Goal: Task Accomplishment & Management: Use online tool/utility

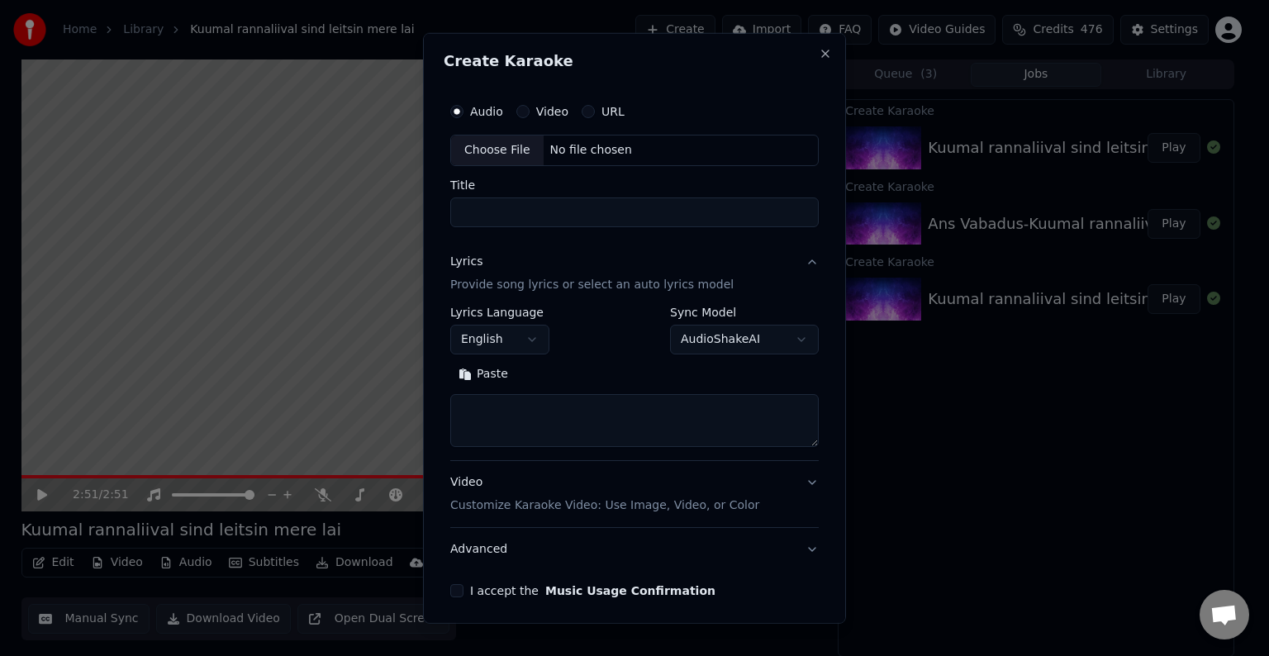
click at [598, 152] on div "No file chosen" at bounding box center [591, 150] width 95 height 17
click at [541, 210] on input "**********" at bounding box center [634, 212] width 375 height 30
click at [450, 211] on input "********" at bounding box center [634, 212] width 375 height 30
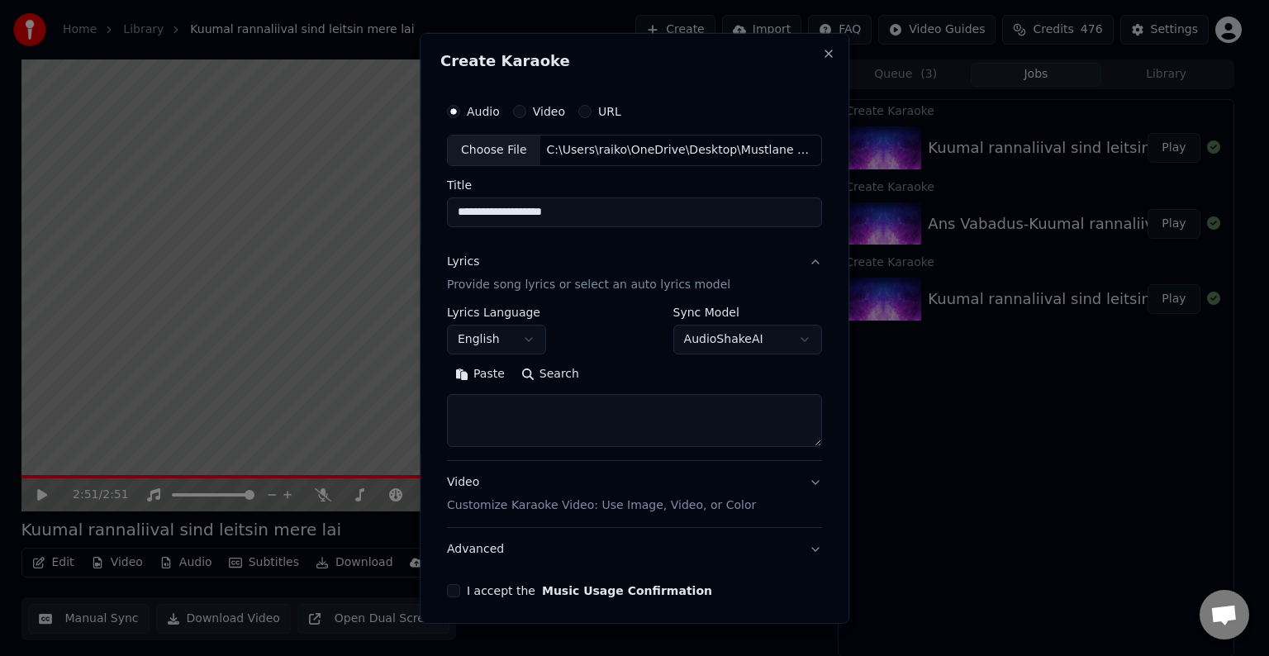
type input "**********"
click at [476, 380] on button "Paste" at bounding box center [480, 374] width 66 height 26
click at [525, 337] on button "English" at bounding box center [496, 340] width 99 height 30
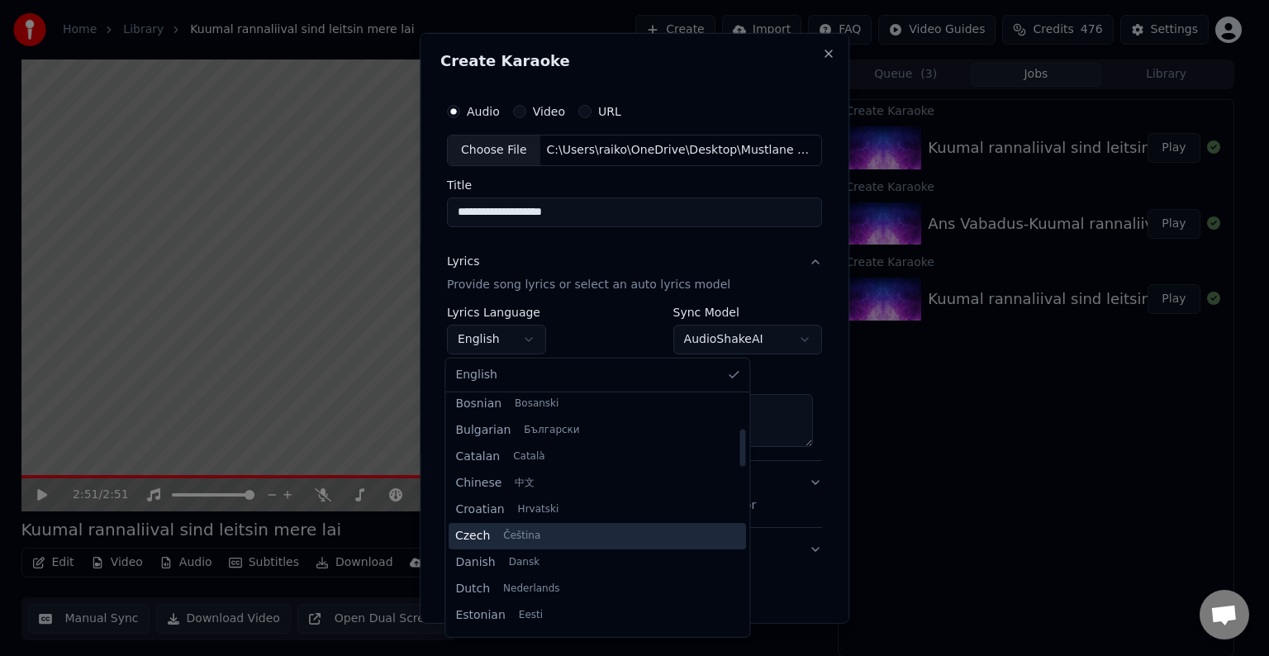
scroll to position [274, 0]
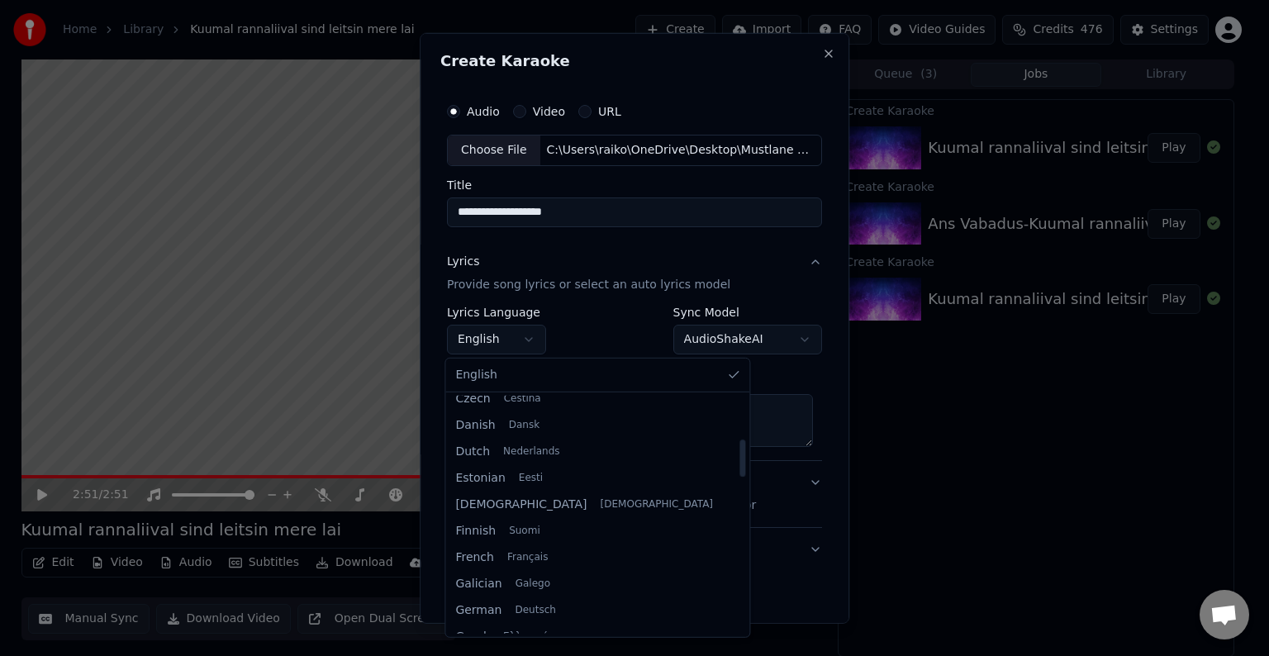
select select "**"
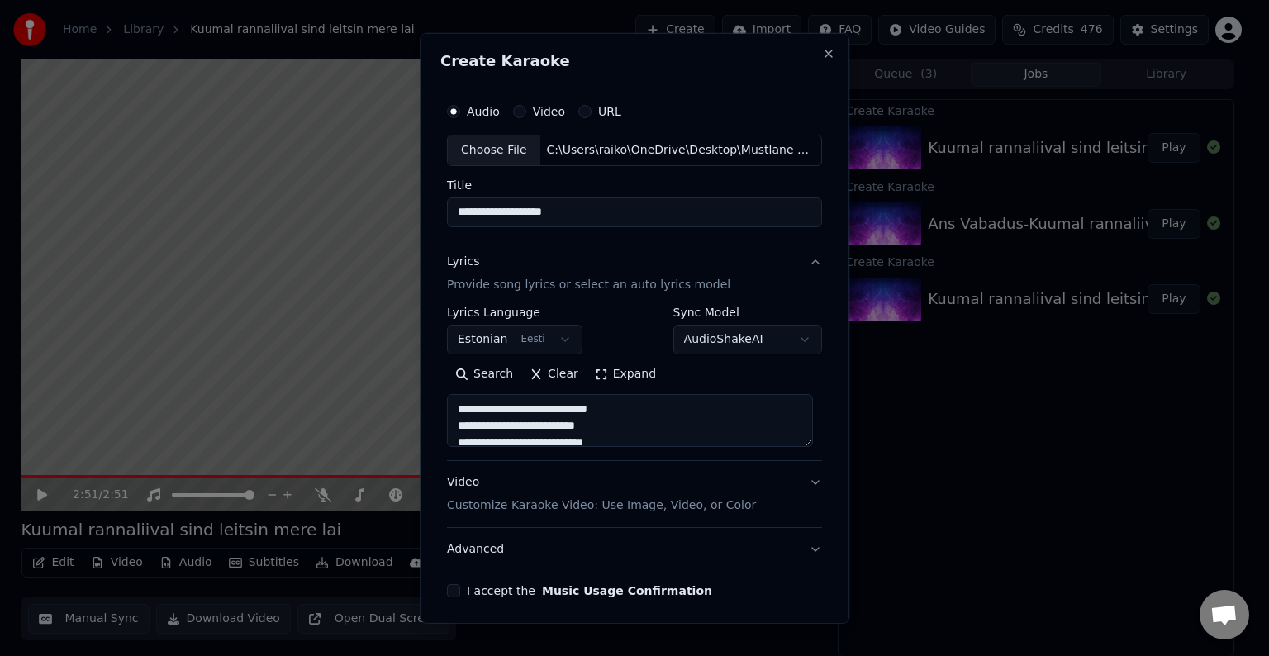
scroll to position [64, 0]
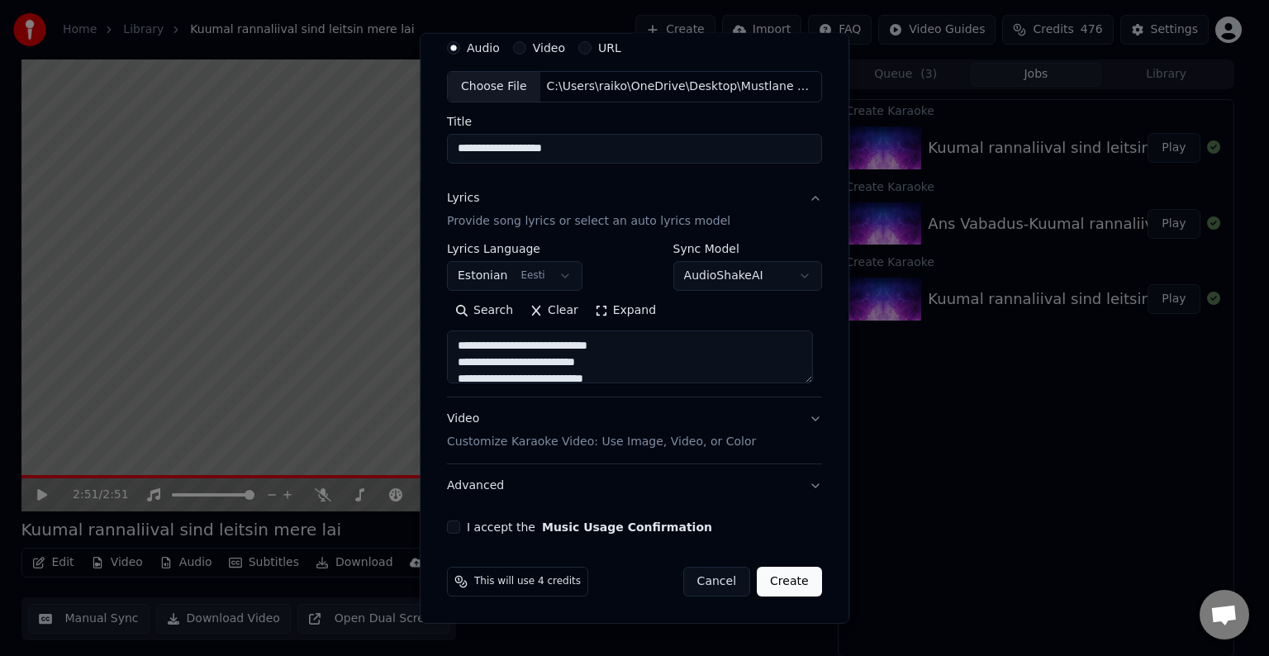
click at [653, 443] on p "Customize Karaoke Video: Use Image, Video, or Color" at bounding box center [601, 442] width 309 height 17
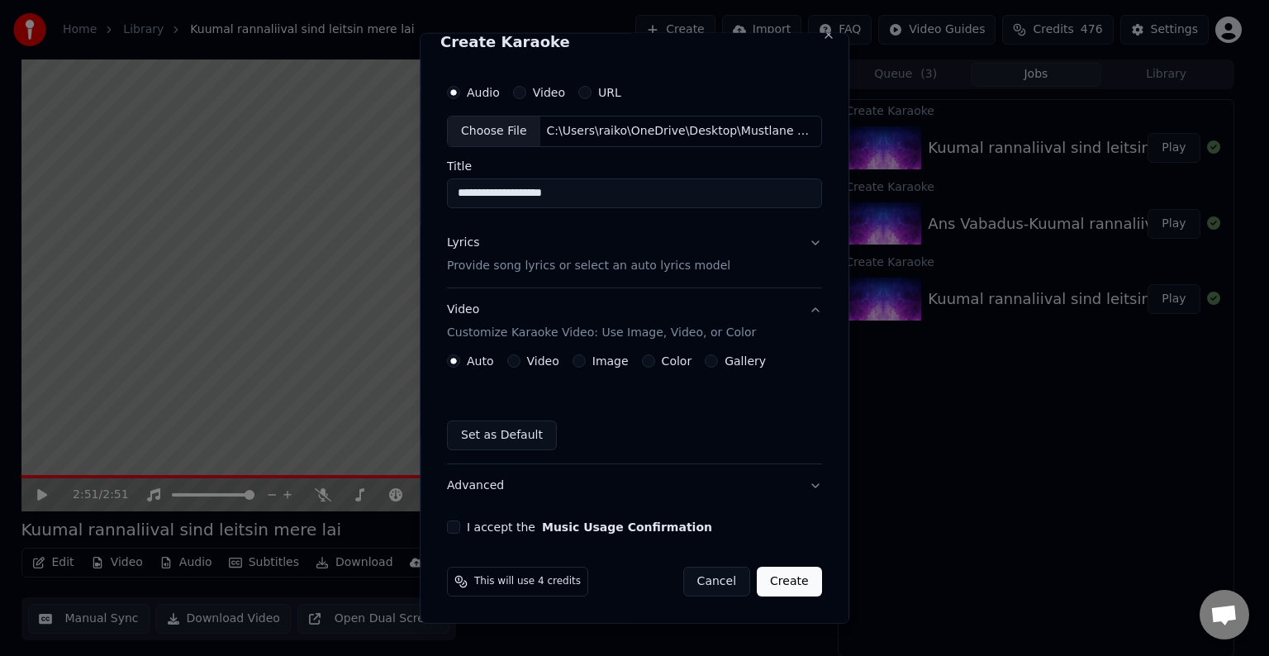
scroll to position [19, 0]
click at [646, 353] on button "Video Customize Karaoke Video: Use Image, Video, or Color" at bounding box center [634, 321] width 375 height 66
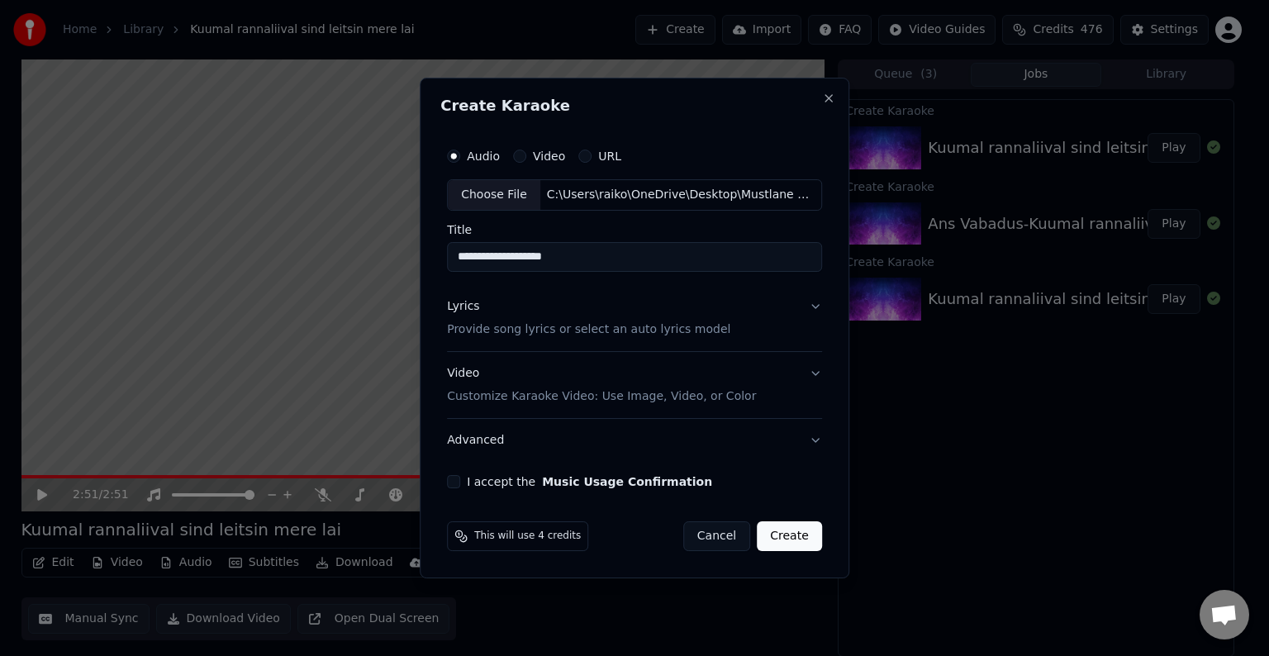
click at [515, 403] on p "Customize Karaoke Video: Use Image, Video, or Color" at bounding box center [601, 396] width 309 height 17
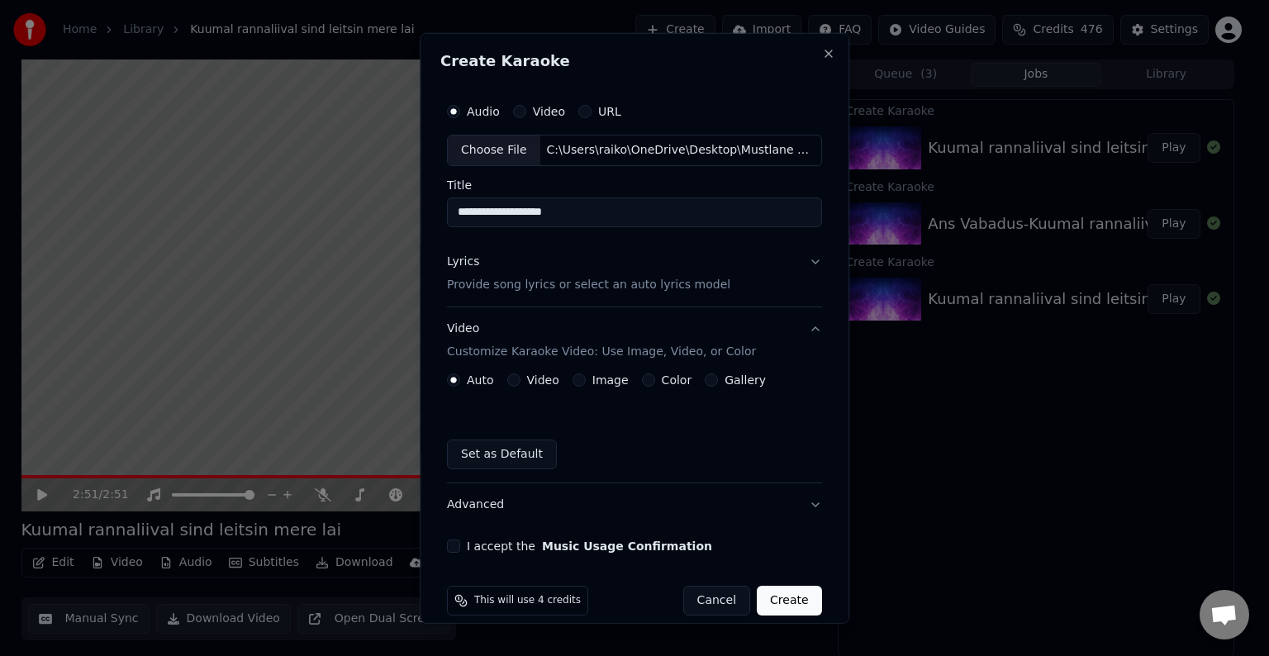
click at [643, 385] on div "Color" at bounding box center [667, 379] width 50 height 13
click at [642, 380] on button "Color" at bounding box center [648, 379] width 13 height 13
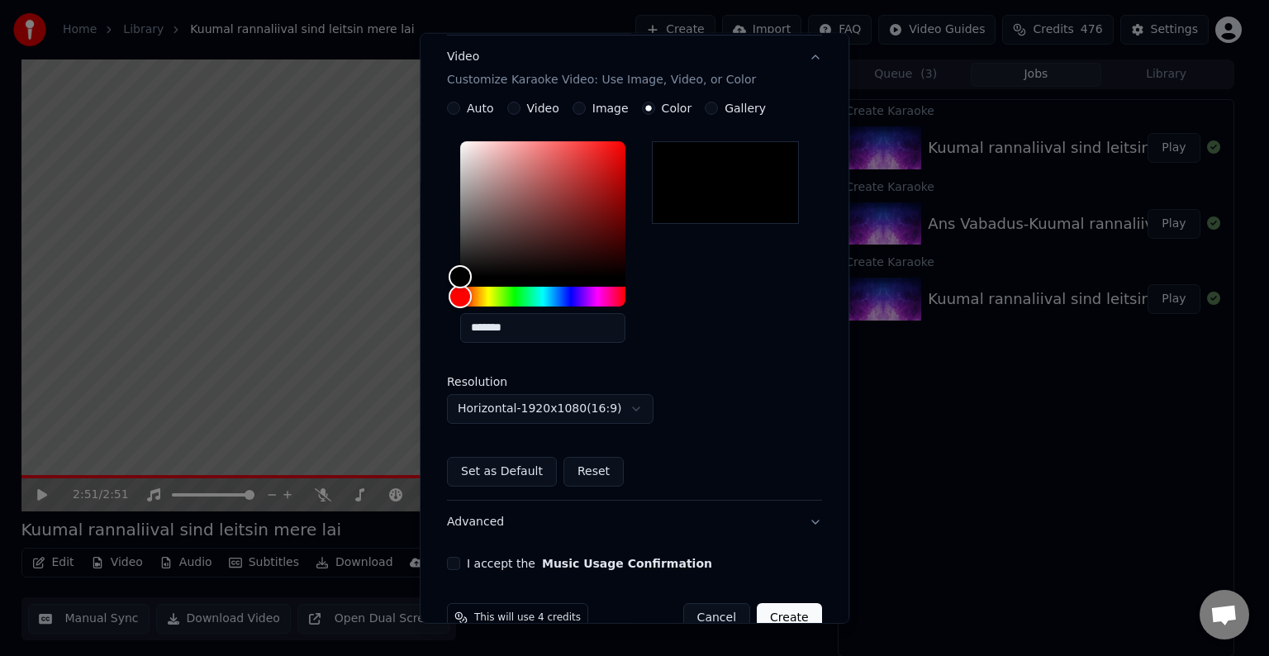
scroll to position [275, 0]
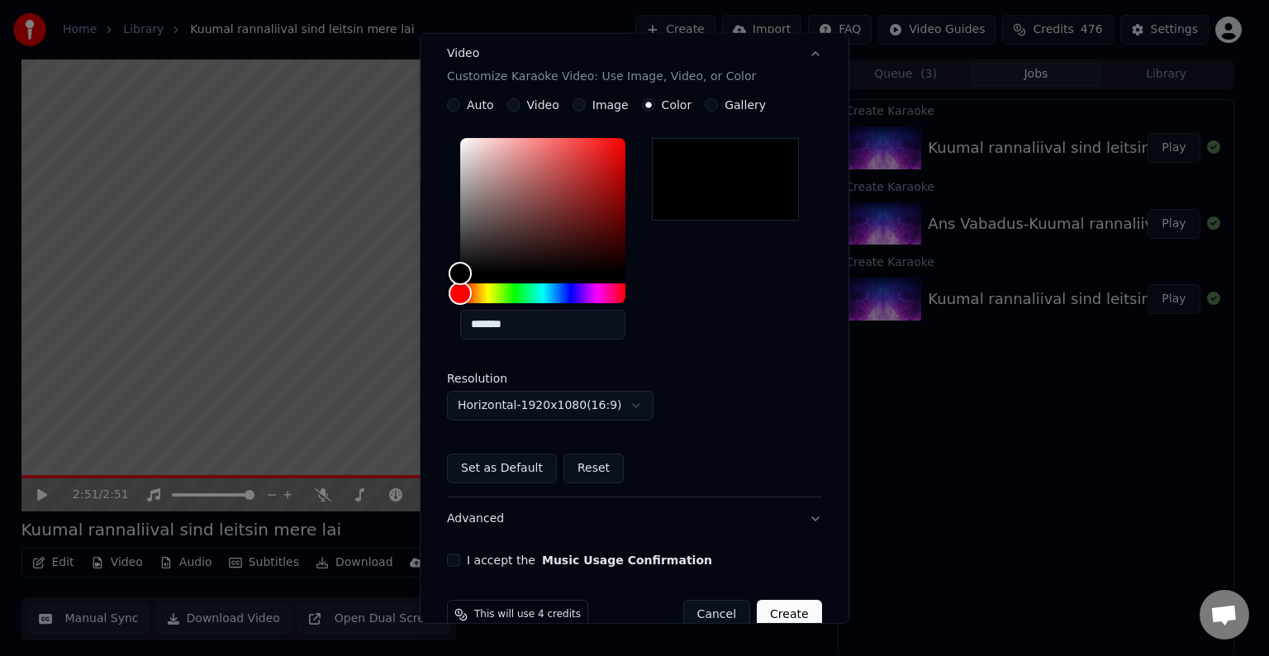
click at [454, 558] on button "I accept the Music Usage Confirmation" at bounding box center [453, 559] width 13 height 13
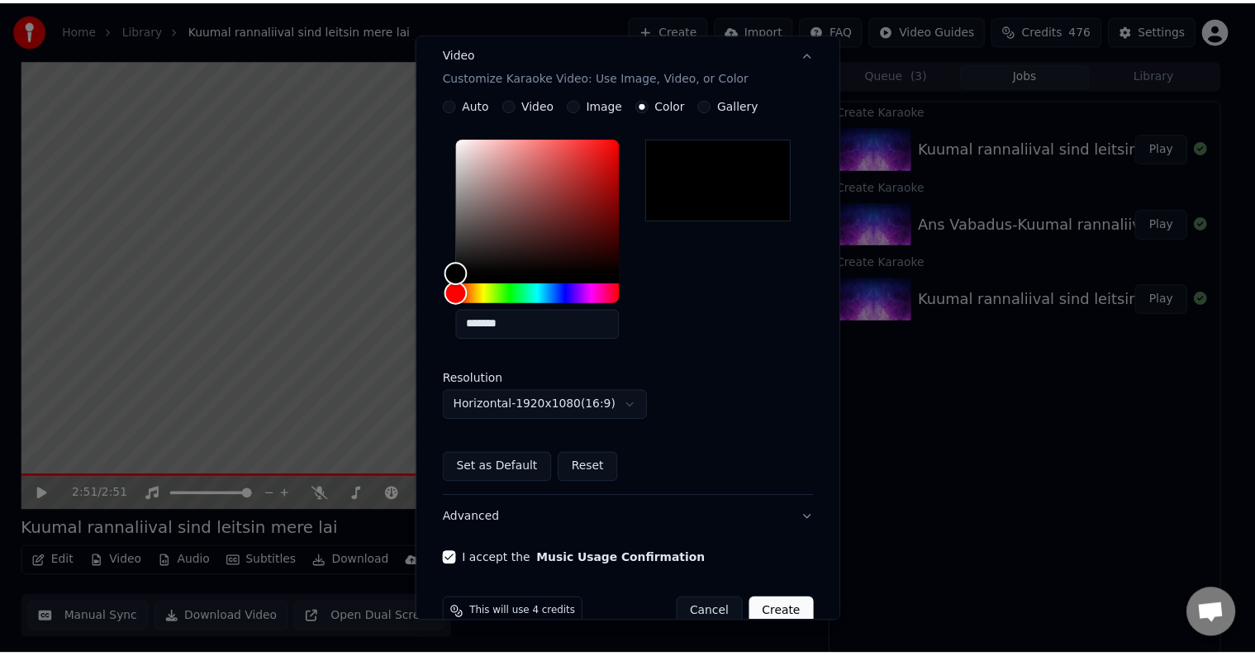
scroll to position [308, 0]
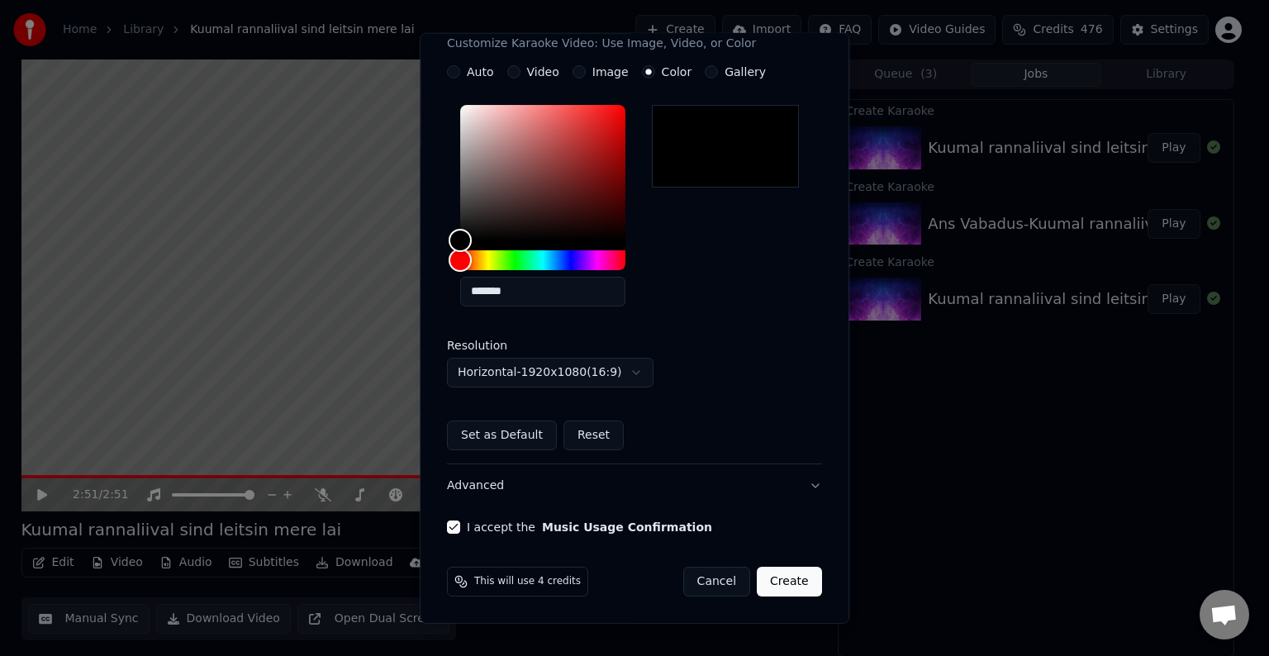
click at [781, 589] on button "Create" at bounding box center [789, 582] width 65 height 30
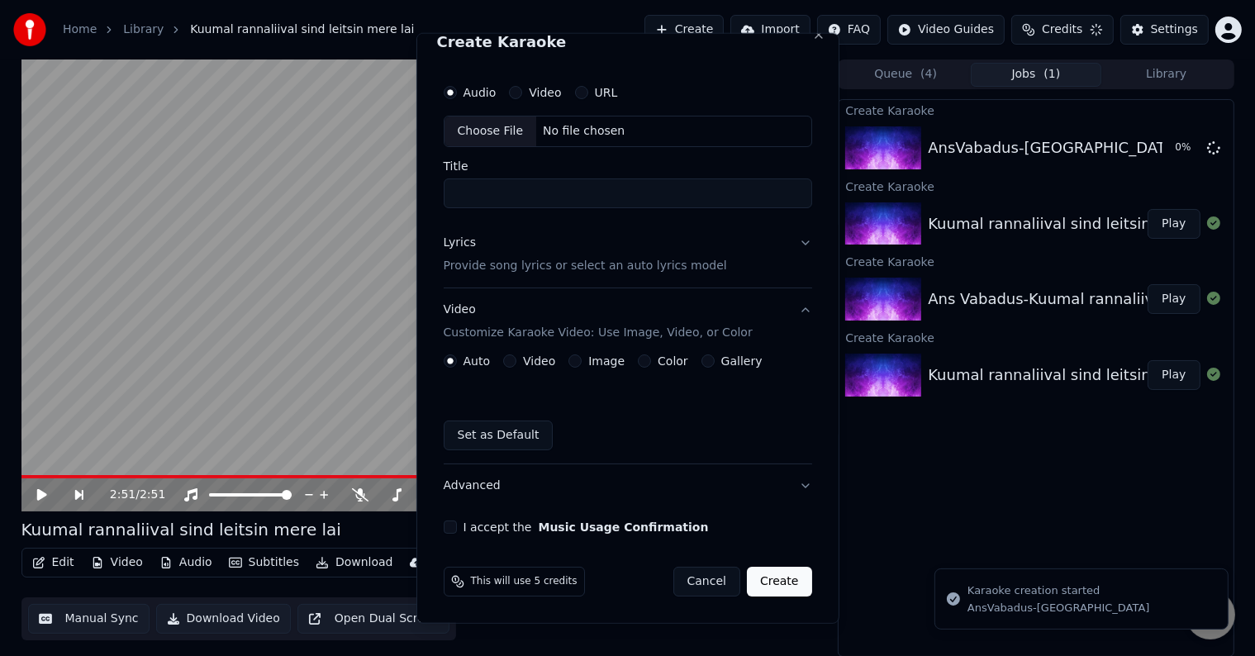
scroll to position [19, 0]
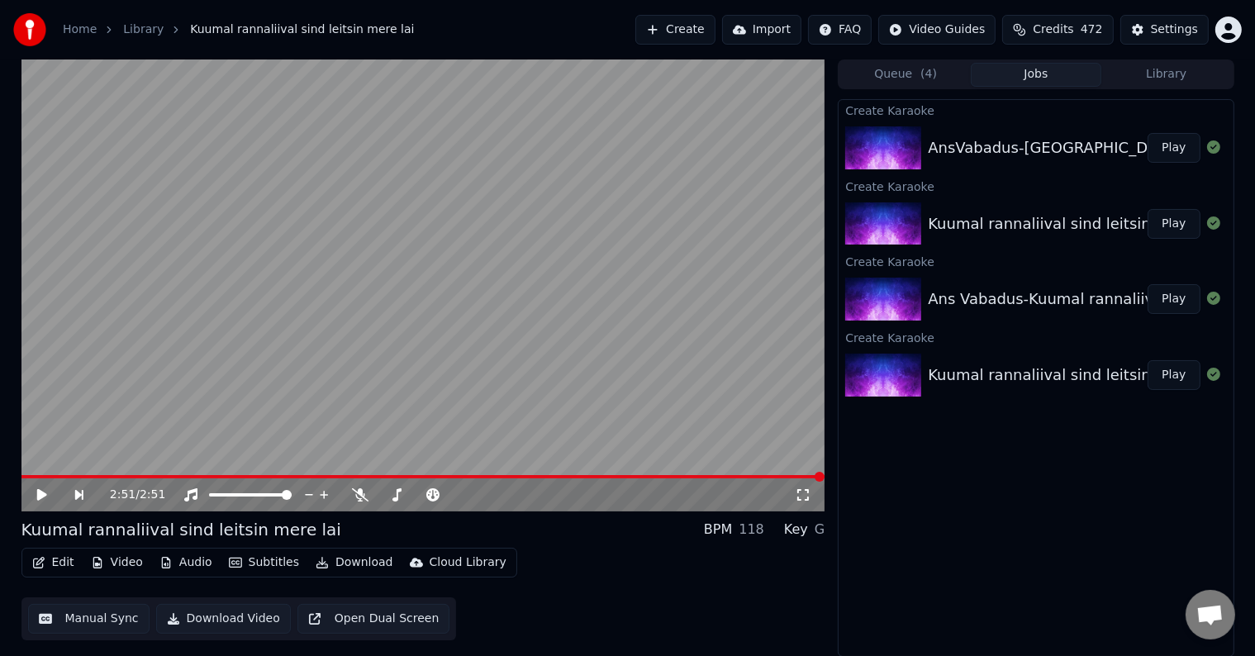
click at [1176, 145] on button "Play" at bounding box center [1173, 148] width 52 height 30
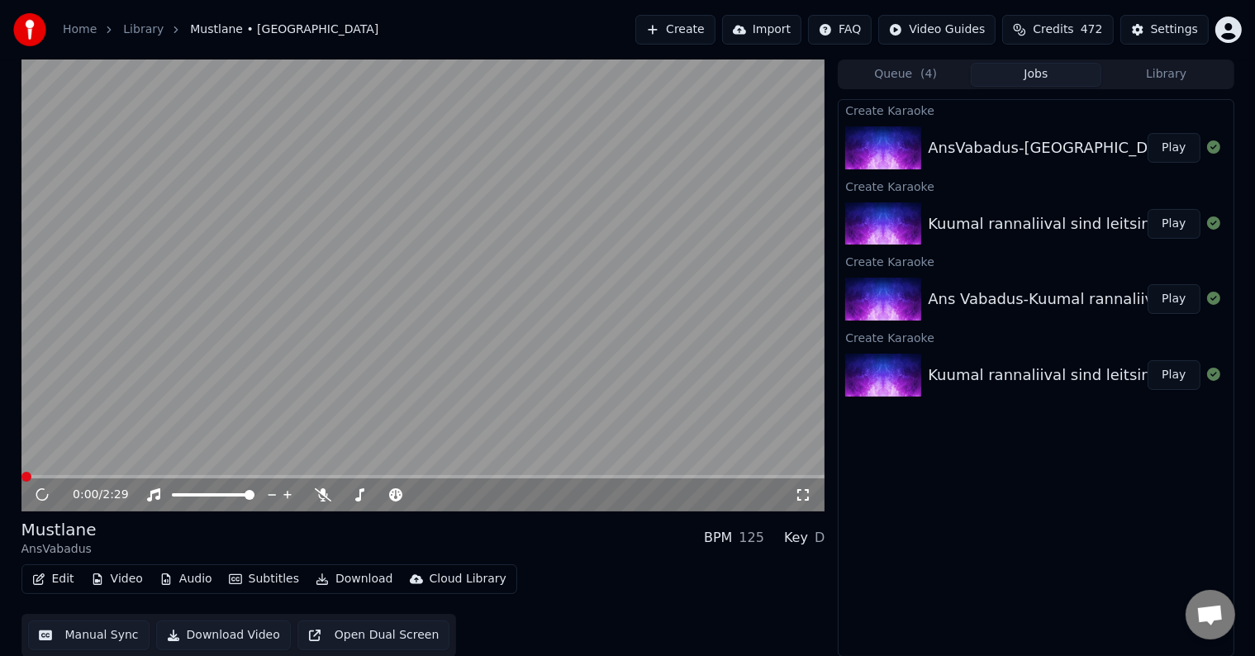
click at [1178, 142] on button "Play" at bounding box center [1173, 148] width 52 height 30
click at [61, 580] on button "Edit" at bounding box center [53, 578] width 55 height 23
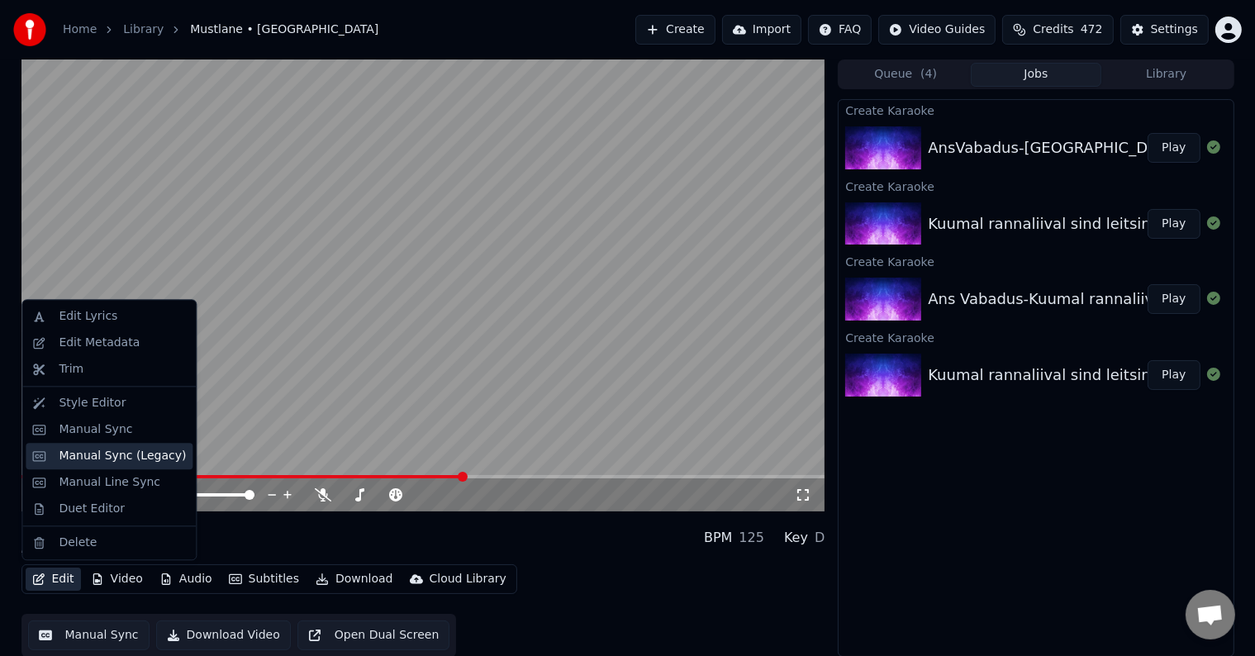
click at [93, 458] on div "Manual Sync (Legacy)" at bounding box center [122, 456] width 127 height 17
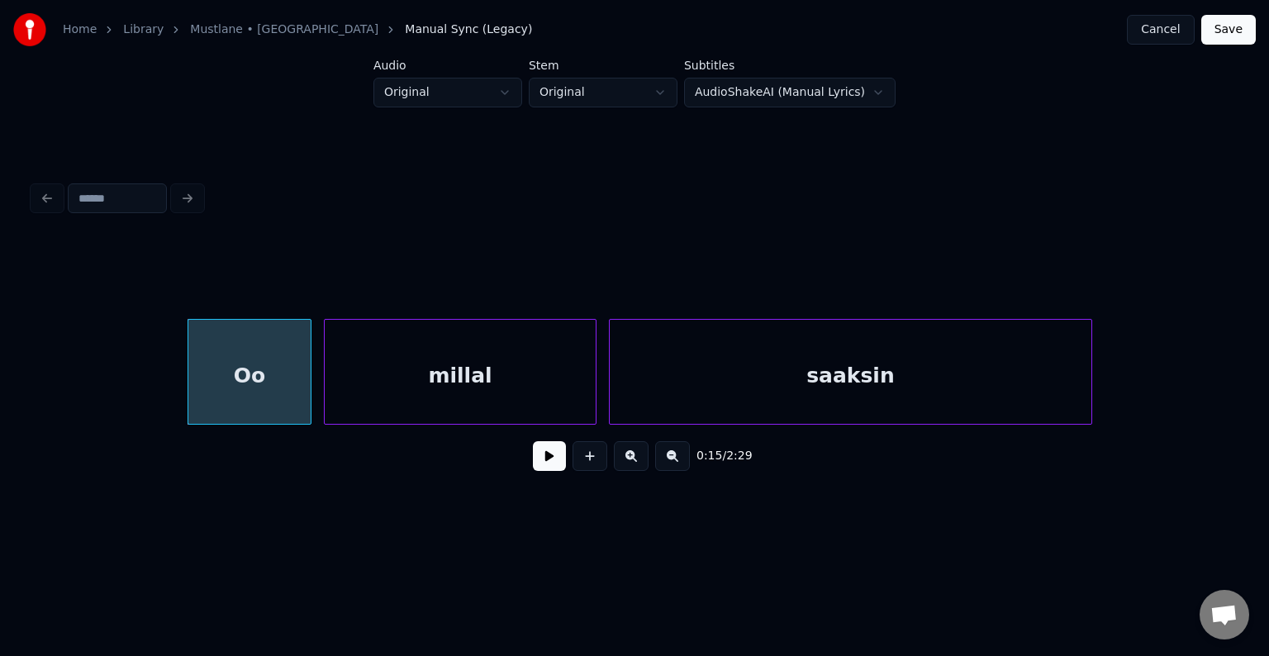
scroll to position [0, 9313]
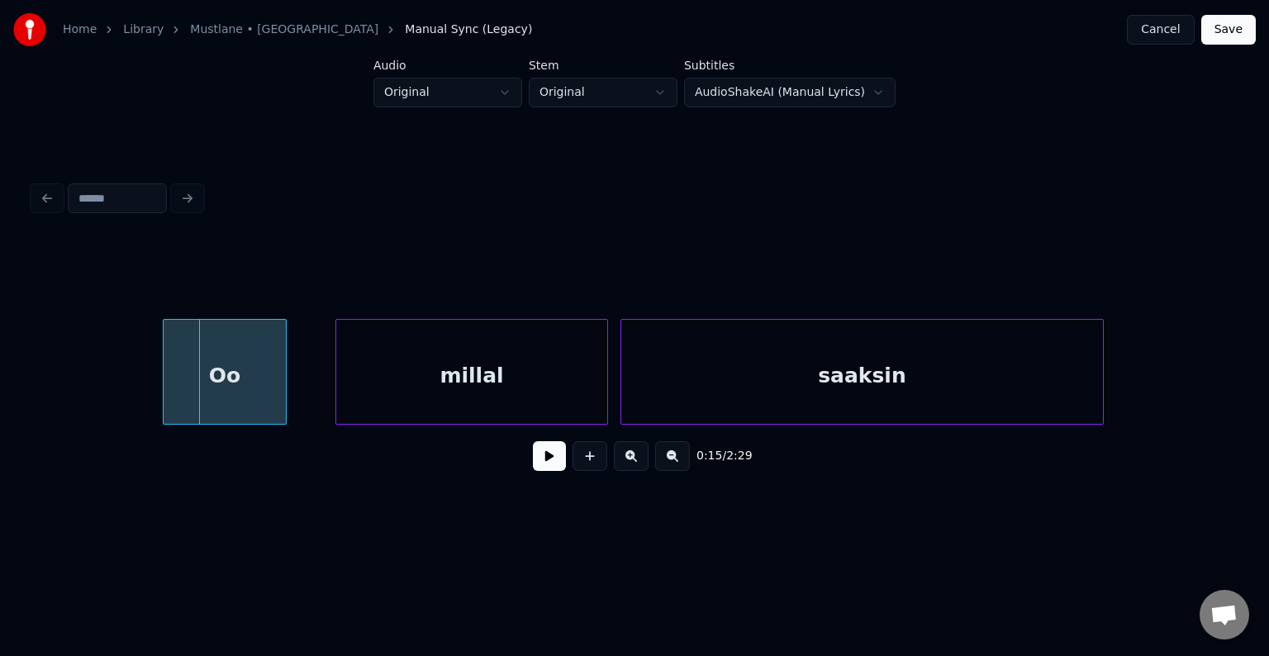
click at [205, 373] on div "Oo" at bounding box center [225, 376] width 122 height 112
click at [401, 400] on div "millal" at bounding box center [471, 376] width 271 height 112
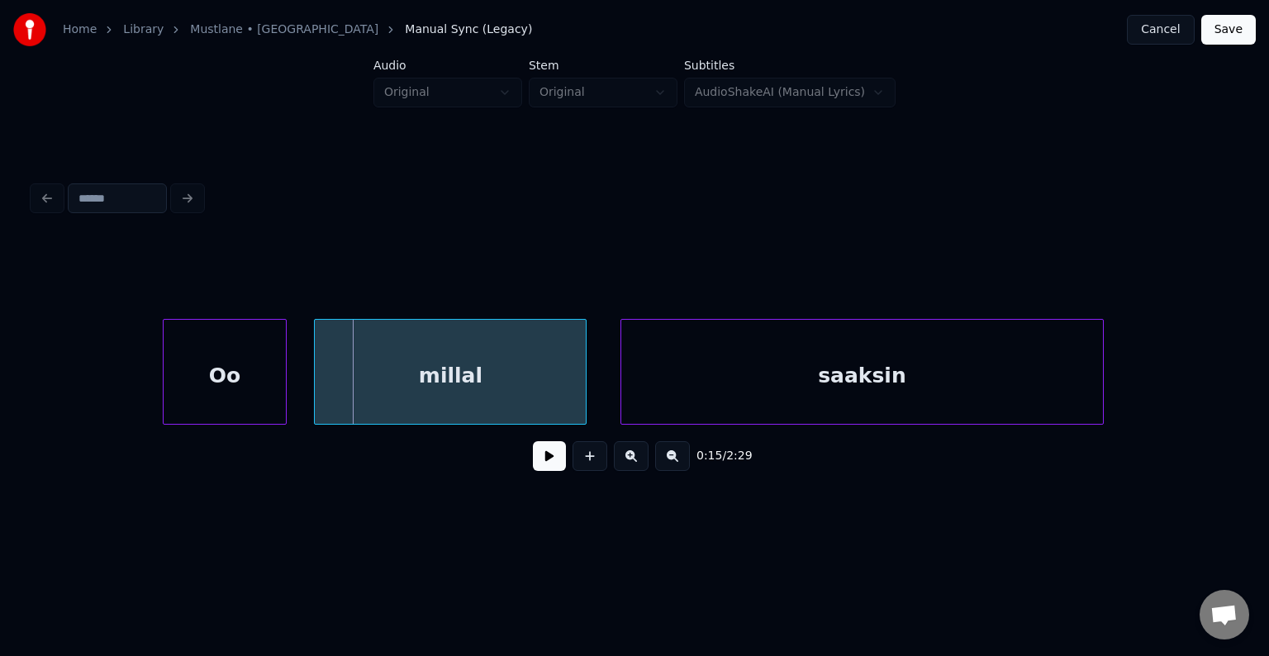
click at [380, 387] on div "millal" at bounding box center [450, 376] width 271 height 112
click at [757, 390] on div "saaksin" at bounding box center [846, 376] width 482 height 112
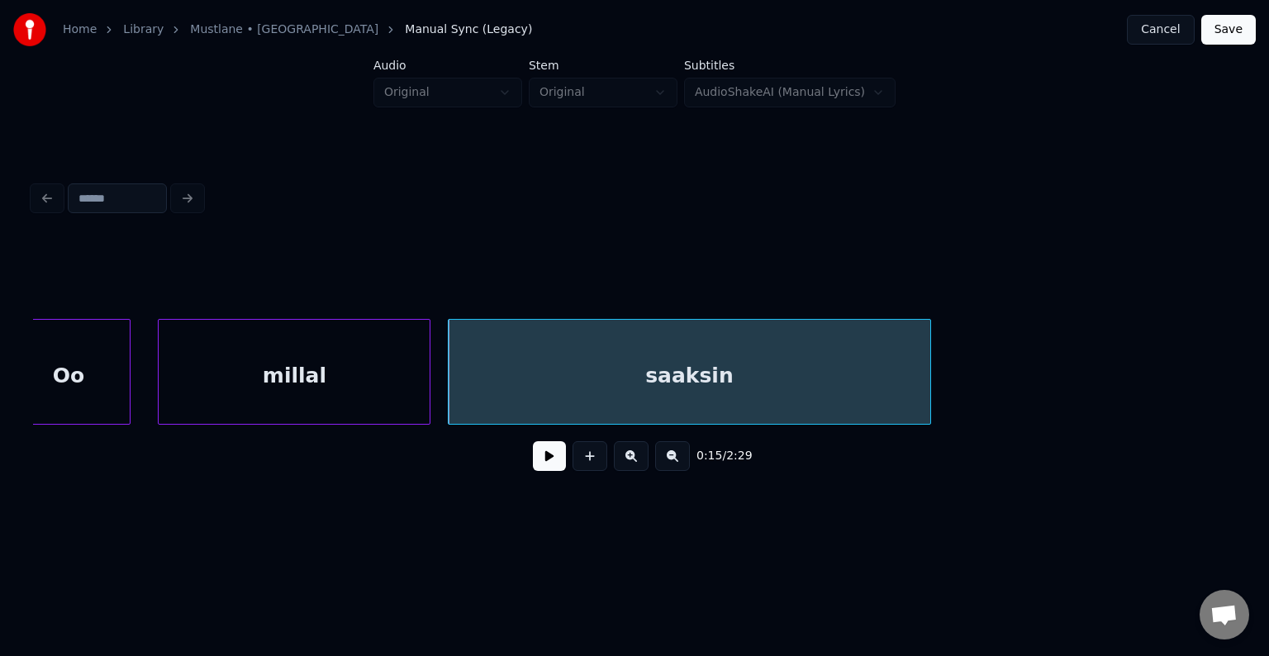
scroll to position [0, 9478]
click at [653, 373] on div "saaksin" at bounding box center [680, 376] width 482 height 112
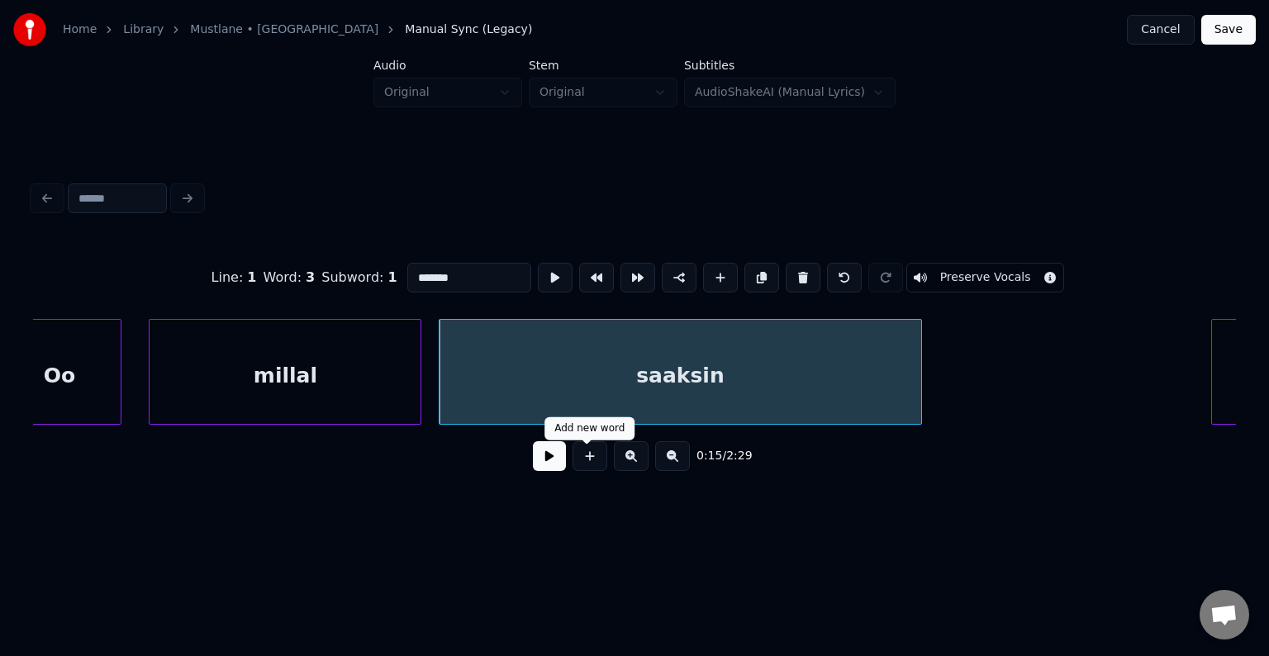
click at [545, 466] on button at bounding box center [549, 456] width 33 height 30
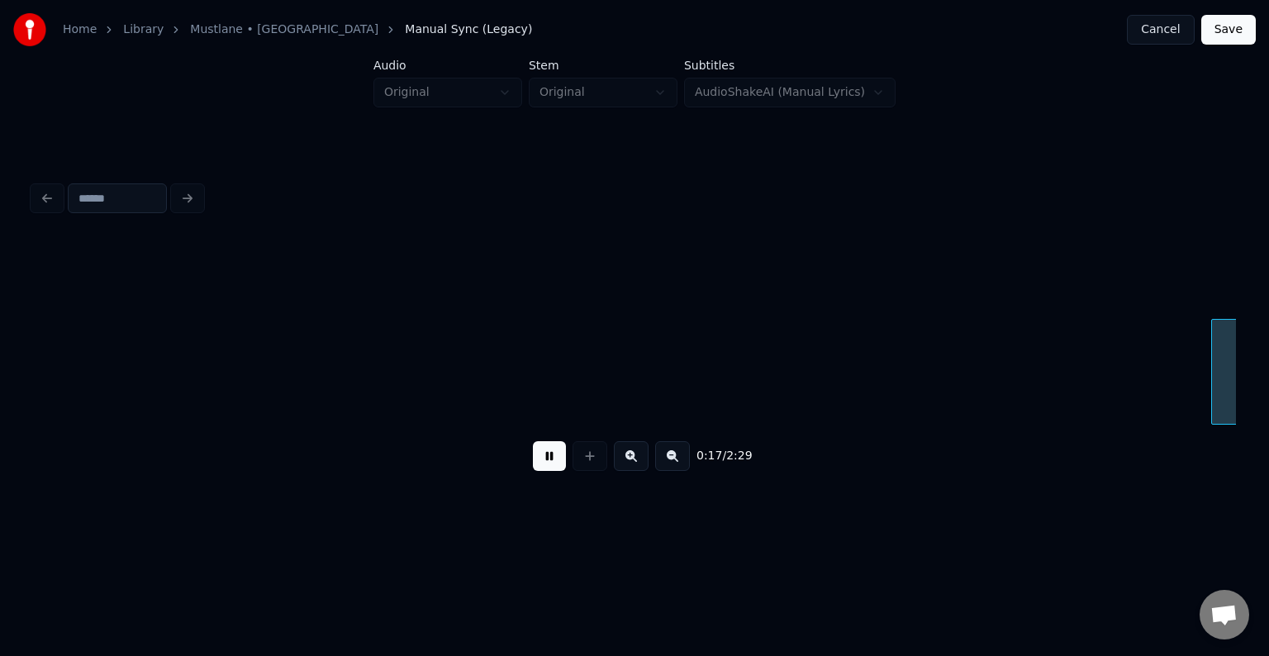
scroll to position [0, 10681]
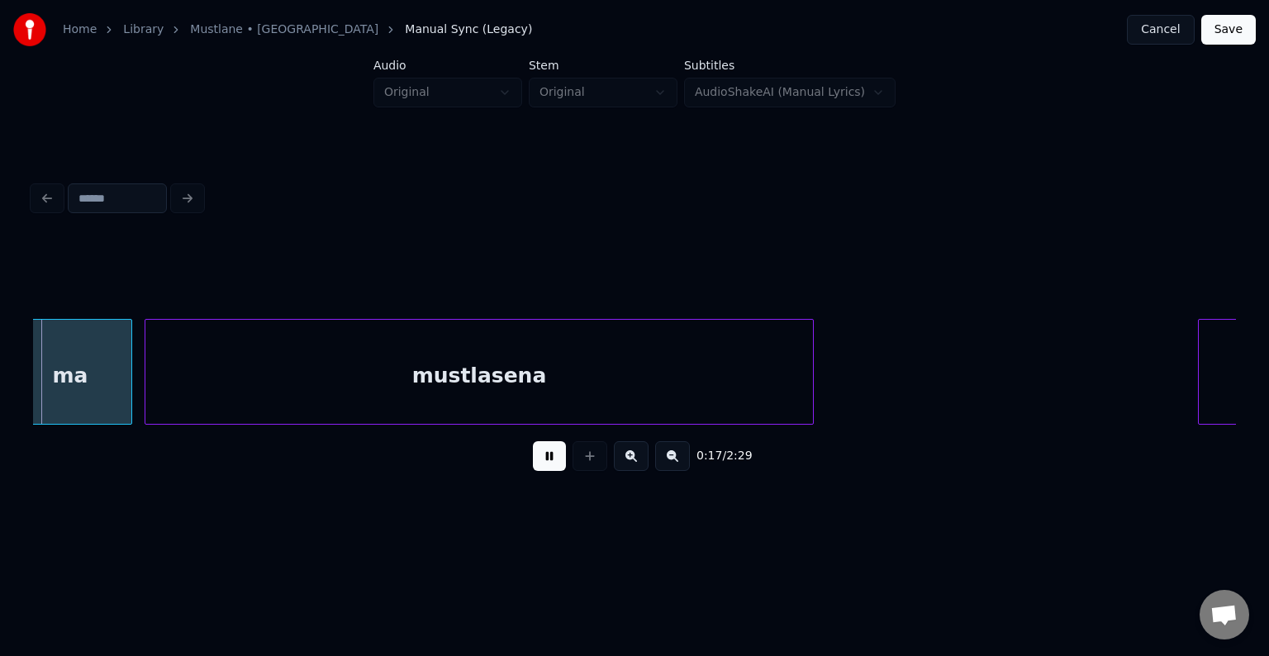
click at [545, 465] on button at bounding box center [549, 456] width 33 height 30
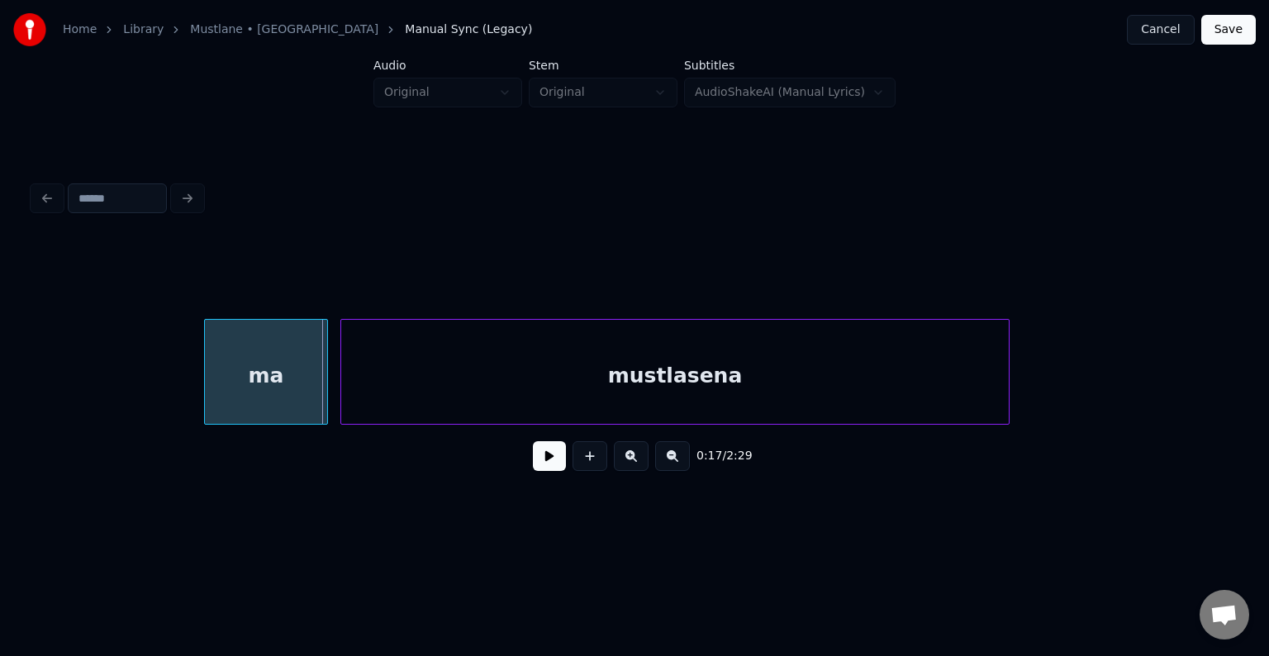
scroll to position [0, 10483]
click at [249, 373] on div "ma" at bounding box center [236, 376] width 122 height 112
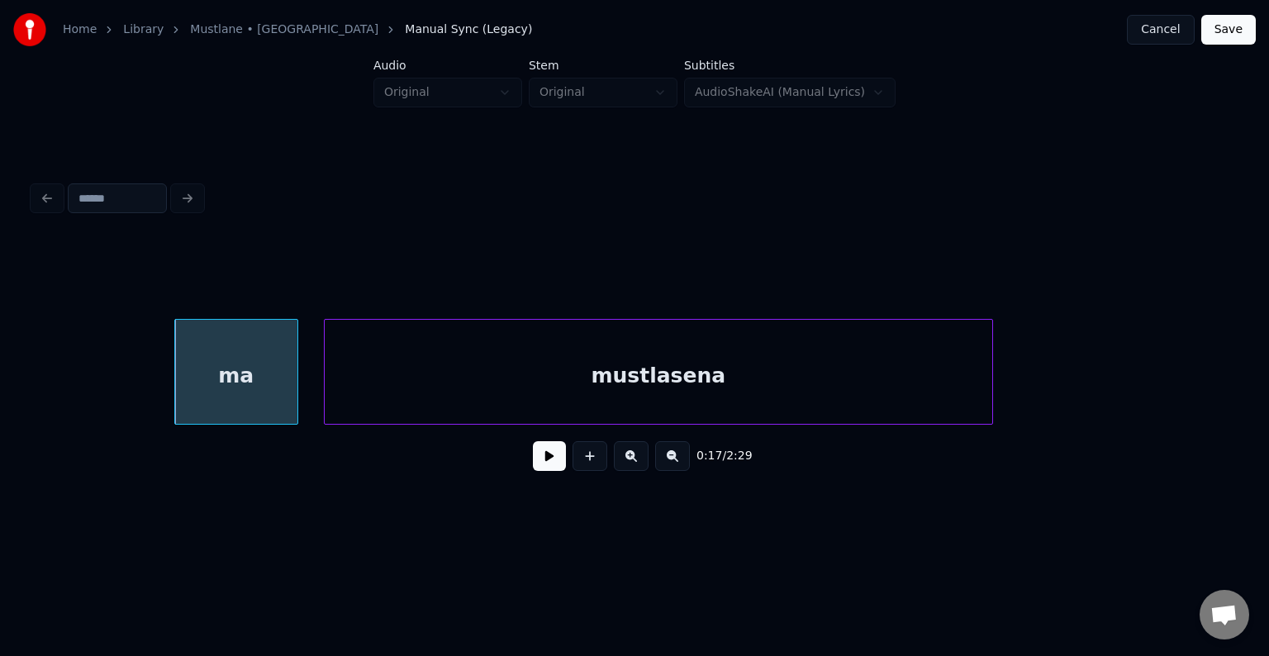
click at [478, 375] on div "mustlasena" at bounding box center [658, 376] width 667 height 112
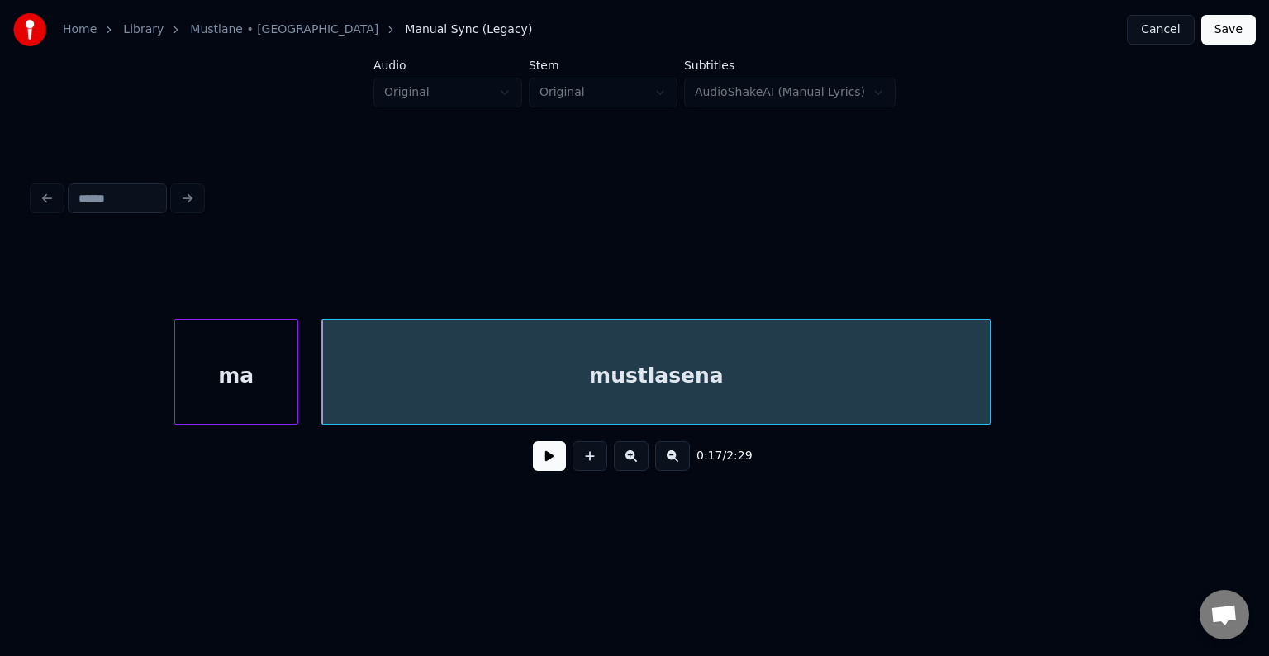
click at [235, 371] on div "ma" at bounding box center [236, 376] width 122 height 112
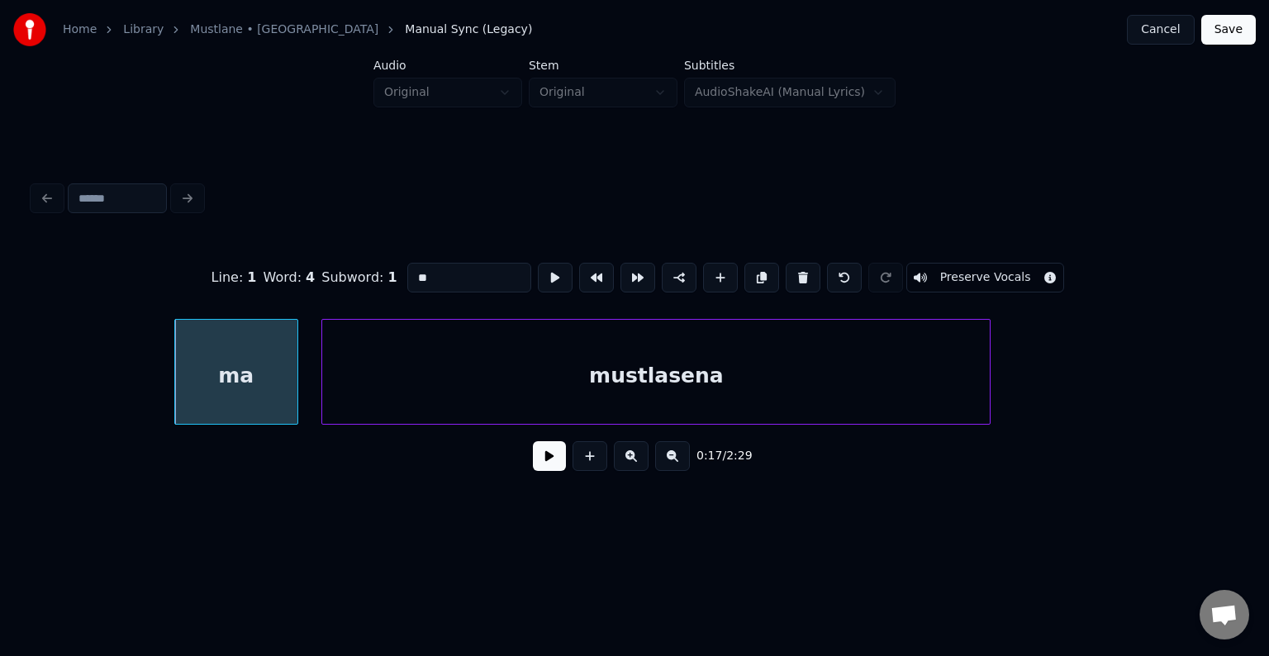
click at [533, 467] on button at bounding box center [549, 456] width 33 height 30
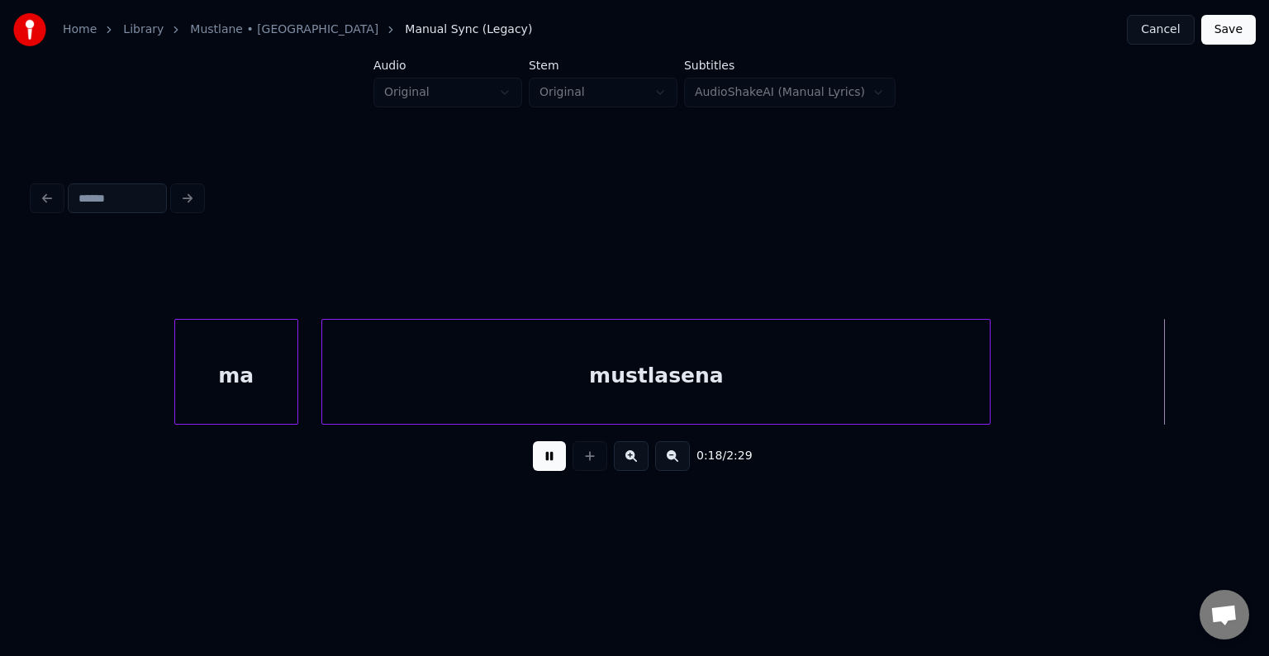
scroll to position [0, 11695]
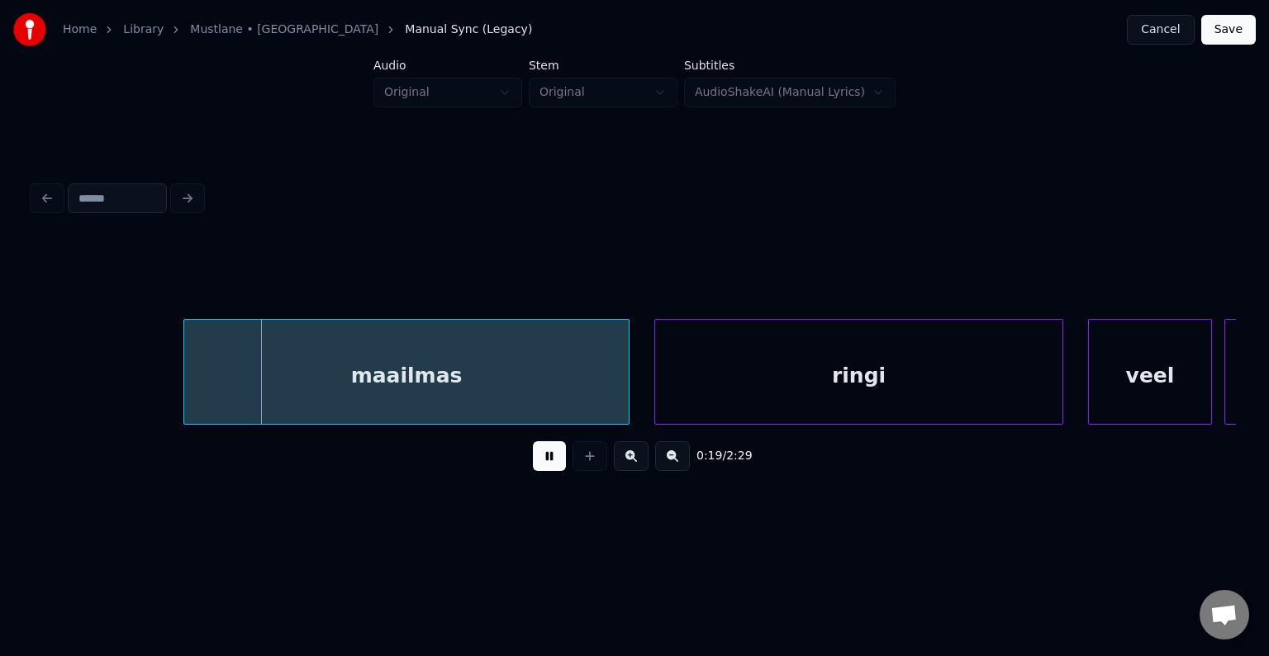
click at [533, 467] on button at bounding box center [549, 456] width 33 height 30
click at [420, 377] on div "maailmas" at bounding box center [390, 376] width 444 height 112
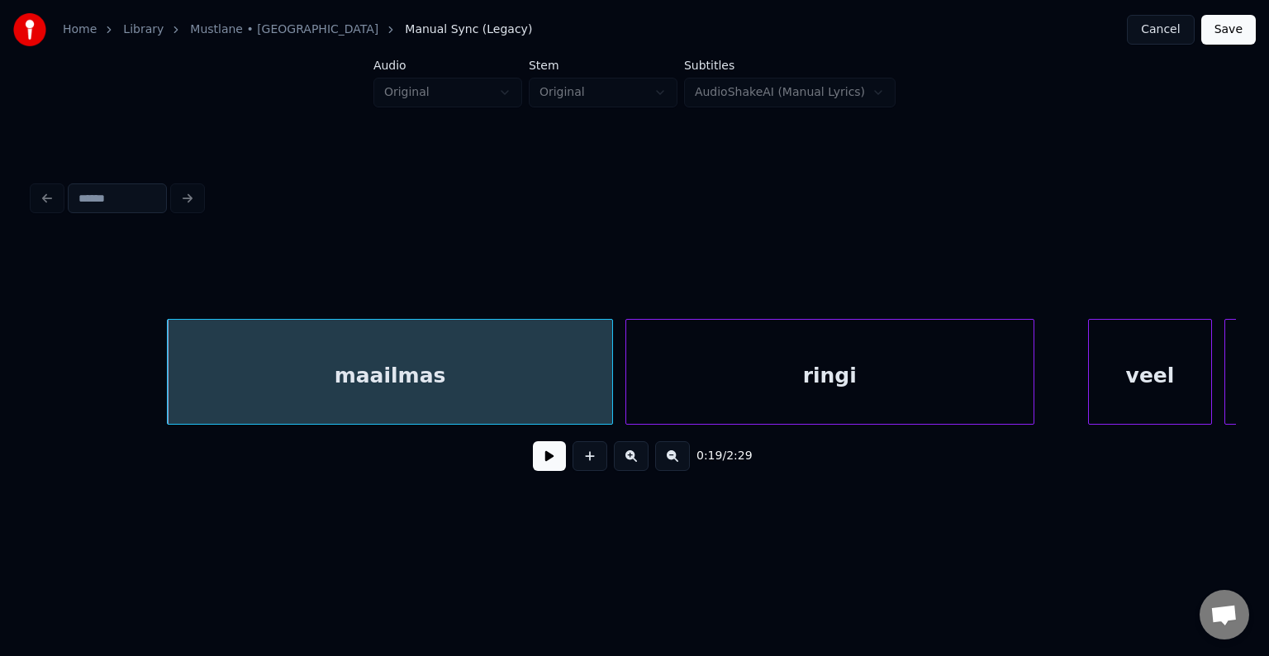
click at [845, 357] on div "ringi" at bounding box center [829, 376] width 407 height 112
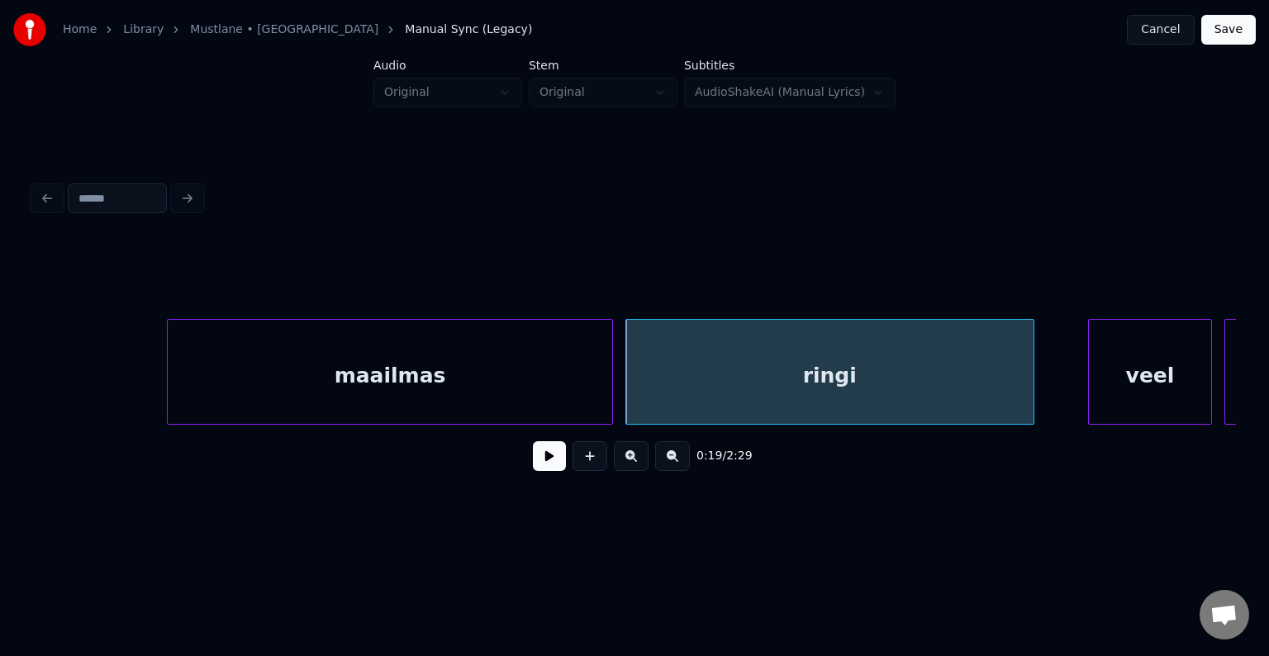
click at [845, 355] on div "ringi" at bounding box center [829, 376] width 407 height 112
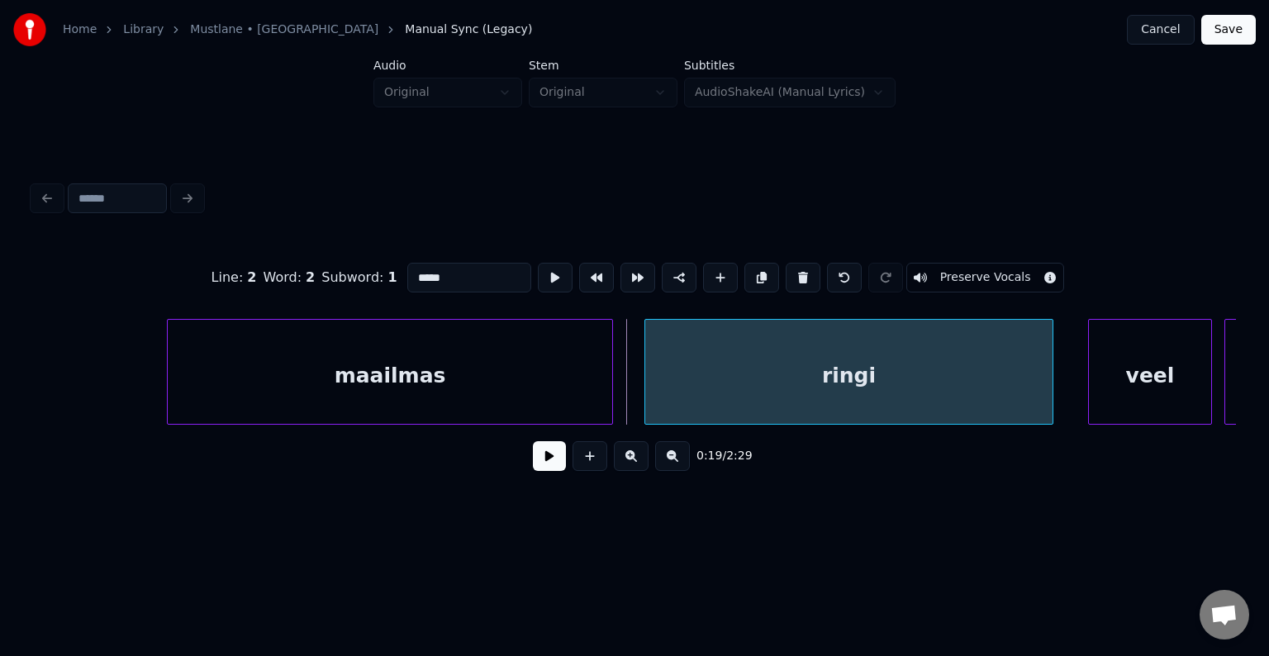
click at [852, 357] on div "ringi" at bounding box center [848, 376] width 407 height 112
click at [406, 381] on div "maailmas" at bounding box center [390, 376] width 444 height 112
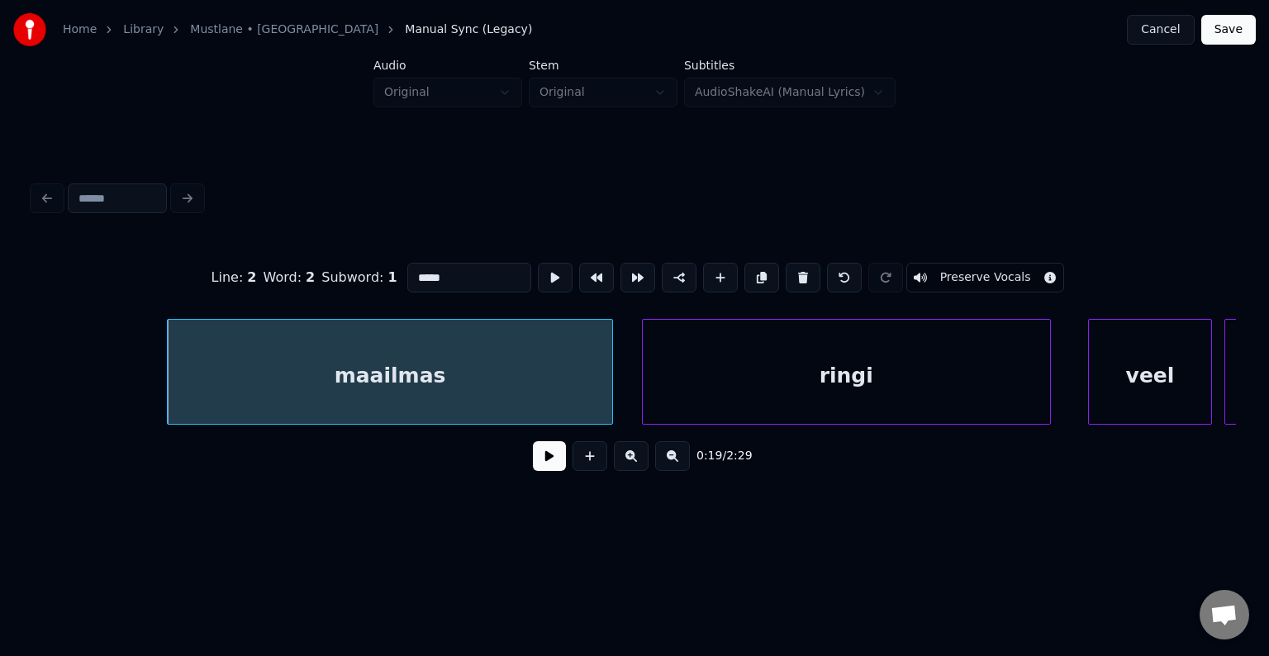
type input "********"
click at [535, 469] on button at bounding box center [549, 456] width 33 height 30
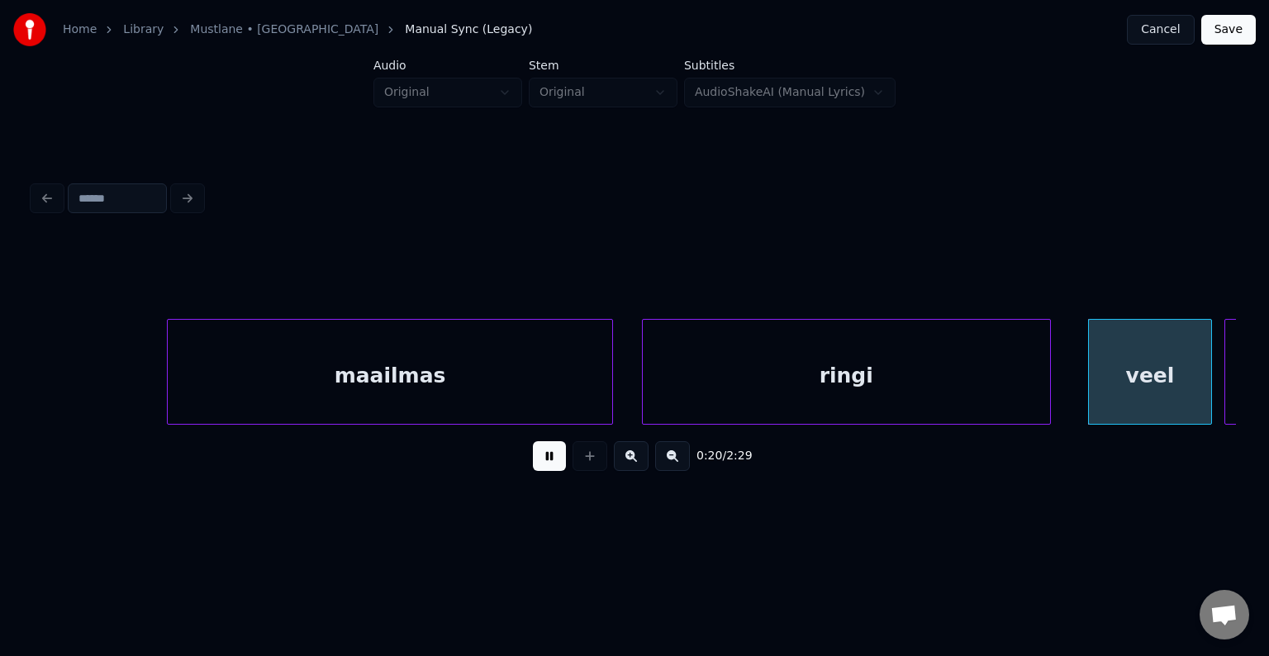
click at [506, 464] on div "0:20 / 2:29" at bounding box center [634, 456] width 1176 height 36
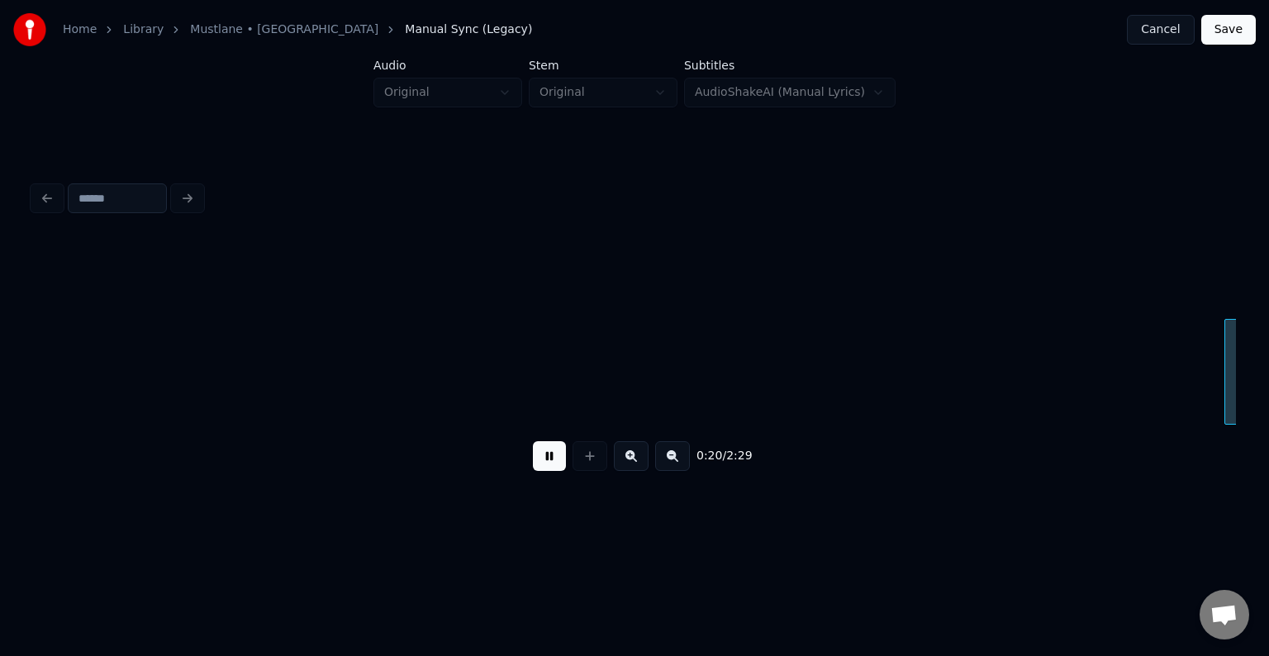
scroll to position [0, 12905]
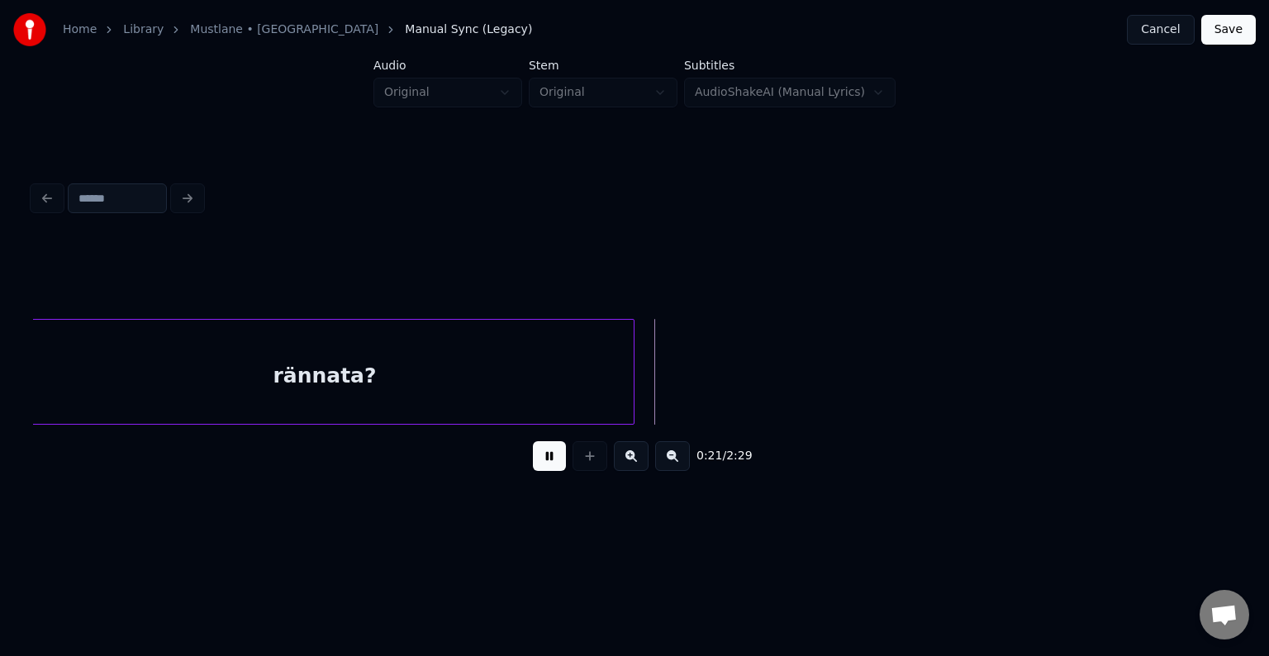
click at [533, 458] on button at bounding box center [549, 456] width 33 height 30
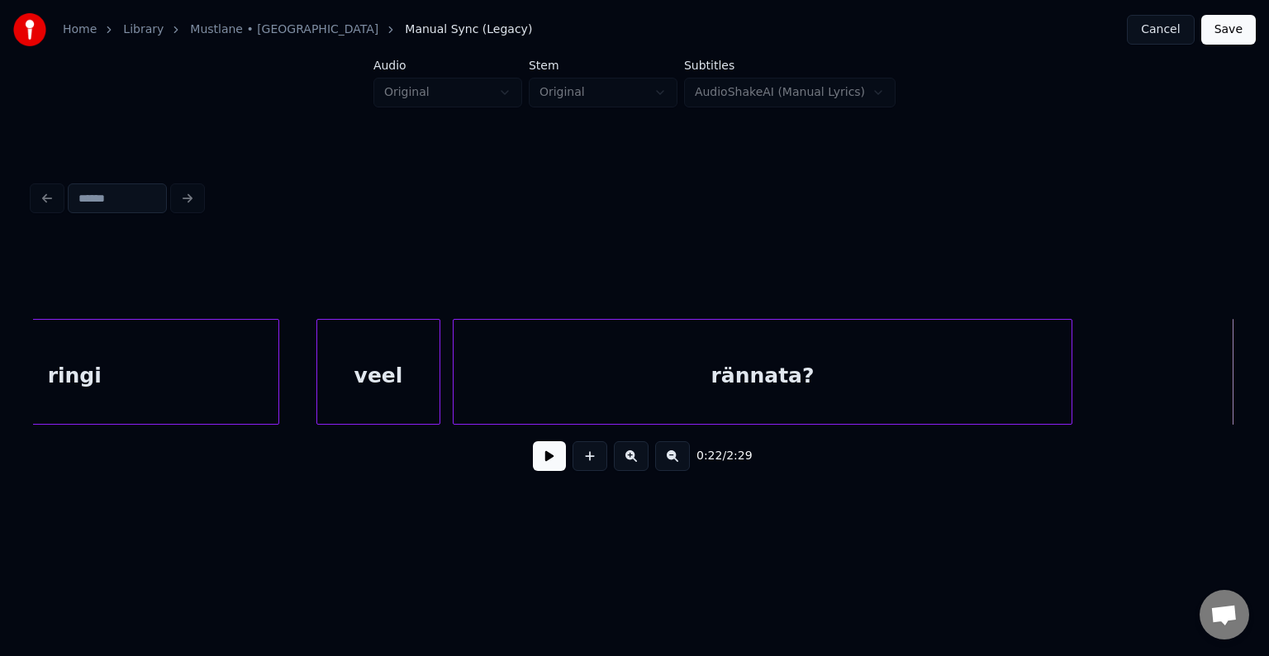
scroll to position [0, 12442]
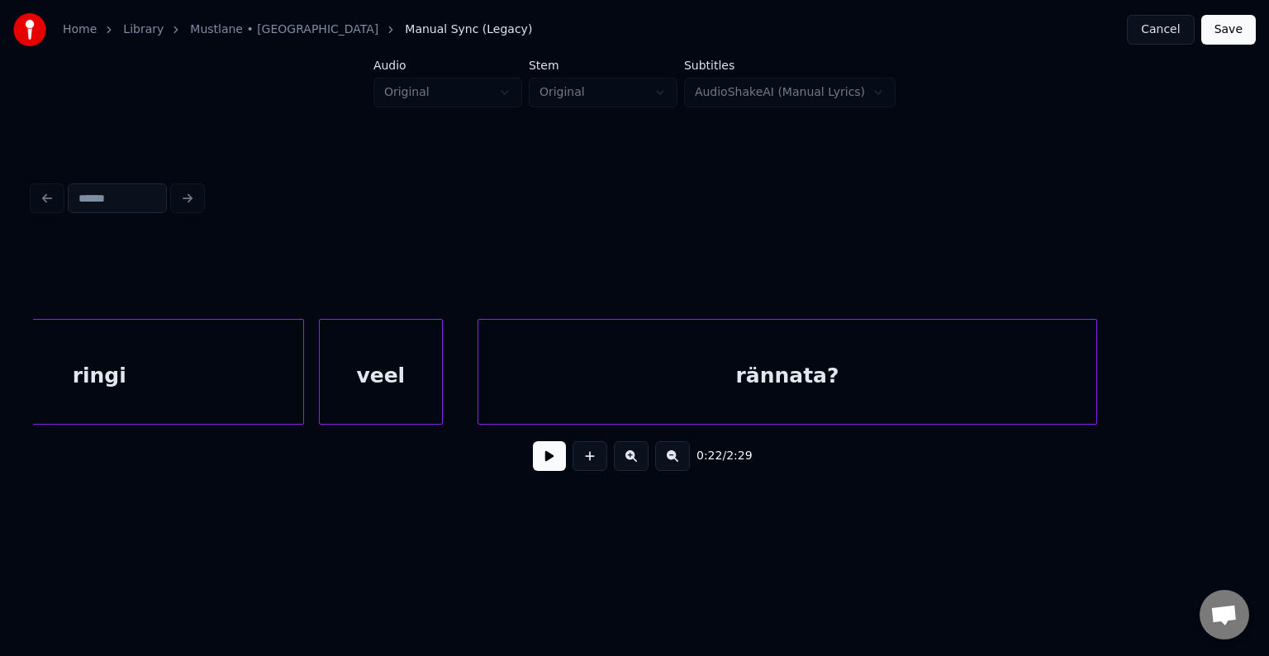
click at [360, 389] on div "veel" at bounding box center [381, 376] width 122 height 112
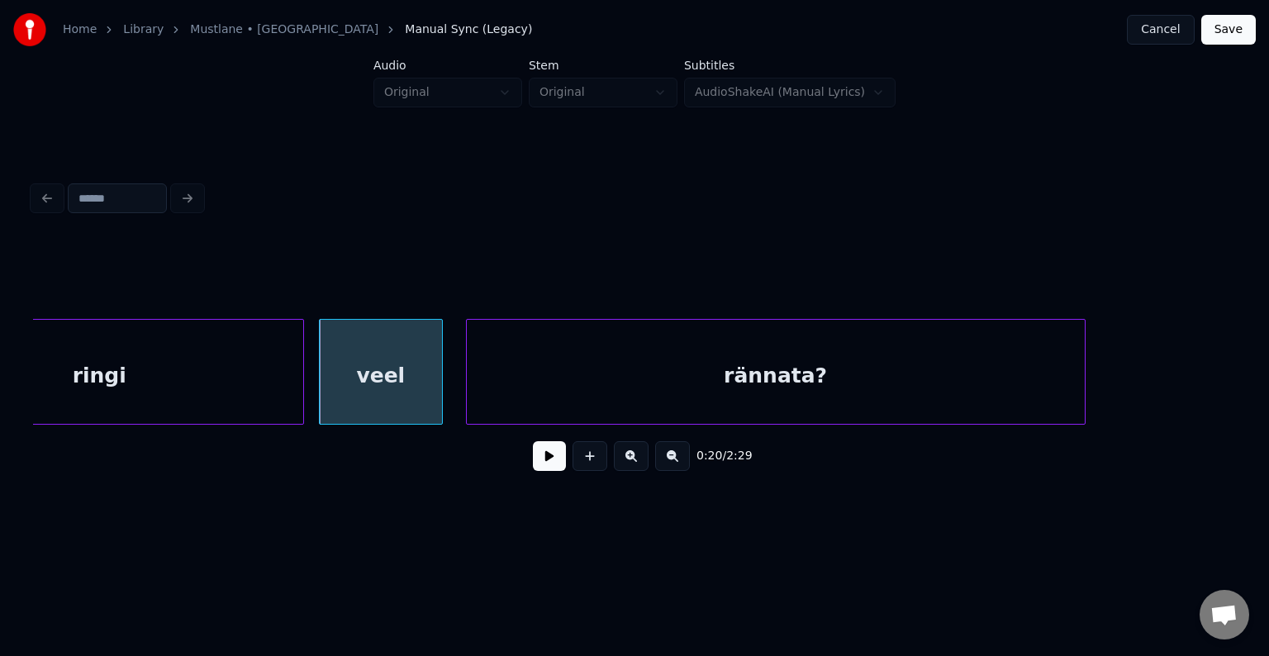
click at [624, 387] on div "rännata?" at bounding box center [776, 376] width 618 height 112
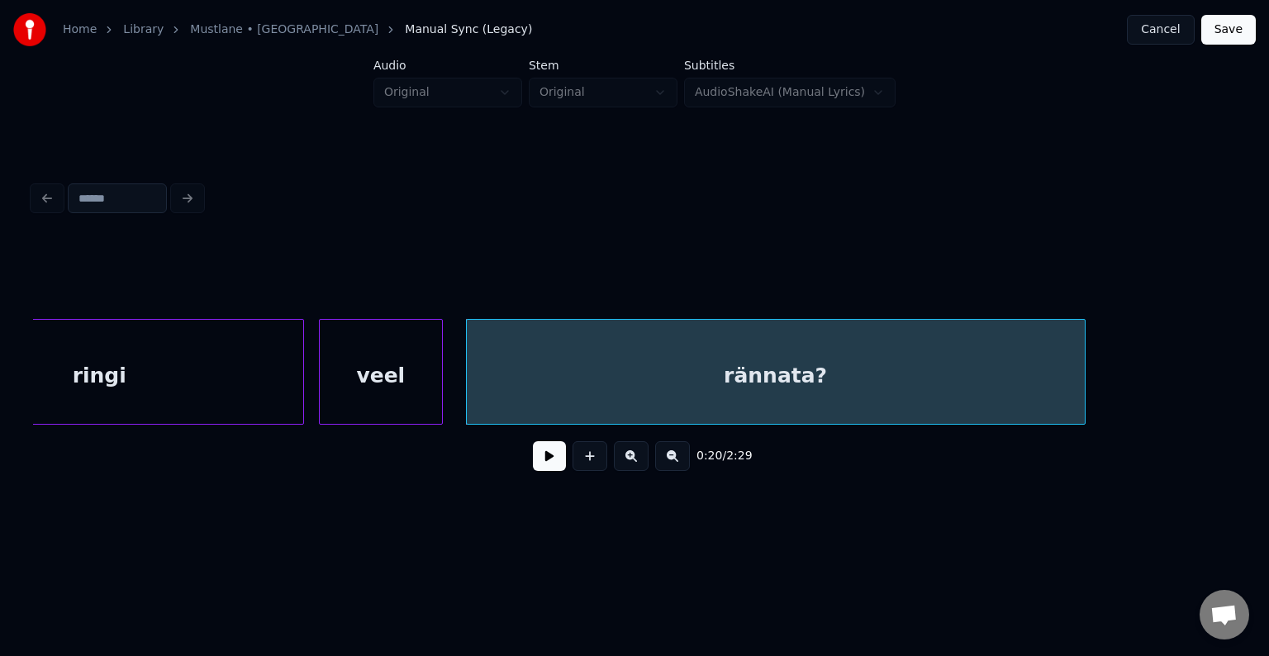
click at [533, 458] on button at bounding box center [549, 456] width 33 height 30
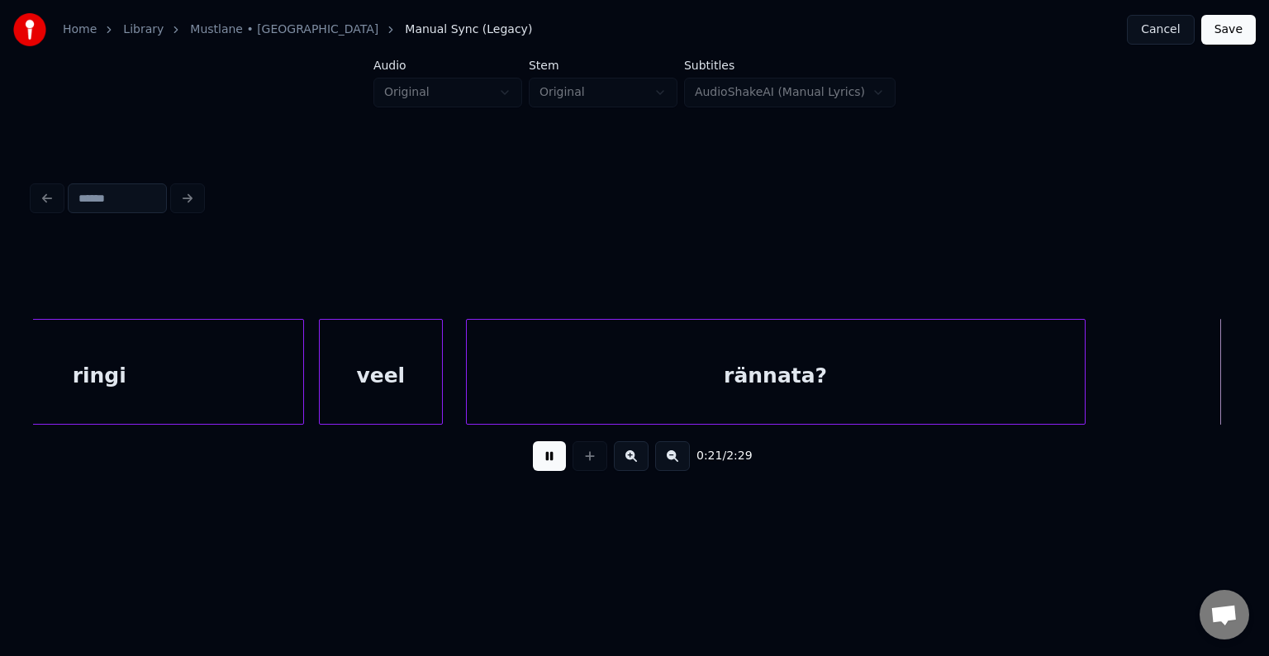
scroll to position [0, 13650]
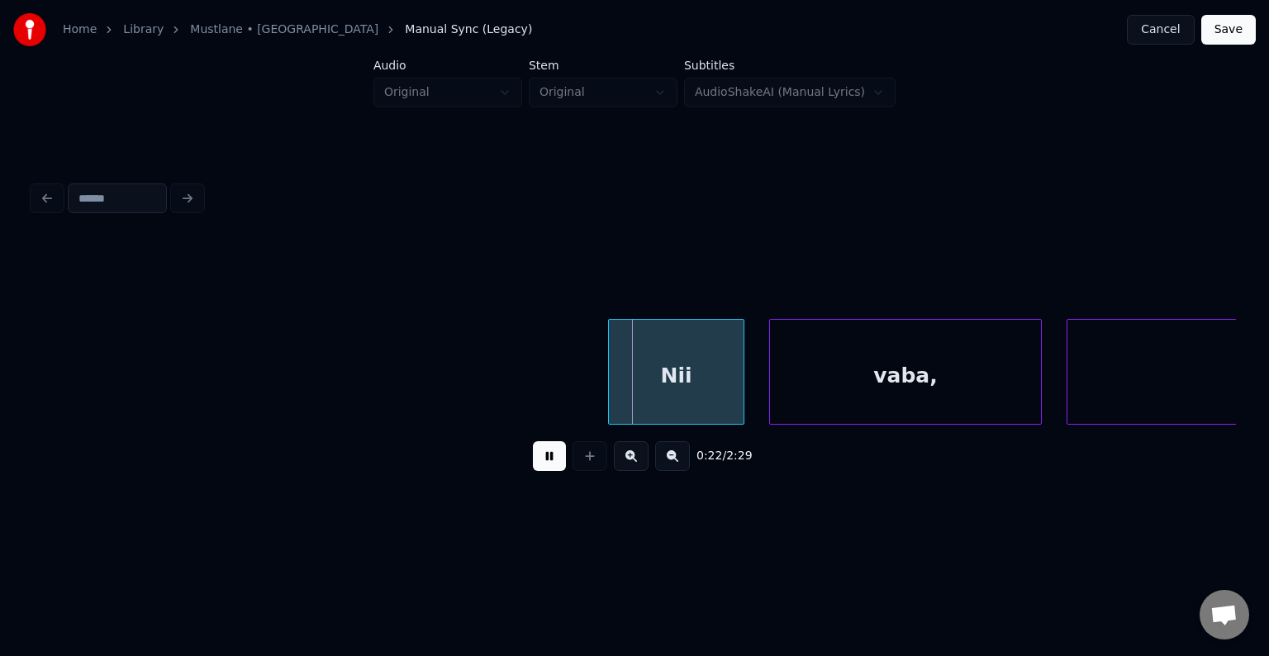
click at [546, 466] on button at bounding box center [549, 456] width 33 height 30
click at [633, 391] on div "Nii" at bounding box center [648, 376] width 135 height 112
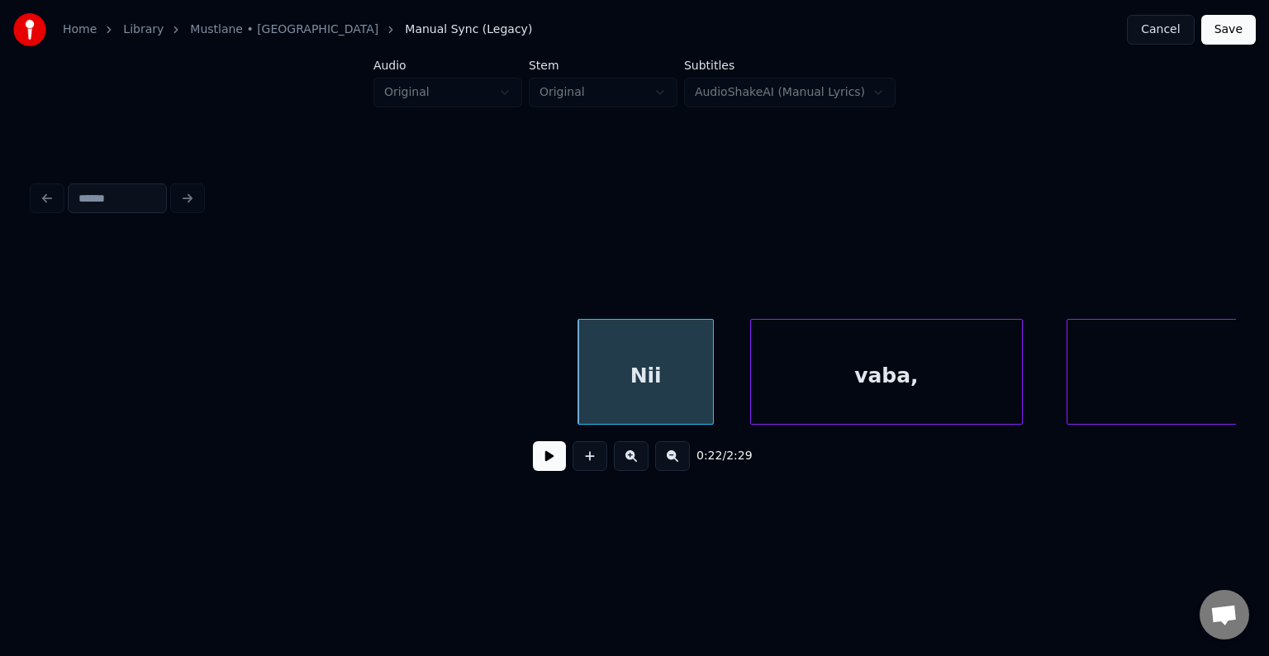
click at [861, 373] on div "vaba," at bounding box center [886, 376] width 271 height 112
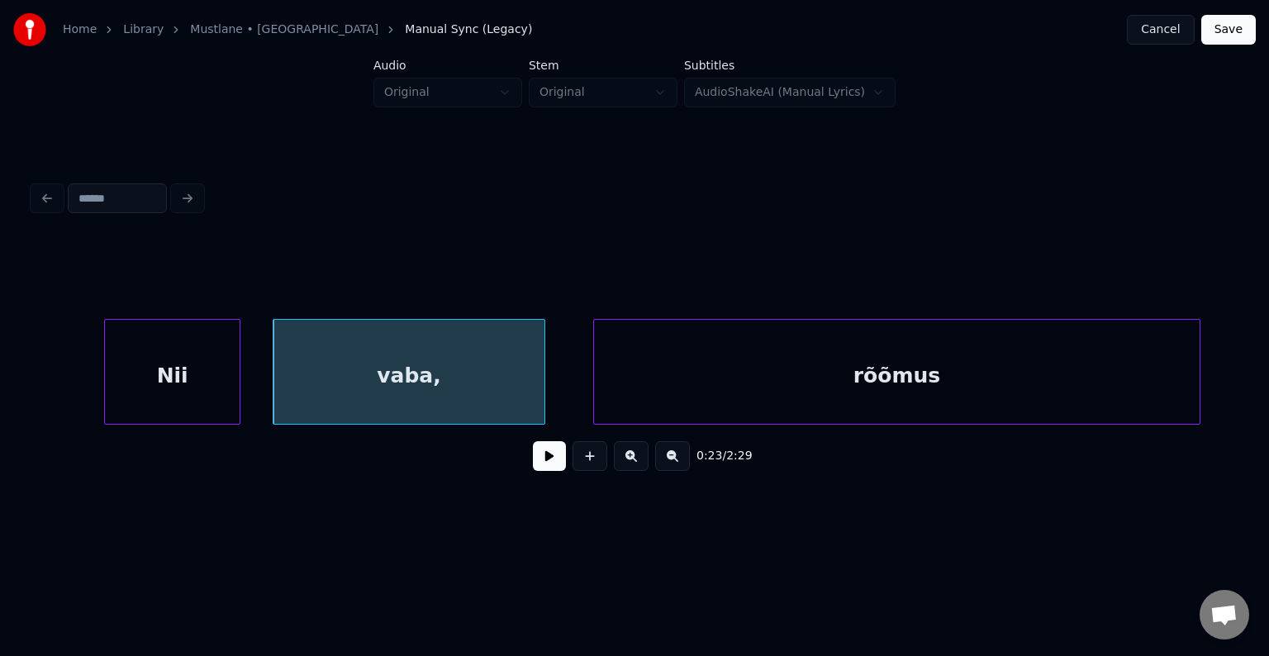
scroll to position [0, 14145]
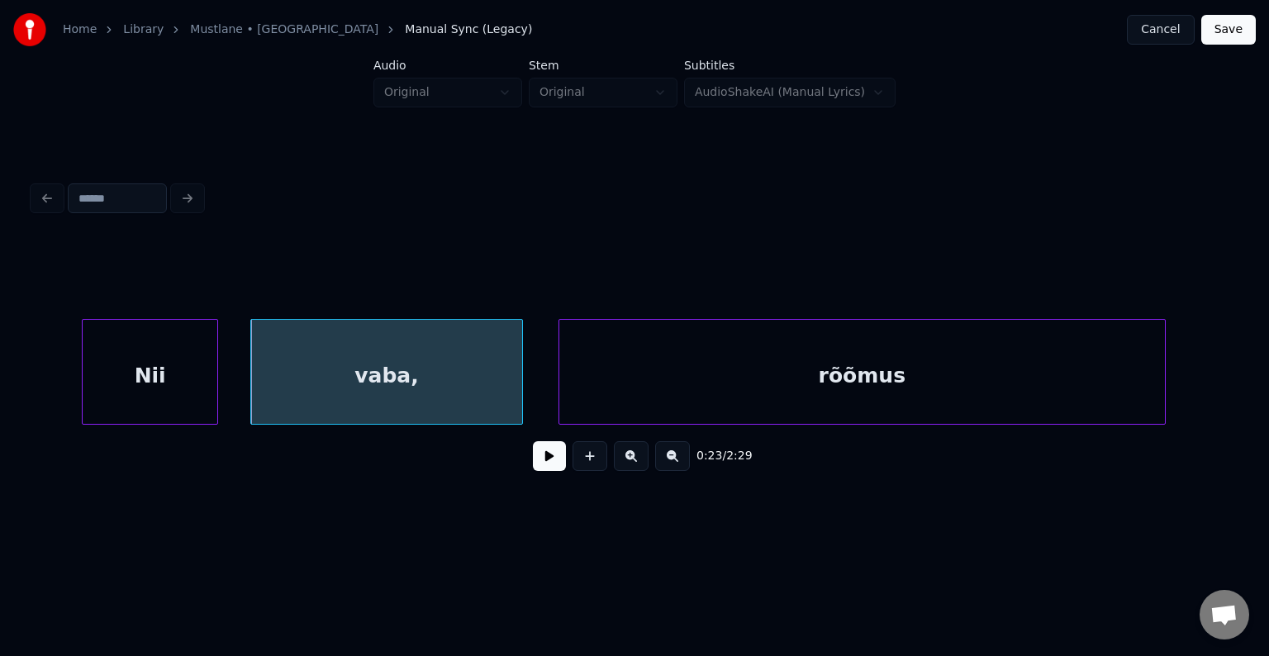
click at [988, 373] on div "rõõmus" at bounding box center [861, 376] width 605 height 112
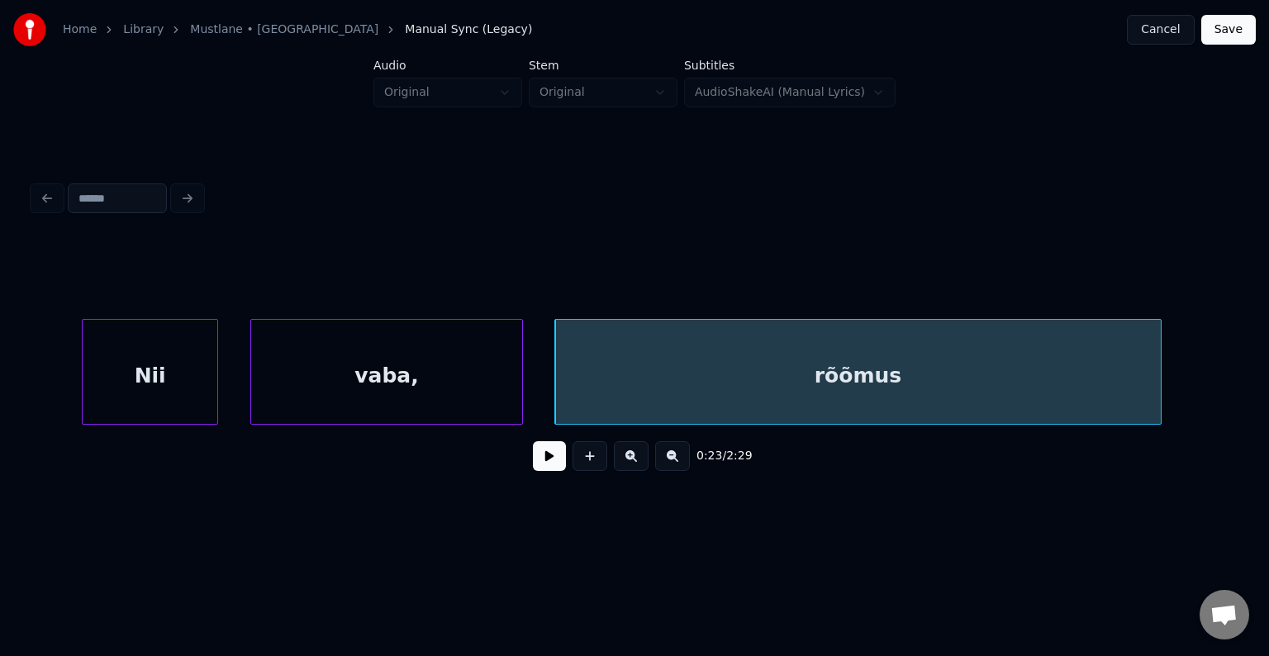
click at [437, 387] on div "vaba," at bounding box center [386, 376] width 271 height 112
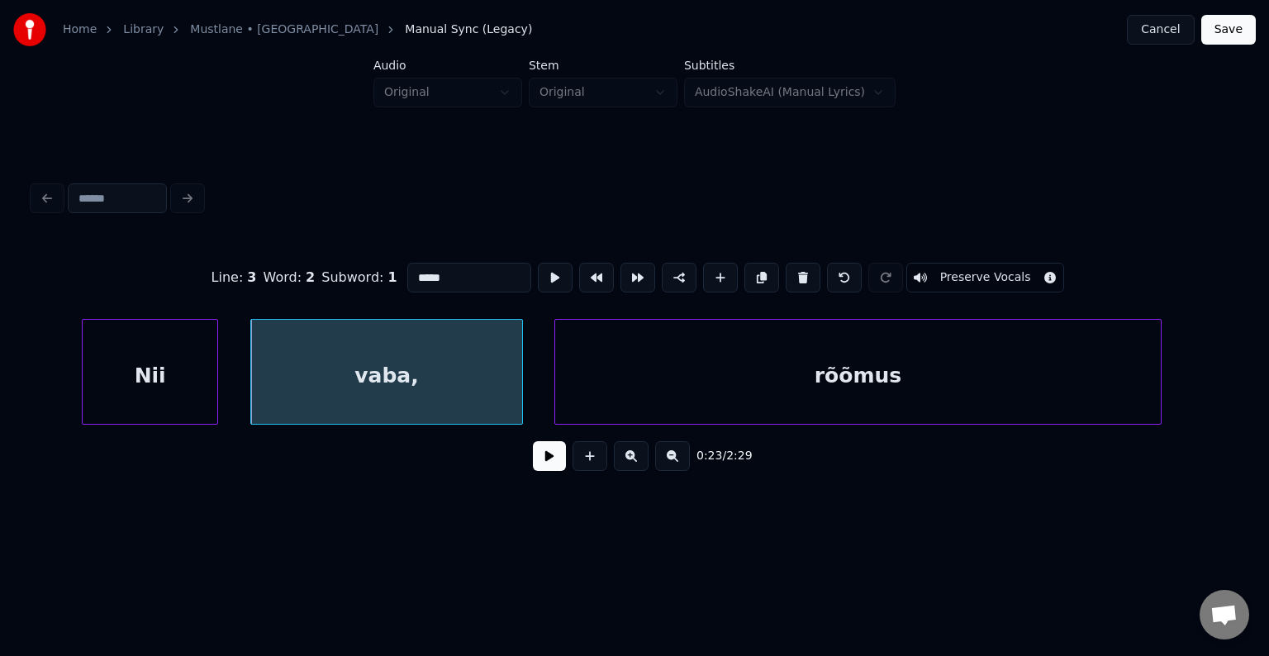
click at [544, 471] on button at bounding box center [549, 456] width 33 height 30
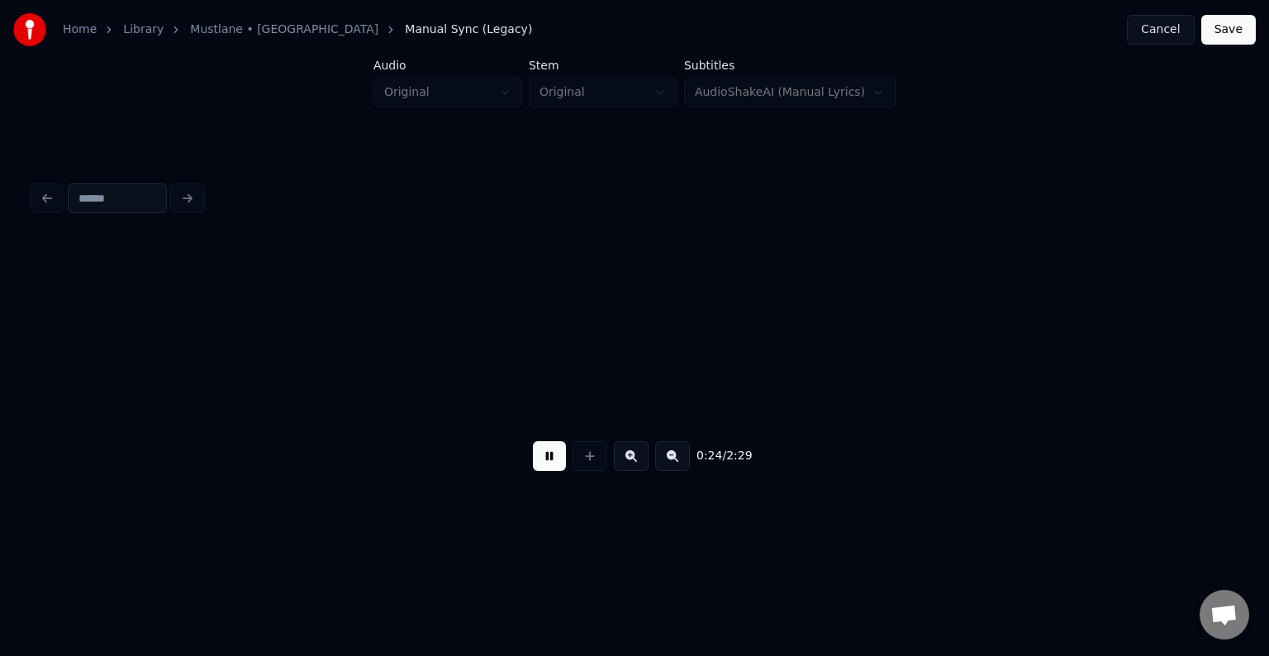
scroll to position [0, 15351]
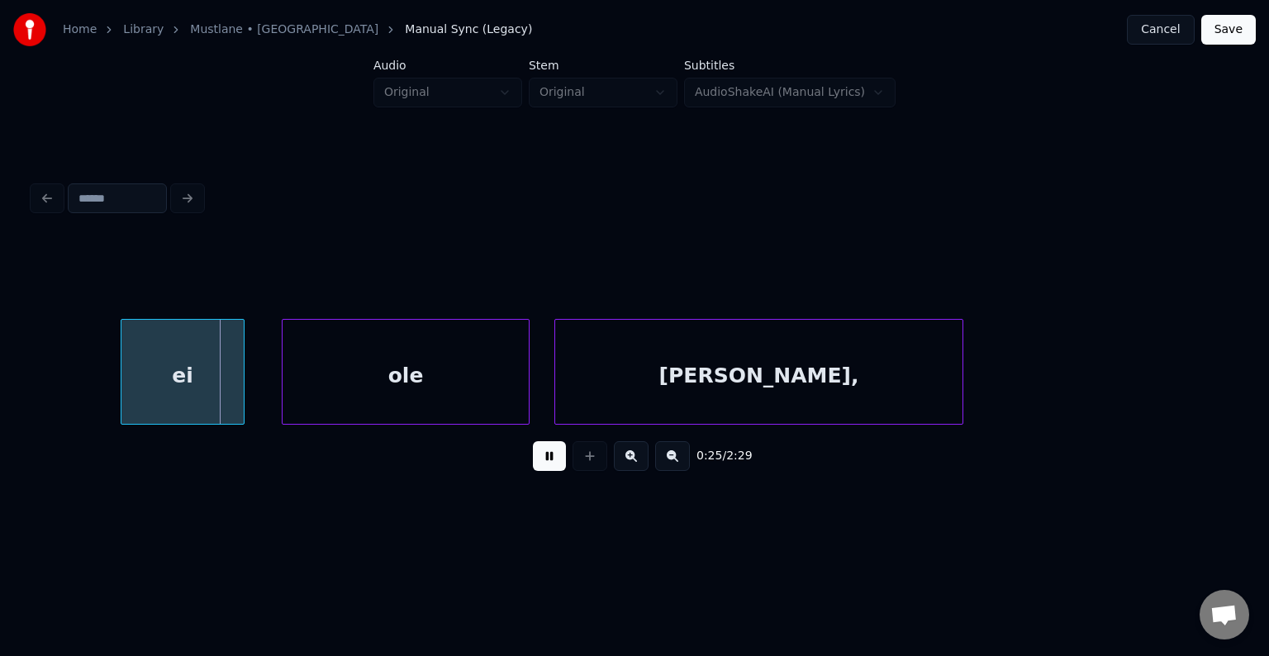
click at [546, 463] on button at bounding box center [549, 456] width 33 height 30
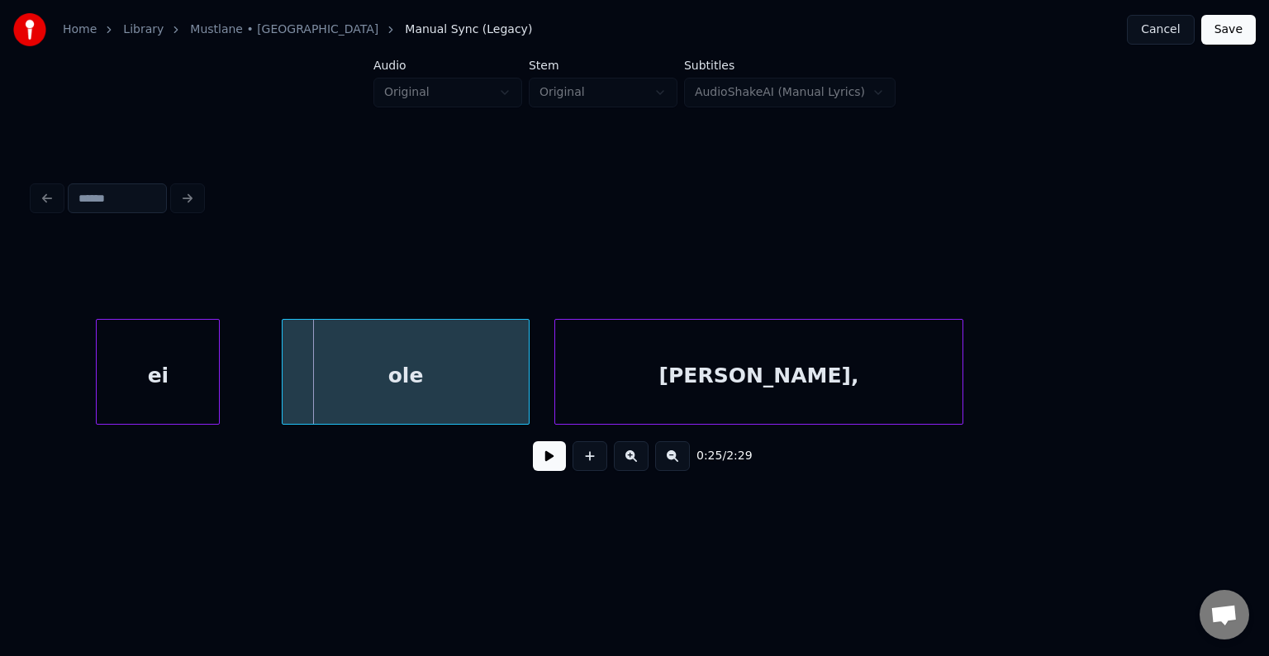
click at [135, 366] on div "ei" at bounding box center [158, 376] width 122 height 112
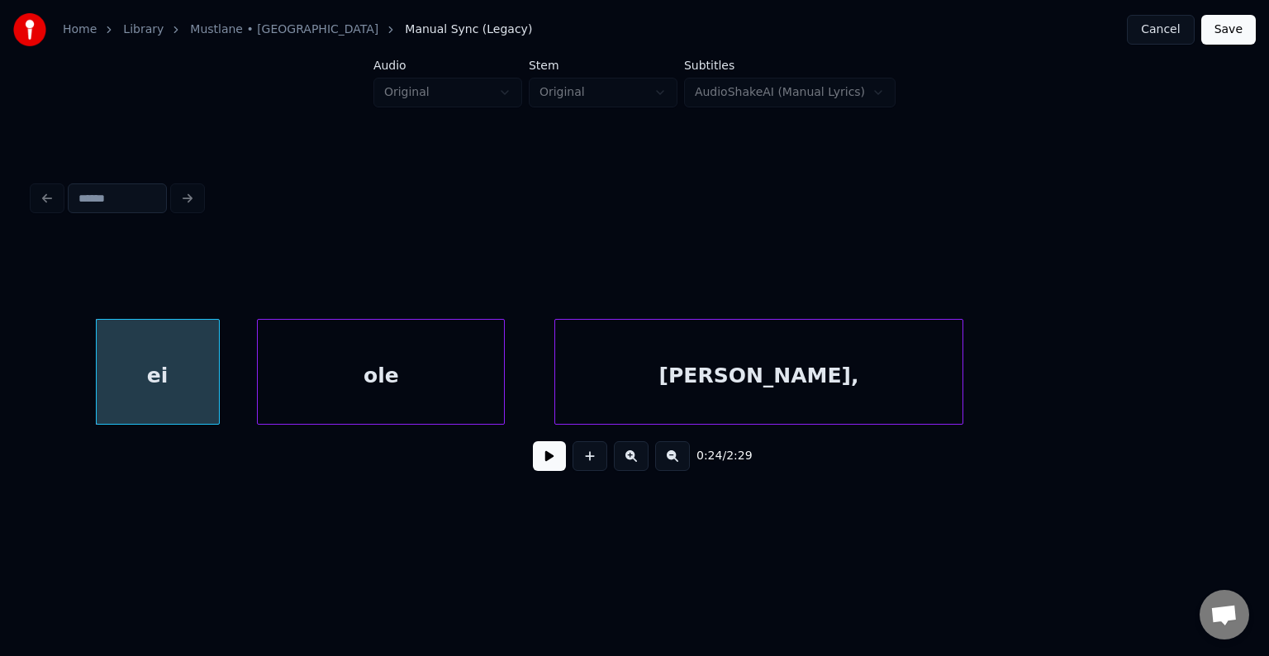
click at [363, 376] on div "ole" at bounding box center [381, 376] width 246 height 112
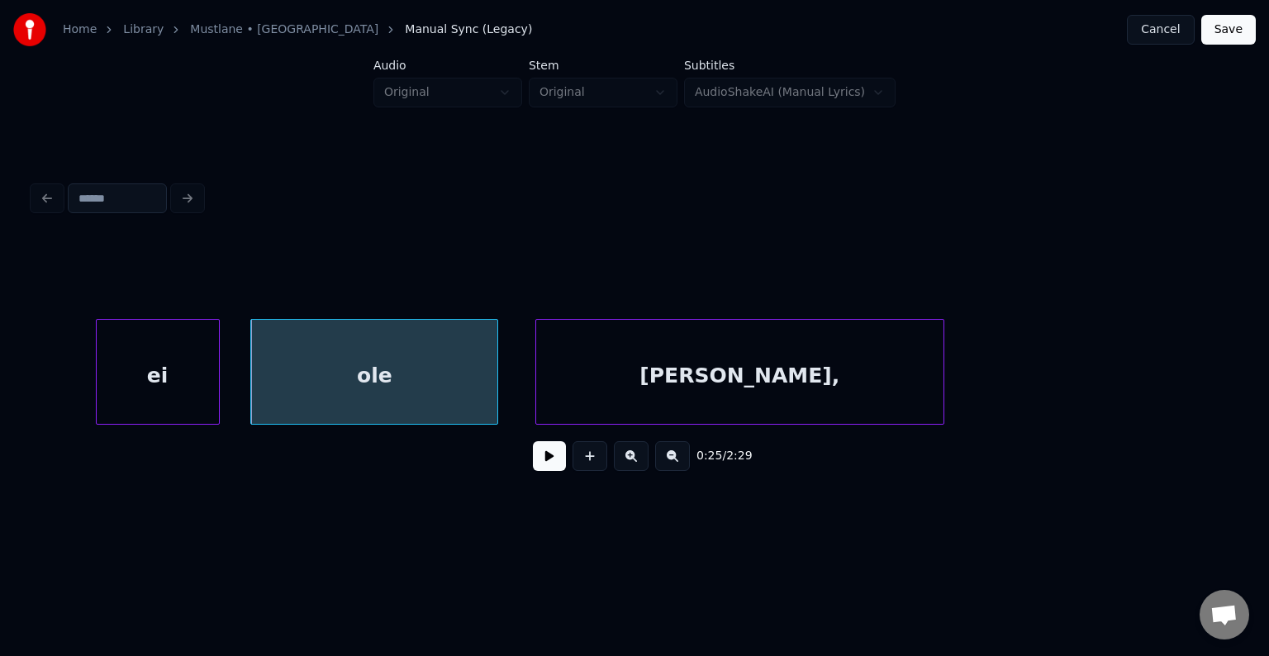
click at [605, 376] on div "[PERSON_NAME]," at bounding box center [739, 376] width 407 height 112
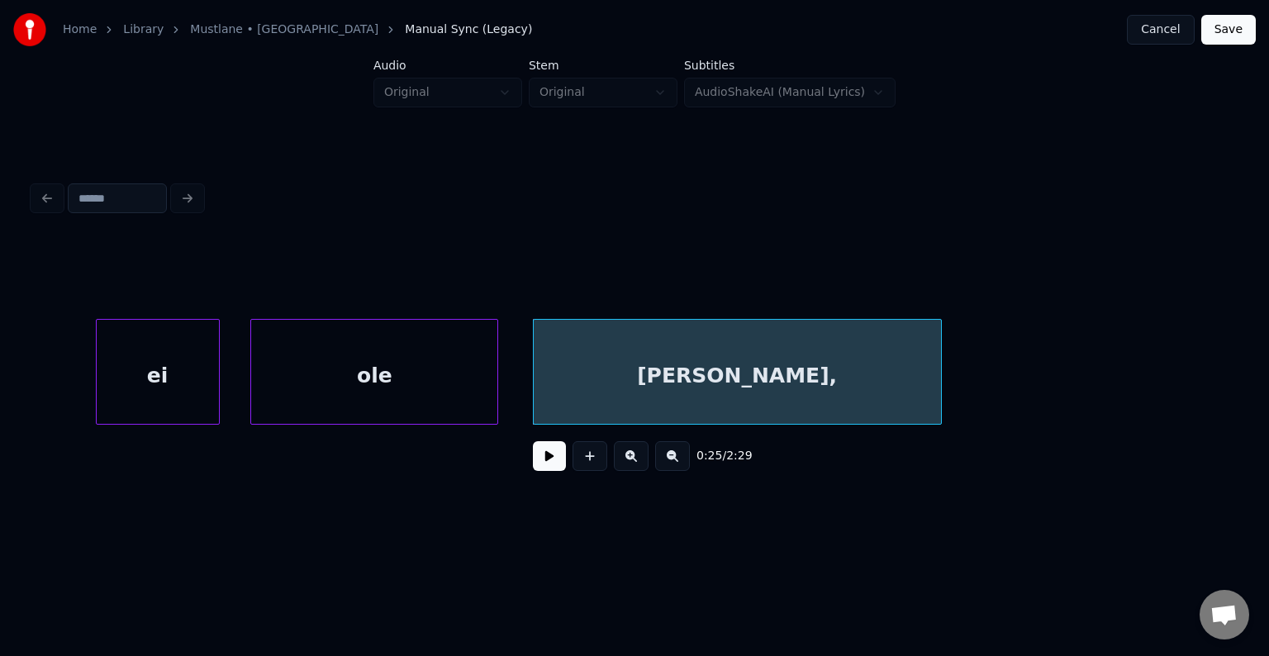
click at [546, 468] on button at bounding box center [549, 456] width 33 height 30
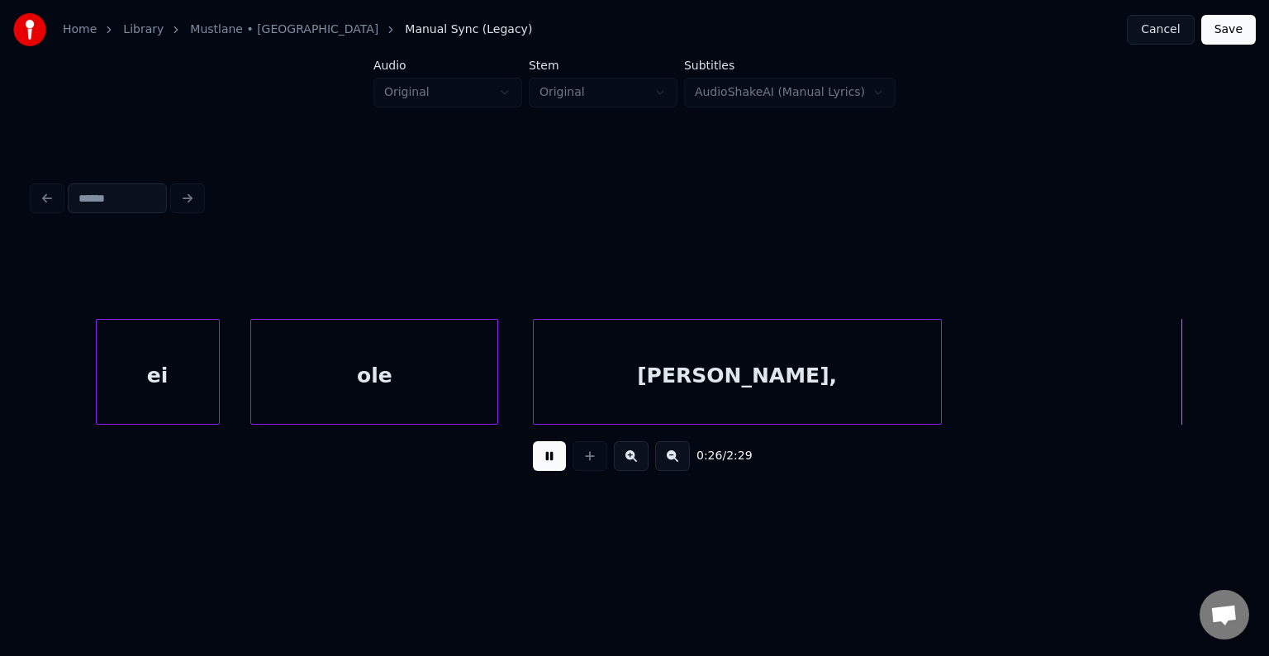
scroll to position [0, 16561]
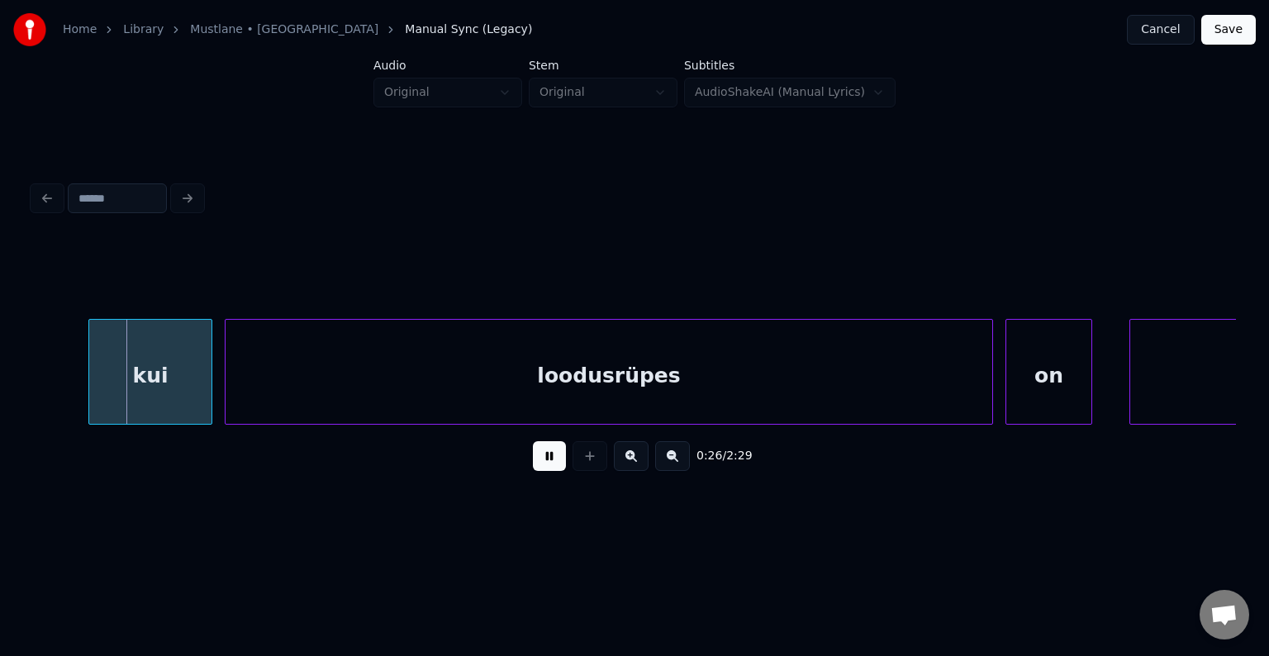
click at [546, 468] on button at bounding box center [549, 456] width 33 height 30
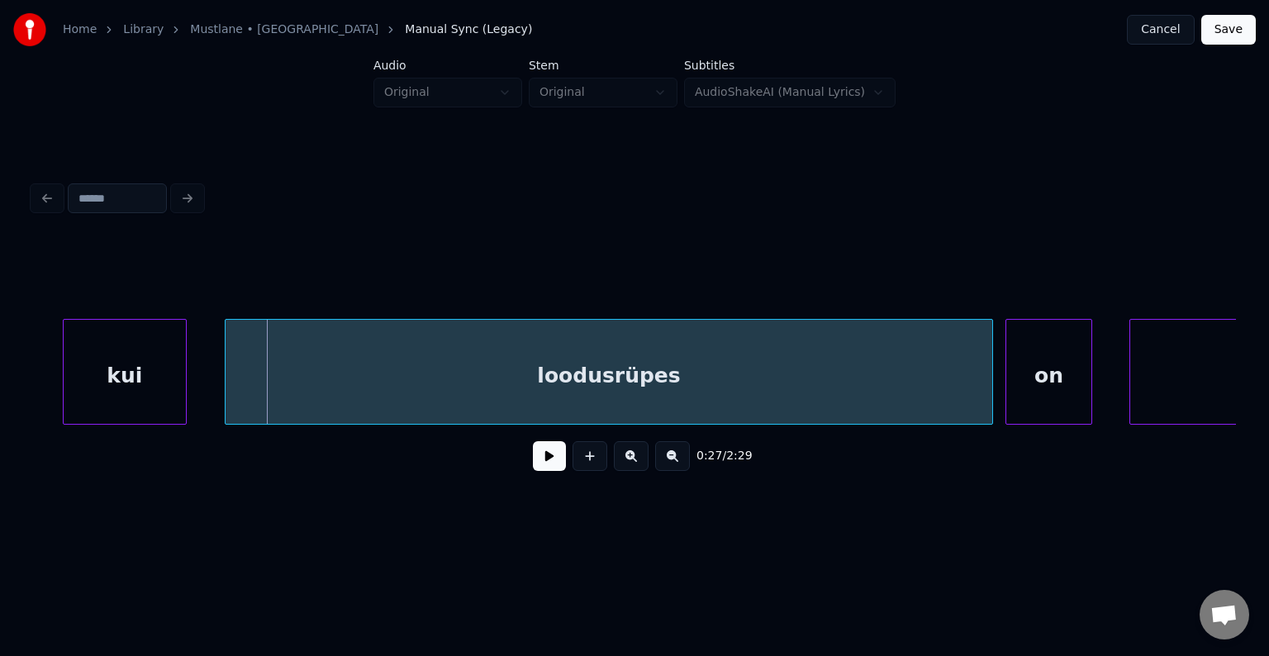
click at [107, 369] on div "kui" at bounding box center [125, 376] width 122 height 112
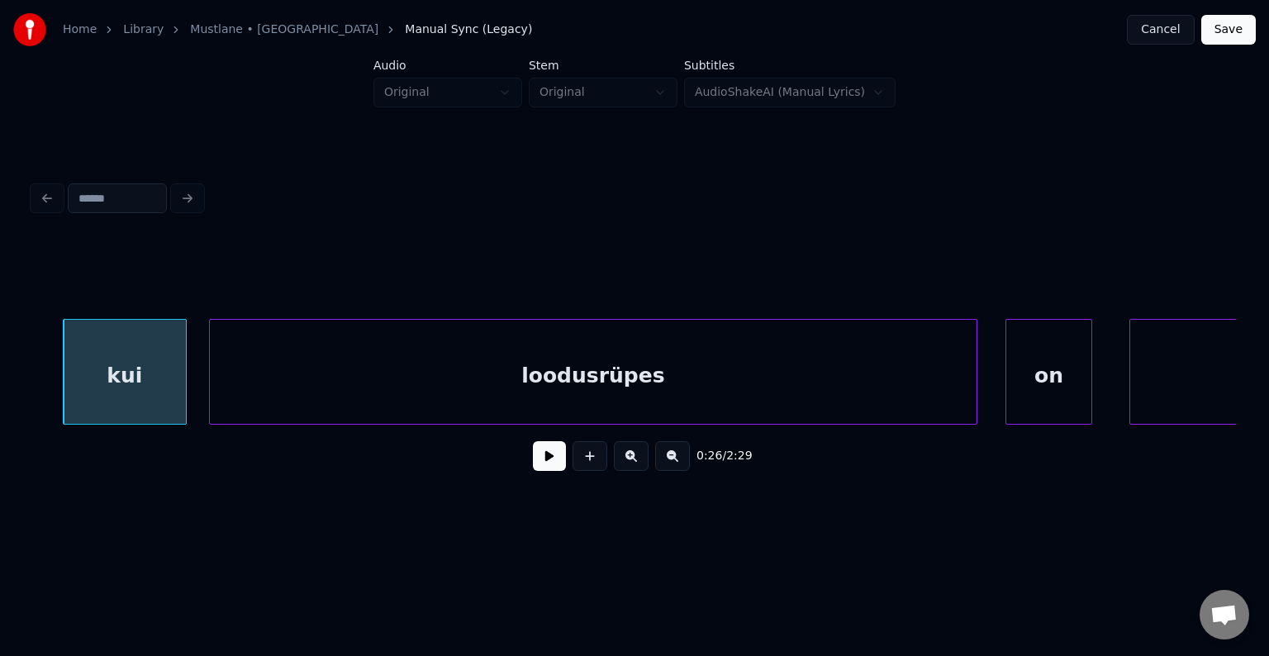
click at [372, 383] on div "loodusrüpes" at bounding box center [593, 376] width 767 height 112
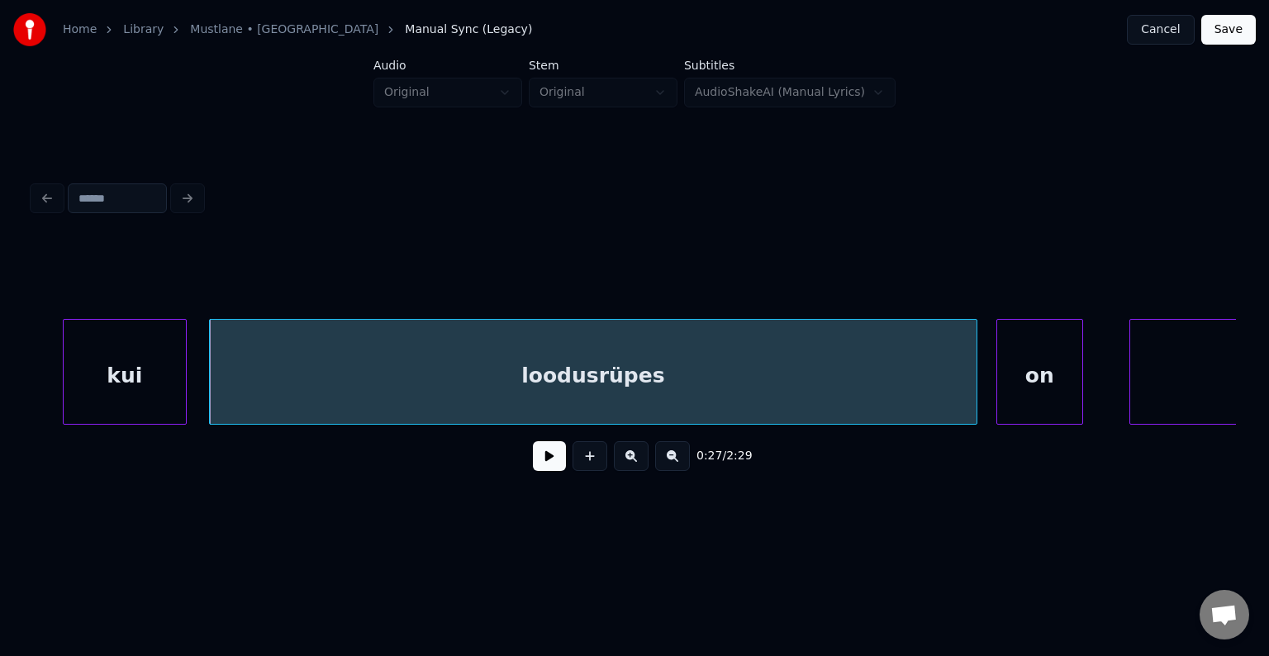
click at [1038, 364] on div "on" at bounding box center [1039, 376] width 85 height 112
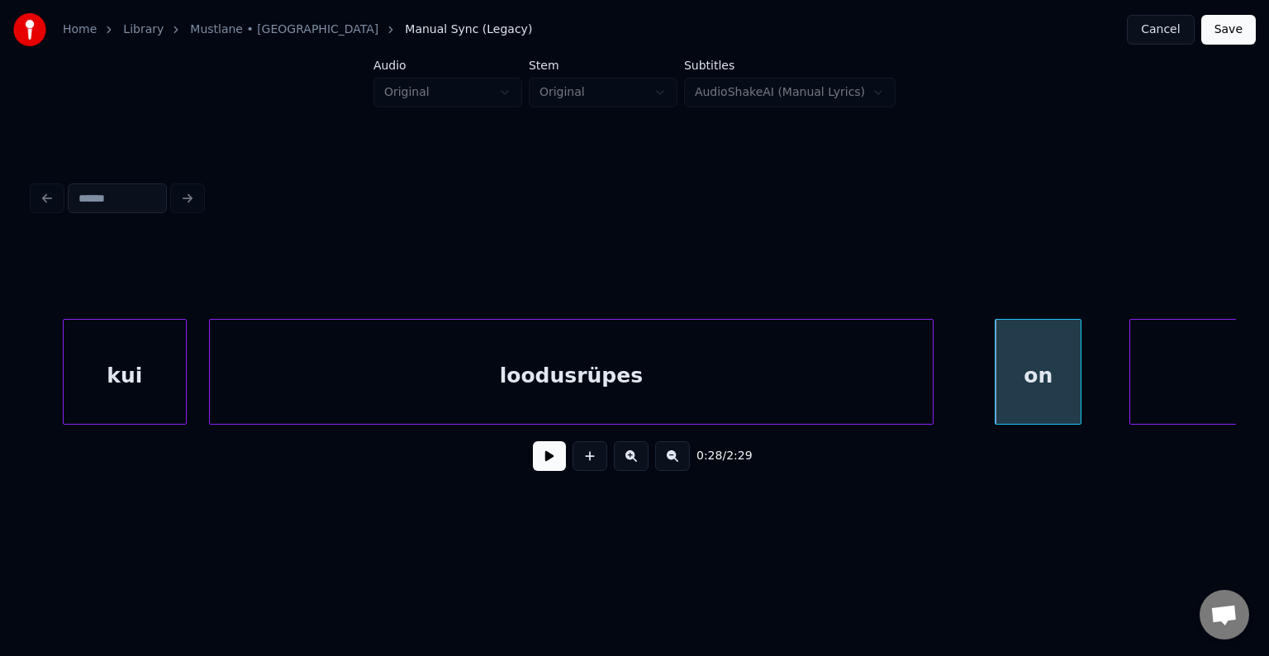
click at [928, 371] on div at bounding box center [930, 372] width 5 height 104
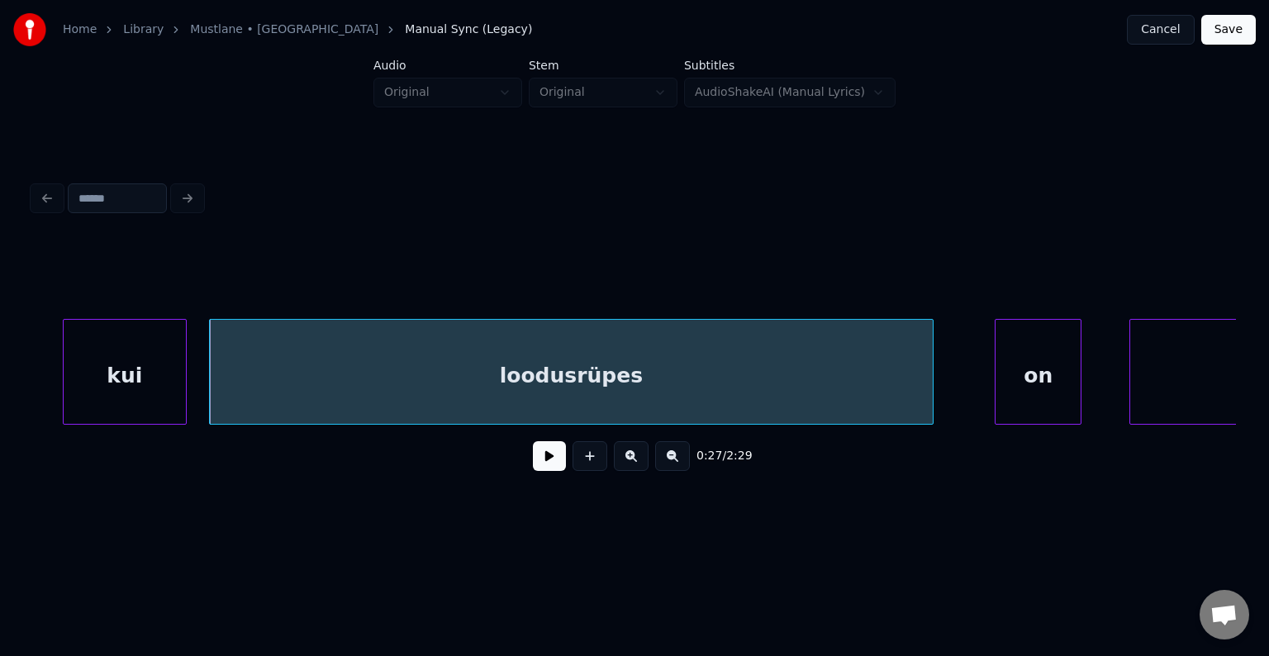
click at [605, 385] on div "loodusrüpes" at bounding box center [571, 376] width 723 height 112
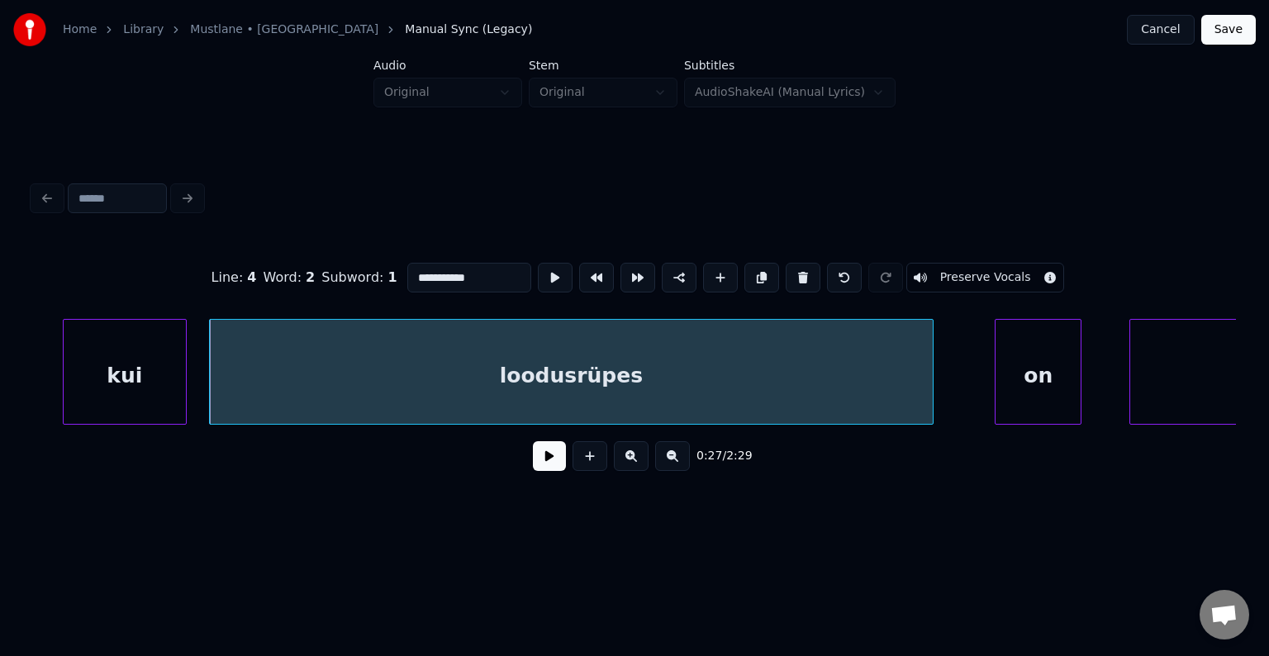
click at [533, 463] on button at bounding box center [549, 456] width 33 height 30
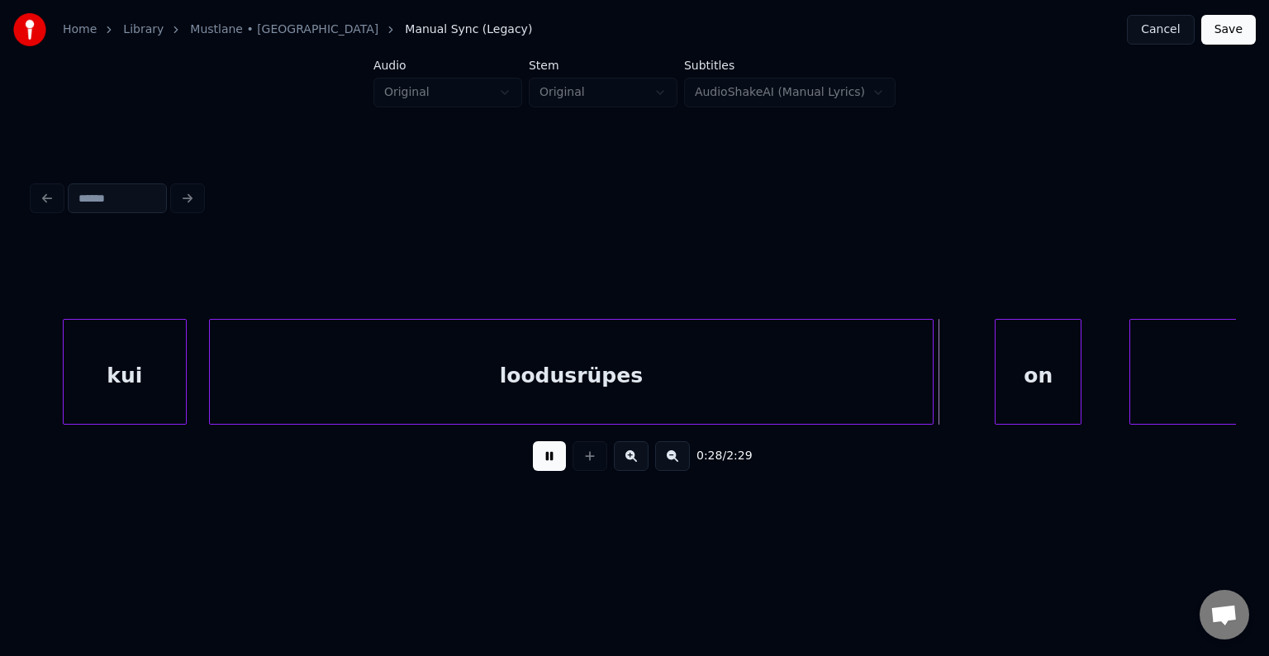
click at [533, 463] on button at bounding box center [549, 456] width 33 height 30
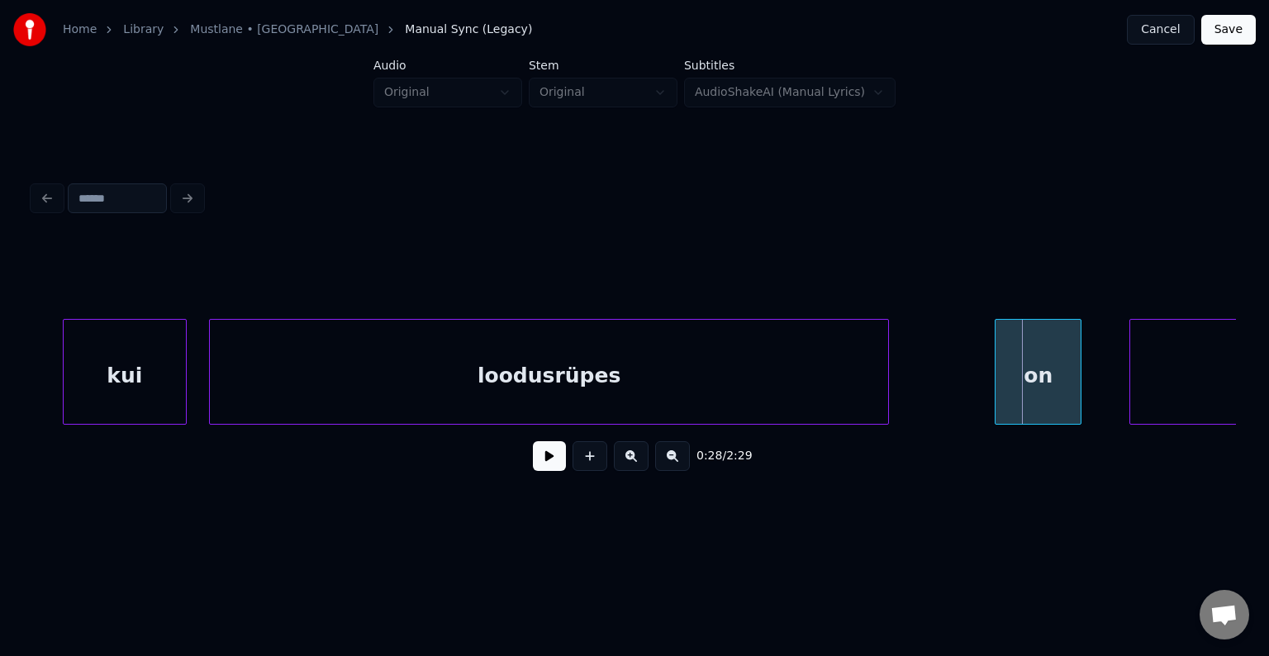
click at [885, 378] on div at bounding box center [885, 372] width 5 height 104
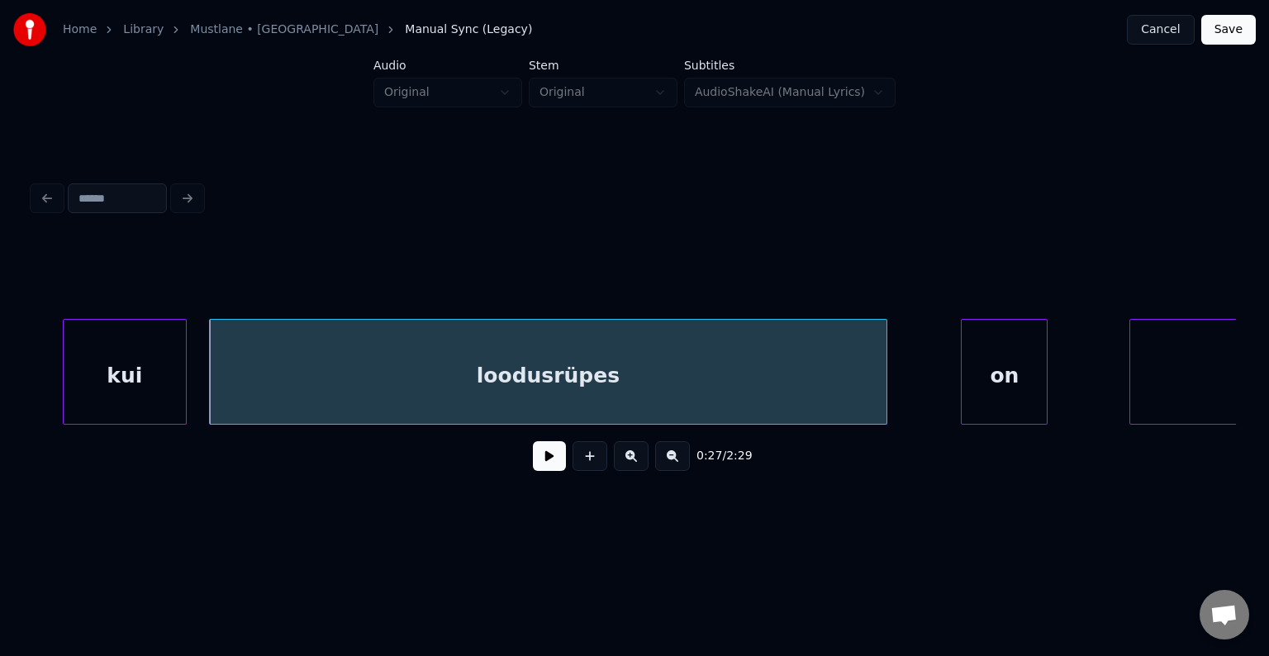
click at [1047, 370] on div "on" at bounding box center [1004, 372] width 87 height 106
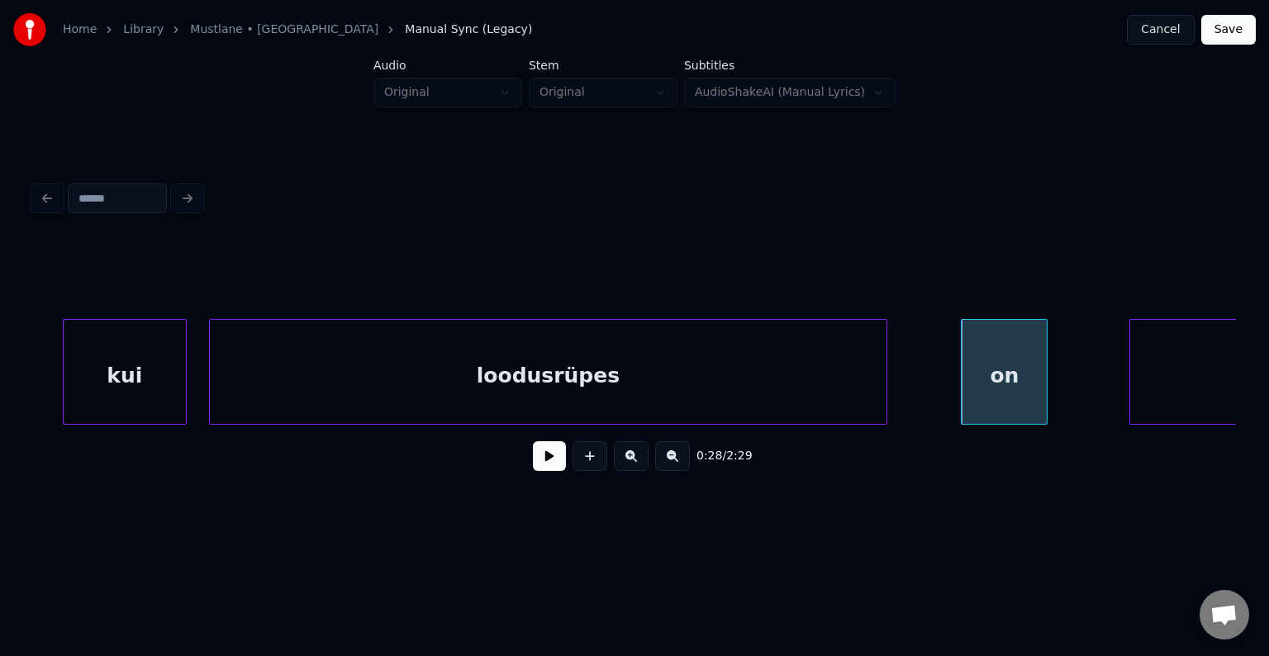
click at [773, 375] on div "loodusrüpes" at bounding box center [548, 376] width 677 height 112
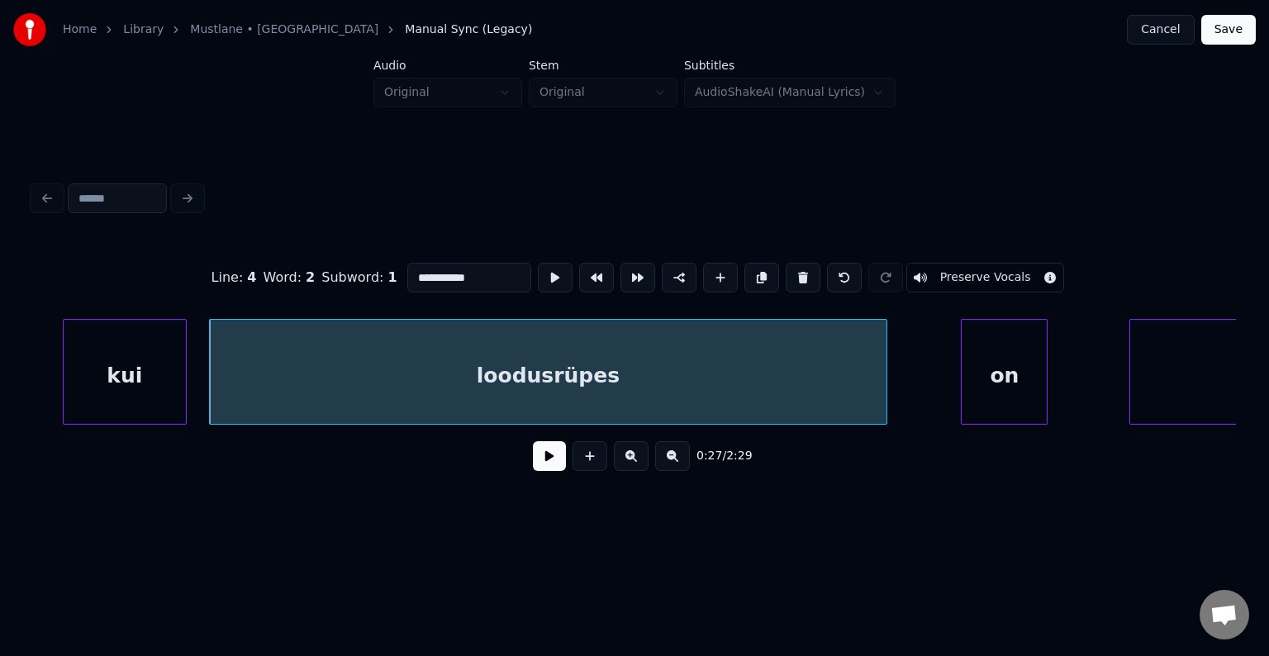
click at [533, 471] on button at bounding box center [549, 456] width 33 height 30
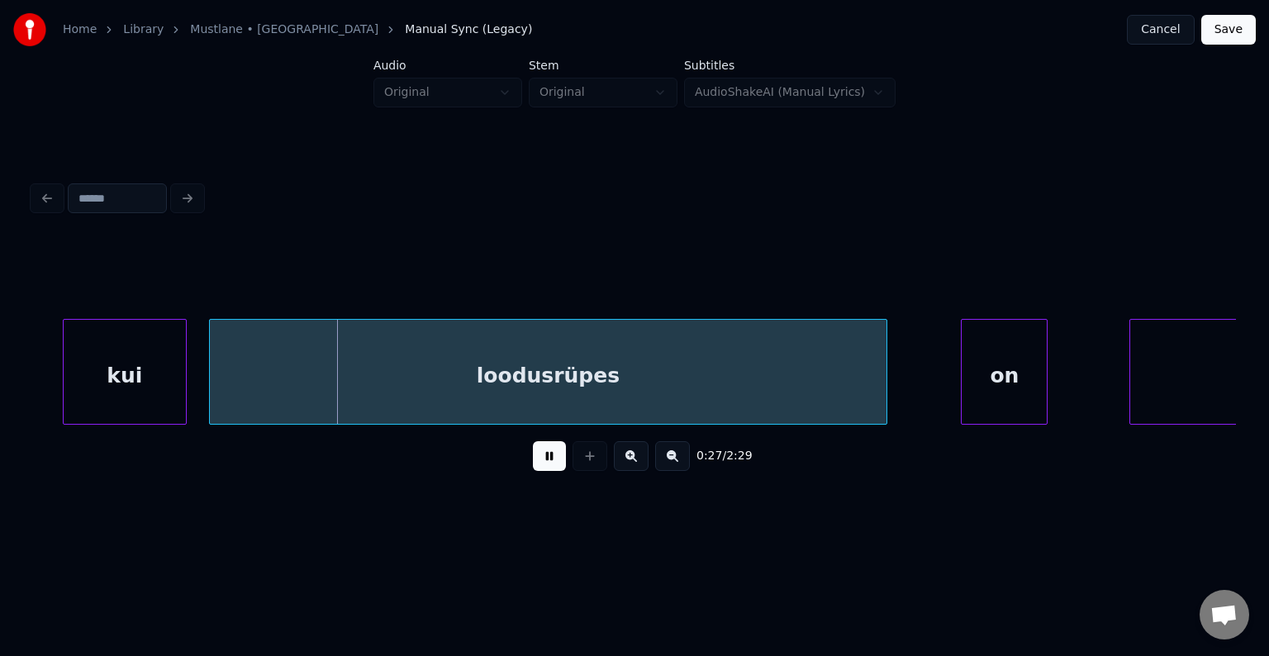
click at [533, 468] on button at bounding box center [549, 456] width 33 height 30
click at [534, 465] on button at bounding box center [549, 456] width 33 height 30
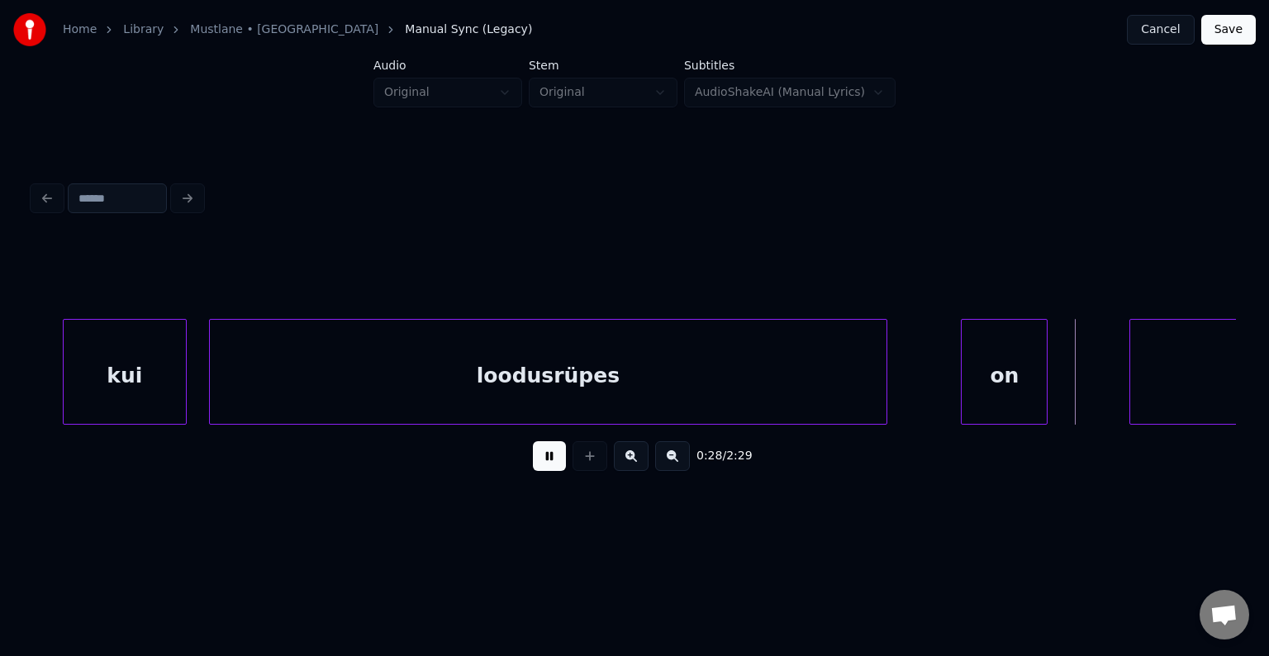
click at [535, 462] on button at bounding box center [549, 456] width 33 height 30
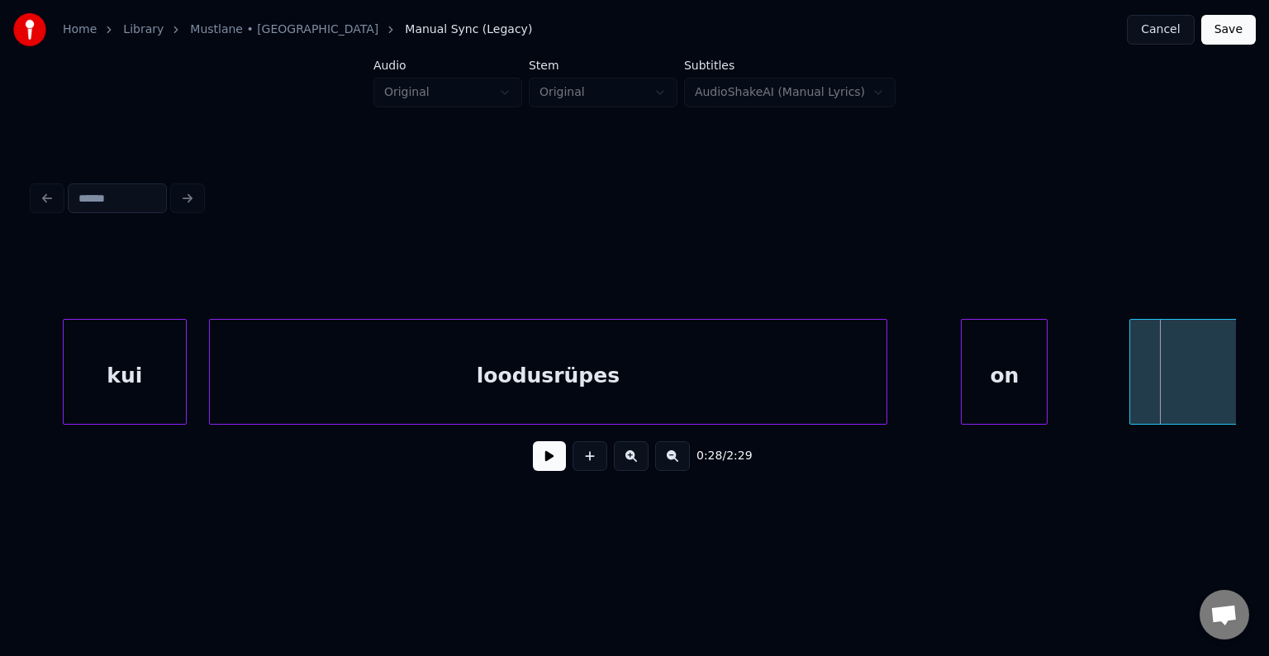
click at [1234, 428] on div "0:28 / 2:29" at bounding box center [634, 330] width 1216 height 327
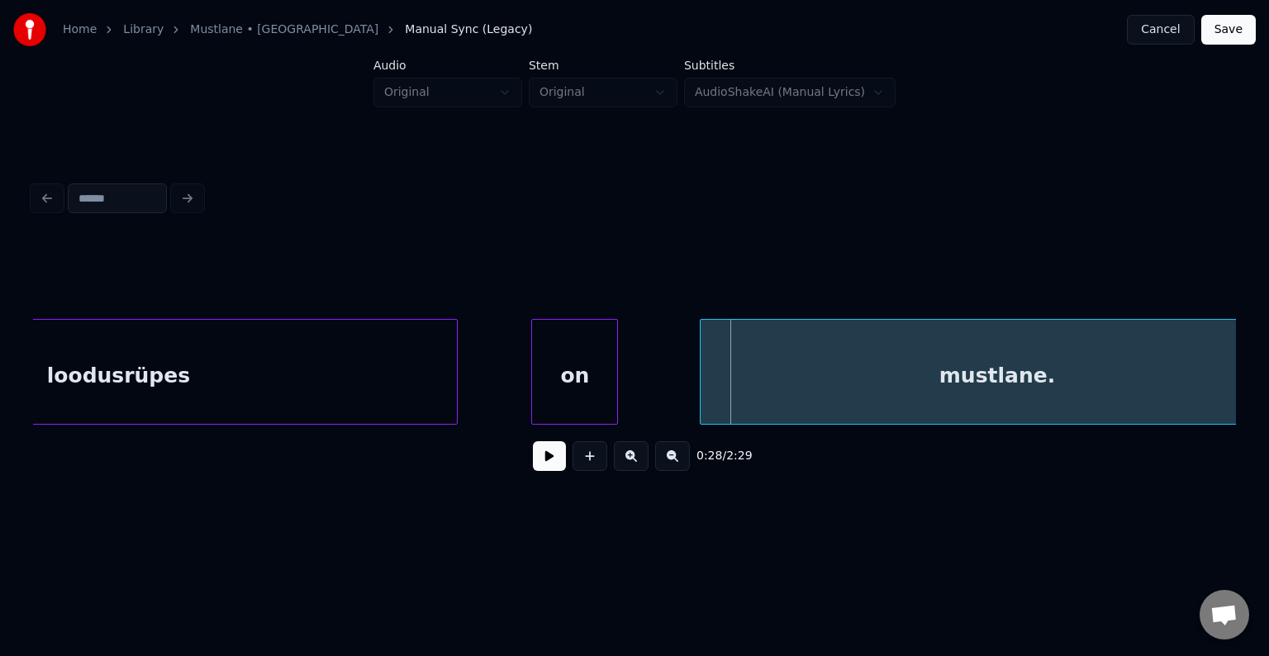
scroll to position [0, 17044]
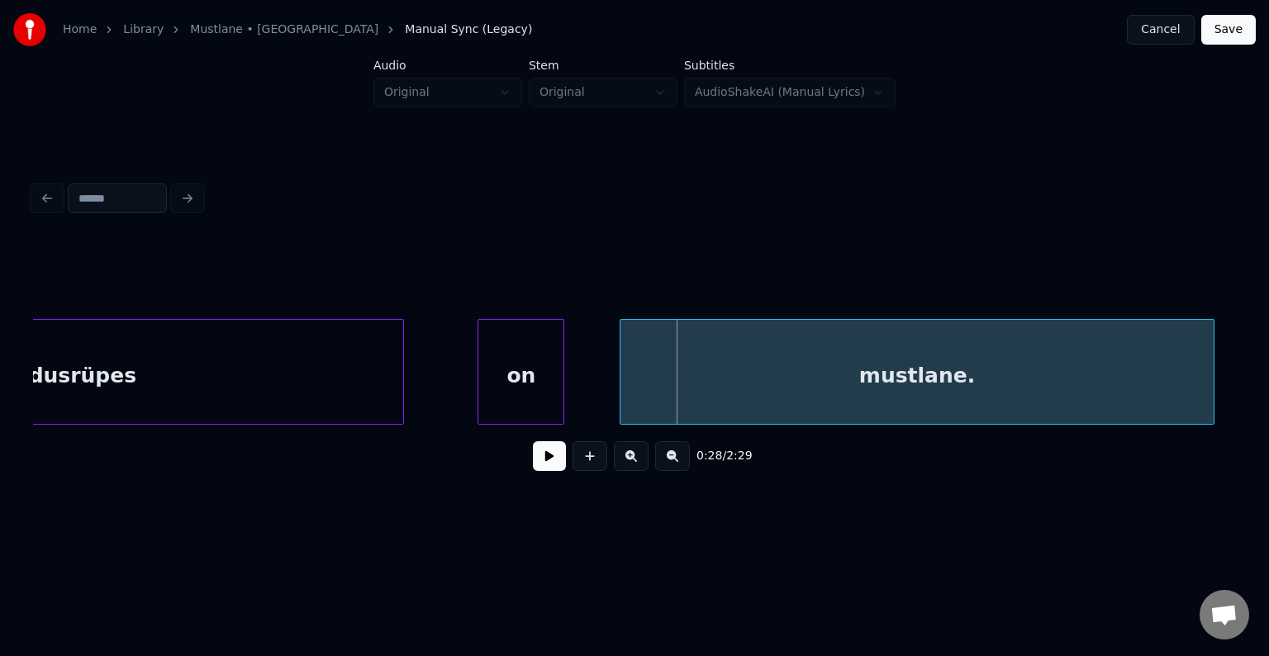
click at [869, 384] on div "mustlane." at bounding box center [916, 376] width 593 height 112
click at [532, 382] on div "on" at bounding box center [510, 376] width 85 height 112
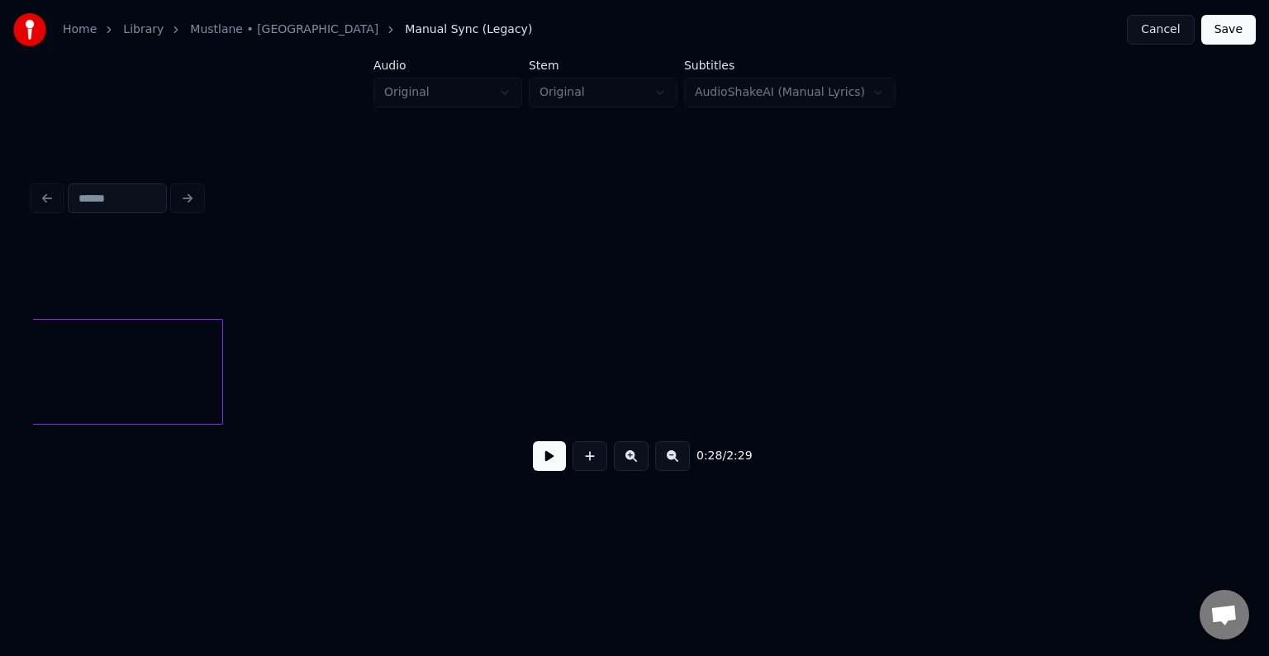
click at [542, 463] on button at bounding box center [549, 456] width 33 height 30
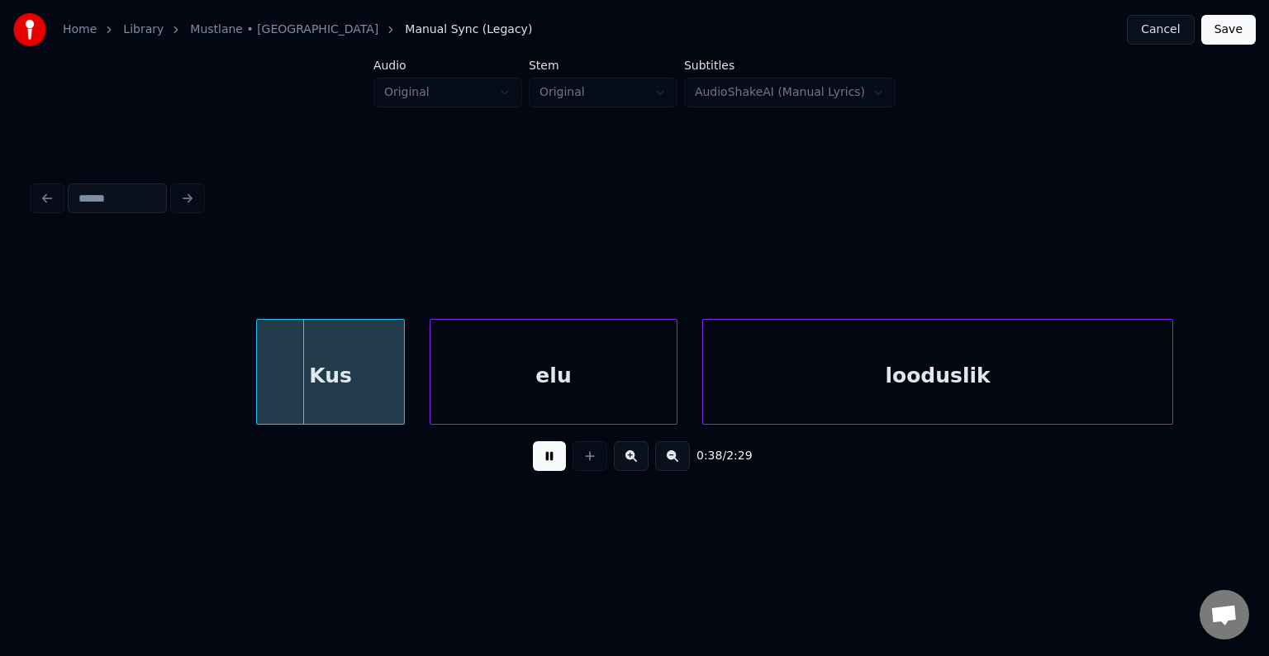
click at [545, 468] on button at bounding box center [549, 456] width 33 height 30
click at [338, 368] on div "Kus" at bounding box center [312, 376] width 147 height 112
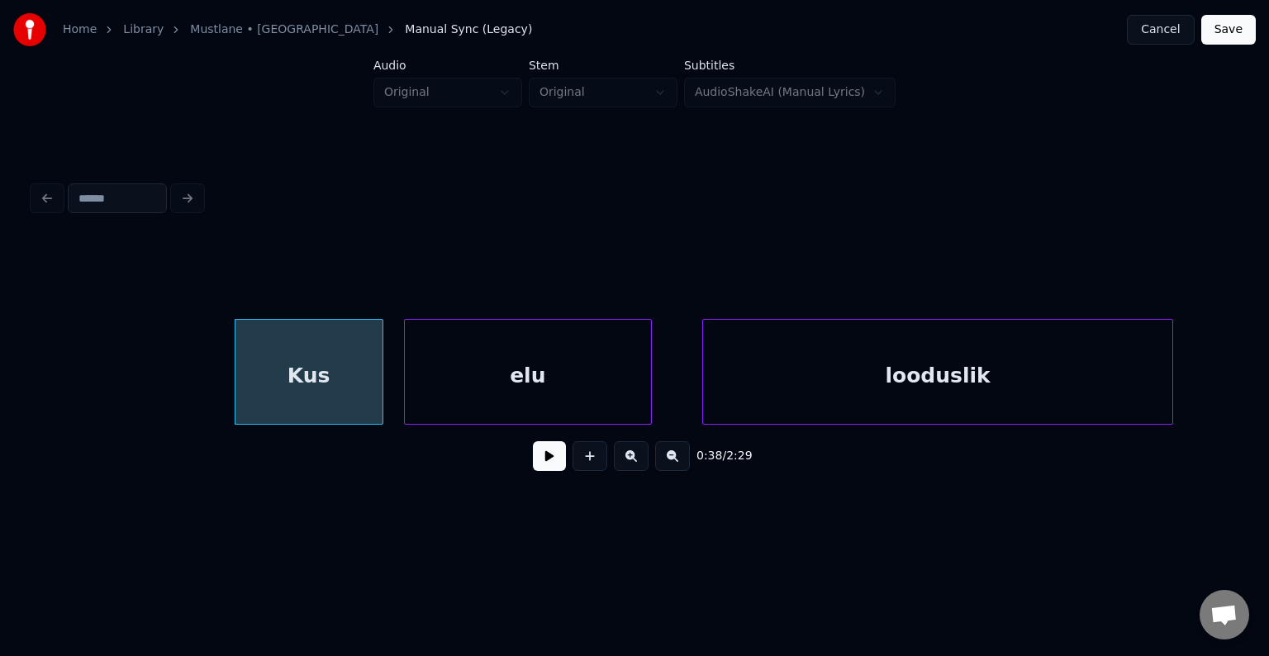
click at [535, 387] on div "elu" at bounding box center [528, 376] width 246 height 112
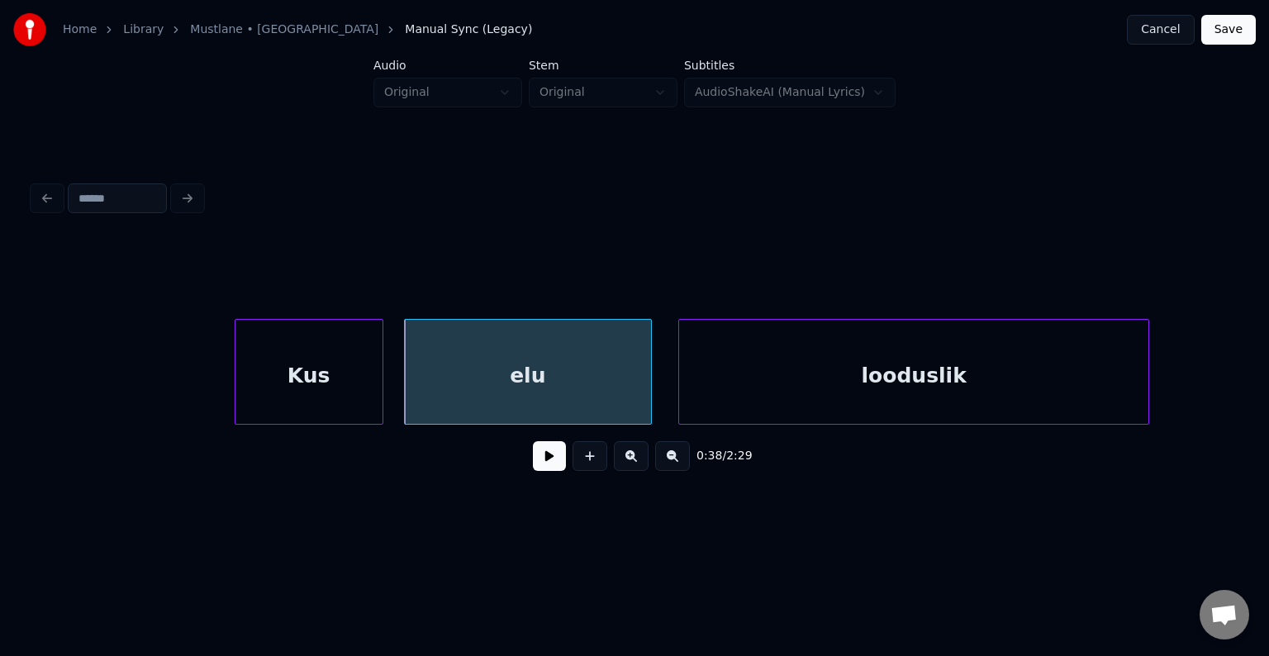
click at [876, 387] on div "looduslik" at bounding box center [913, 376] width 469 height 112
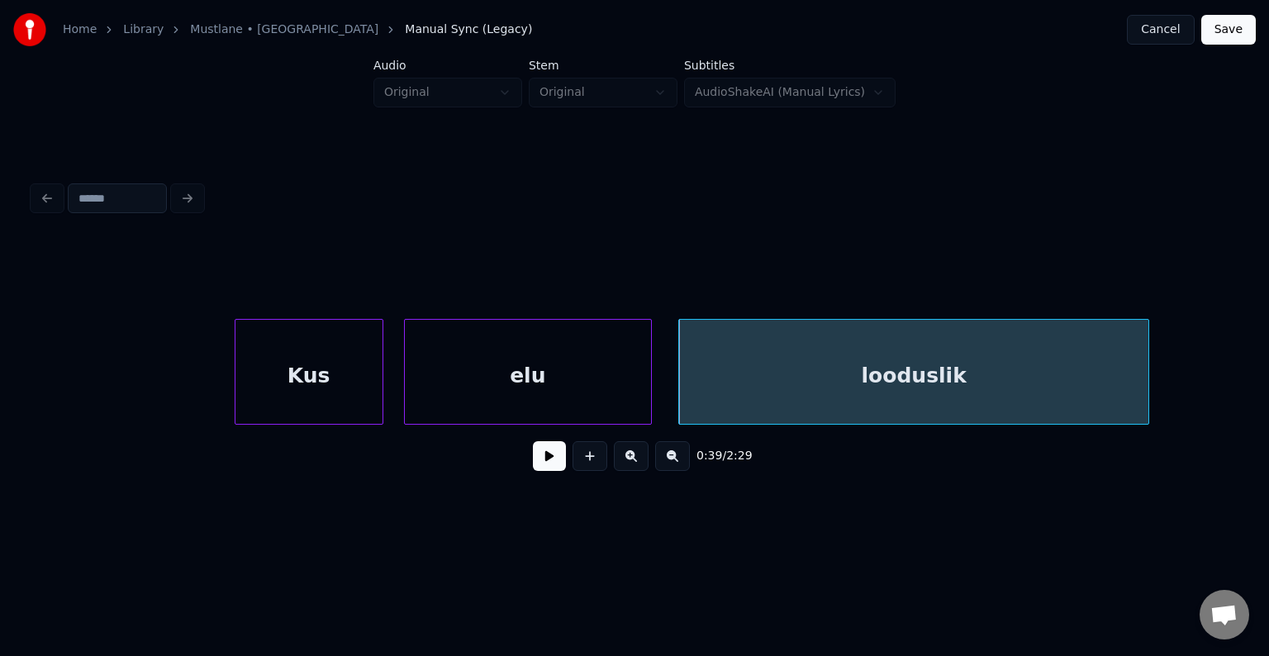
click at [533, 467] on button at bounding box center [549, 456] width 33 height 30
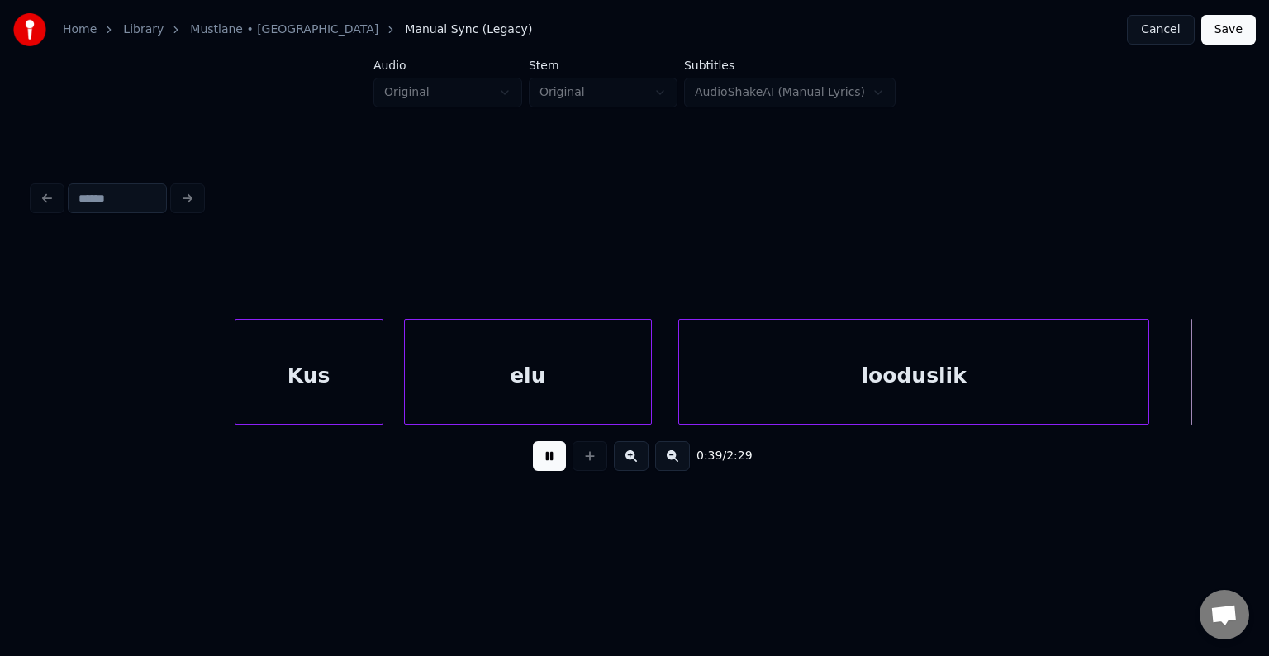
scroll to position [0, 24726]
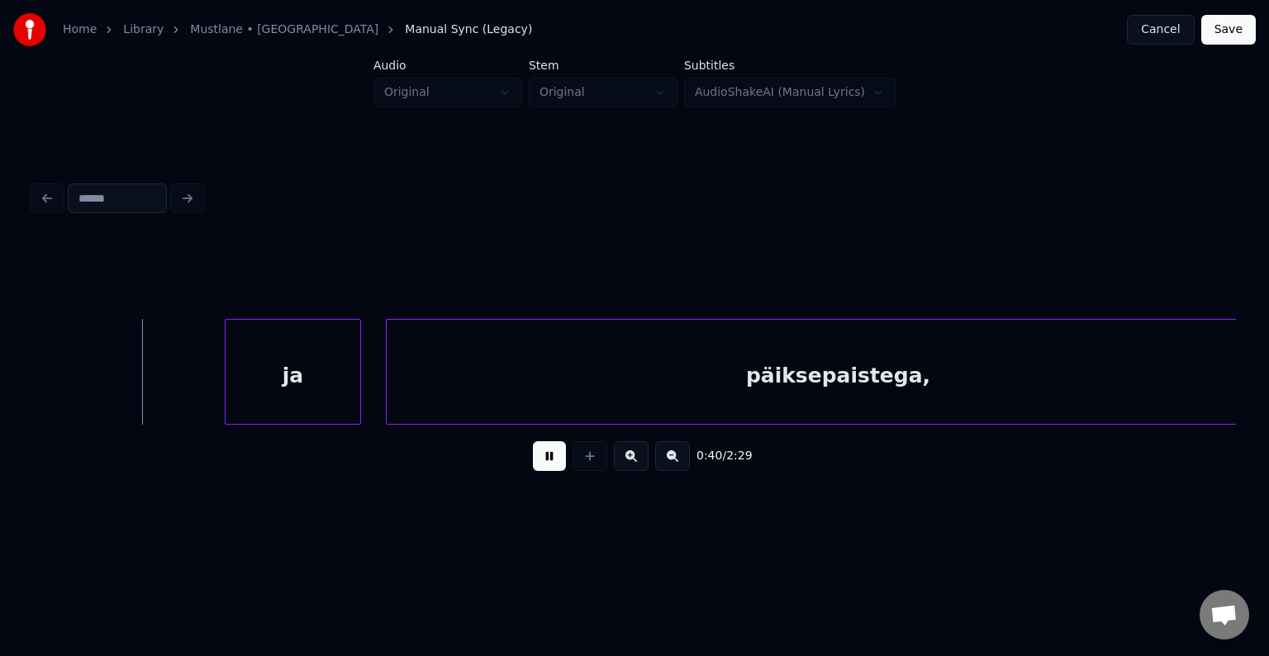
click at [536, 465] on button at bounding box center [549, 456] width 33 height 30
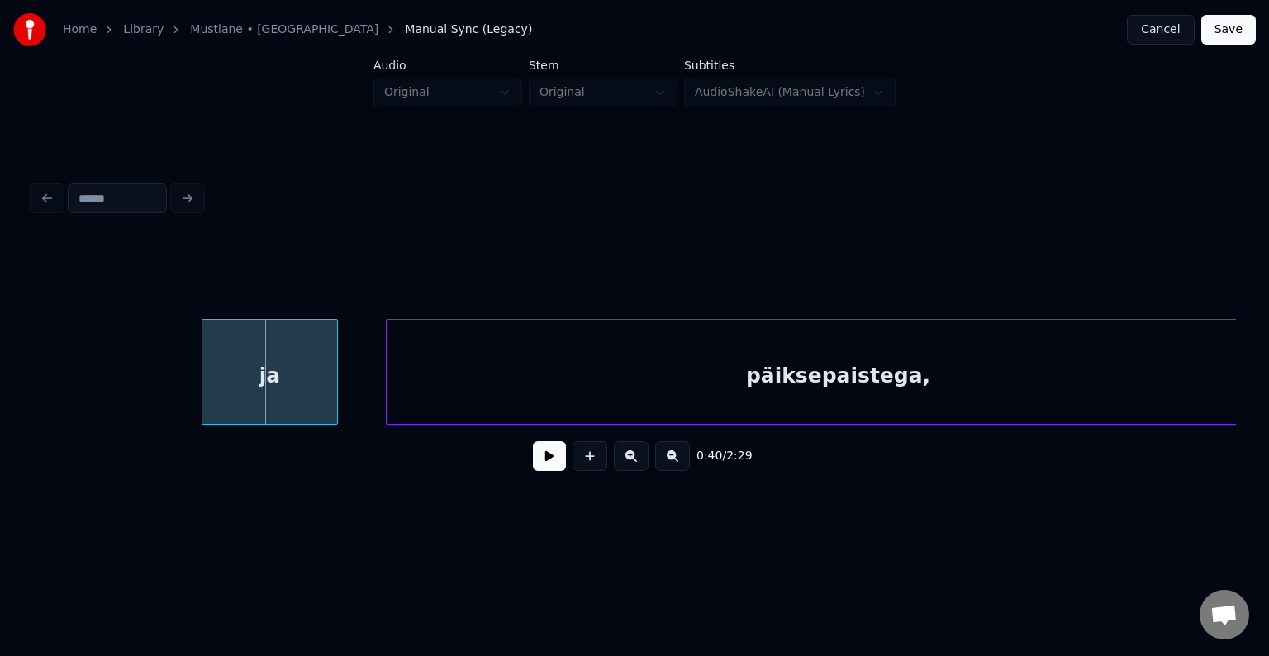
click at [272, 382] on div "ja" at bounding box center [269, 376] width 135 height 112
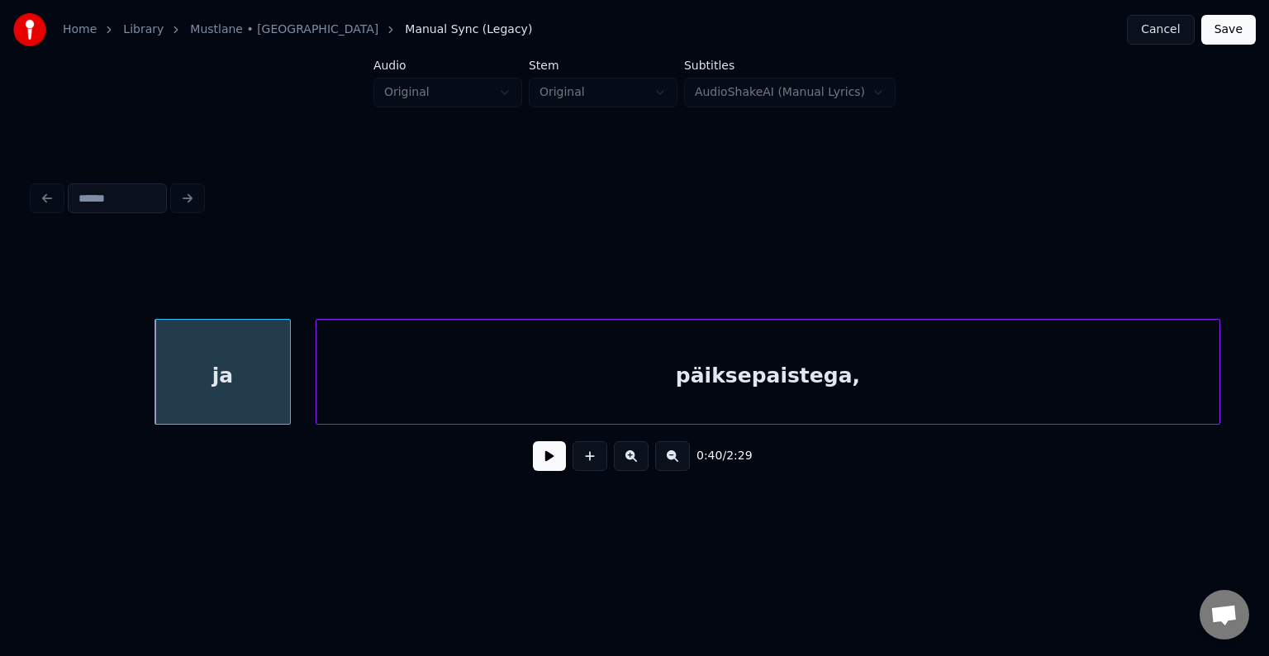
click at [508, 388] on div "päiksepaistega," at bounding box center [767, 376] width 903 height 112
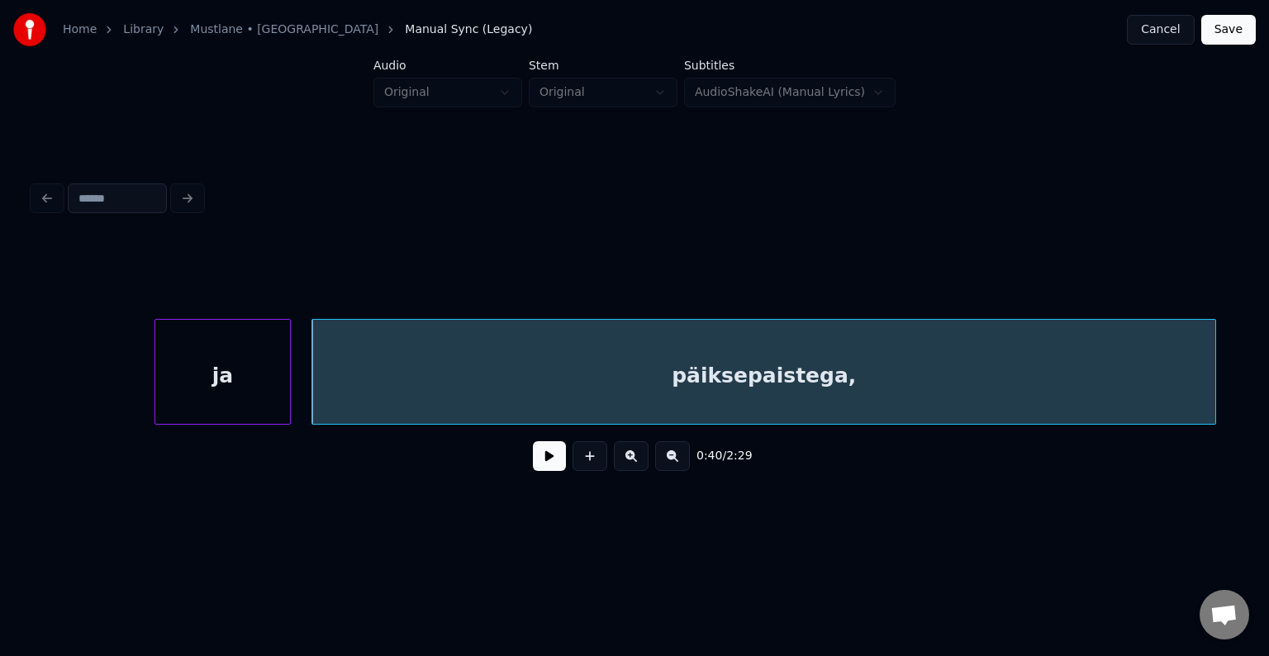
click at [540, 461] on button at bounding box center [549, 456] width 33 height 30
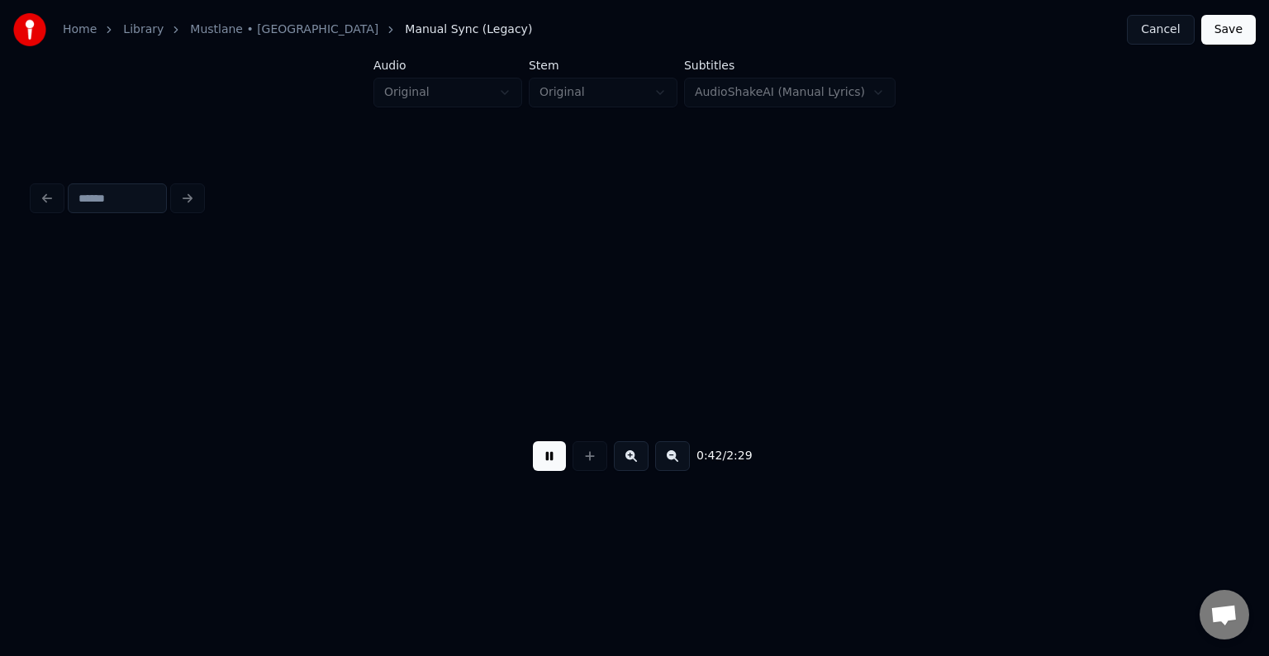
scroll to position [0, 25987]
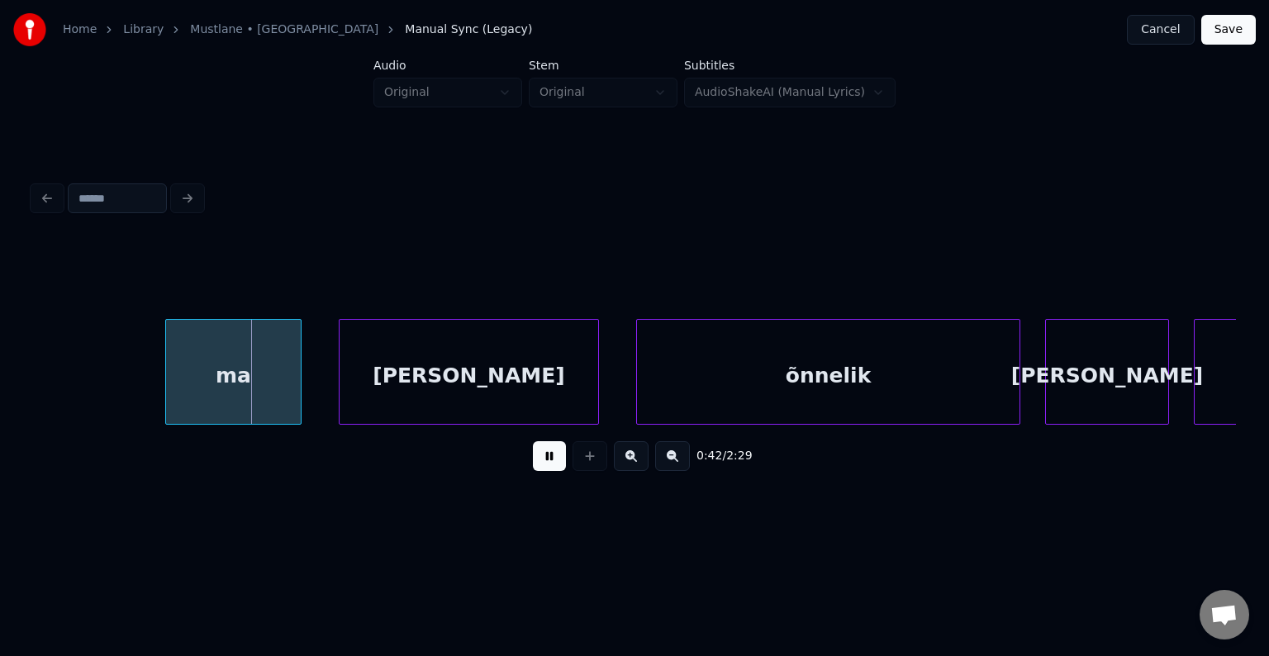
click at [539, 460] on button at bounding box center [549, 456] width 33 height 30
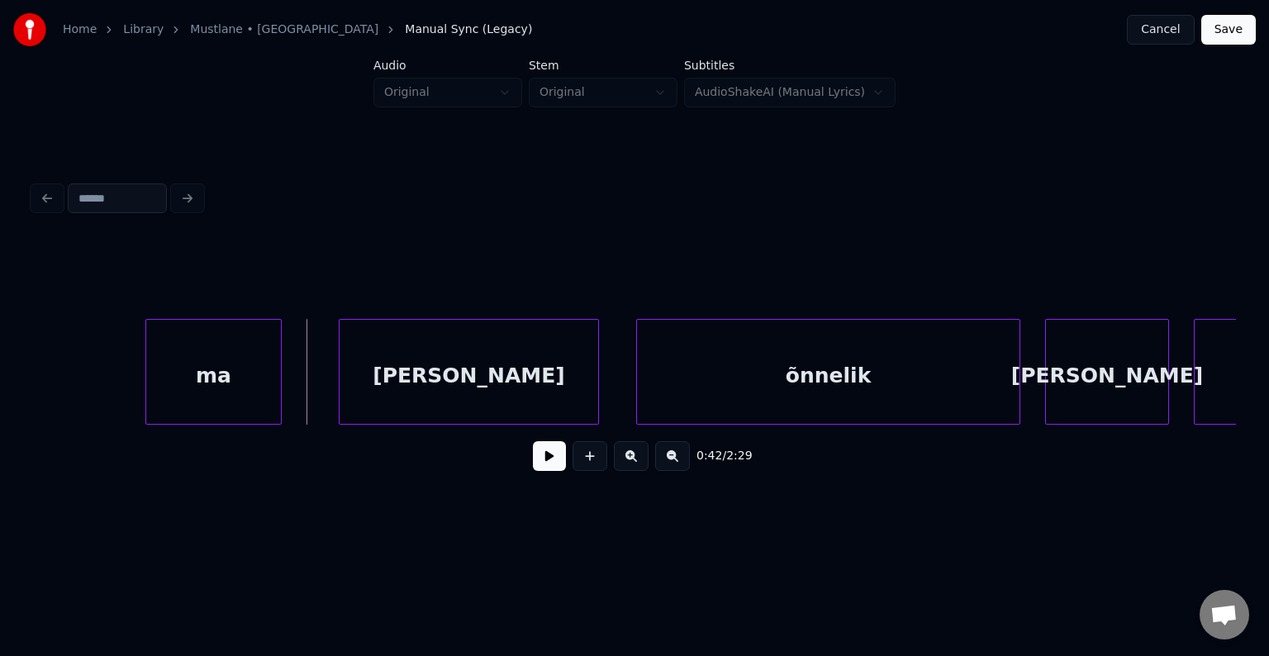
click at [228, 385] on div "ma" at bounding box center [213, 376] width 135 height 112
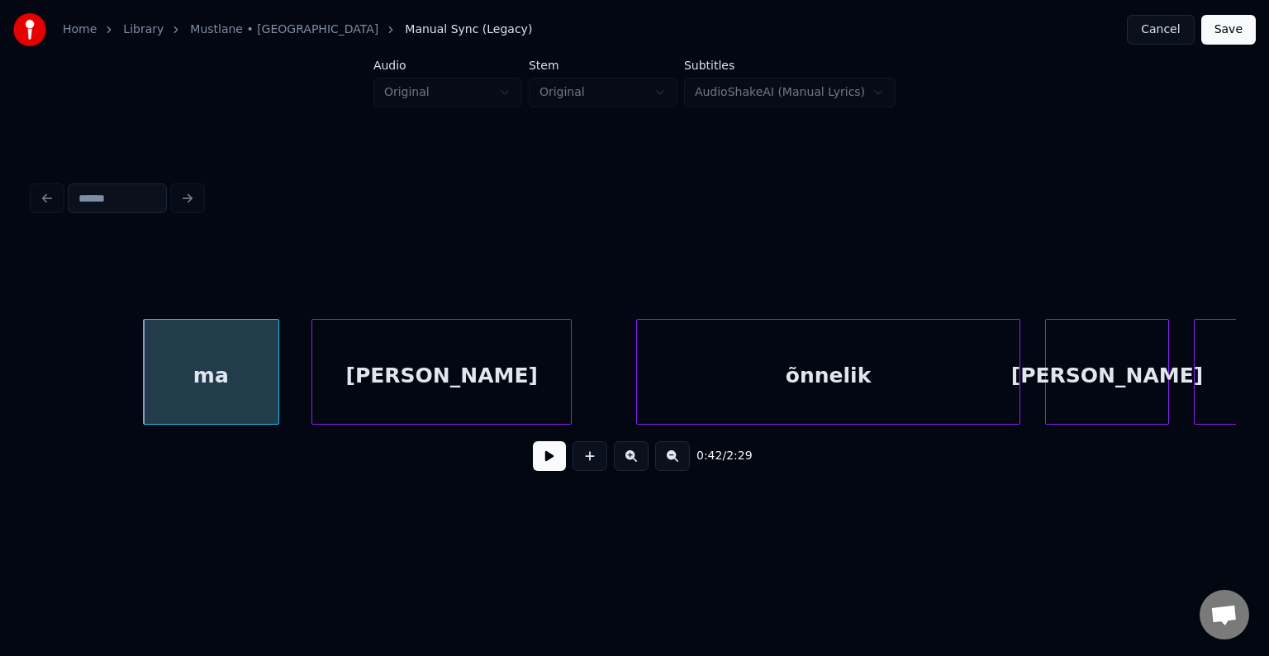
click at [428, 390] on div "[PERSON_NAME]" at bounding box center [441, 376] width 259 height 112
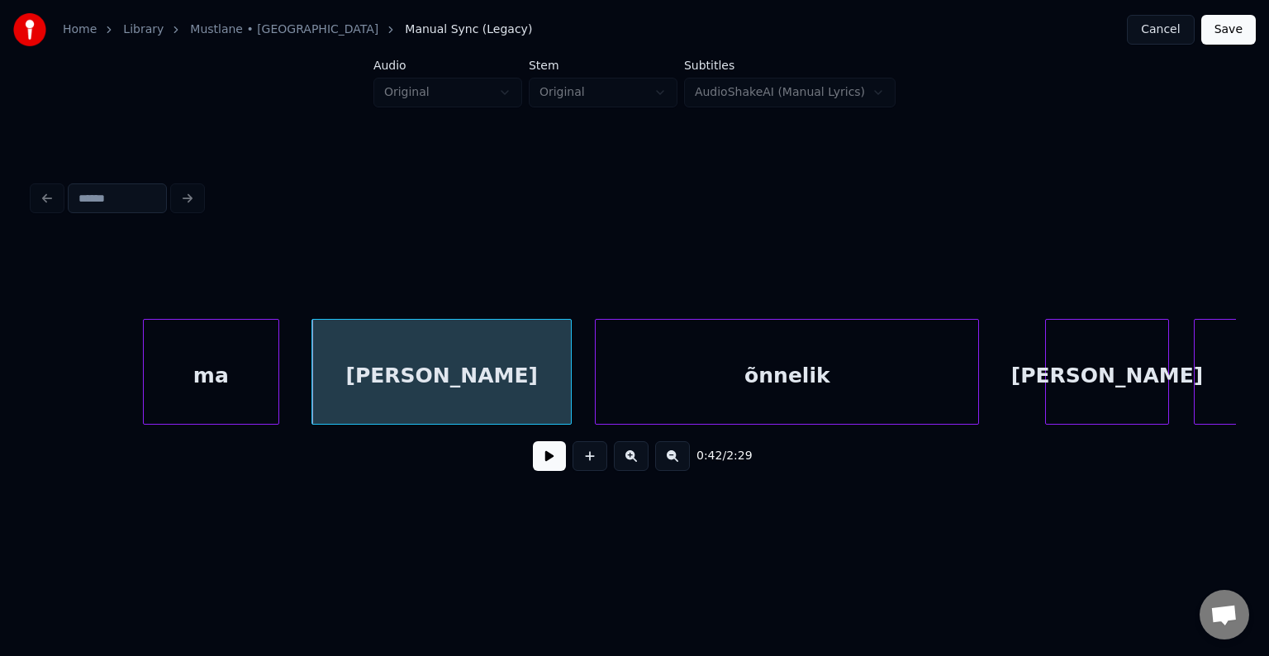
click at [735, 368] on div "õnnelik" at bounding box center [787, 376] width 382 height 112
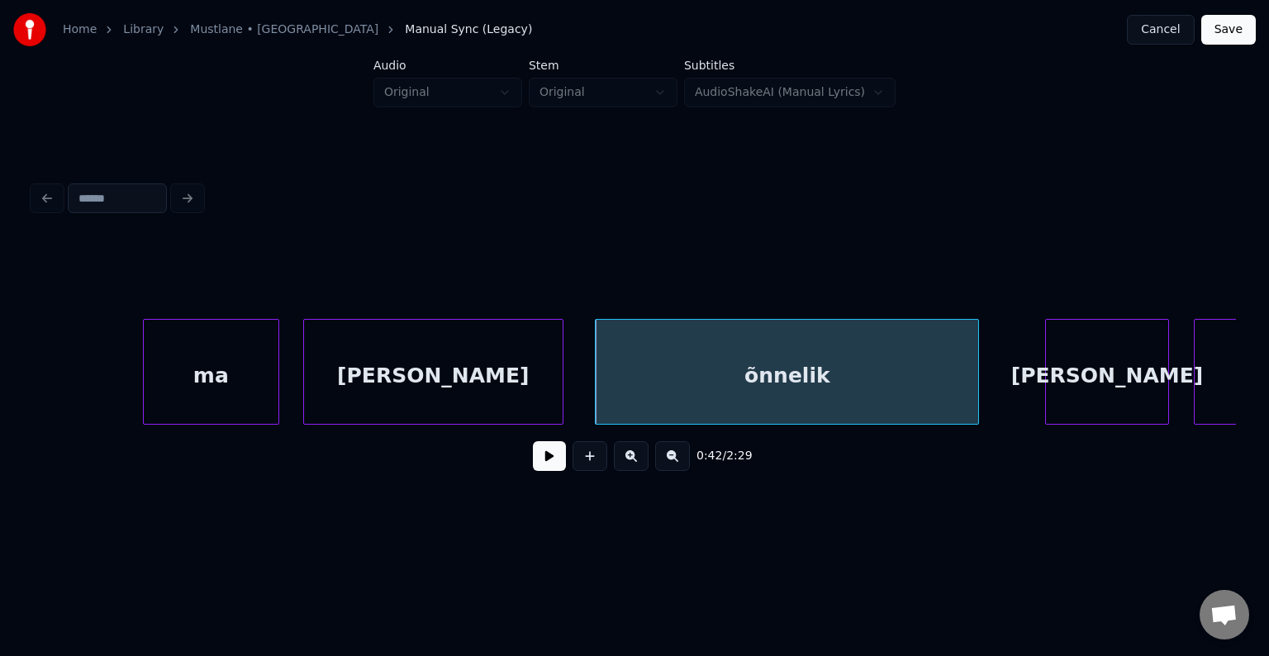
click at [468, 378] on div "[PERSON_NAME]" at bounding box center [433, 376] width 259 height 112
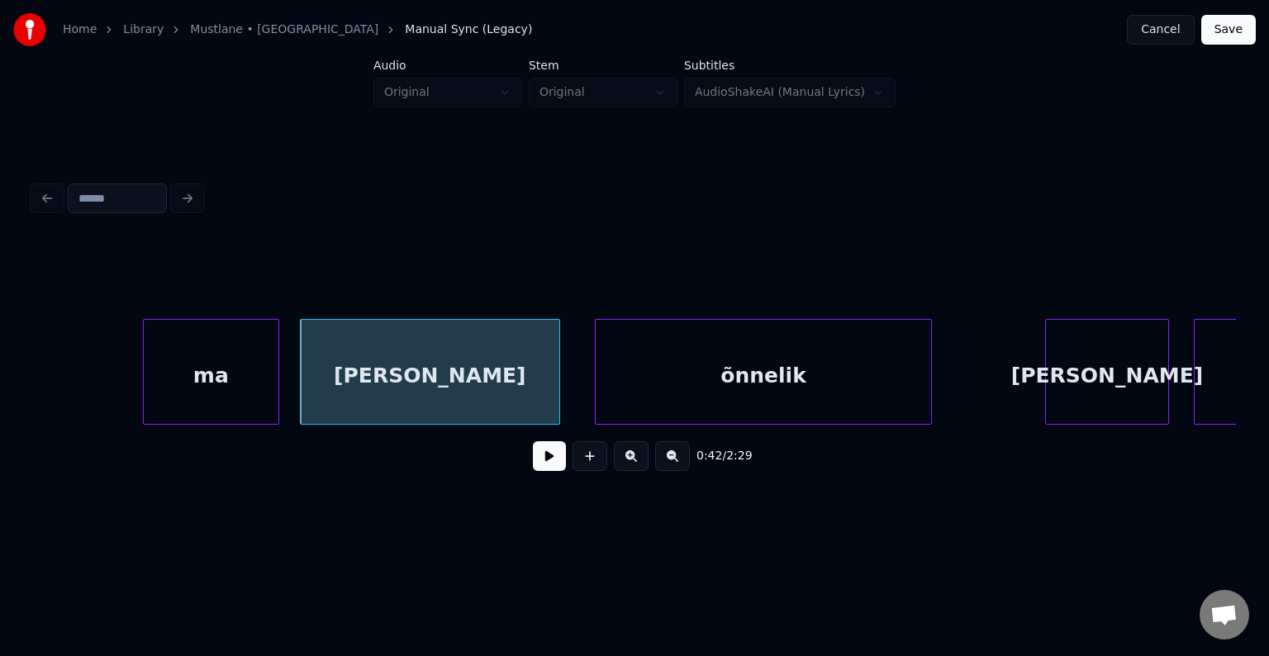
click at [926, 373] on div at bounding box center [928, 372] width 5 height 104
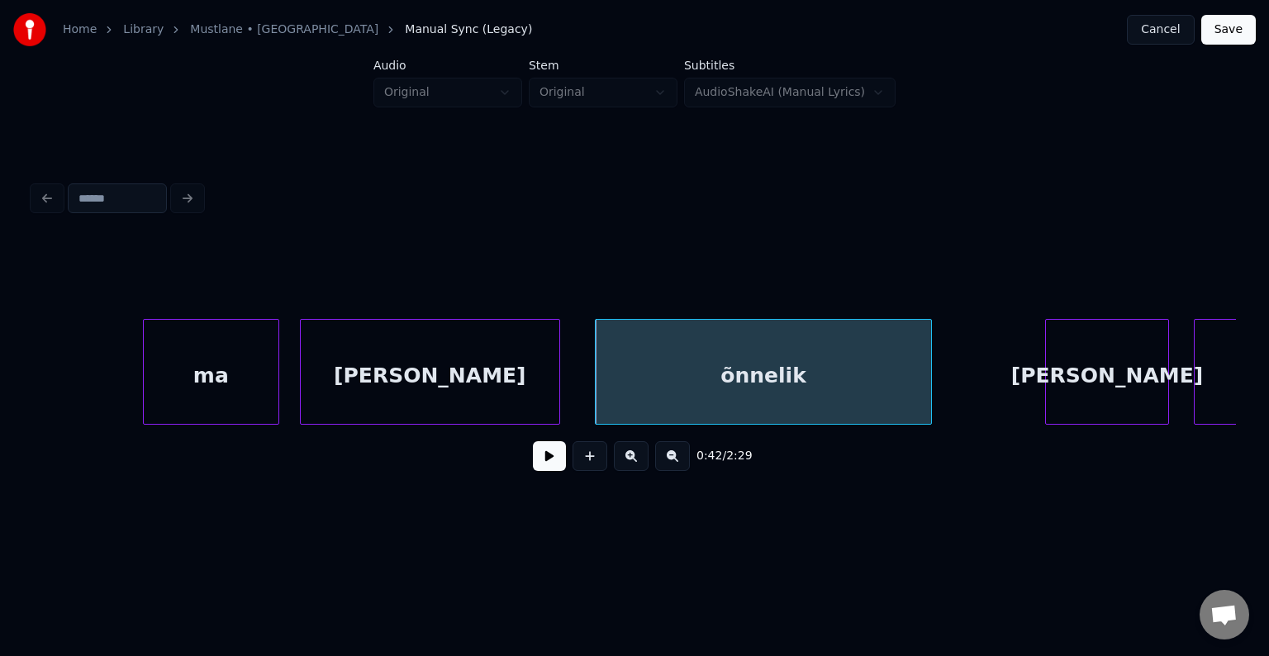
click at [547, 468] on button at bounding box center [549, 456] width 33 height 30
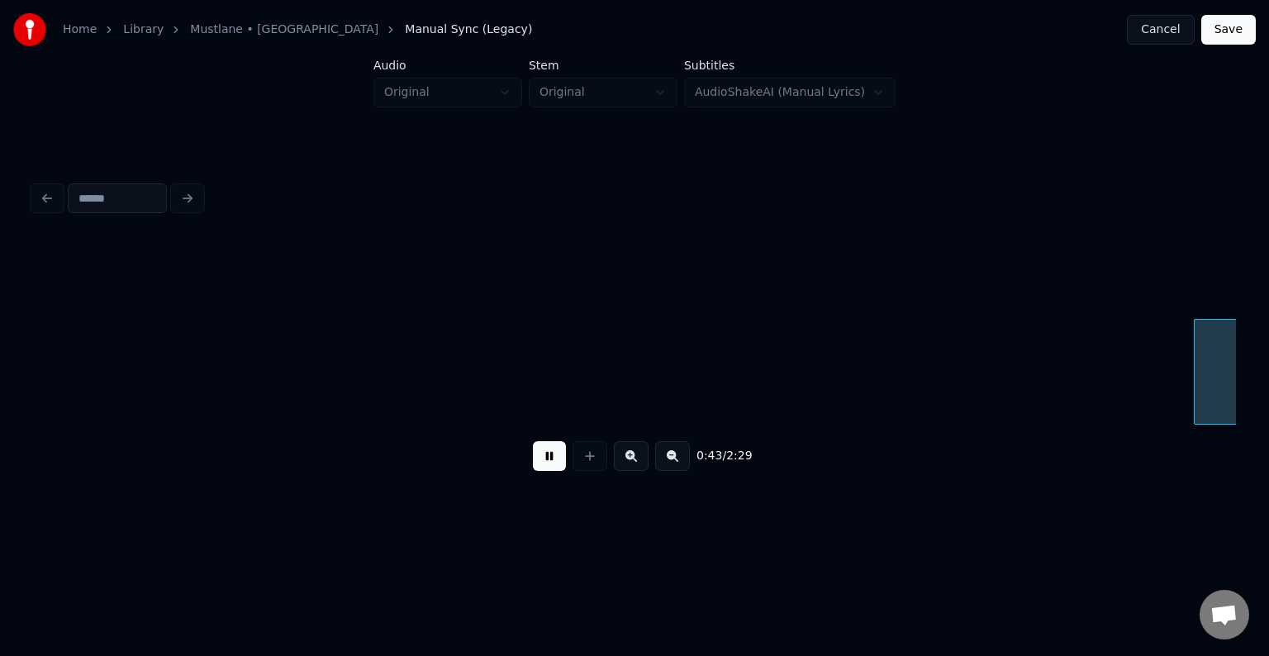
click at [547, 467] on button at bounding box center [549, 456] width 33 height 30
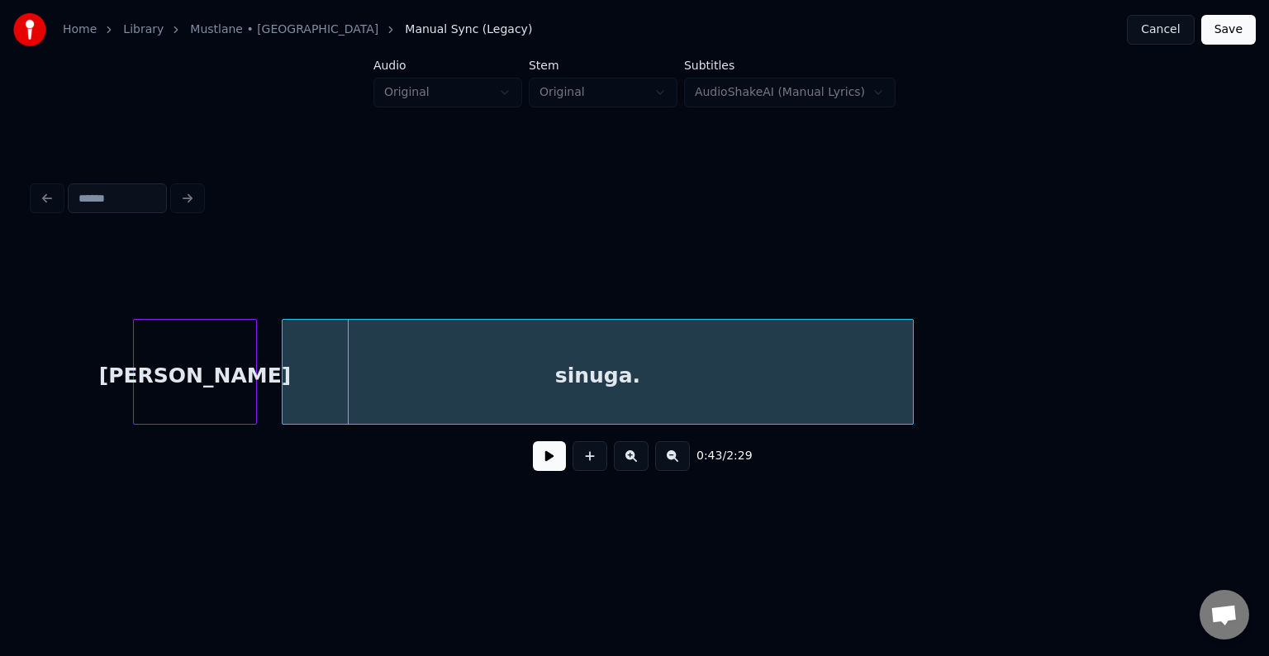
scroll to position [0, 26768]
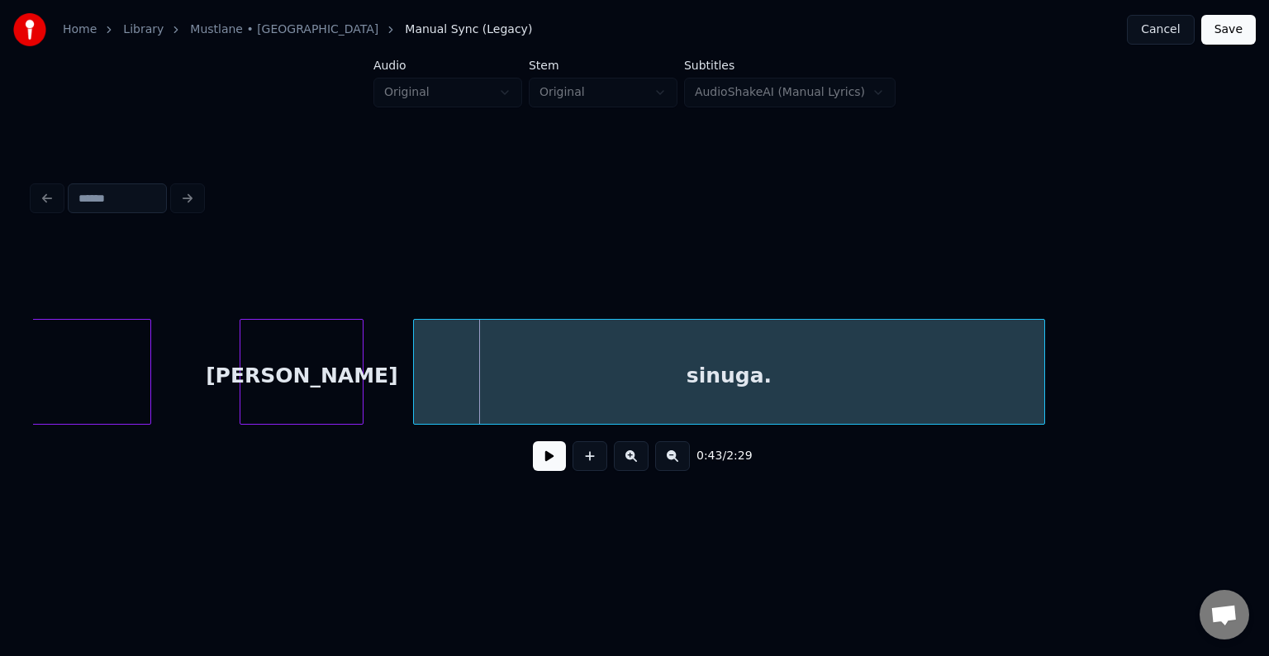
click at [314, 378] on div "[PERSON_NAME]" at bounding box center [301, 376] width 122 height 112
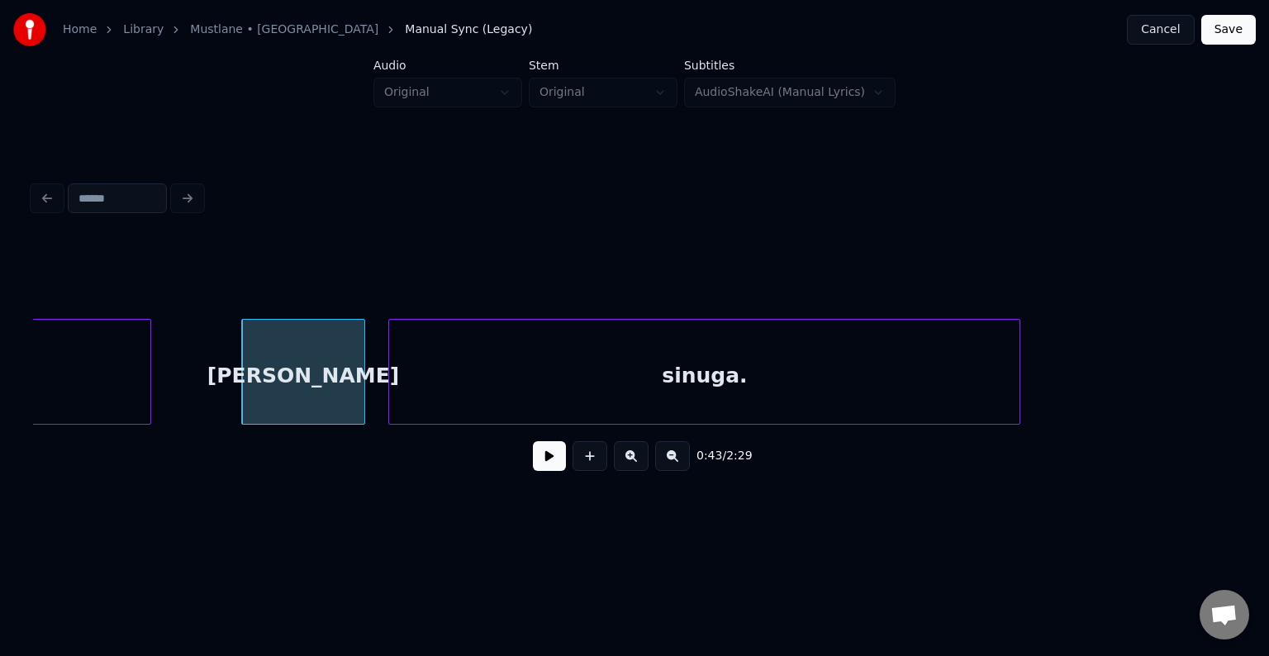
click at [481, 370] on div "sinuga." at bounding box center [704, 376] width 630 height 112
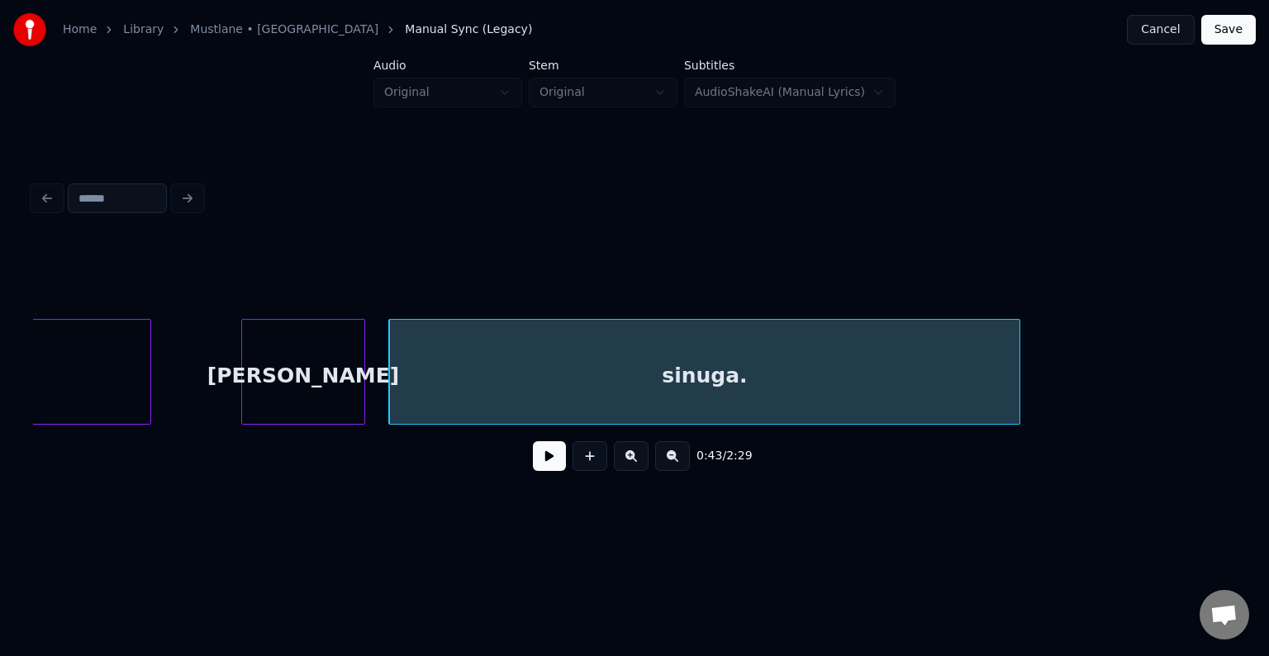
click at [322, 383] on div "[PERSON_NAME]" at bounding box center [303, 376] width 122 height 112
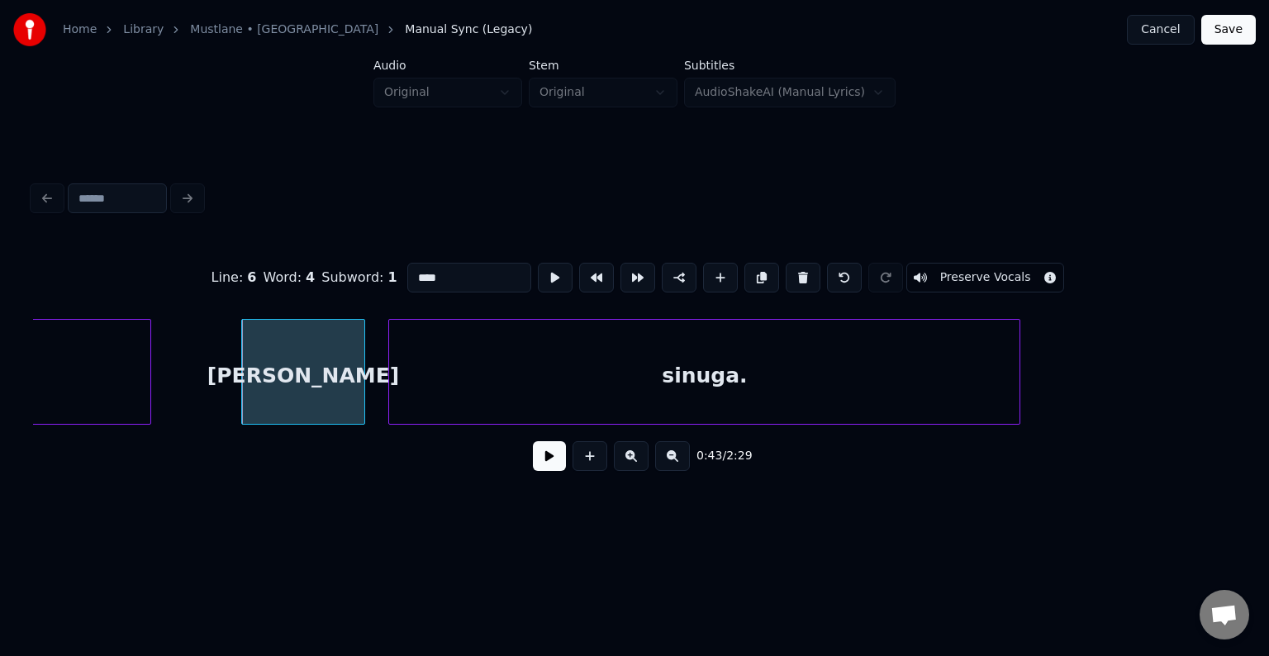
click at [533, 471] on button at bounding box center [549, 456] width 33 height 30
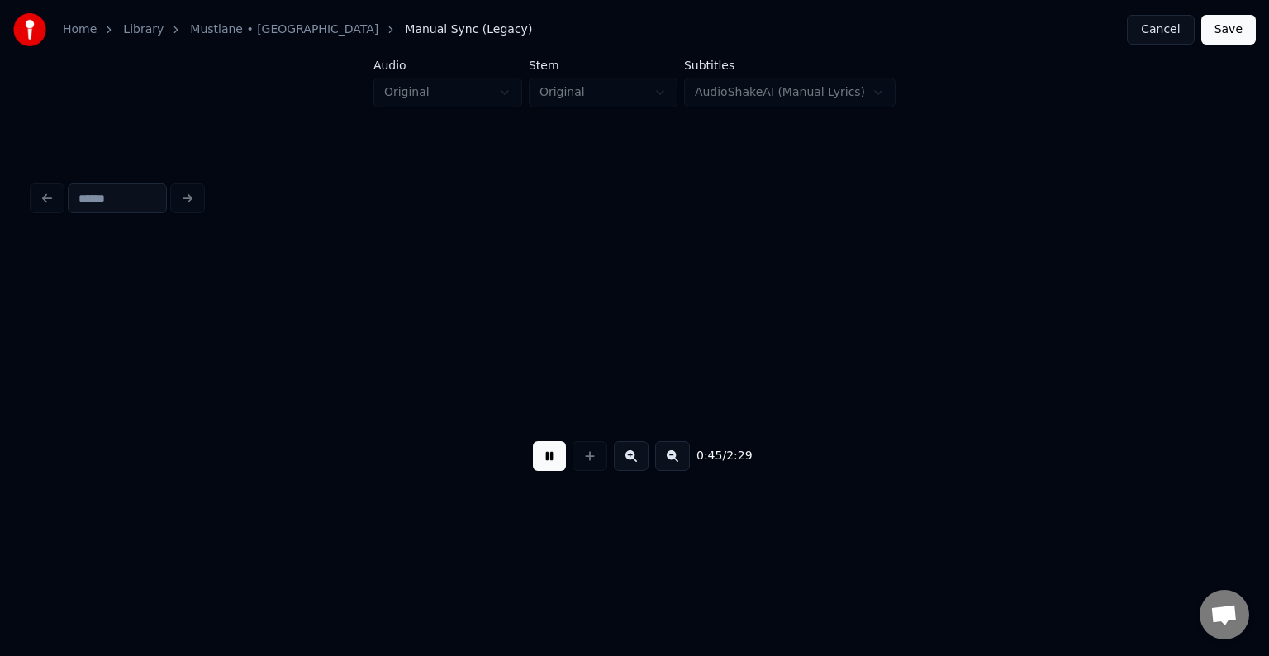
scroll to position [0, 27971]
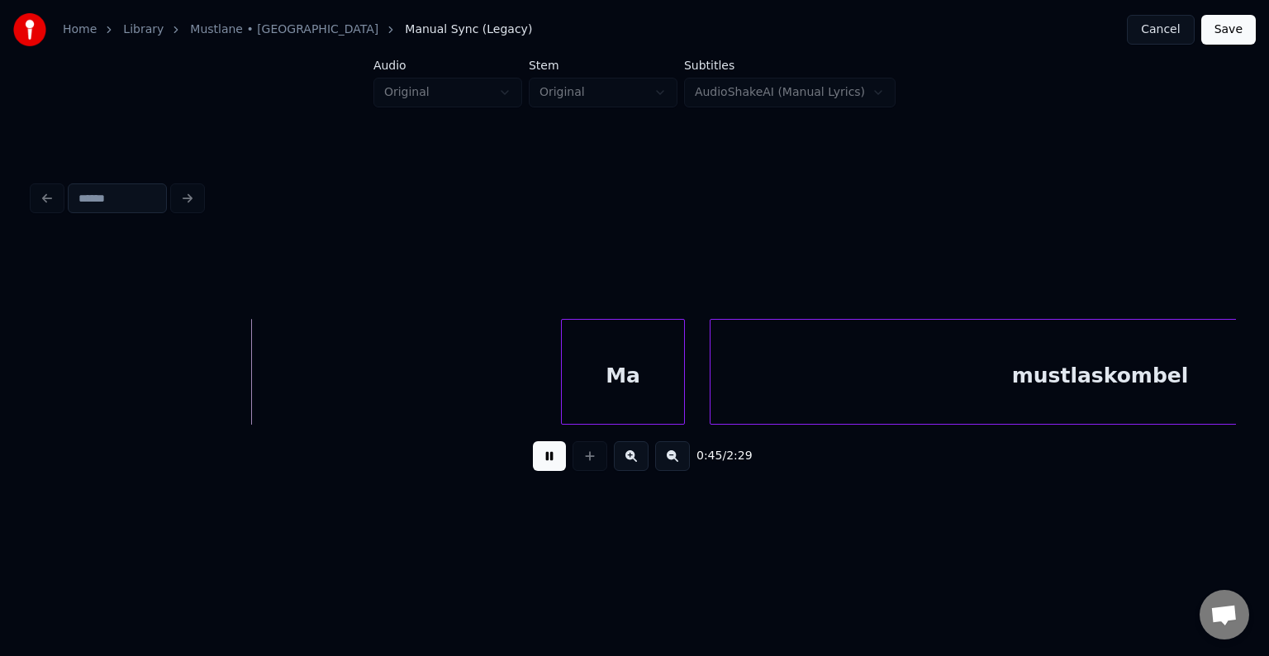
click at [544, 463] on button at bounding box center [549, 456] width 33 height 30
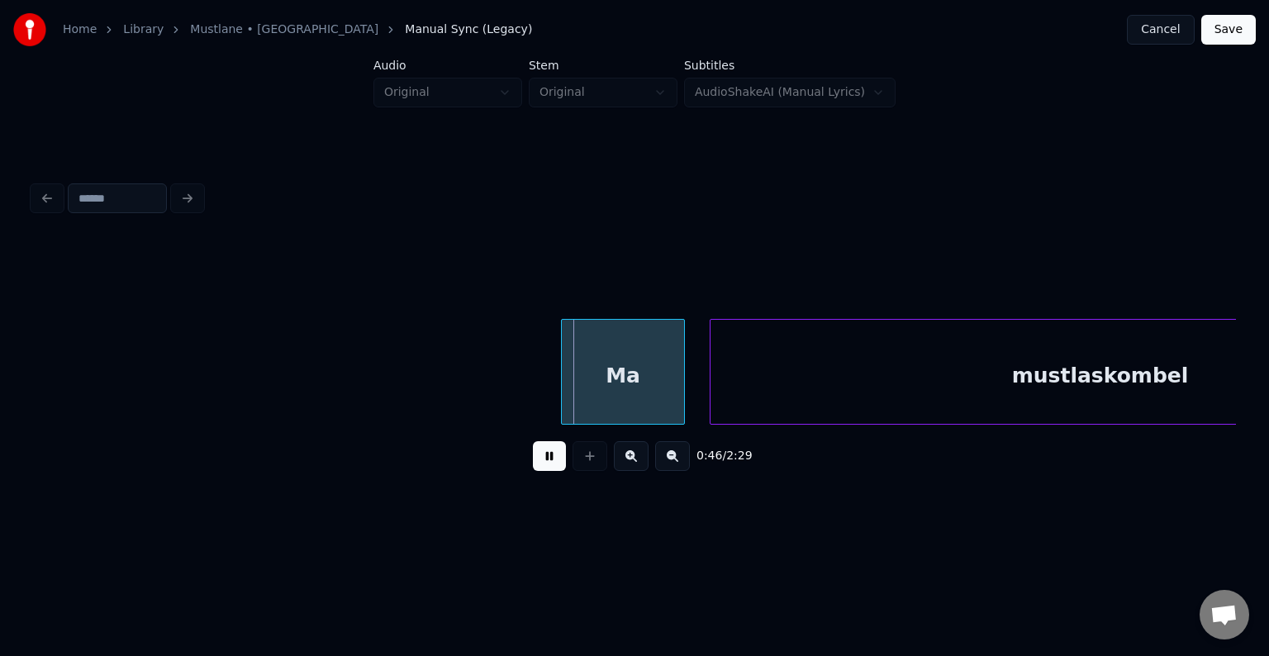
click at [544, 463] on button at bounding box center [549, 456] width 33 height 30
click at [567, 399] on div "Ma" at bounding box center [598, 376] width 122 height 112
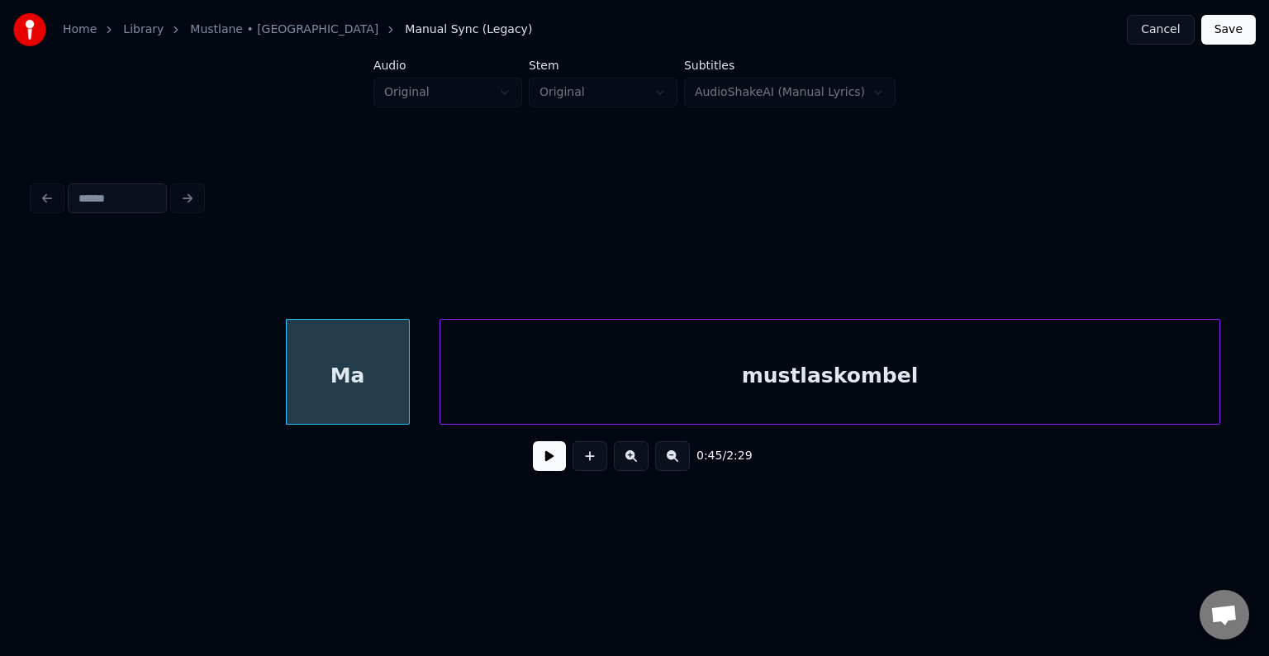
click at [802, 388] on div "mustlaskombel" at bounding box center [829, 376] width 779 height 112
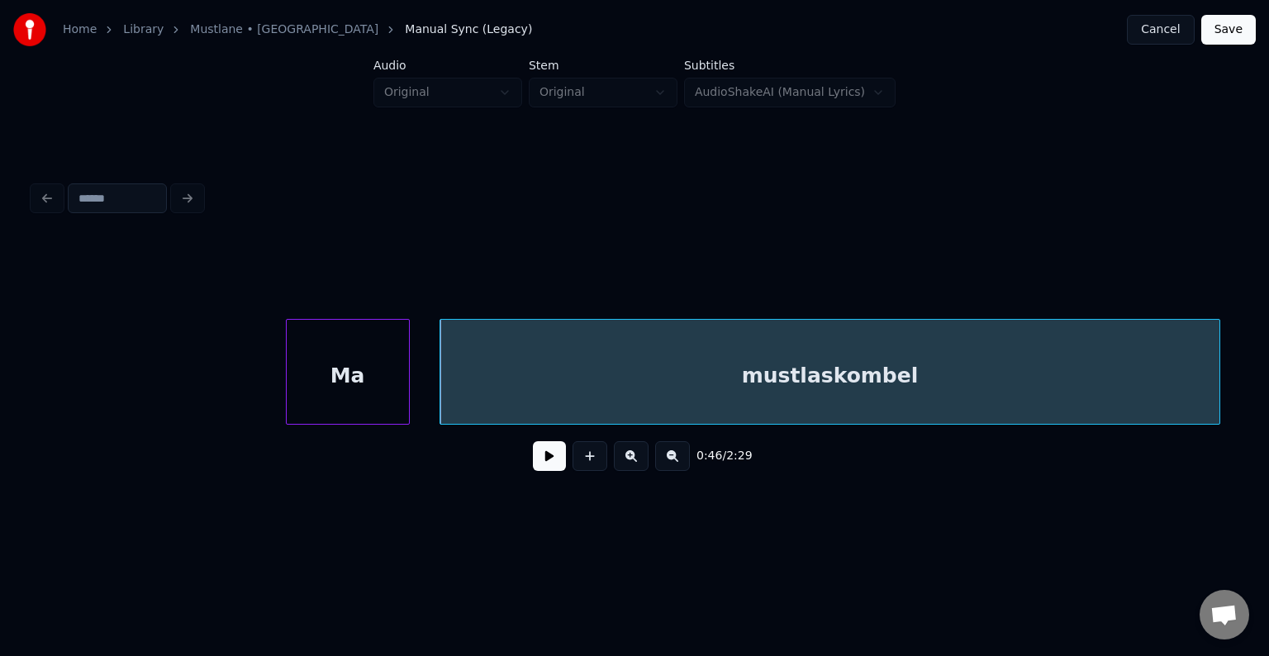
click at [389, 398] on div "Ma" at bounding box center [348, 376] width 122 height 112
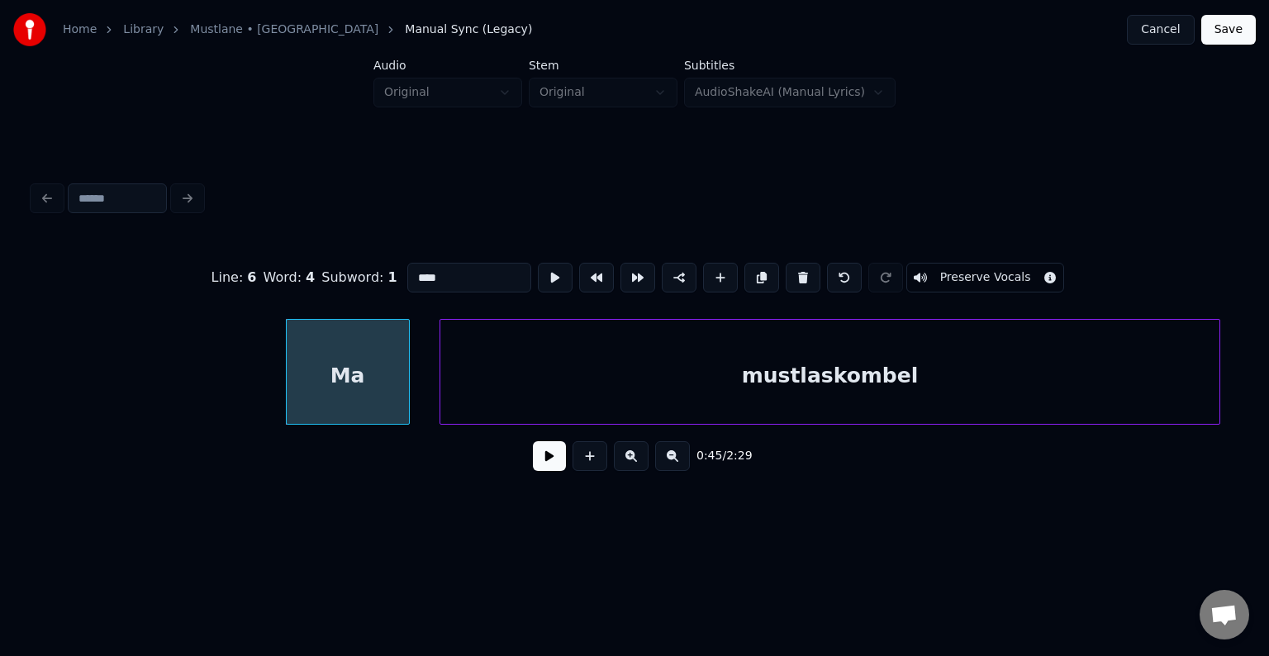
type input "**"
click at [539, 468] on button at bounding box center [549, 456] width 33 height 30
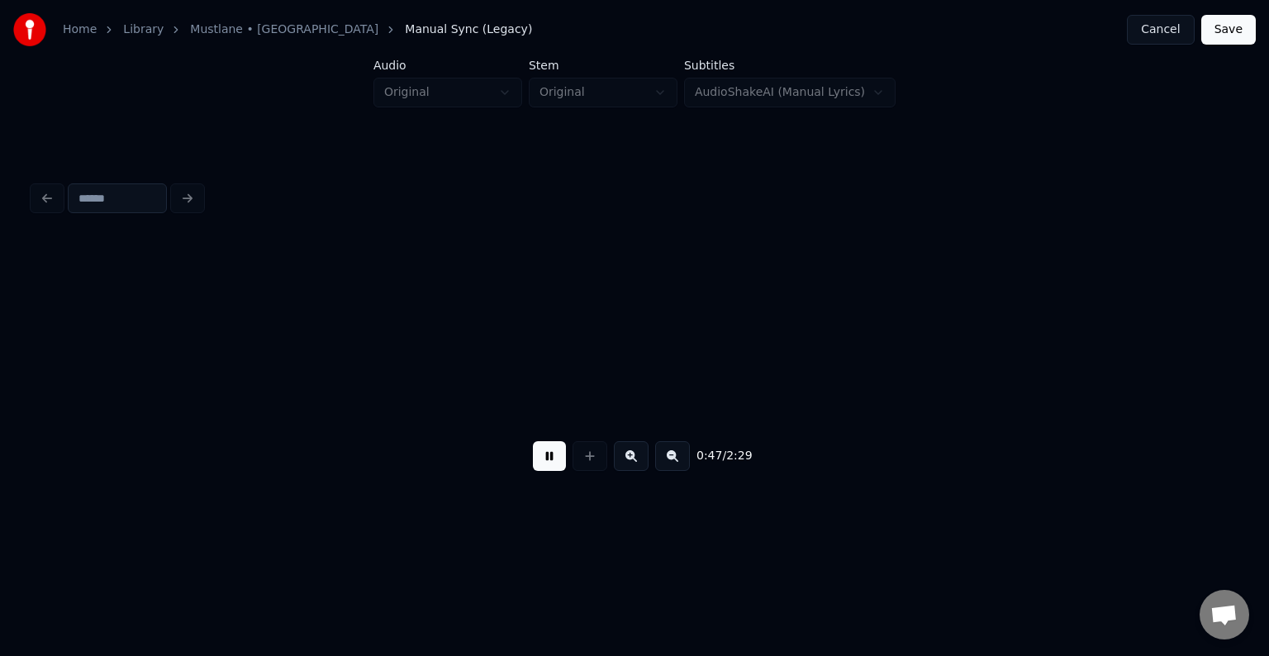
scroll to position [0, 29427]
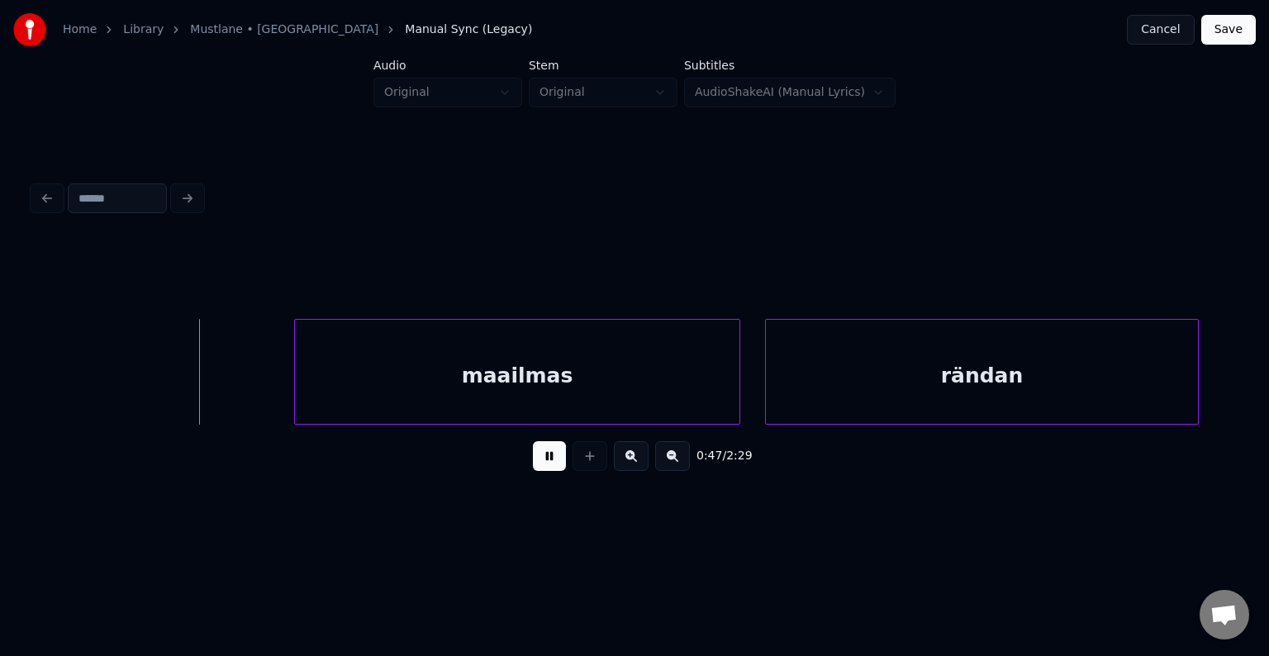
click at [554, 470] on button at bounding box center [549, 456] width 33 height 30
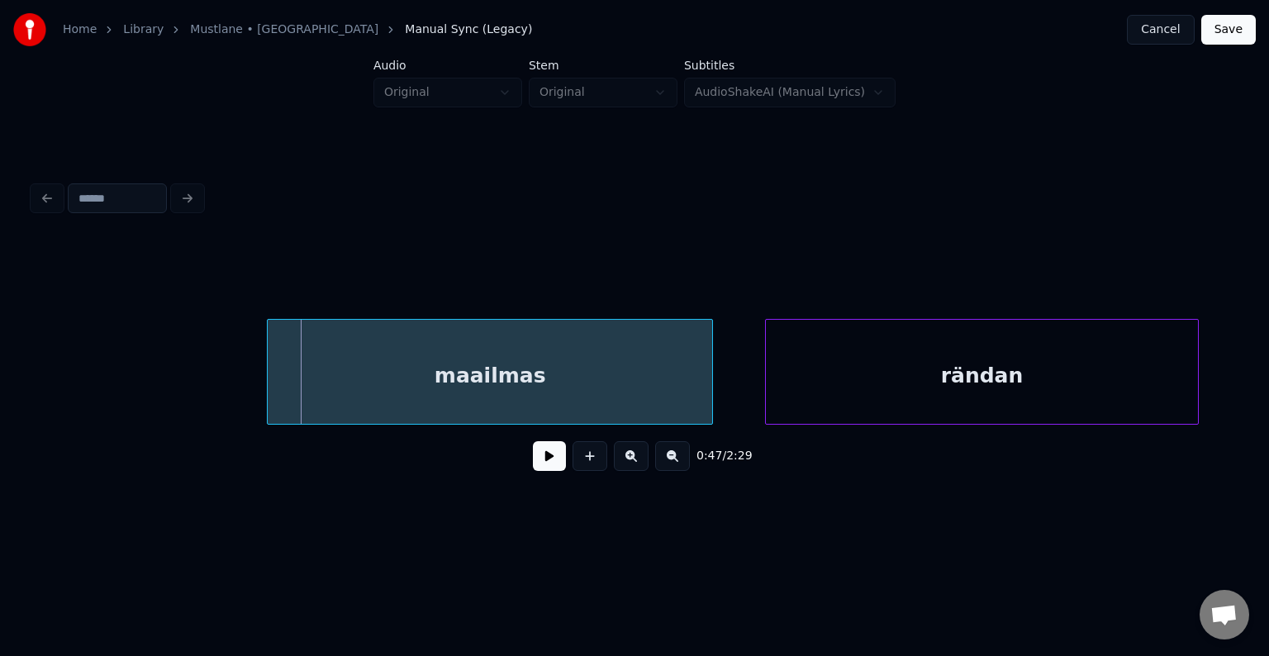
click at [496, 382] on div "maailmas" at bounding box center [490, 376] width 444 height 112
click at [862, 378] on div "rändan" at bounding box center [955, 376] width 432 height 112
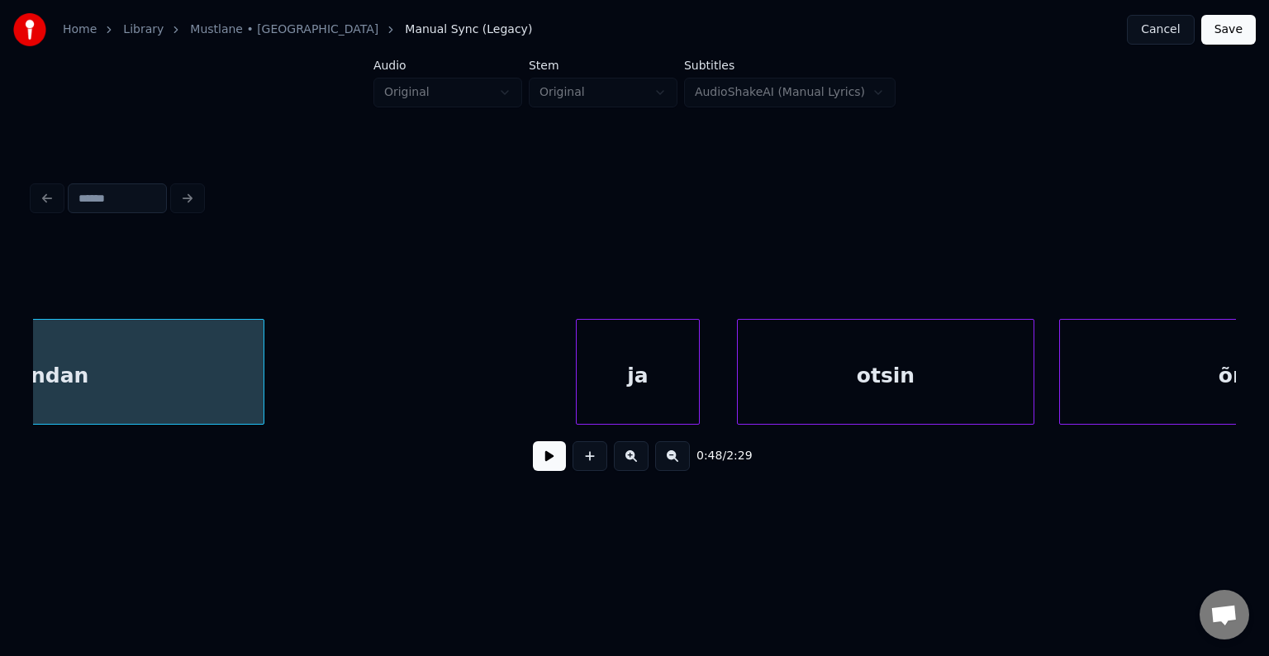
scroll to position [0, 30352]
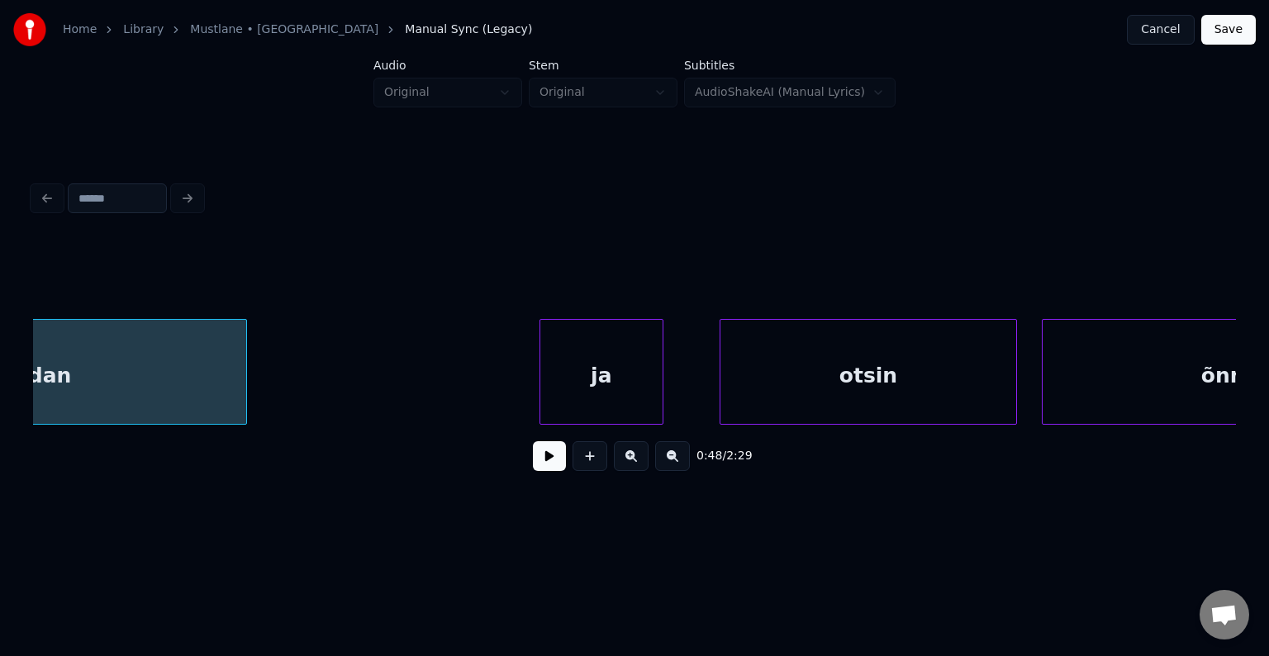
click at [598, 395] on div "ja" at bounding box center [601, 376] width 122 height 112
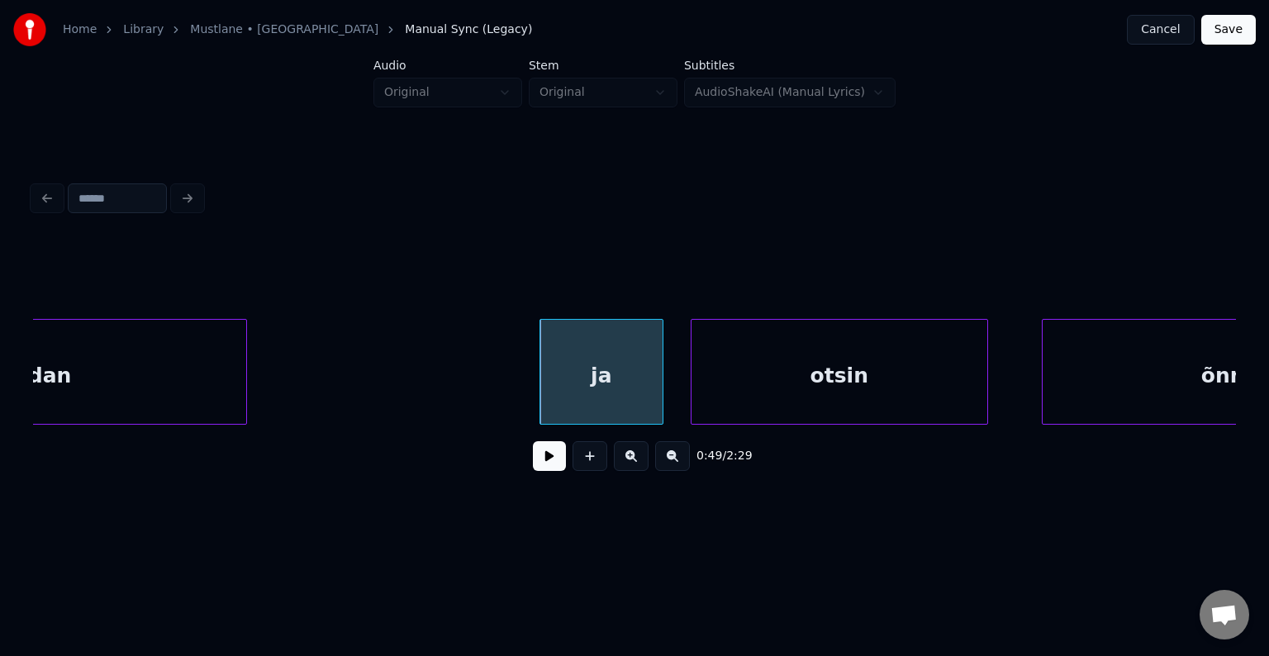
click at [731, 383] on div "otsin" at bounding box center [839, 376] width 296 height 112
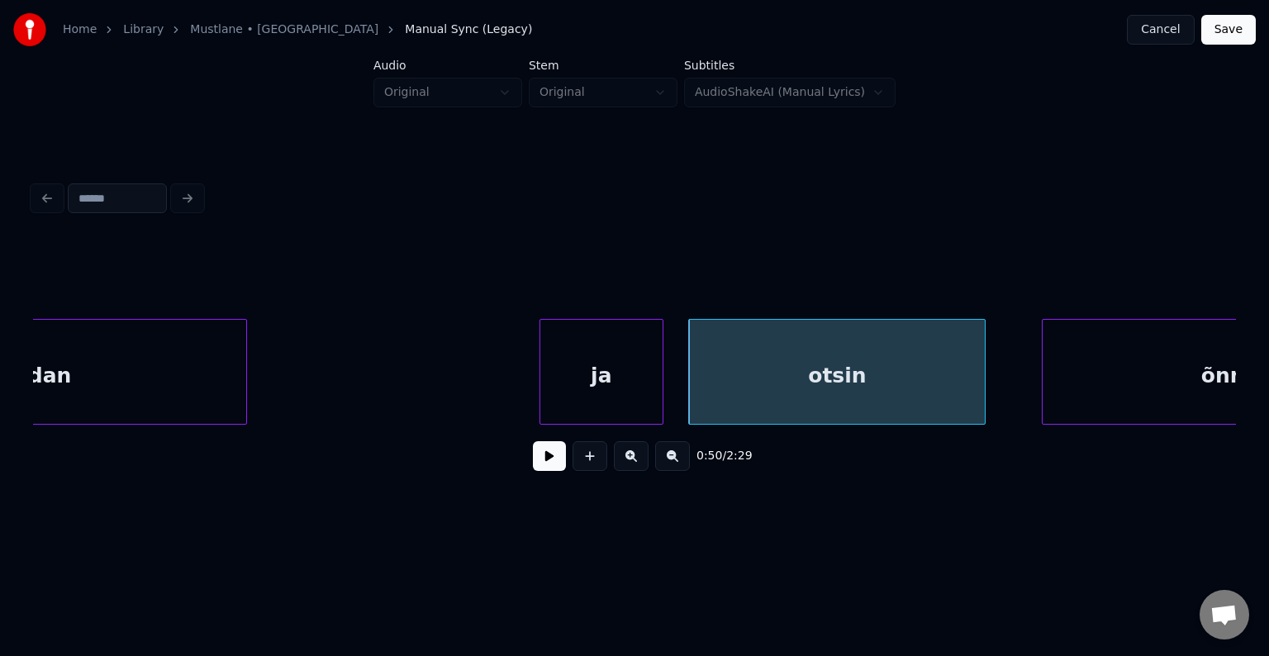
click at [654, 380] on div "ja" at bounding box center [601, 376] width 122 height 112
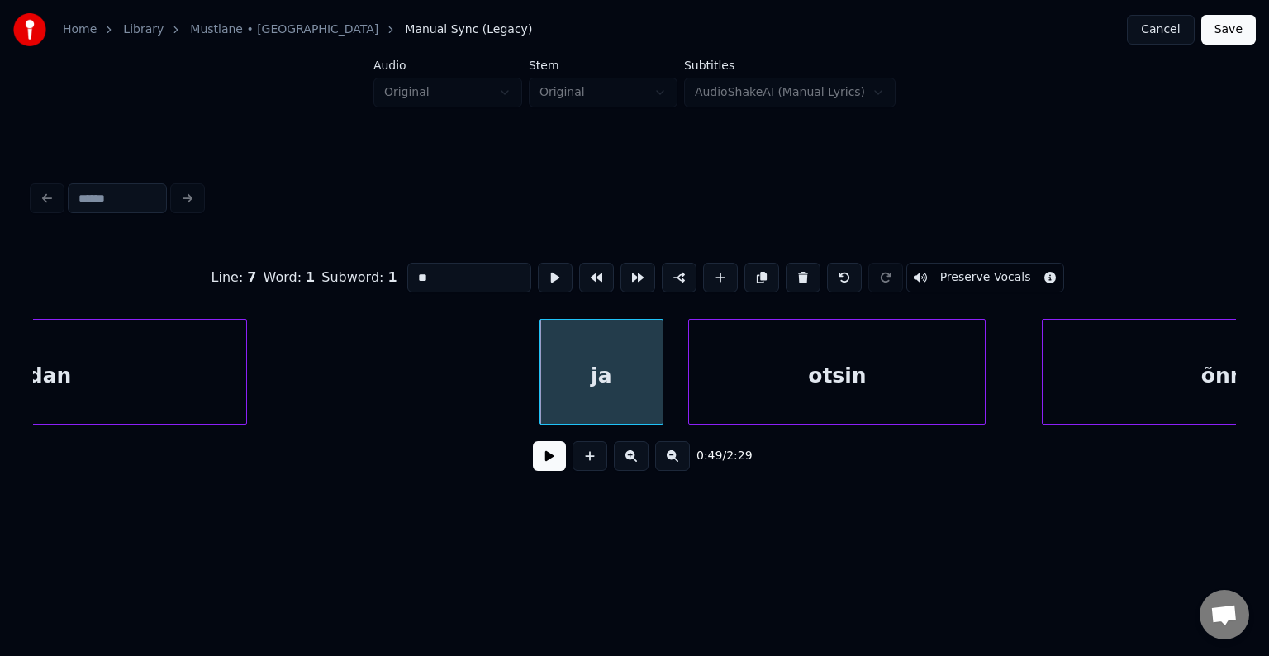
type input "**"
click at [548, 454] on button at bounding box center [549, 456] width 33 height 30
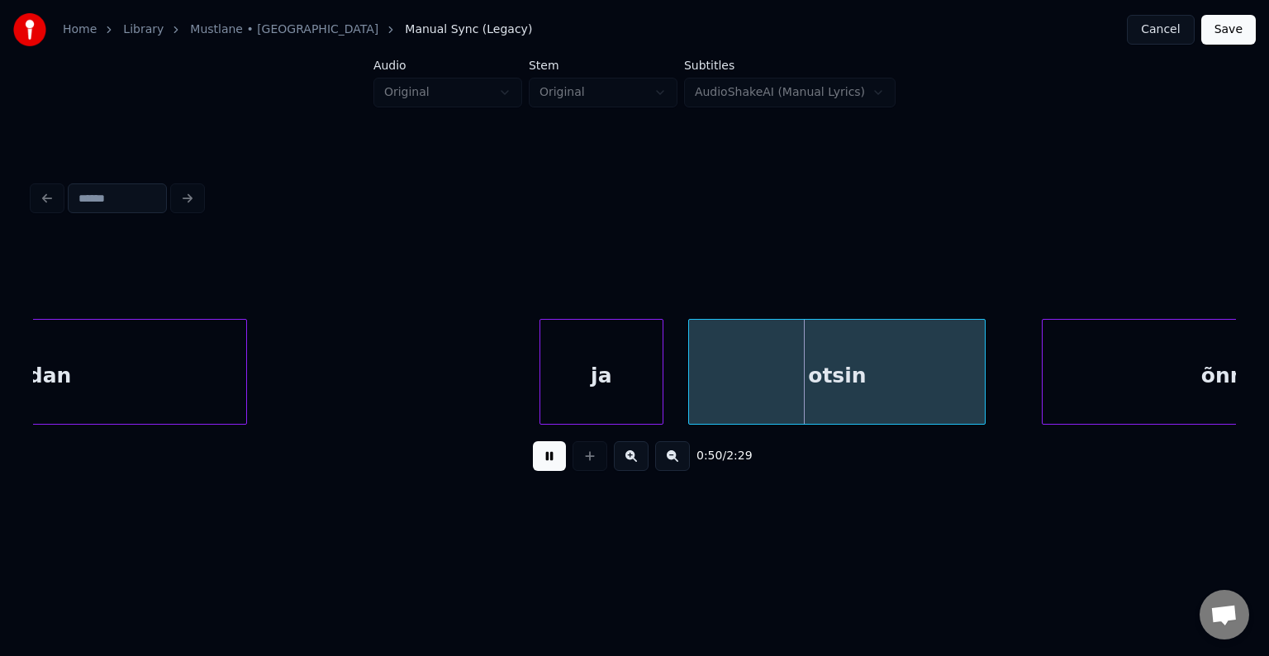
click at [548, 456] on button at bounding box center [549, 456] width 33 height 30
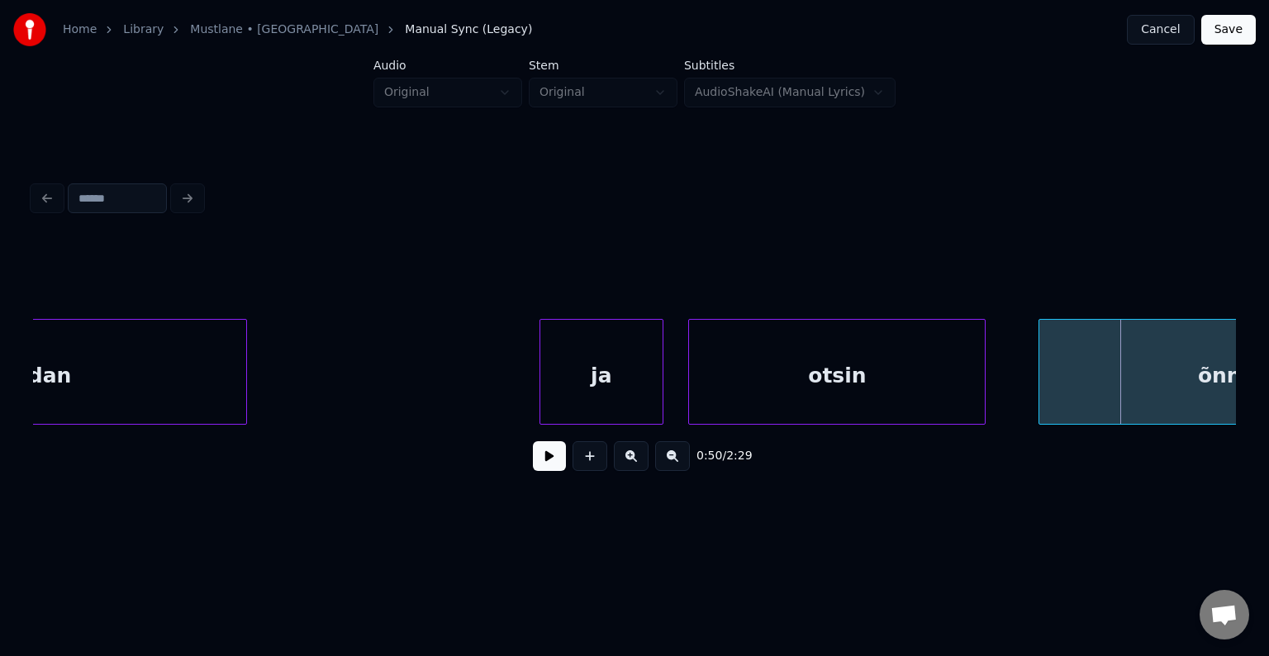
scroll to position [0, 30539]
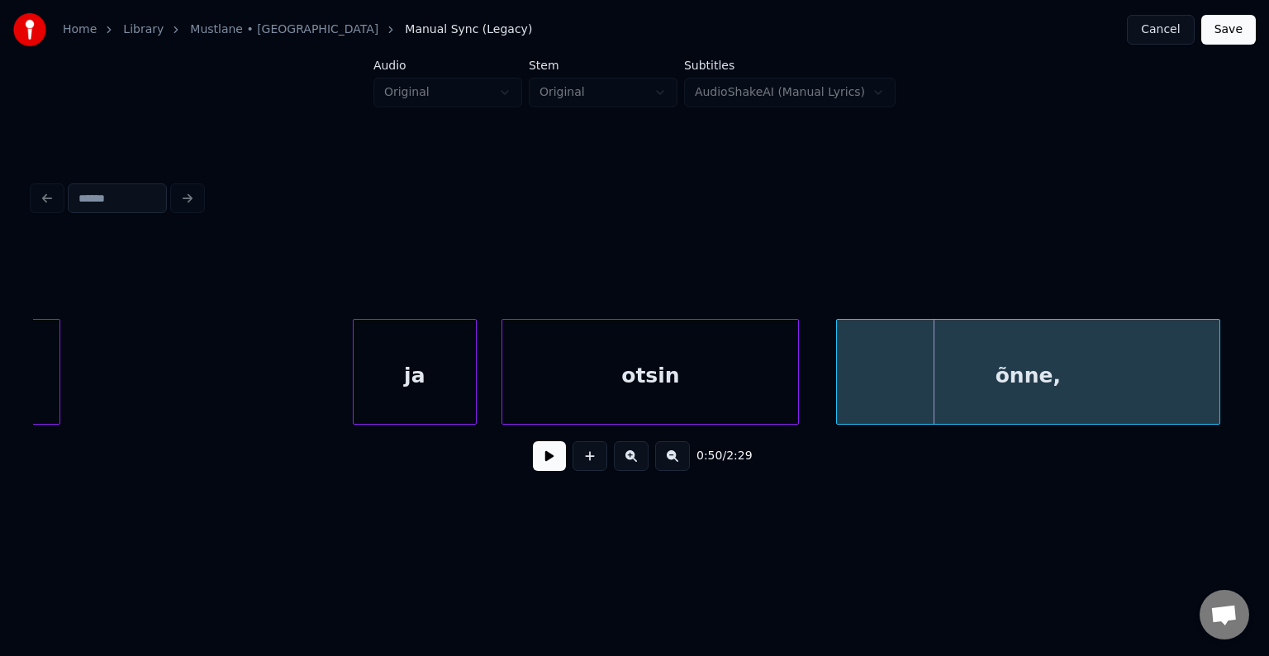
click at [1086, 374] on div "õnne," at bounding box center [1028, 376] width 382 height 112
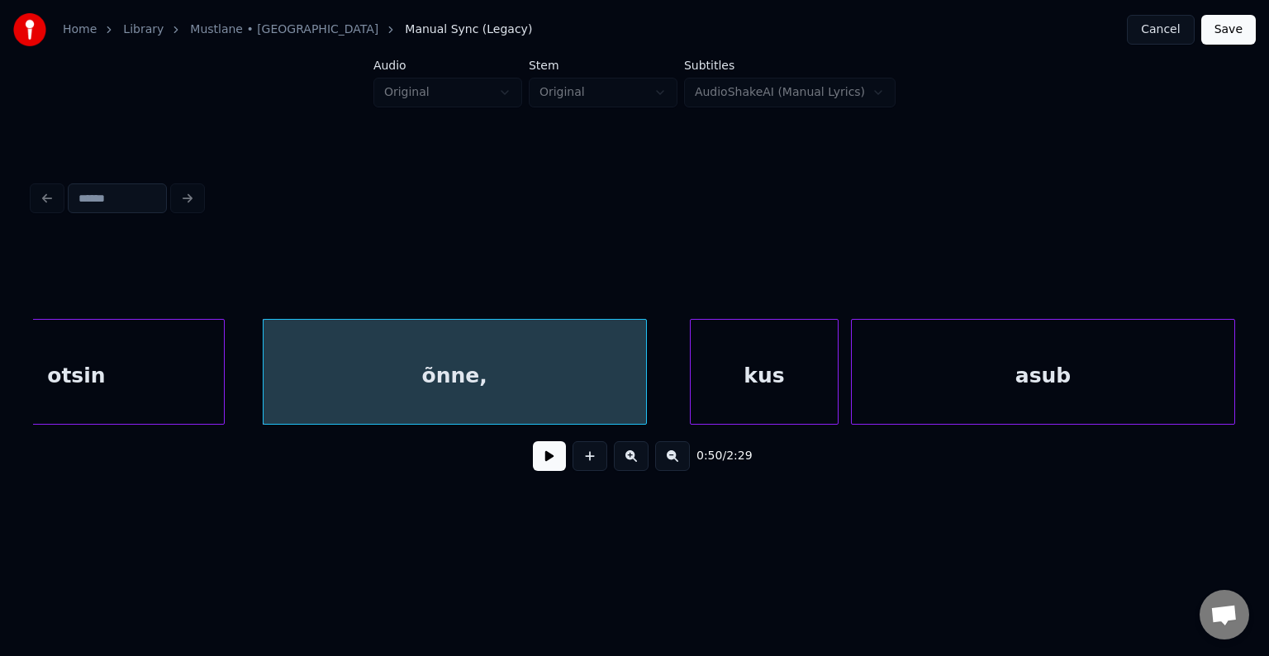
scroll to position [0, 31134]
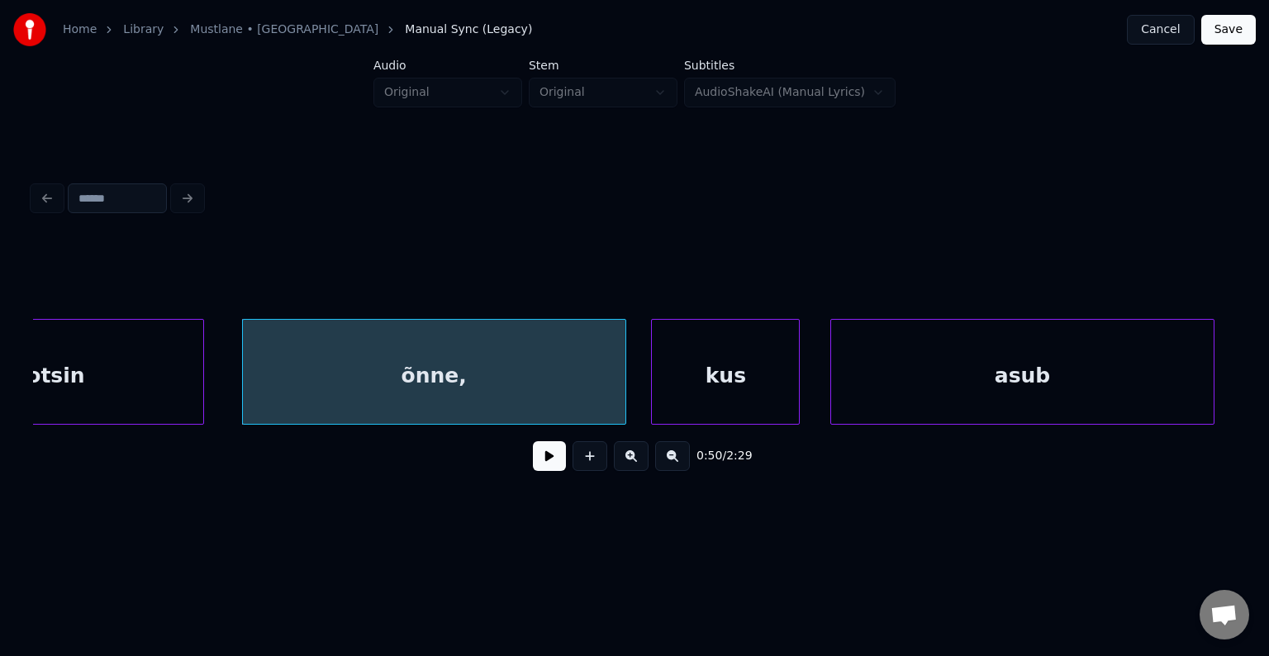
click at [724, 384] on div "kus" at bounding box center [725, 376] width 147 height 112
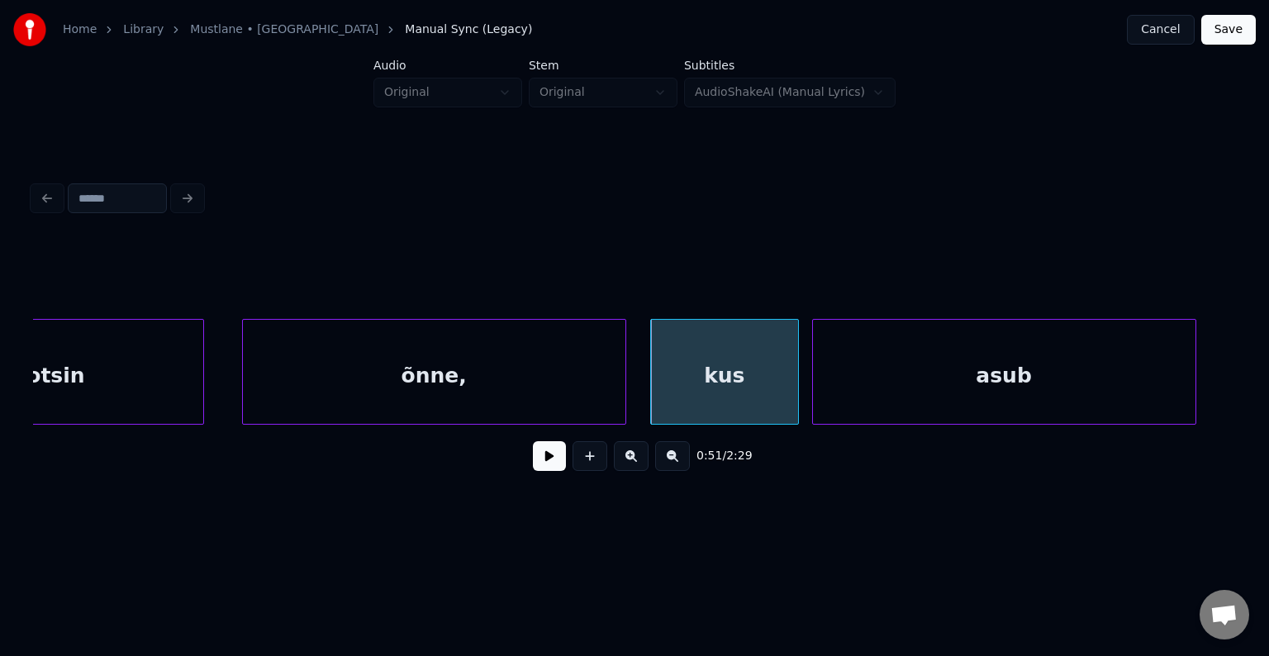
click at [986, 378] on div "asub" at bounding box center [1004, 376] width 382 height 112
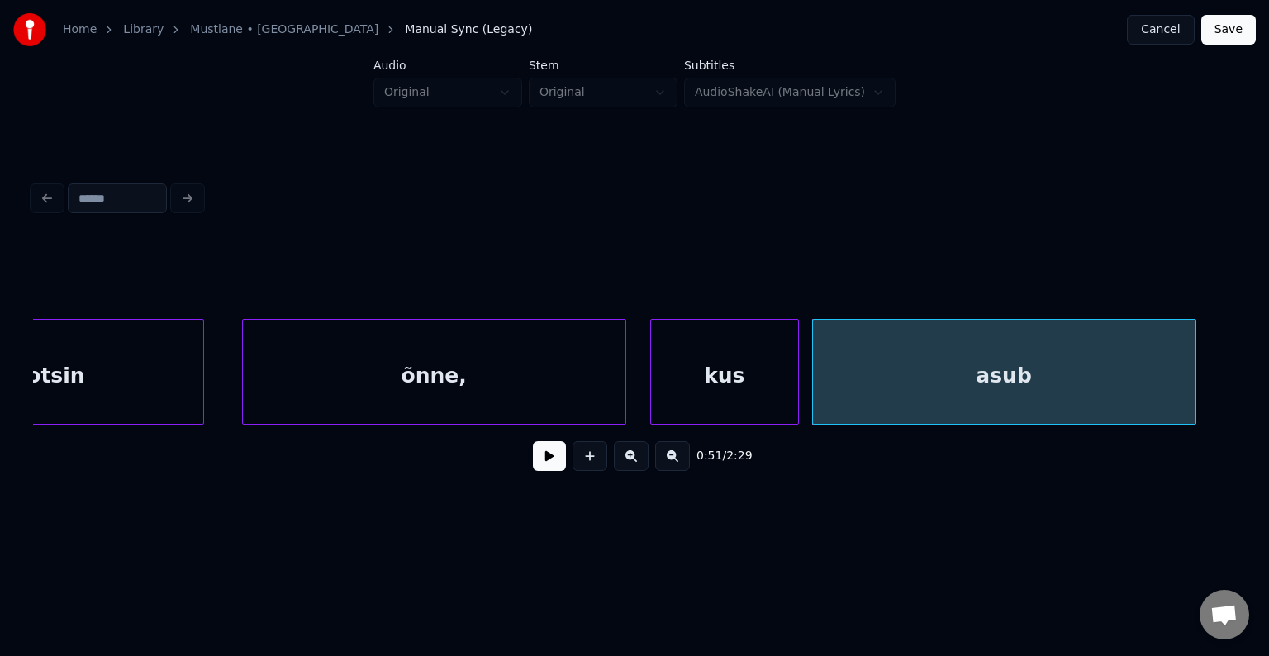
click at [702, 389] on div "kus" at bounding box center [724, 376] width 147 height 112
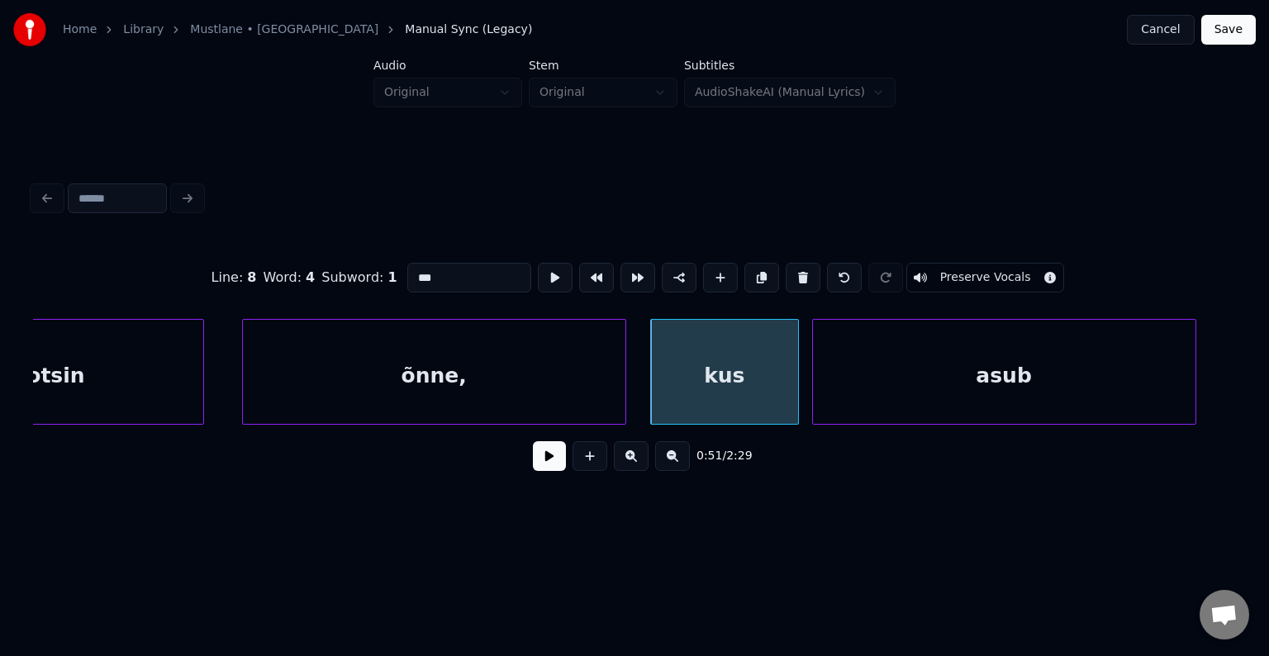
click at [542, 458] on button at bounding box center [549, 456] width 33 height 30
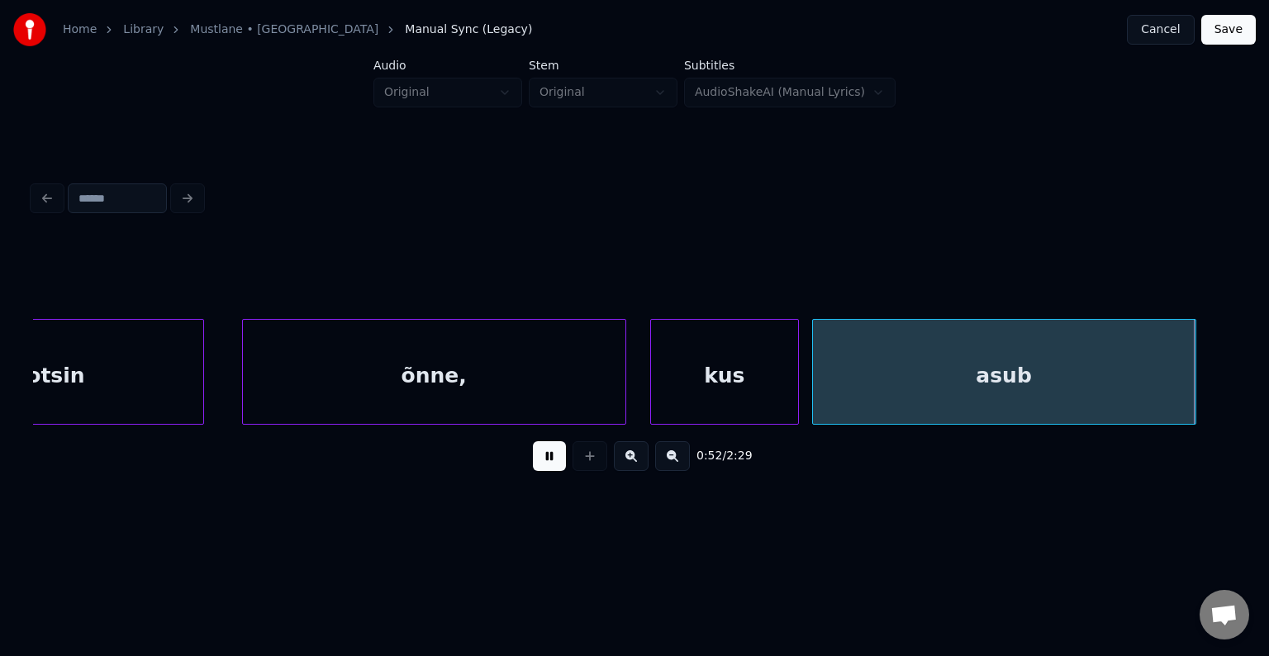
click at [542, 458] on button at bounding box center [549, 456] width 33 height 30
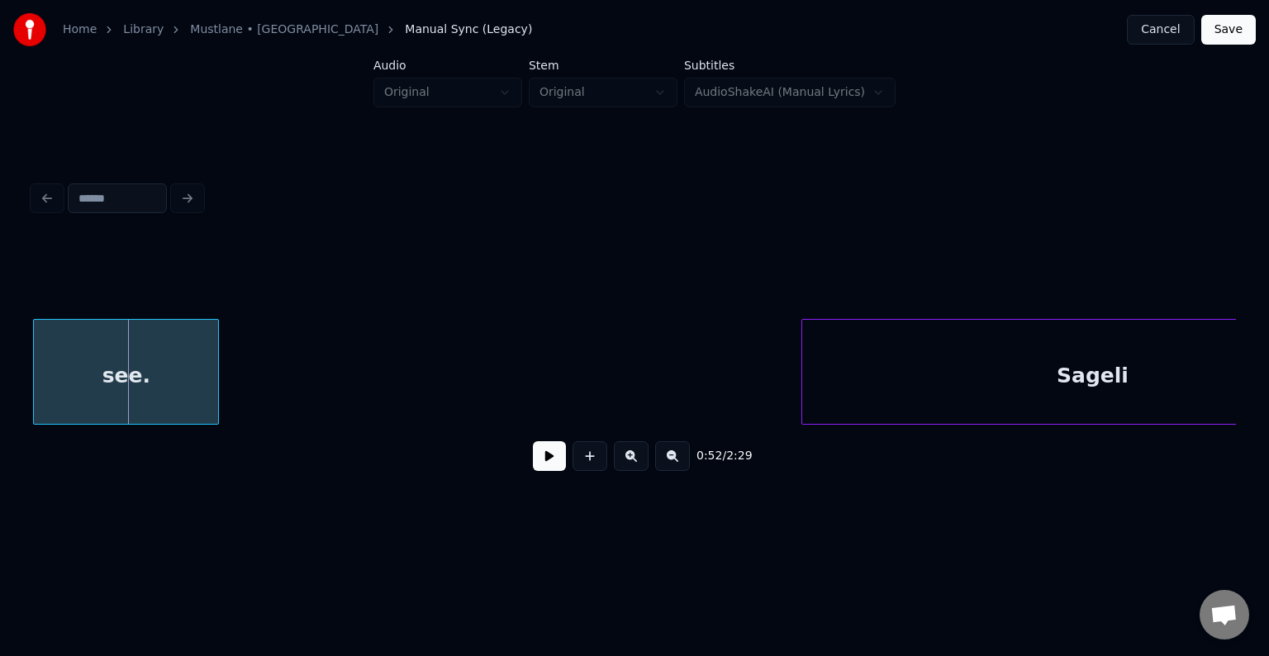
scroll to position [0, 32315]
click at [126, 378] on div "see." at bounding box center [126, 376] width 184 height 112
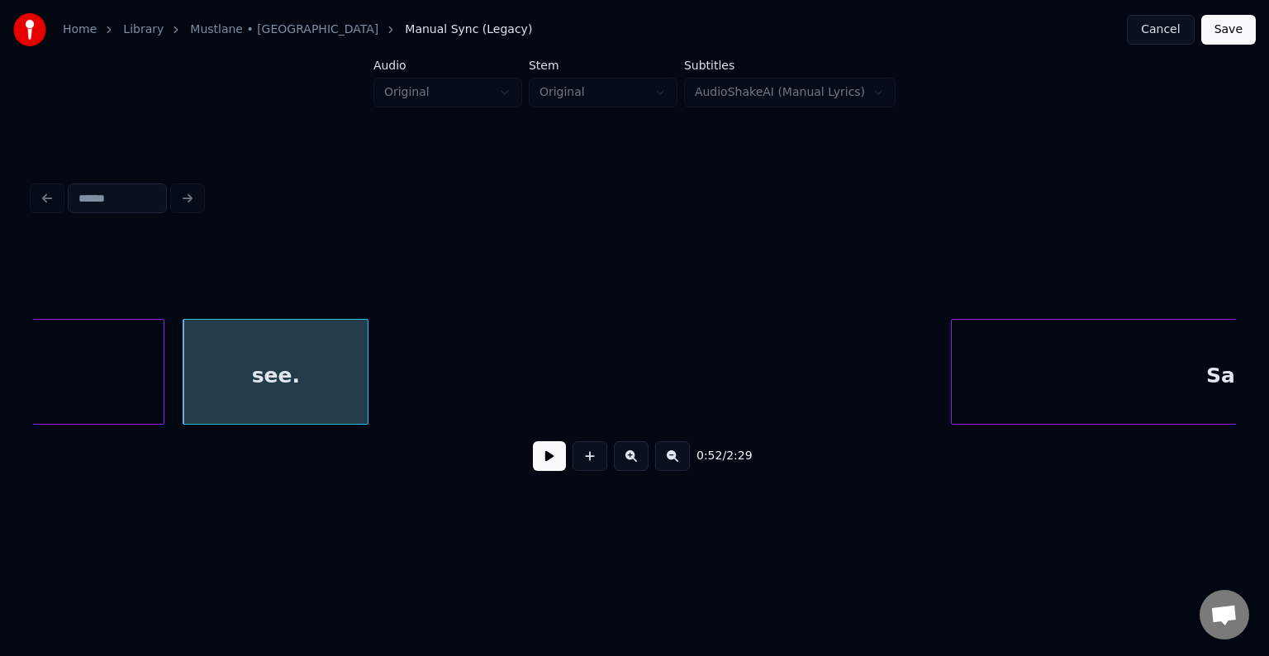
scroll to position [0, 32150]
click at [535, 470] on button at bounding box center [549, 456] width 33 height 30
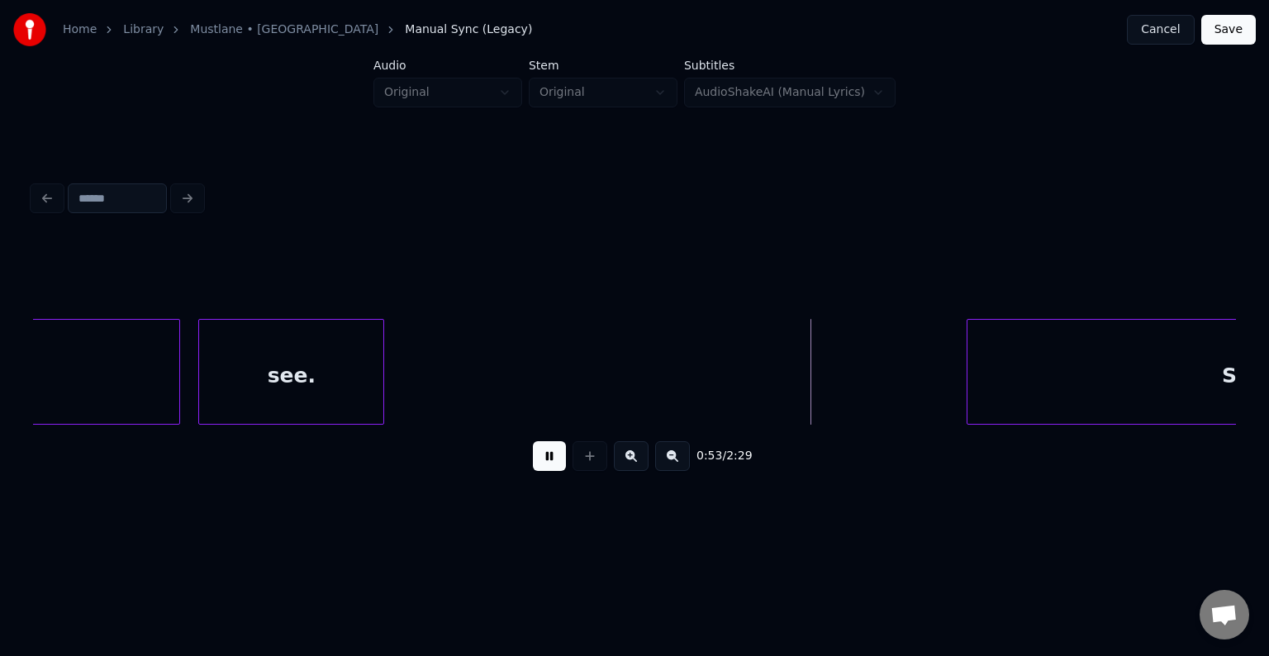
click at [535, 469] on button at bounding box center [549, 456] width 33 height 30
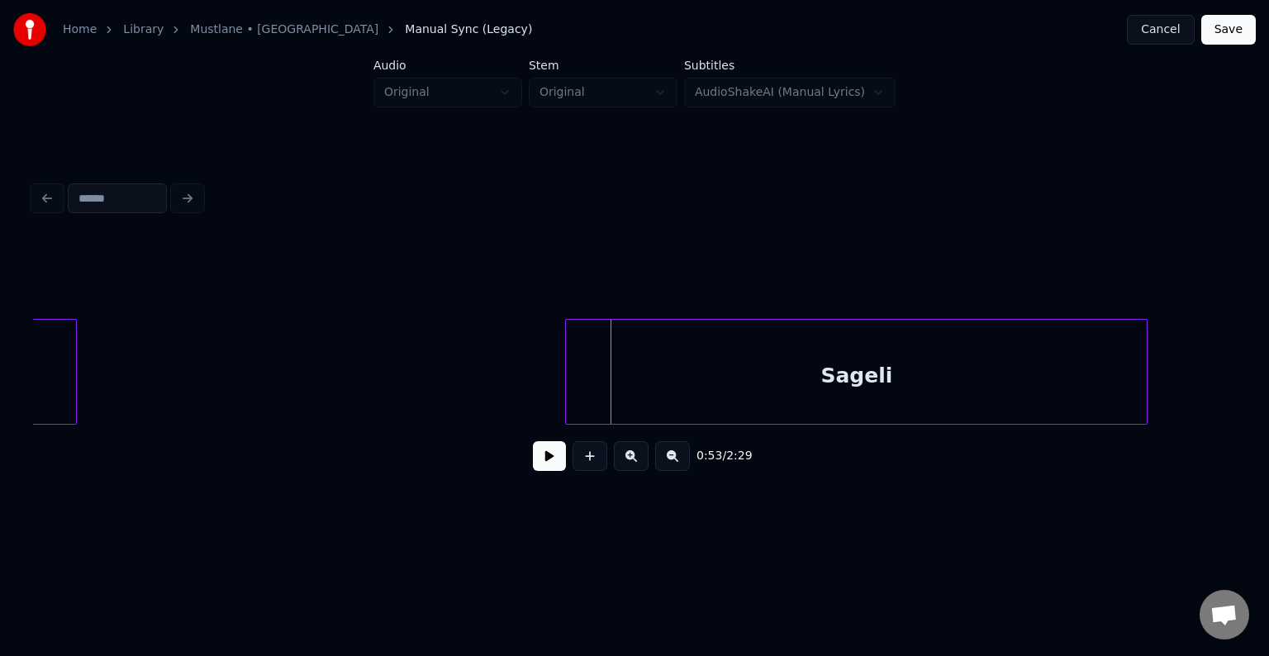
click at [1031, 385] on div "Sageli" at bounding box center [856, 376] width 581 height 112
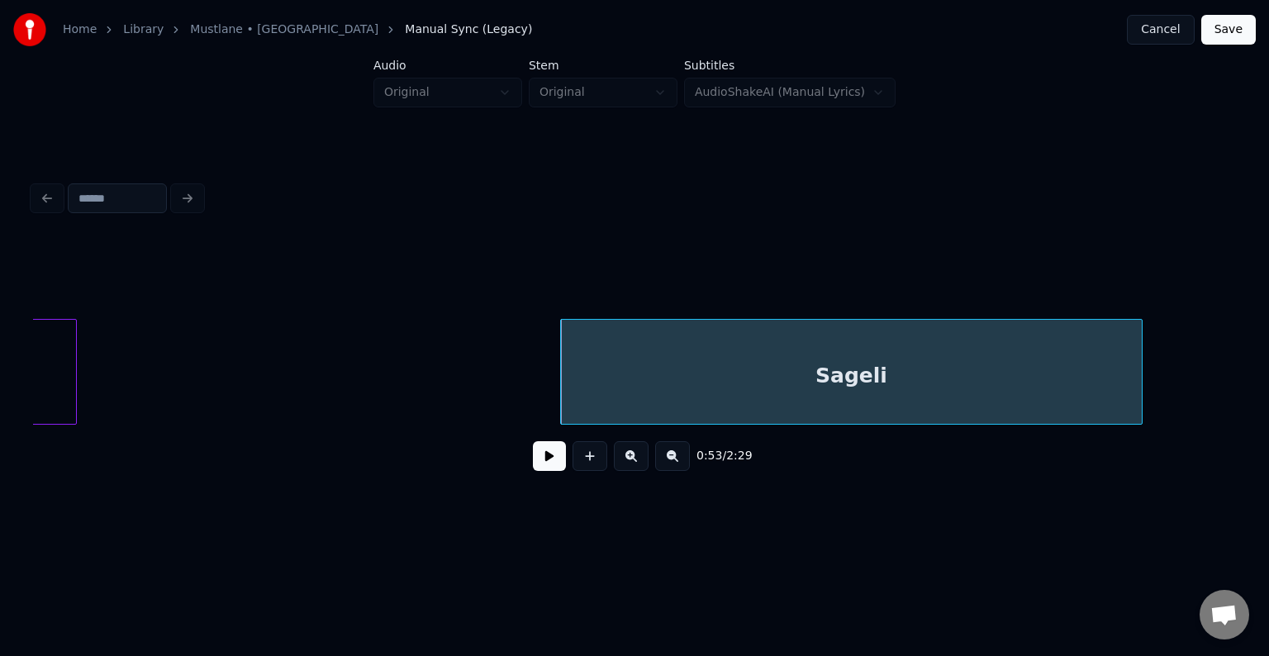
click at [550, 468] on button at bounding box center [549, 456] width 33 height 30
click at [548, 463] on button at bounding box center [549, 456] width 33 height 30
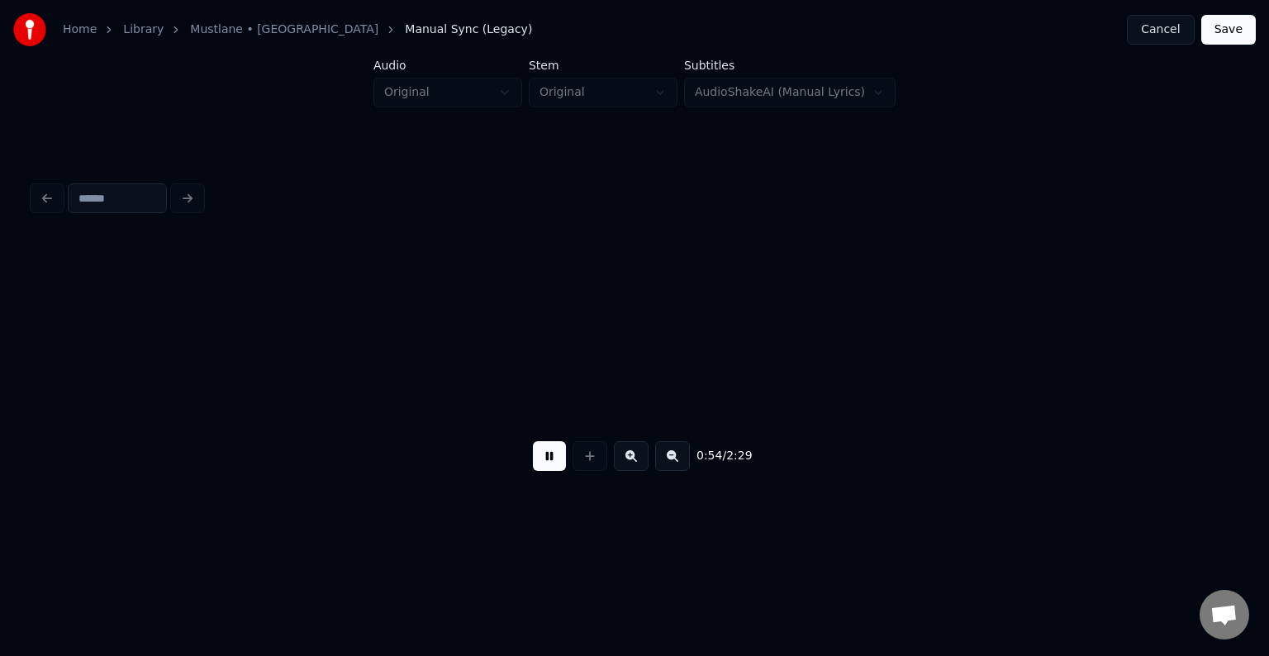
scroll to position [0, 33663]
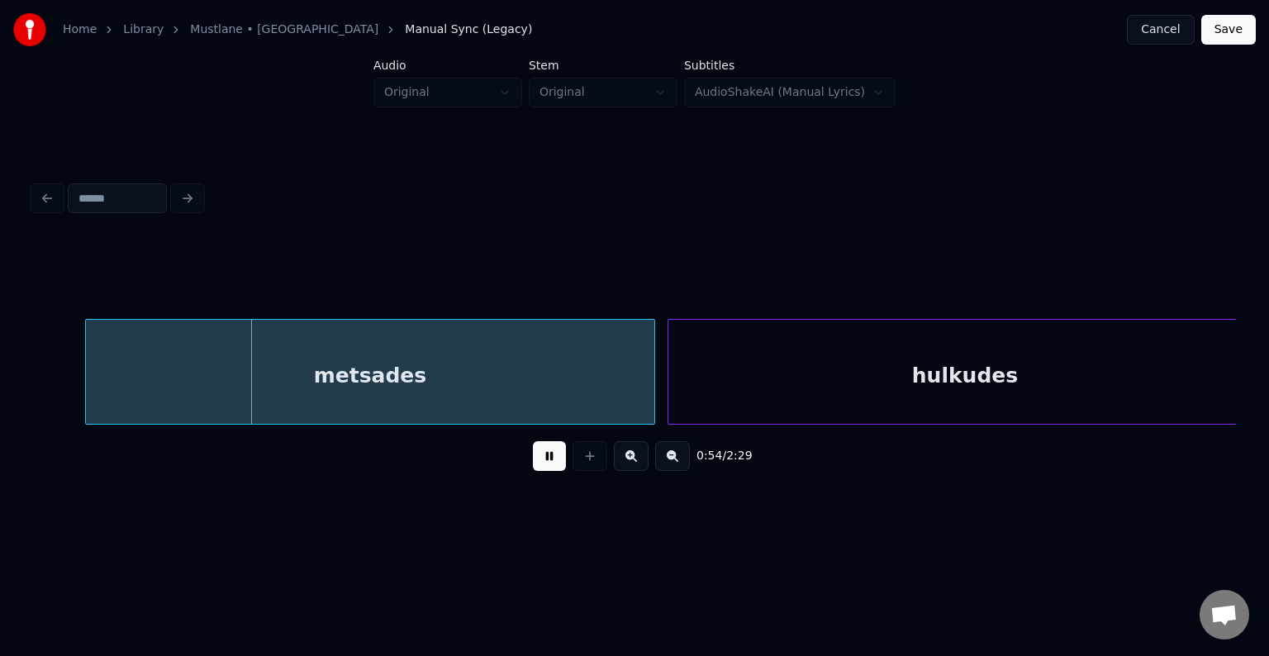
click at [548, 463] on button at bounding box center [549, 456] width 33 height 30
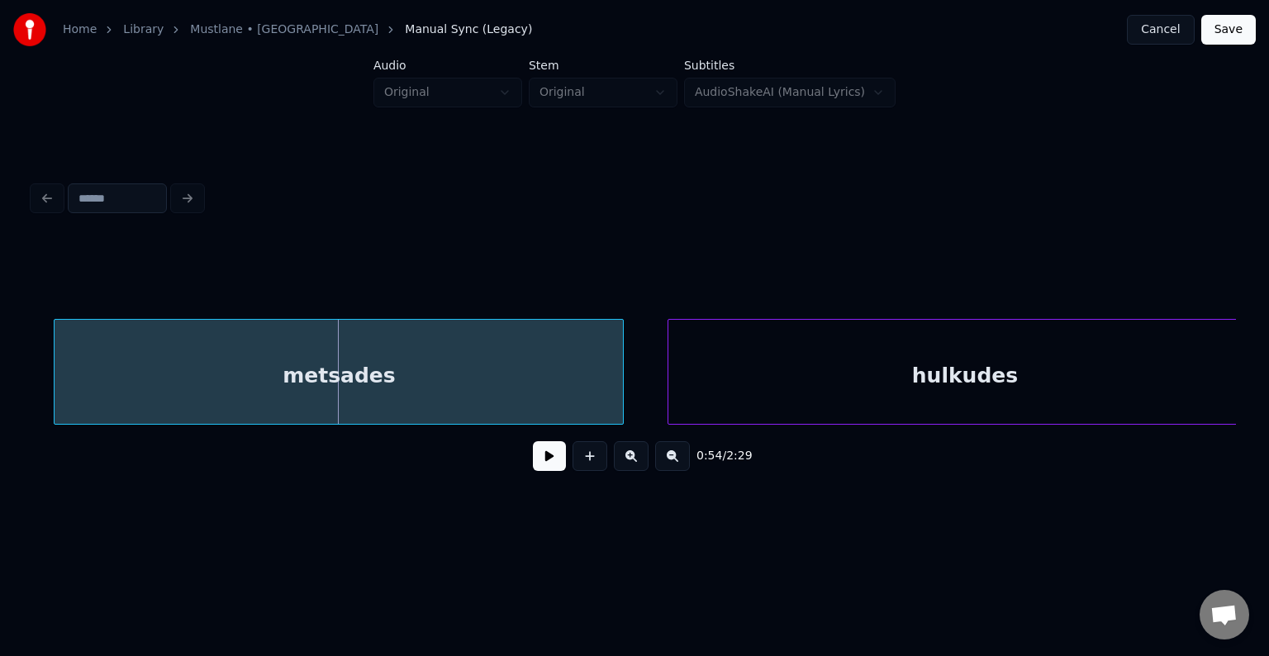
click at [472, 386] on div "metsades" at bounding box center [339, 376] width 568 height 112
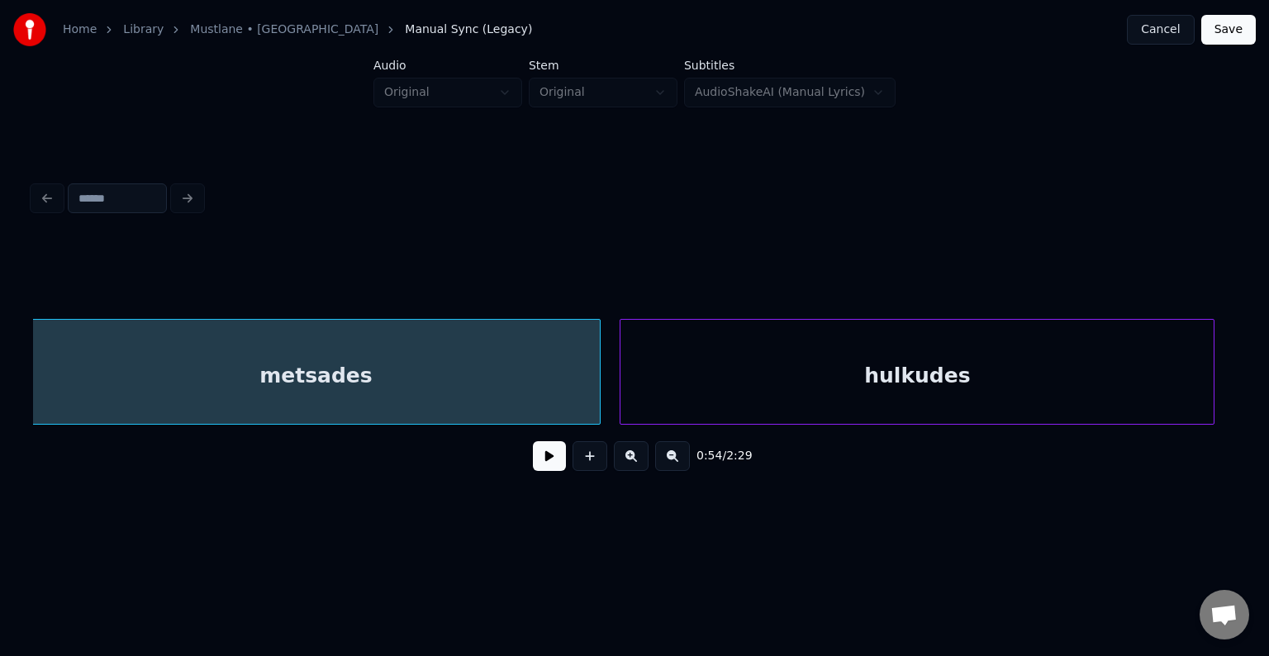
click at [837, 372] on div "hulkudes" at bounding box center [916, 376] width 593 height 112
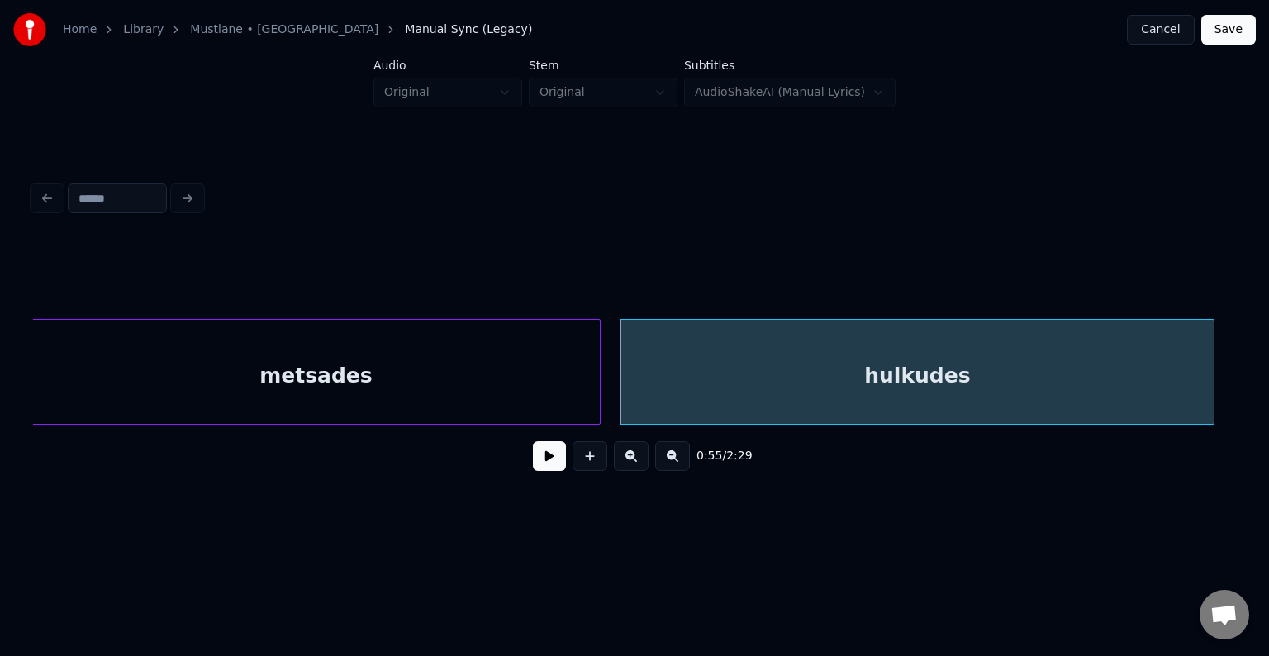
click at [449, 370] on div "metsades" at bounding box center [315, 376] width 568 height 112
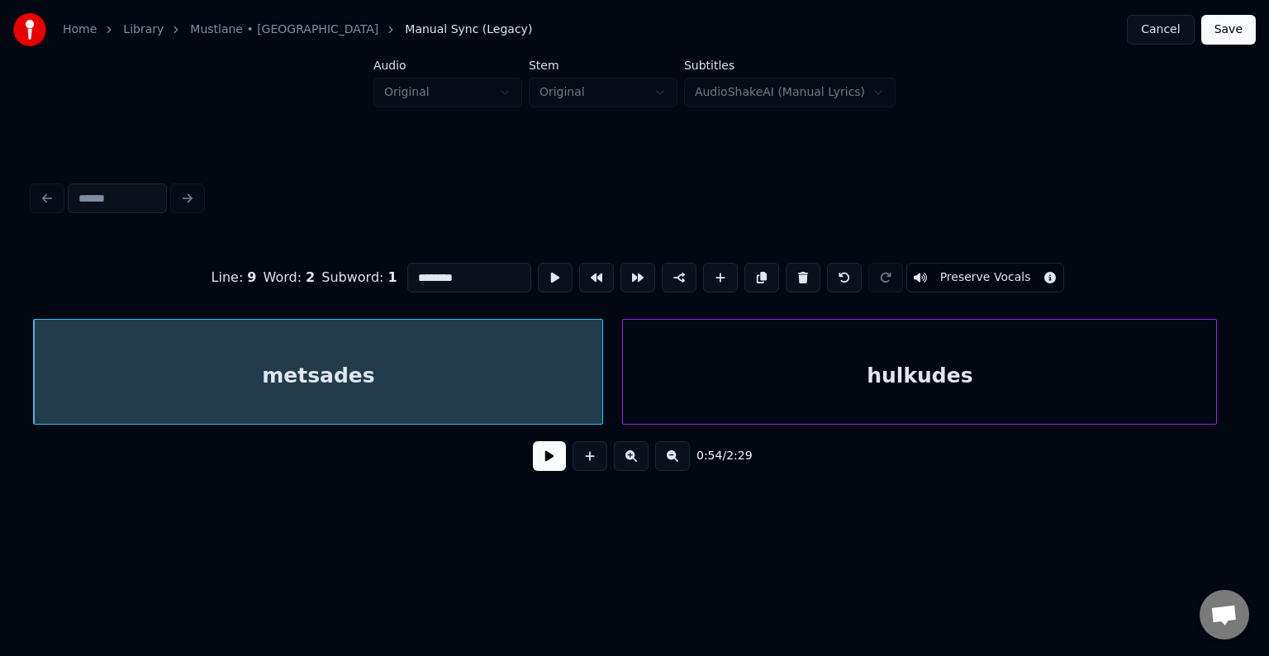
click at [533, 470] on button at bounding box center [549, 456] width 33 height 30
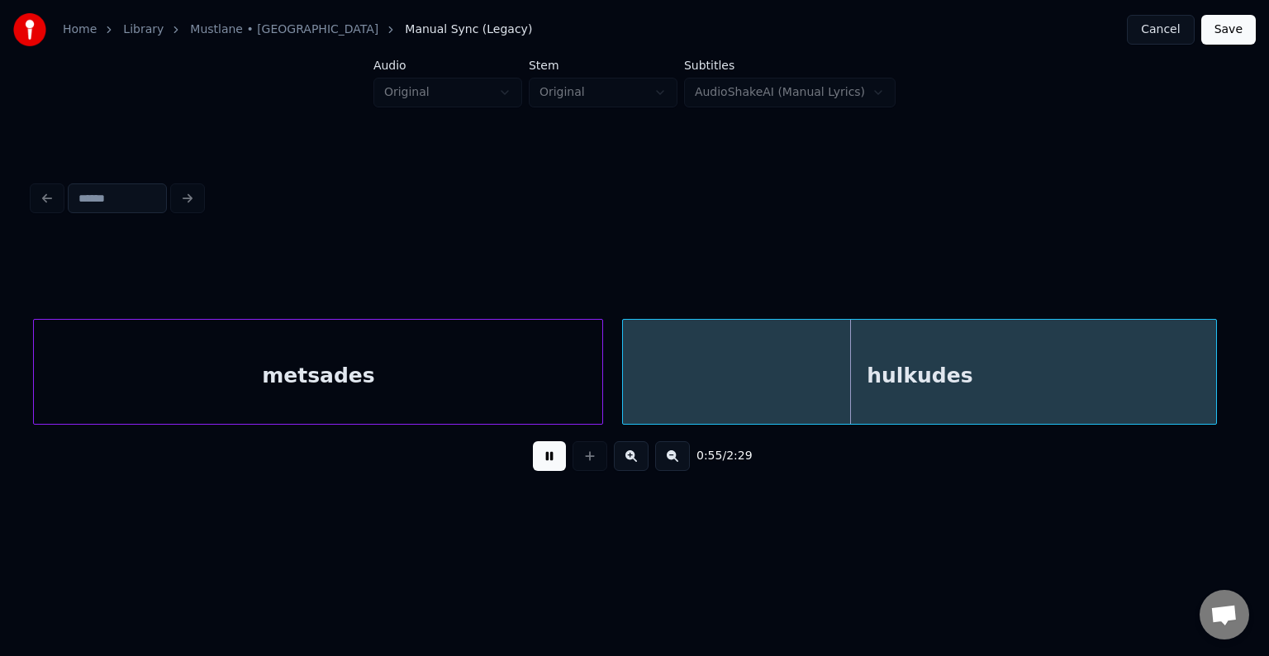
click at [533, 469] on button at bounding box center [549, 456] width 33 height 30
click at [533, 468] on button at bounding box center [549, 456] width 33 height 30
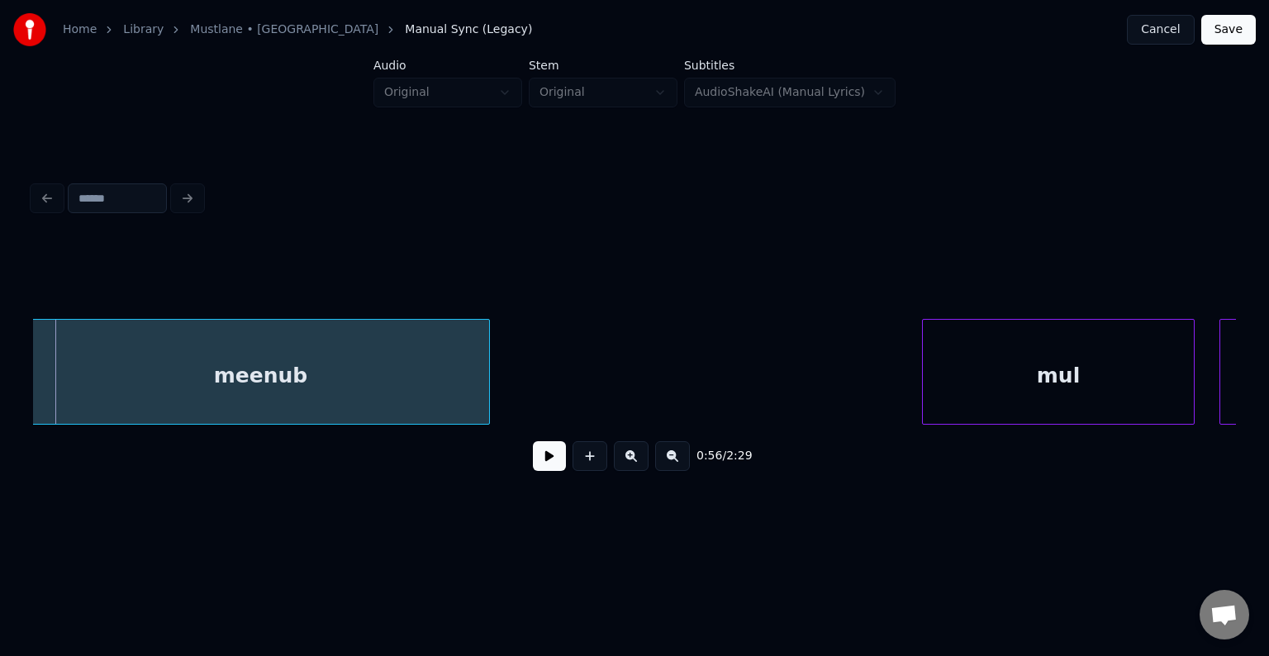
scroll to position [0, 34892]
click at [372, 373] on div "meenub" at bounding box center [264, 376] width 457 height 112
click at [545, 464] on button at bounding box center [549, 456] width 33 height 30
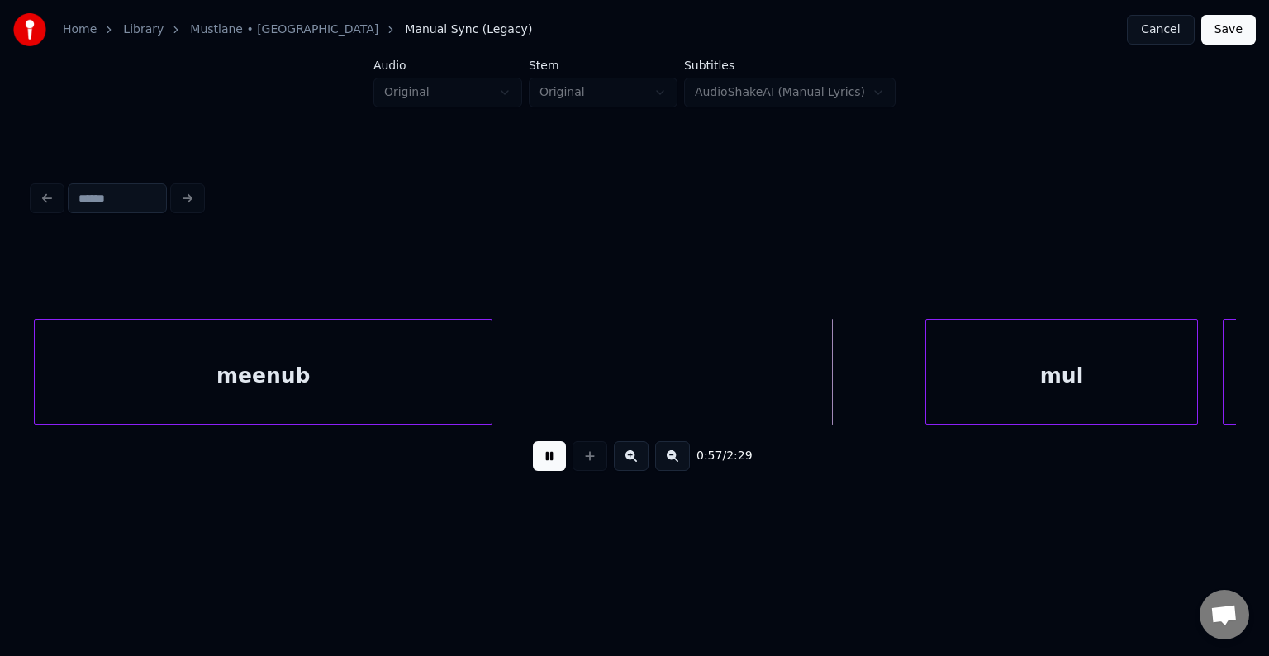
click at [545, 464] on button at bounding box center [549, 456] width 33 height 30
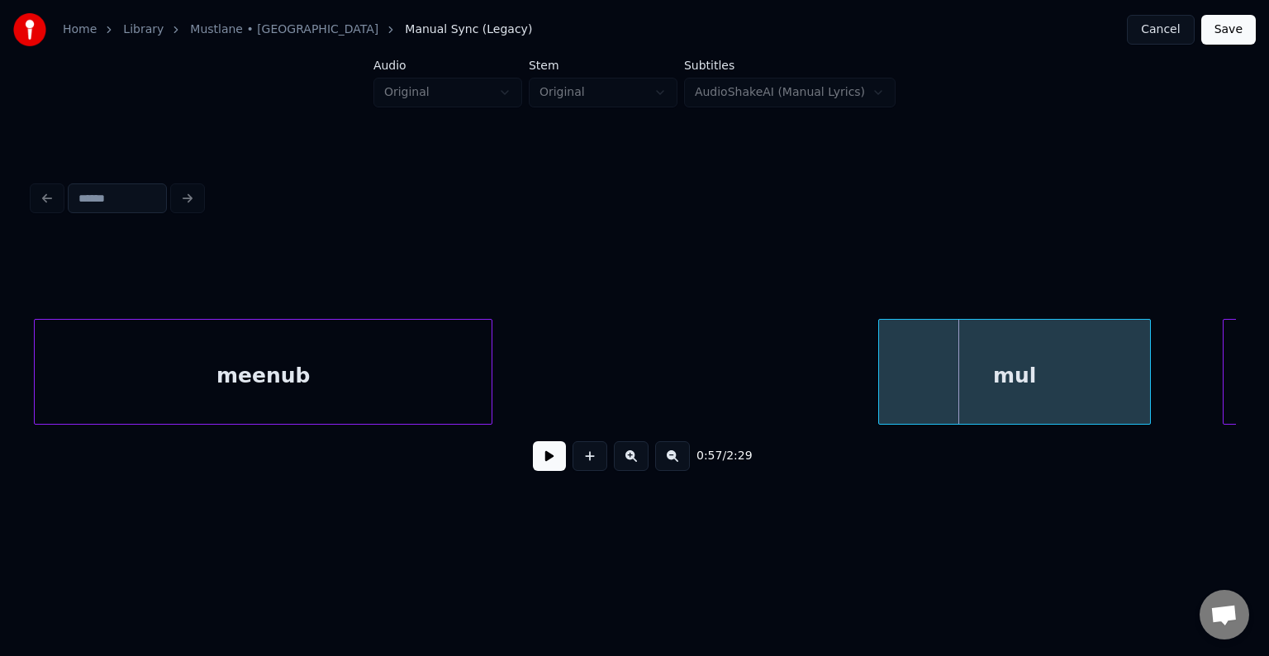
click at [983, 390] on div "mul" at bounding box center [1014, 376] width 271 height 112
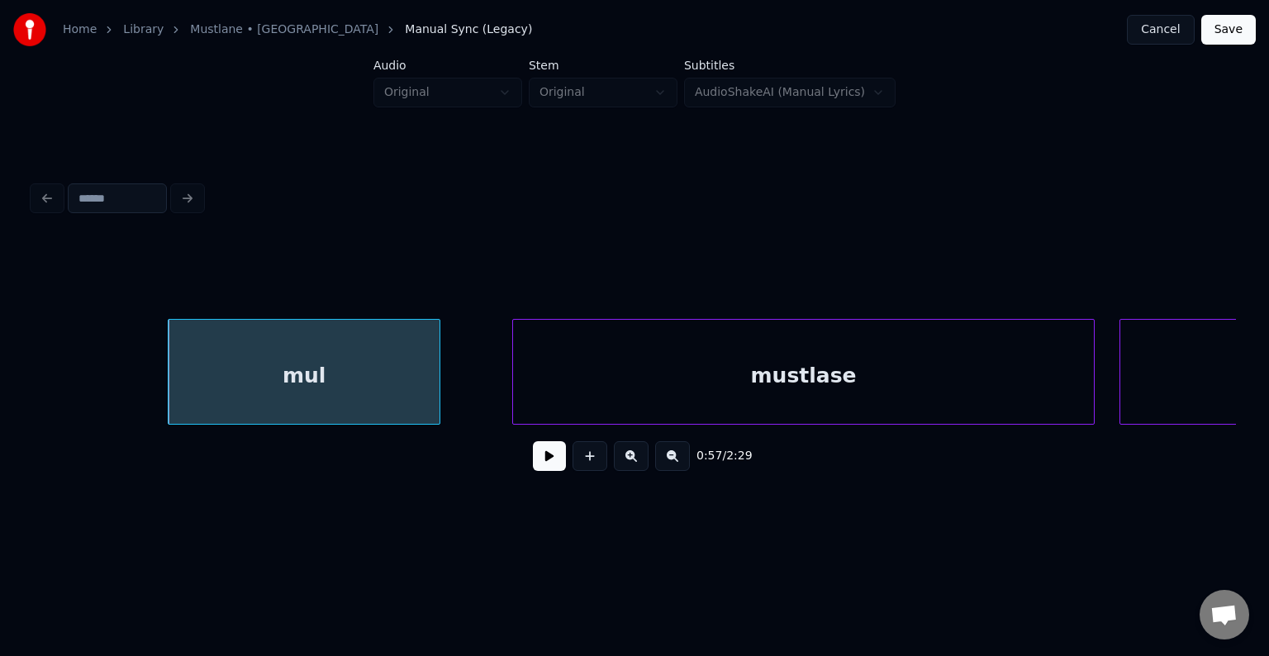
scroll to position [0, 35718]
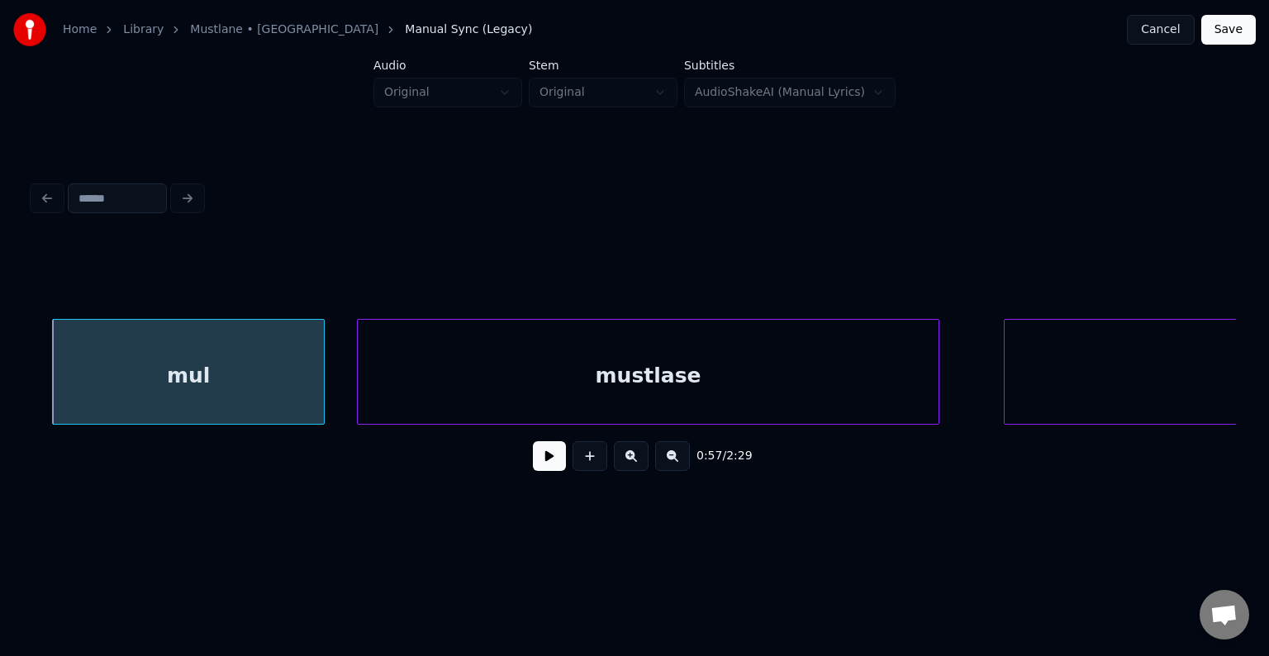
click at [766, 381] on div "mustlase" at bounding box center [648, 376] width 581 height 112
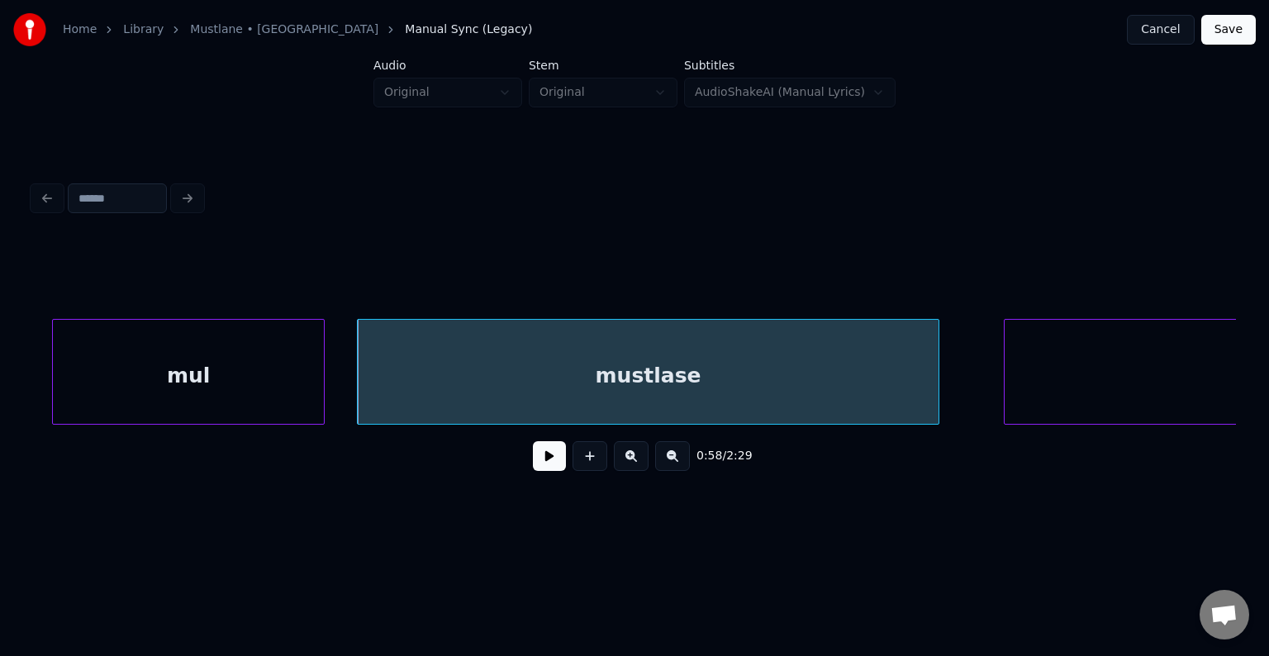
scroll to position [0, 36052]
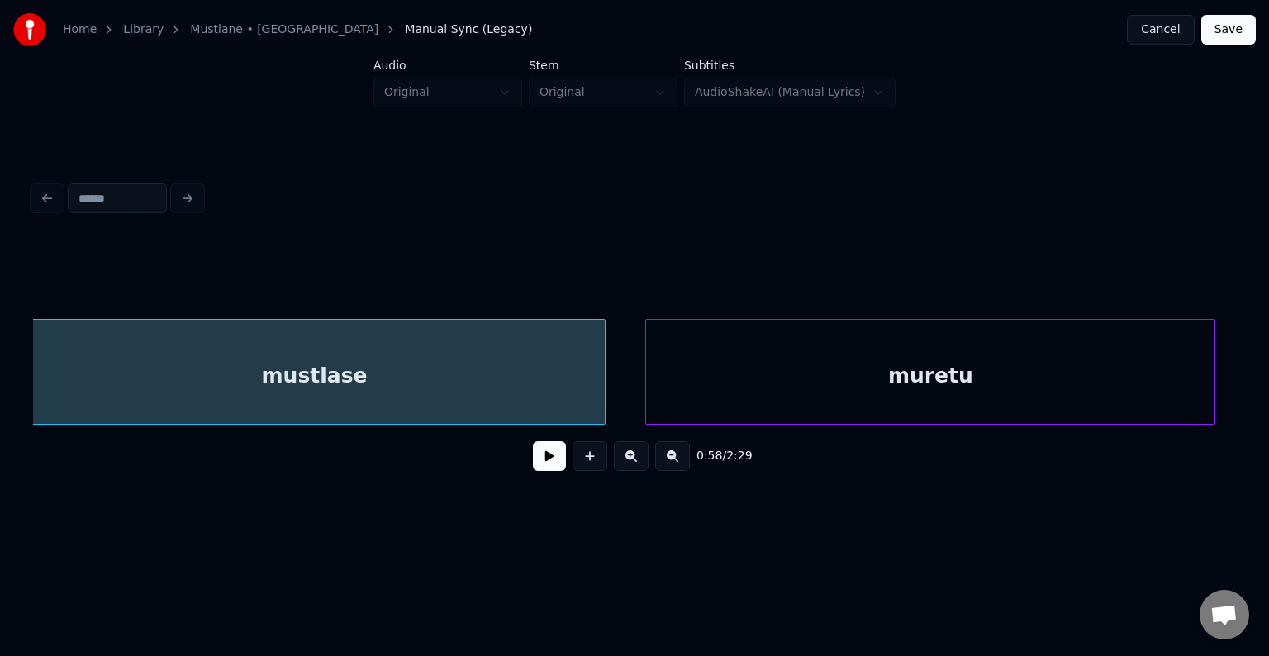
click at [1114, 377] on div "muretu" at bounding box center [930, 376] width 568 height 112
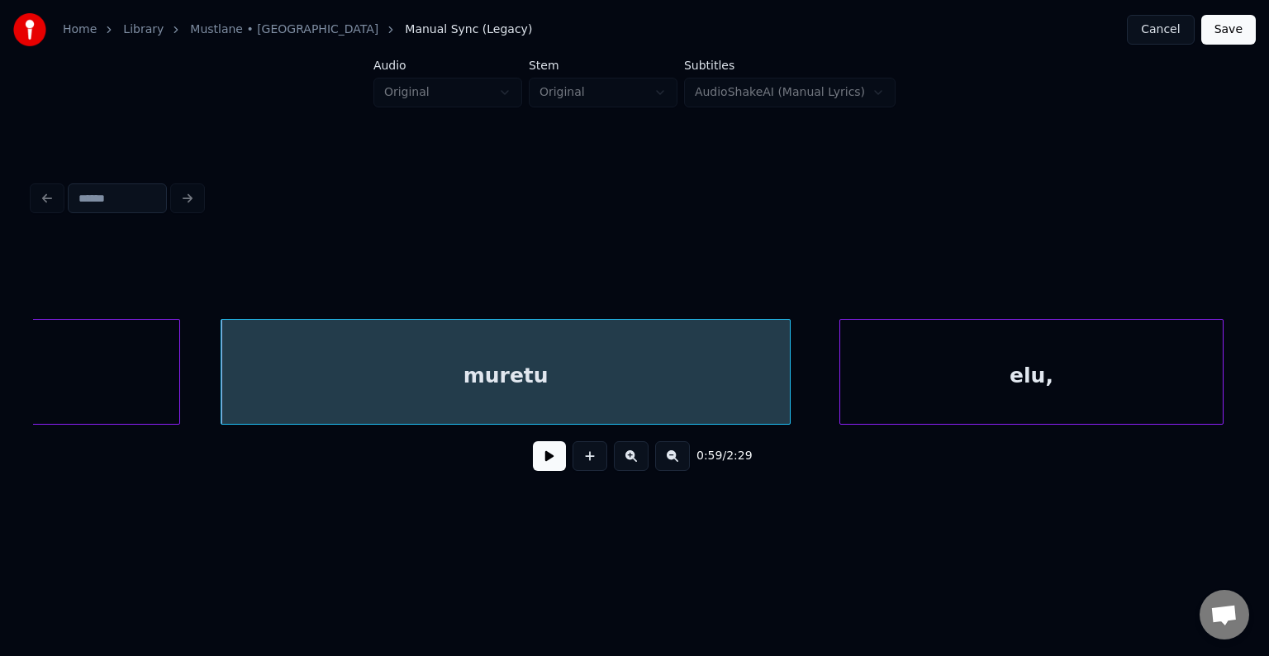
scroll to position [0, 36482]
click at [1074, 390] on div "elu," at bounding box center [1012, 376] width 382 height 112
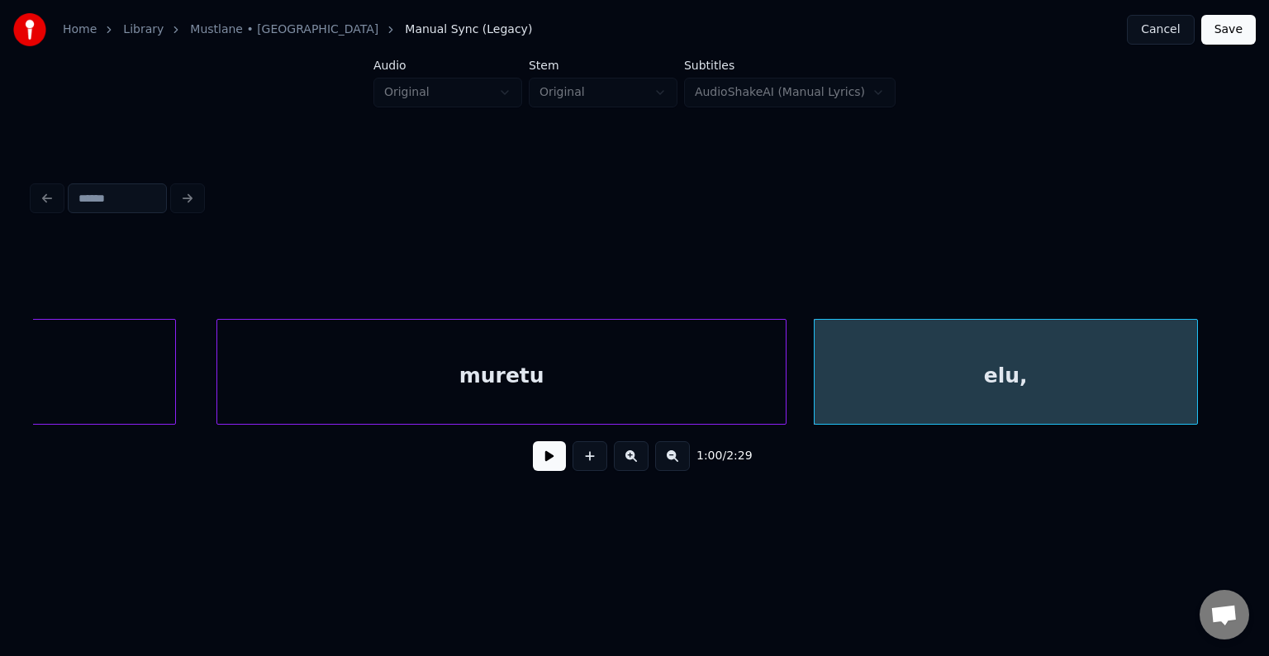
click at [473, 373] on div "muretu" at bounding box center [501, 376] width 568 height 112
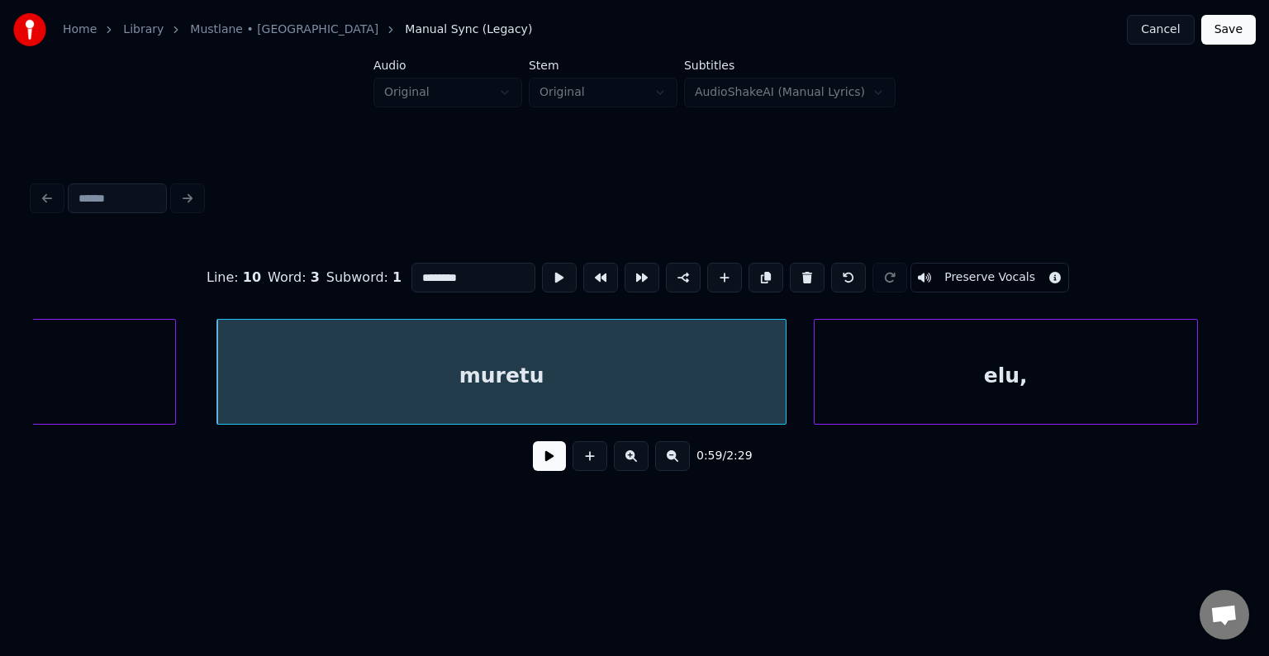
type input "******"
click at [534, 471] on button at bounding box center [549, 456] width 33 height 30
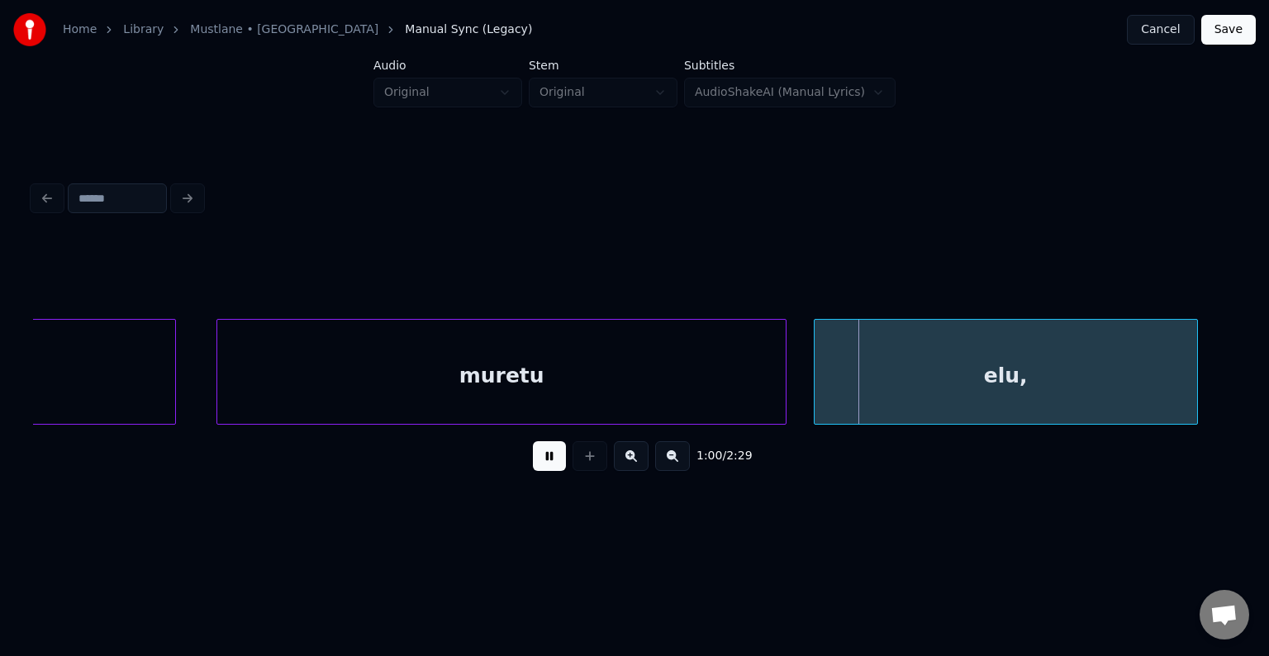
click at [539, 460] on button at bounding box center [549, 456] width 33 height 30
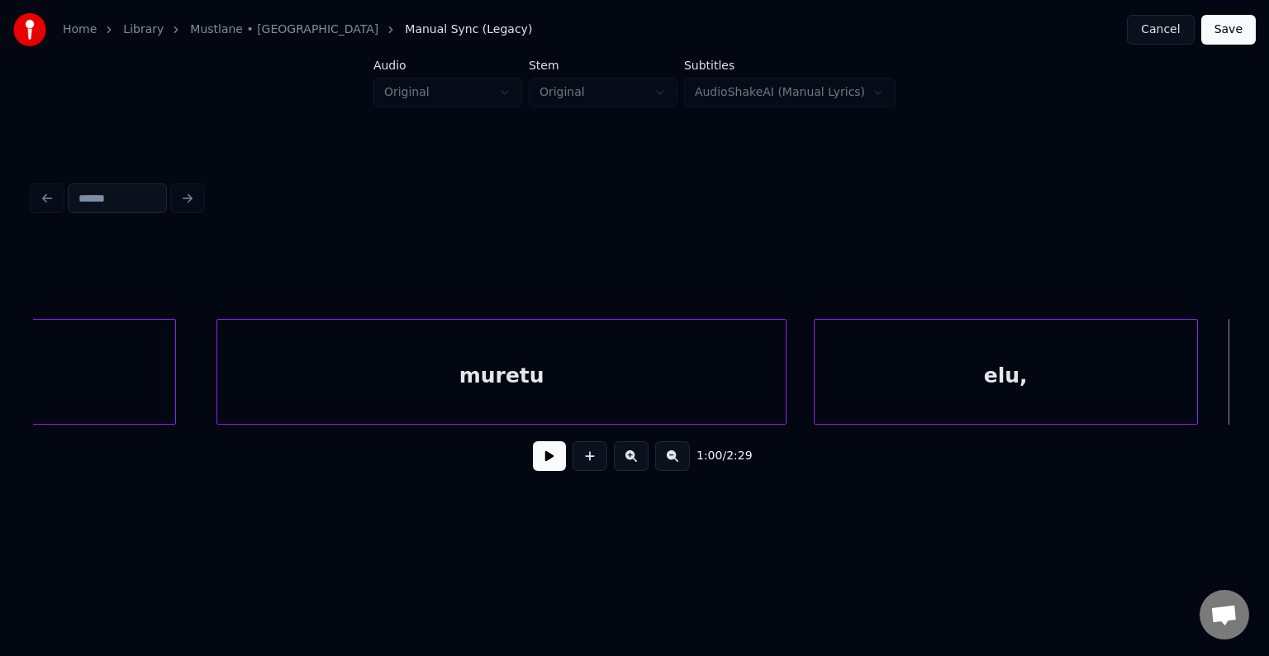
click at [539, 460] on button at bounding box center [549, 456] width 33 height 30
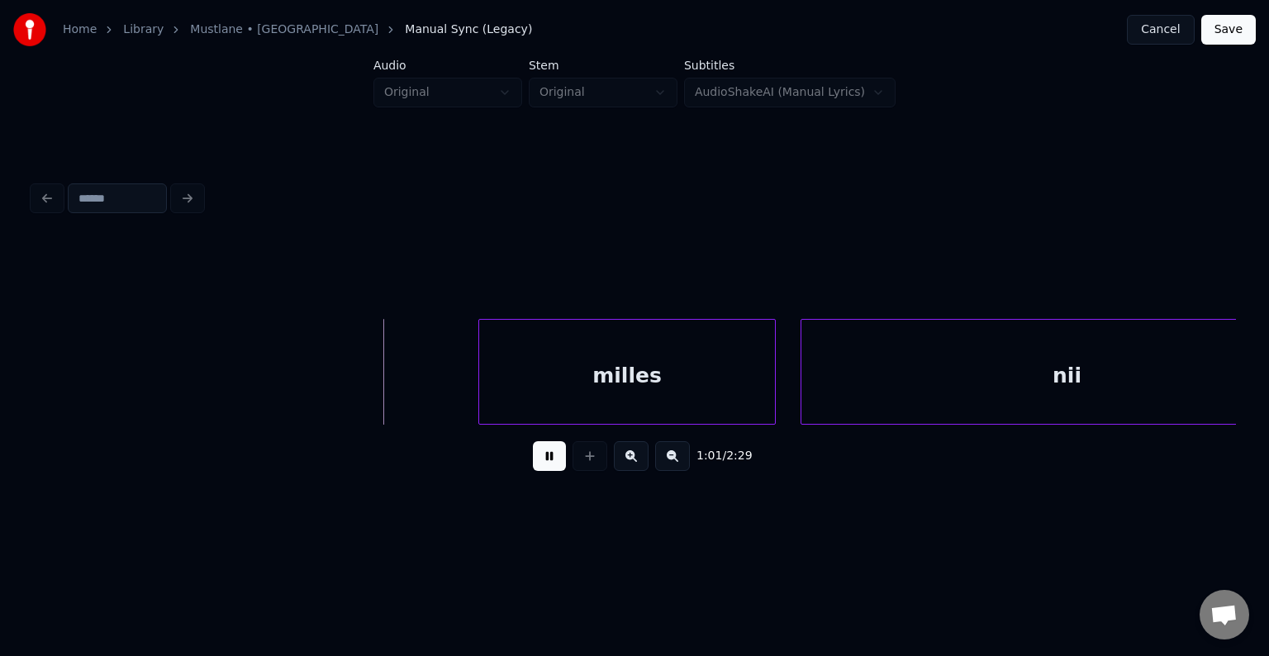
click at [541, 462] on button at bounding box center [549, 456] width 33 height 30
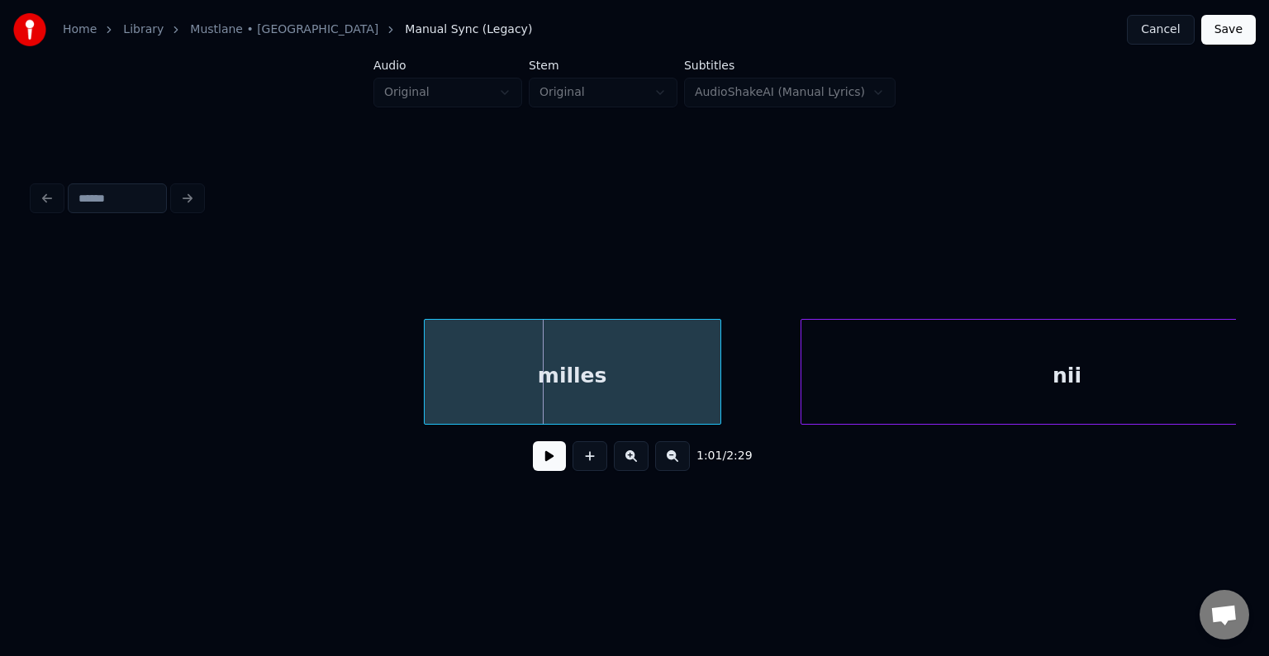
click at [559, 390] on div "milles" at bounding box center [573, 376] width 296 height 112
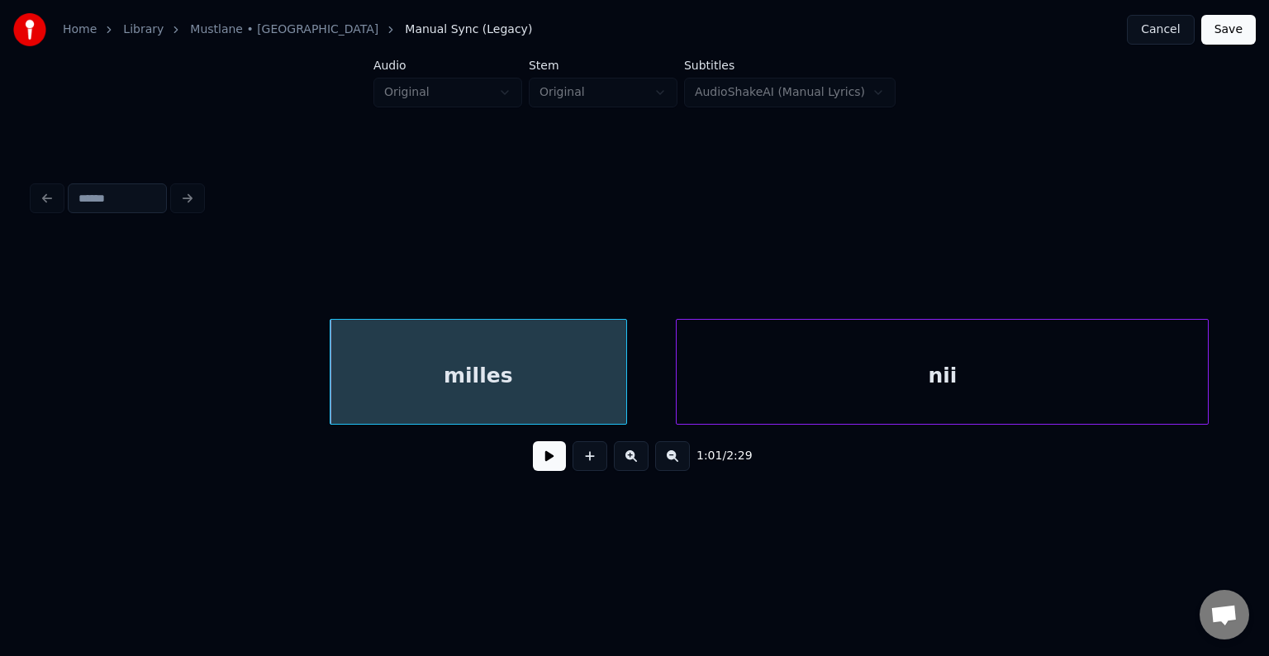
click at [899, 390] on div "nii" at bounding box center [942, 376] width 531 height 112
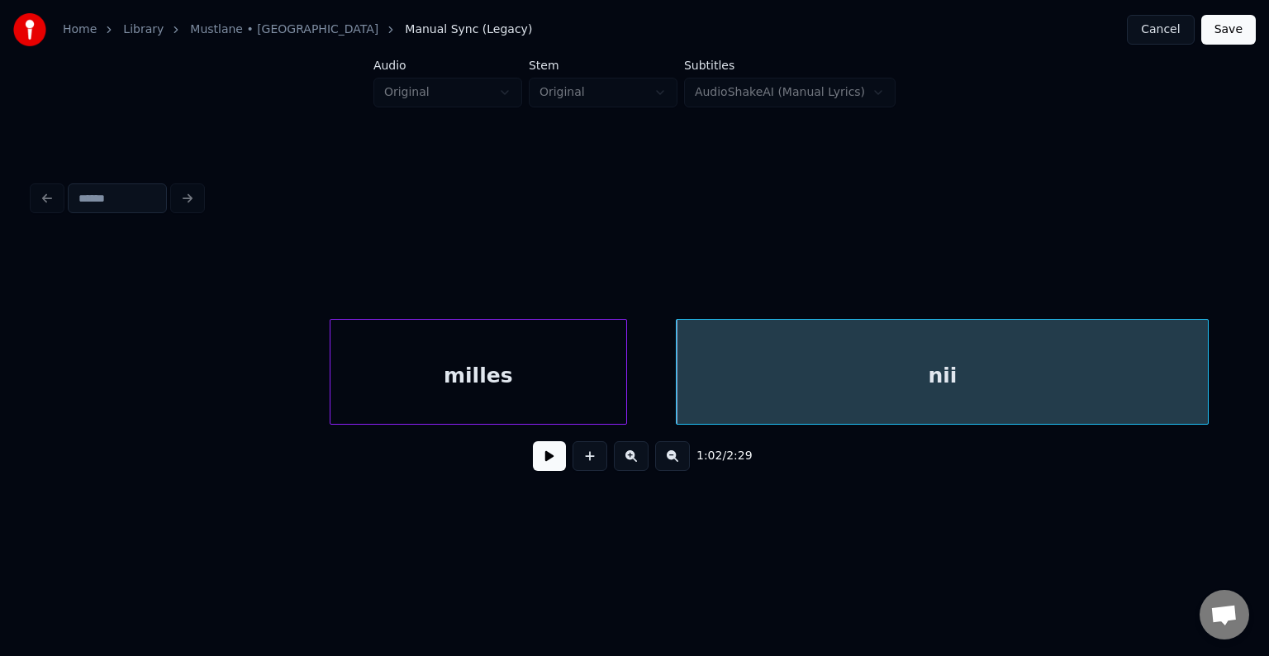
click at [468, 368] on div "milles" at bounding box center [478, 376] width 296 height 112
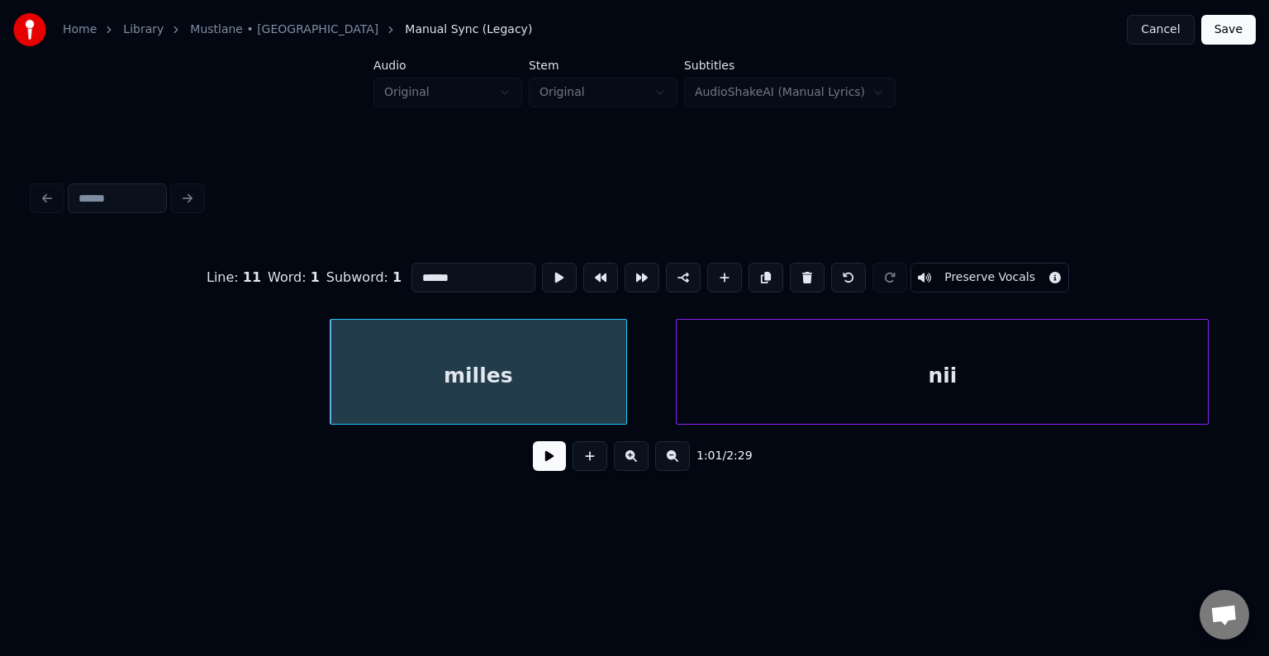
click at [533, 470] on button at bounding box center [549, 456] width 33 height 30
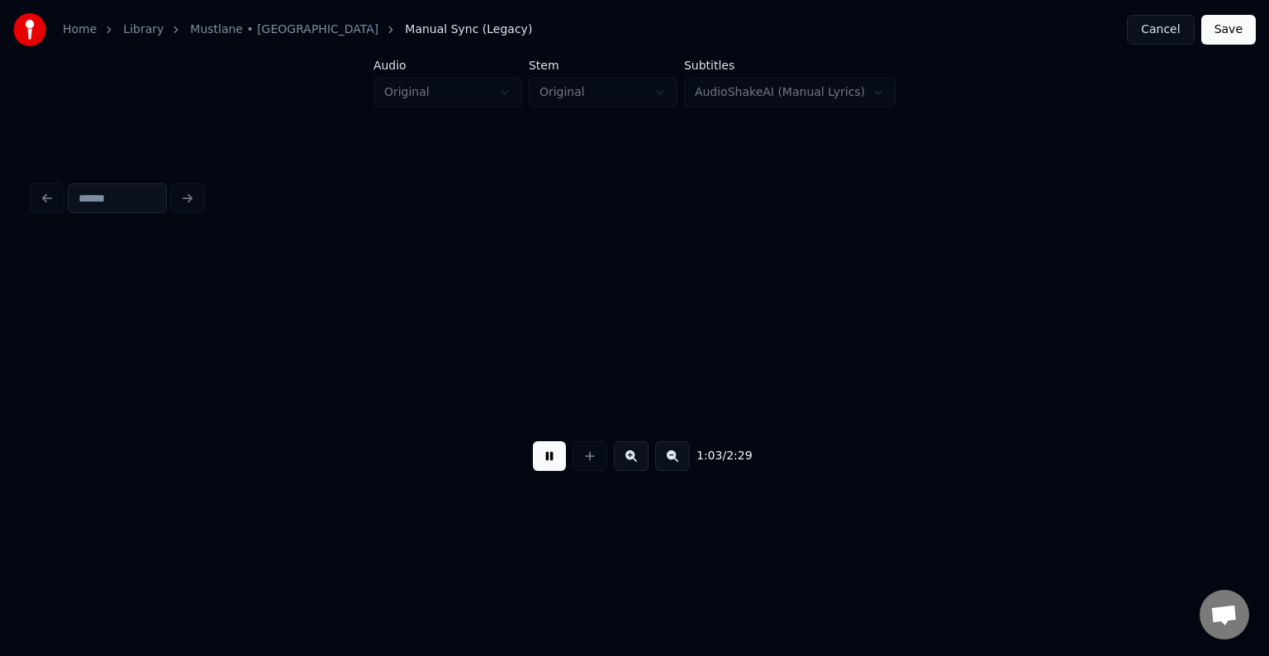
click at [533, 469] on button at bounding box center [549, 456] width 33 height 30
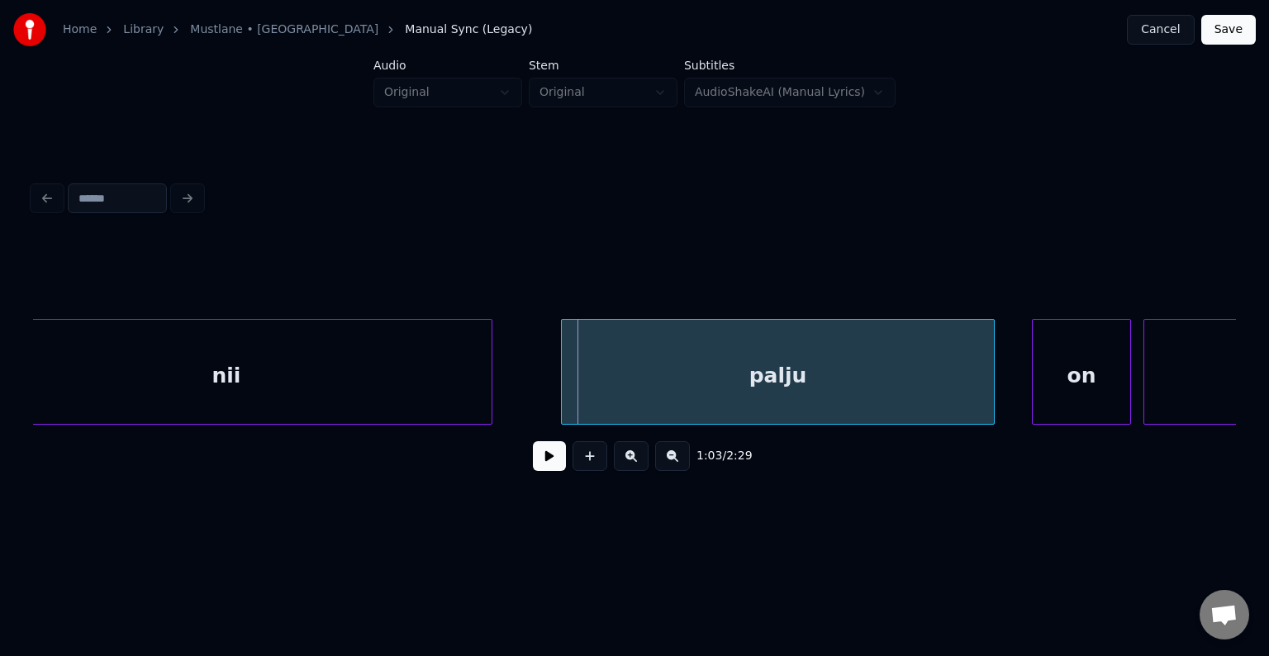
click at [214, 390] on div "nii" at bounding box center [225, 376] width 531 height 112
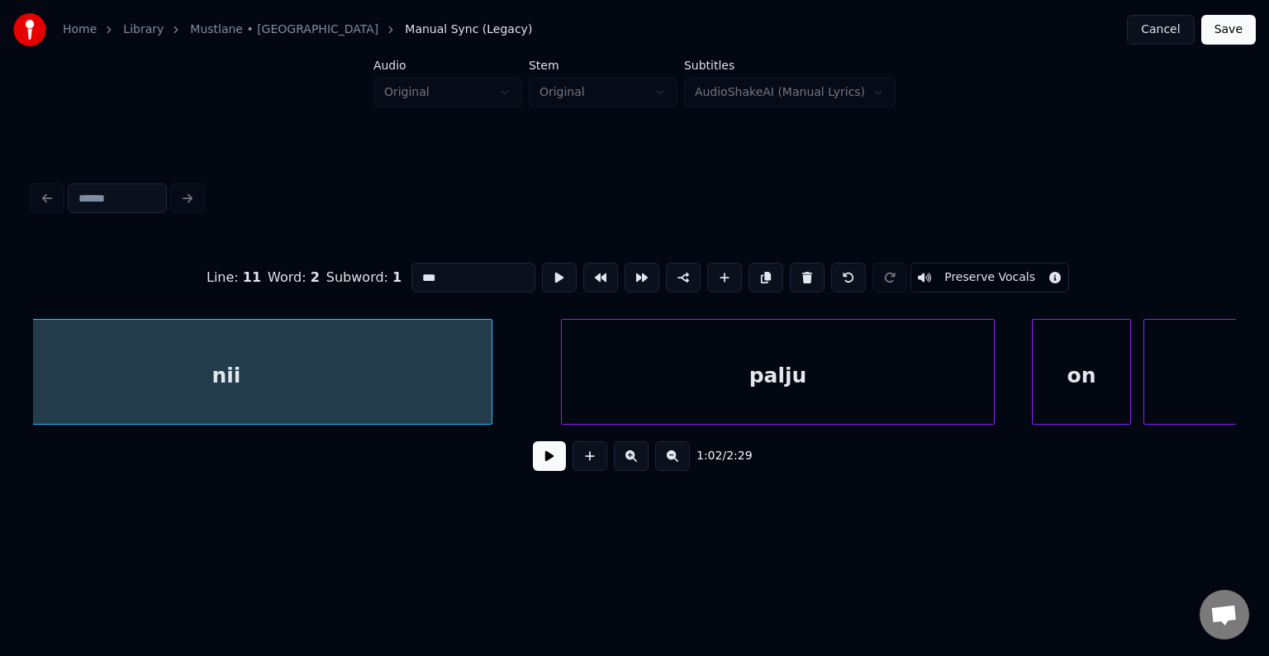
scroll to position [0, 38454]
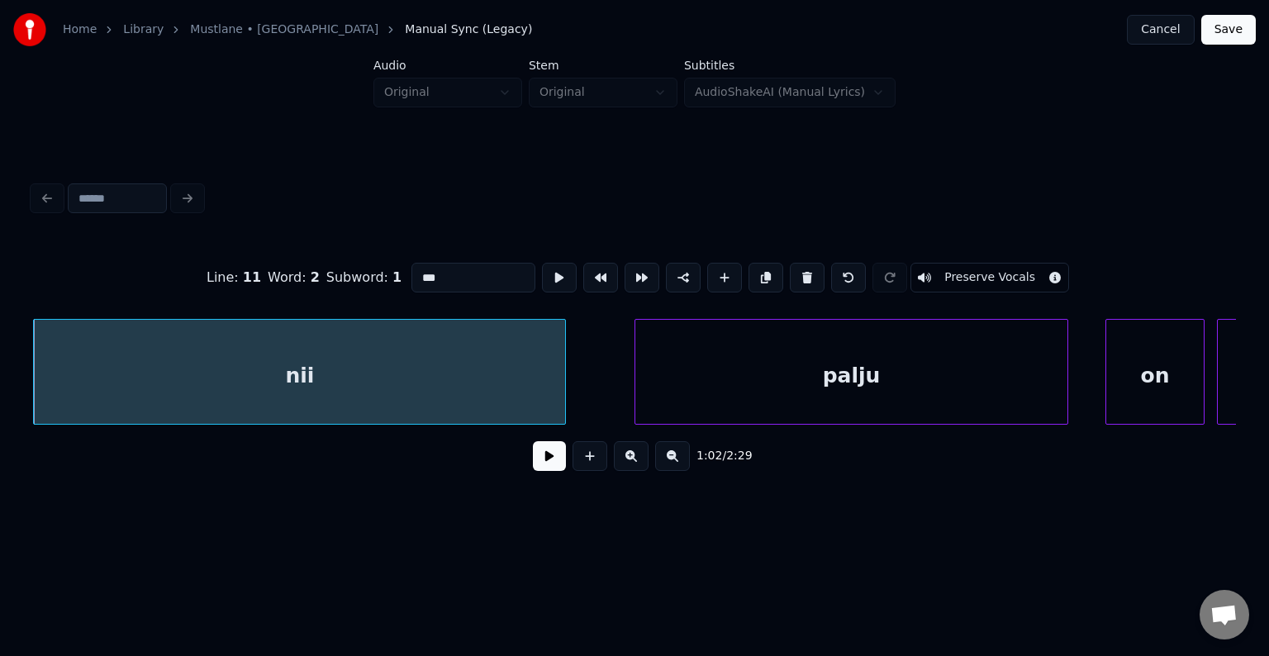
click at [411, 277] on input "***" at bounding box center [473, 278] width 124 height 30
click at [349, 359] on div "niiiii" at bounding box center [299, 376] width 531 height 112
type input "******"
click at [537, 468] on button at bounding box center [549, 456] width 33 height 30
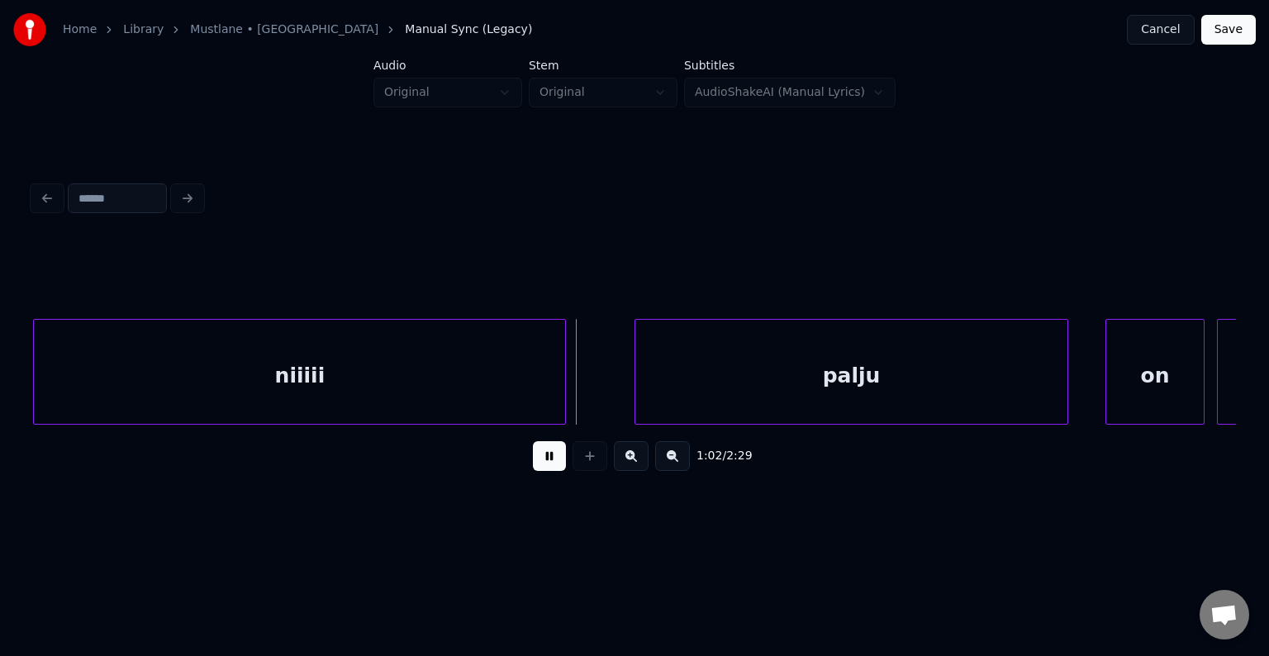
click at [539, 464] on button at bounding box center [549, 456] width 33 height 30
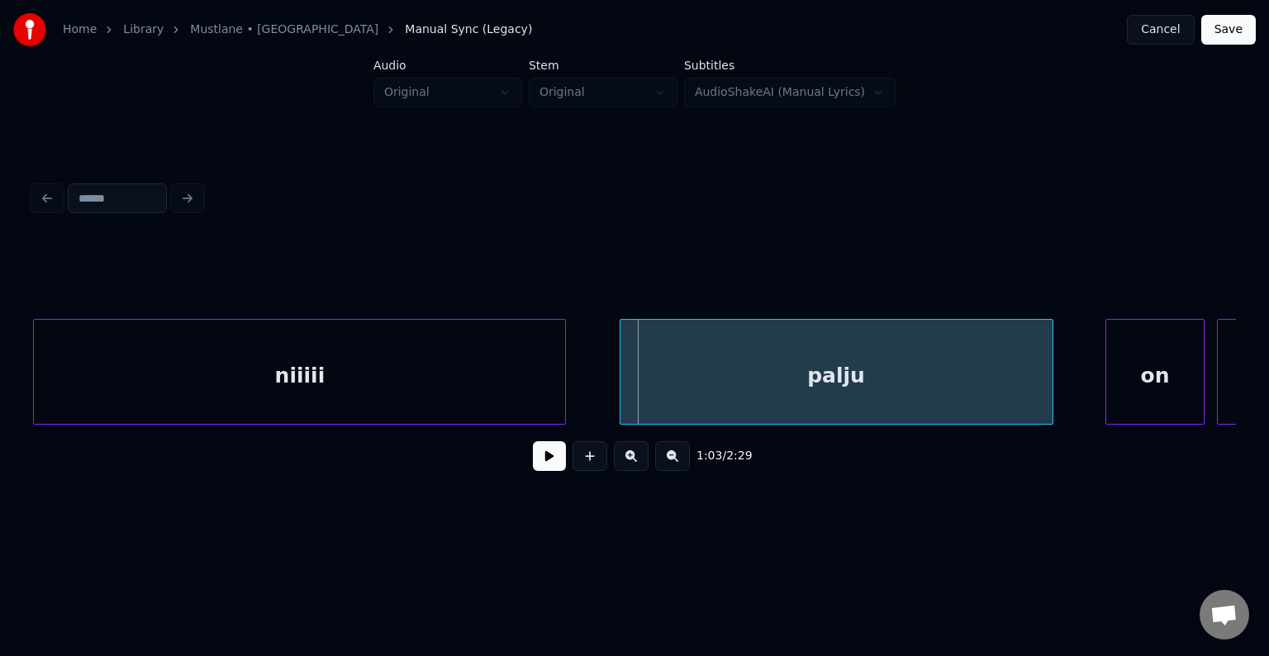
click at [830, 387] on div "palju" at bounding box center [836, 376] width 432 height 112
click at [1091, 382] on div "on" at bounding box center [1118, 376] width 97 height 112
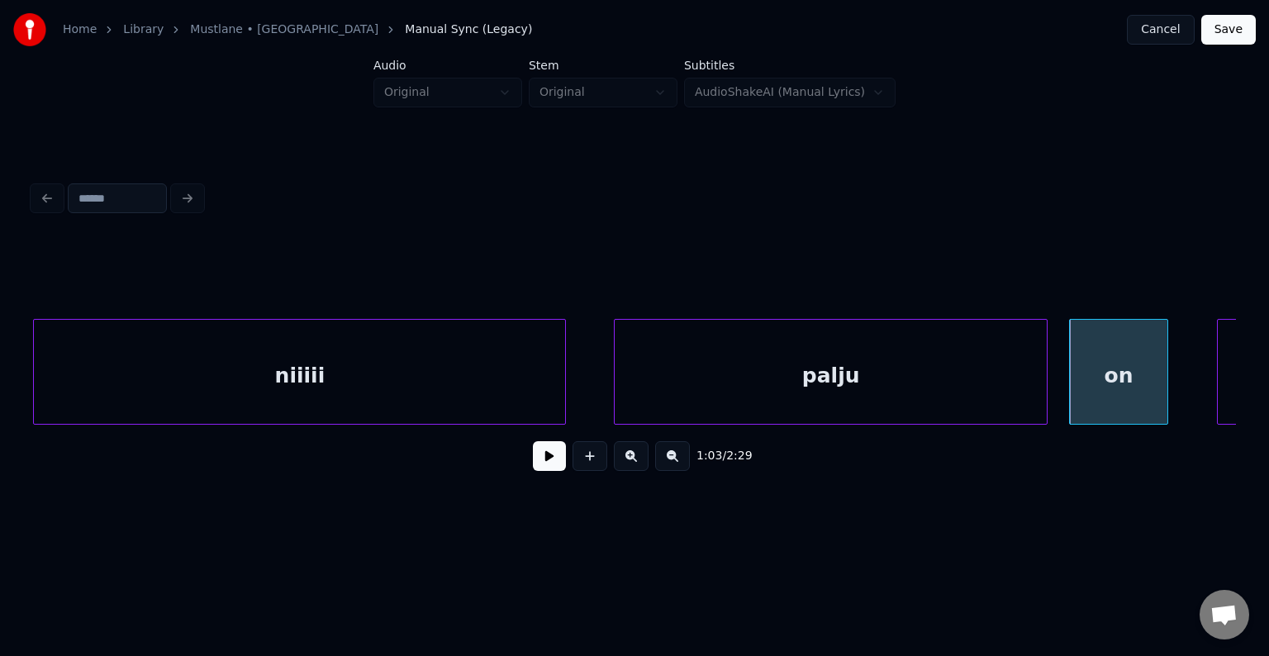
click at [900, 377] on div "palju" at bounding box center [831, 376] width 432 height 112
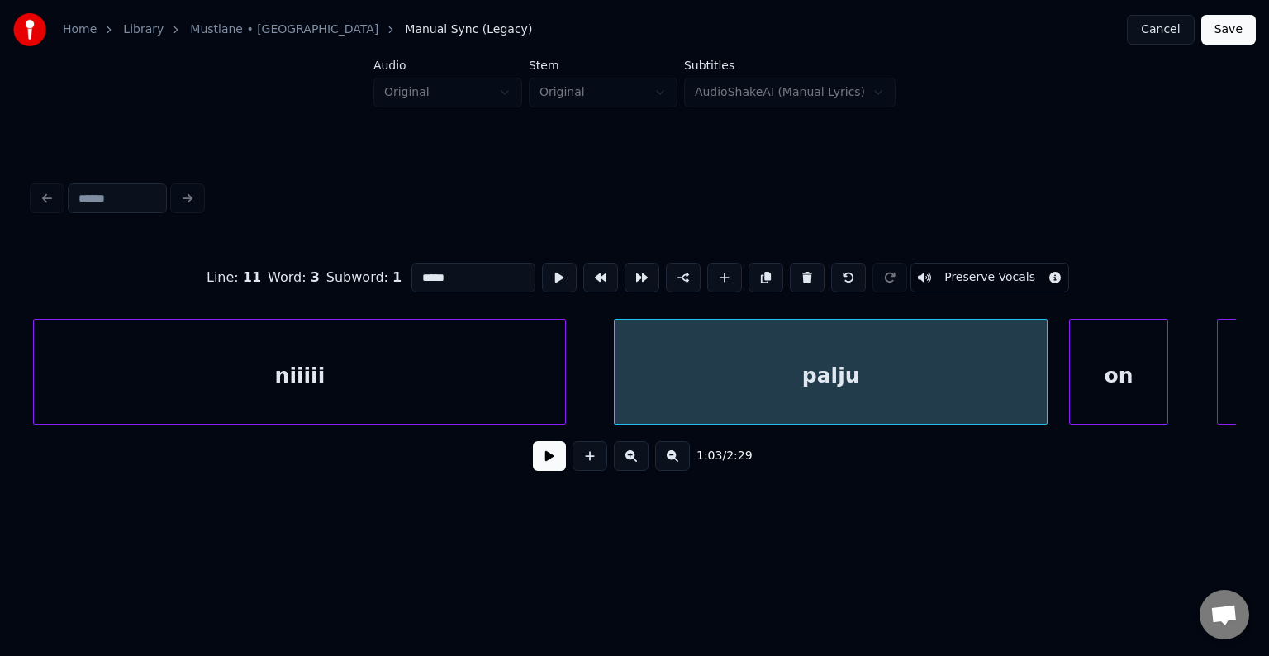
click at [533, 465] on button at bounding box center [549, 456] width 33 height 30
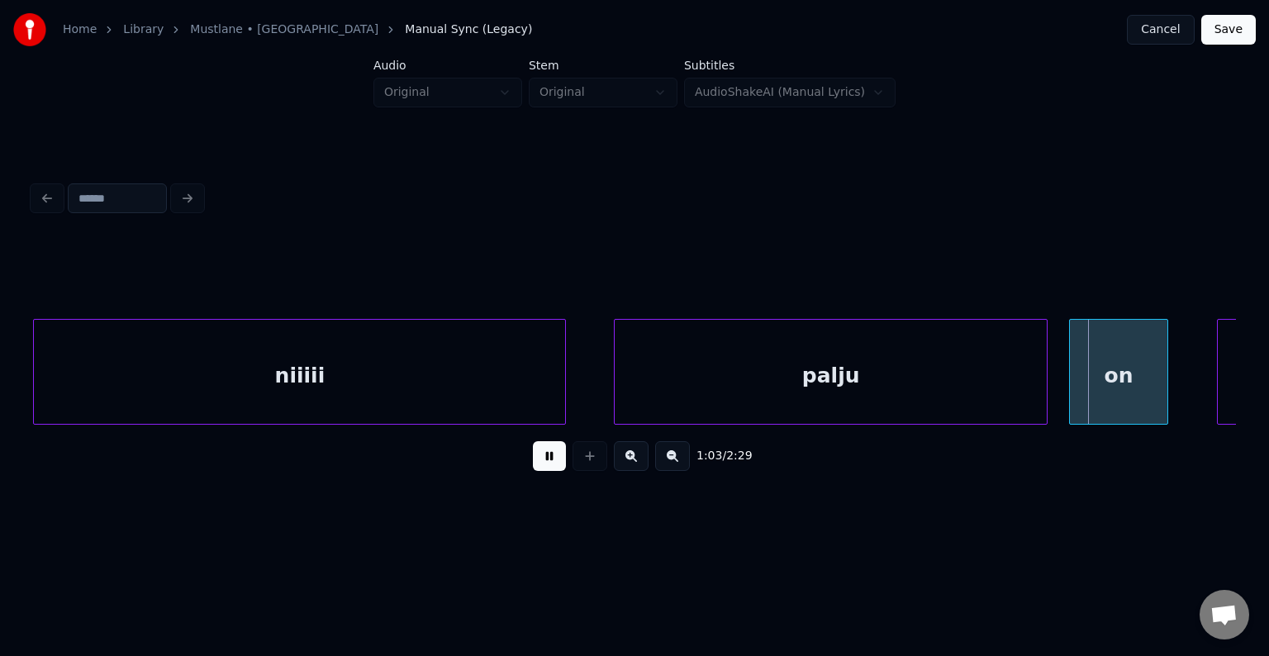
click at [533, 463] on button at bounding box center [549, 456] width 33 height 30
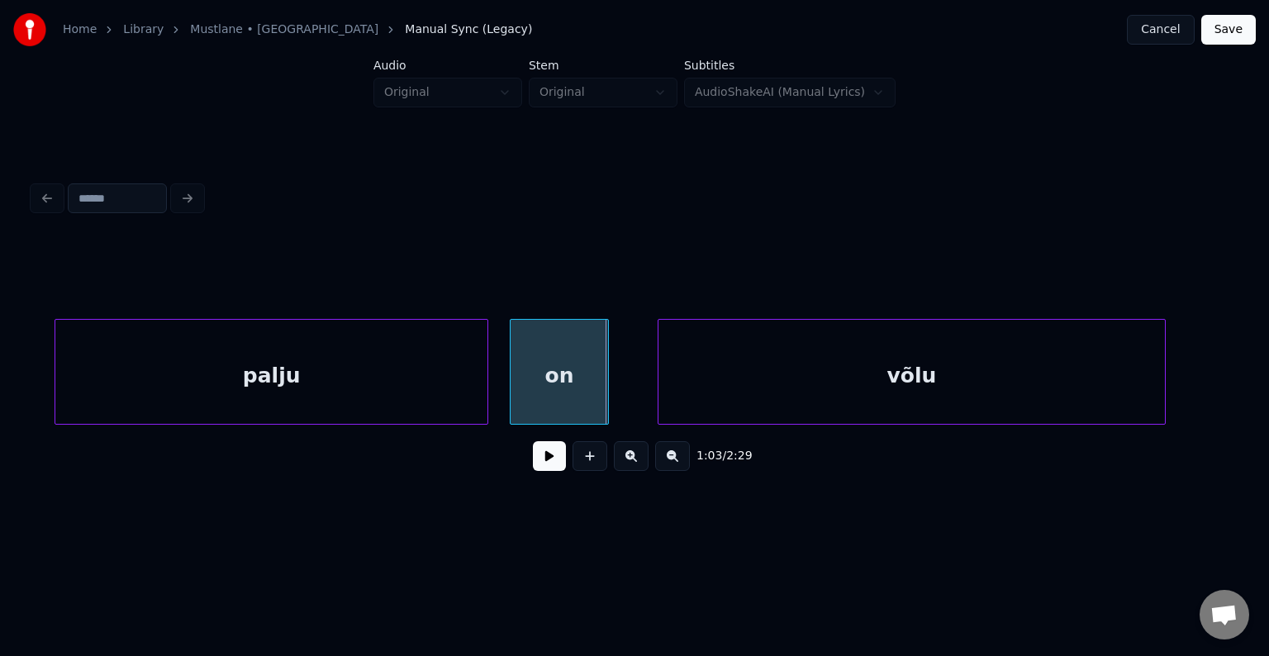
scroll to position [0, 39016]
click at [1050, 389] on div "võlu" at bounding box center [891, 376] width 506 height 112
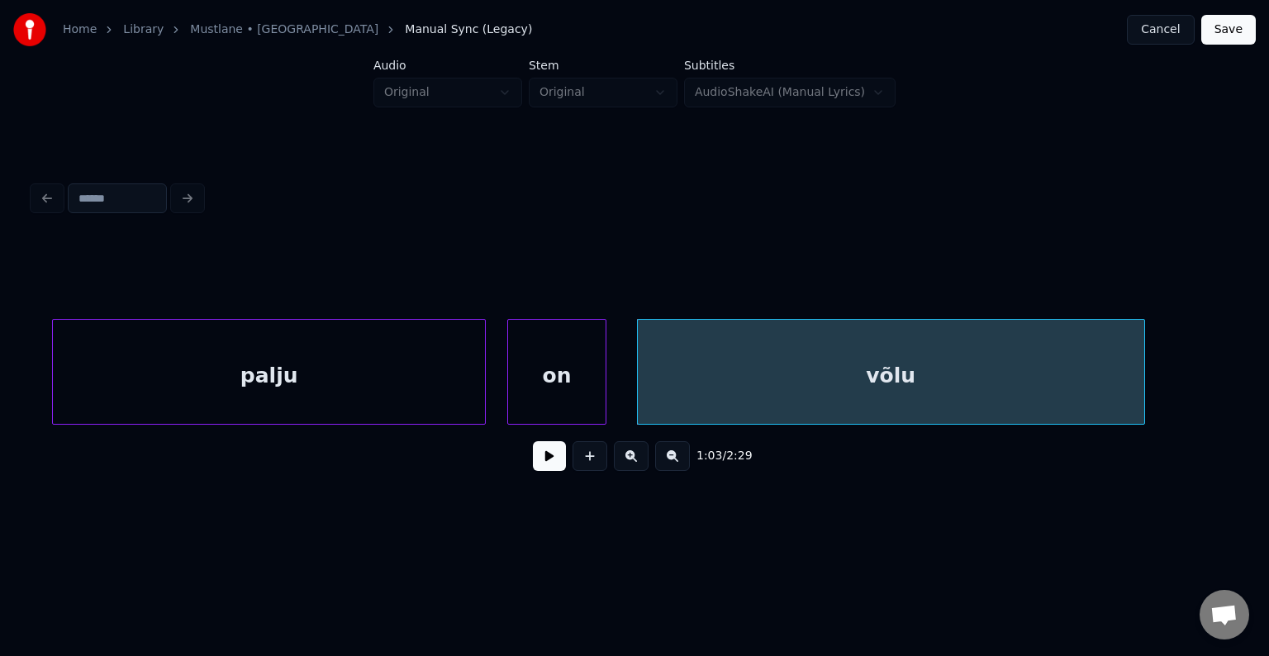
click at [533, 466] on button at bounding box center [549, 456] width 33 height 30
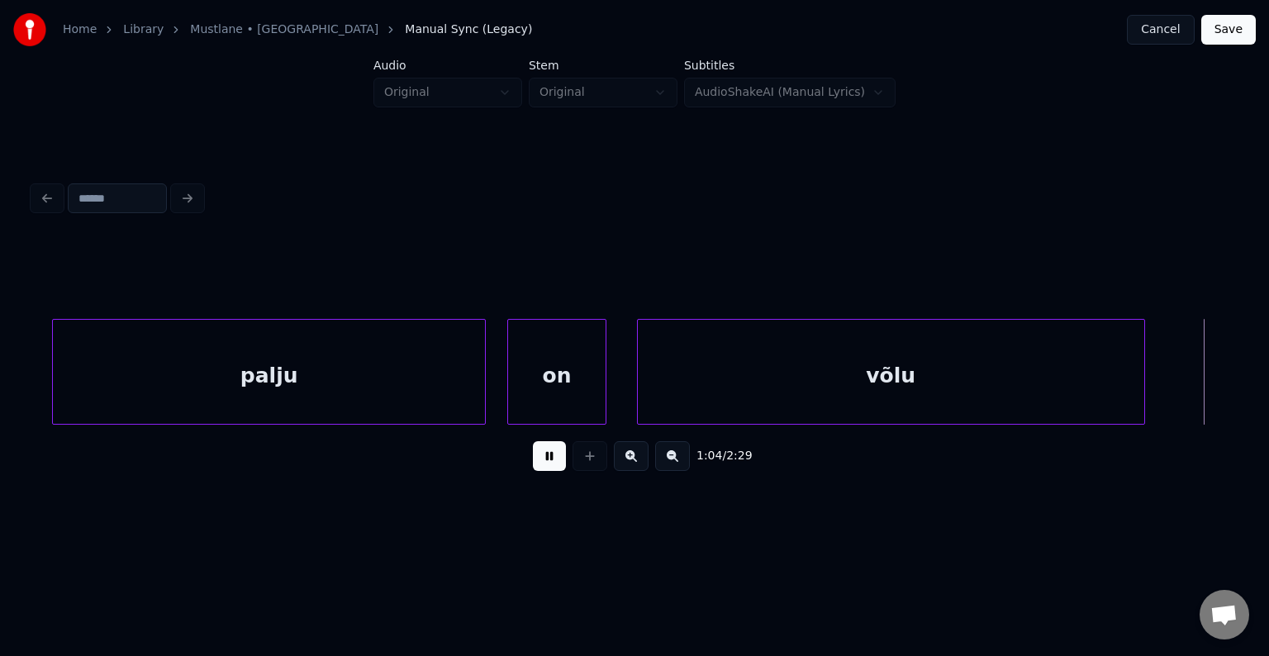
scroll to position [0, 40227]
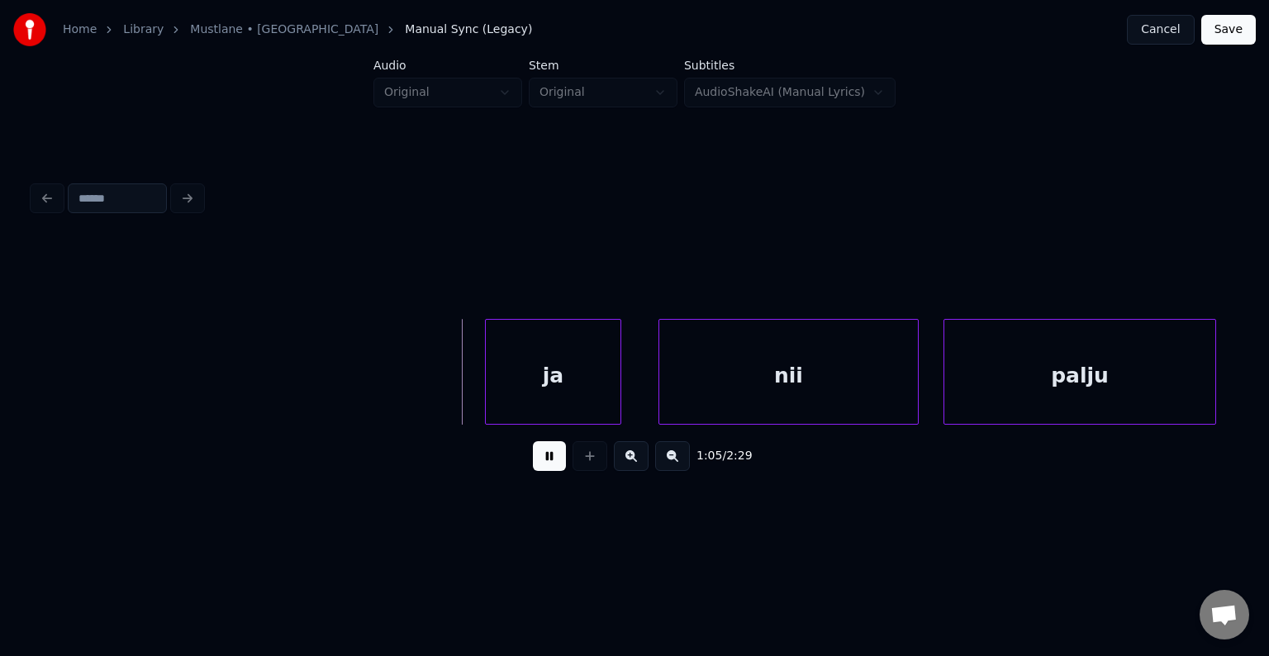
drag, startPoint x: 544, startPoint y: 458, endPoint x: 544, endPoint y: 447, distance: 11.6
click at [544, 458] on button at bounding box center [549, 456] width 33 height 30
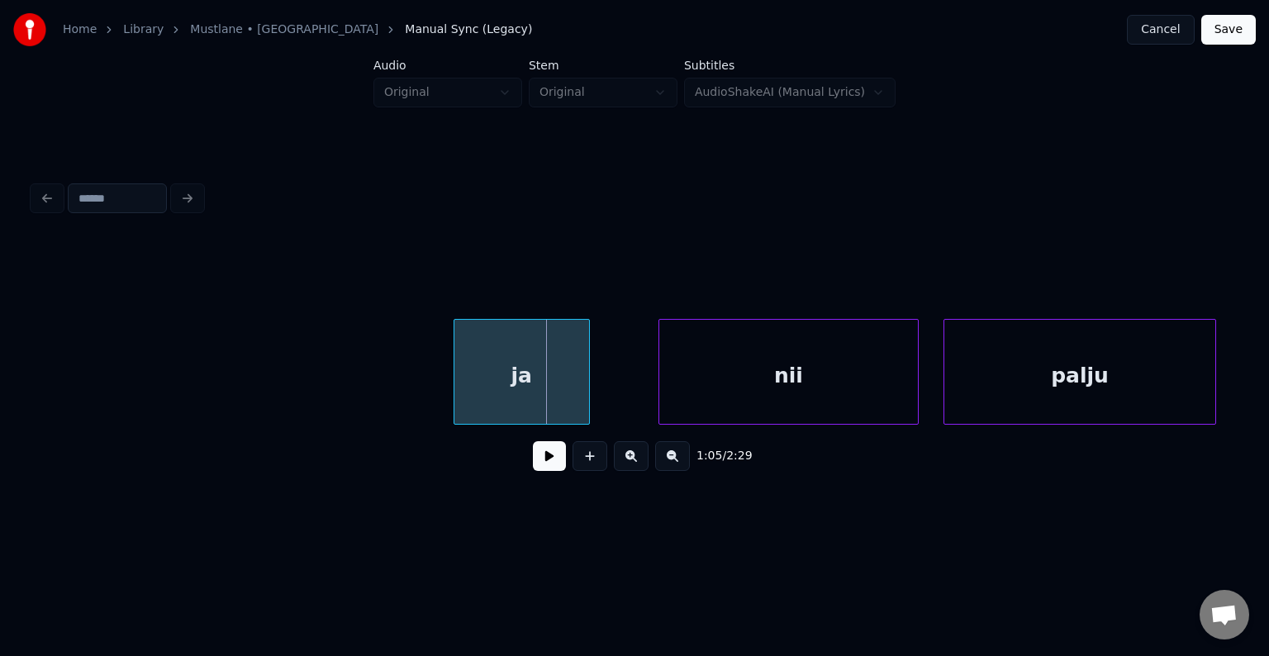
click at [525, 380] on div "ja" at bounding box center [521, 376] width 135 height 112
click at [767, 358] on div "nii" at bounding box center [763, 376] width 259 height 112
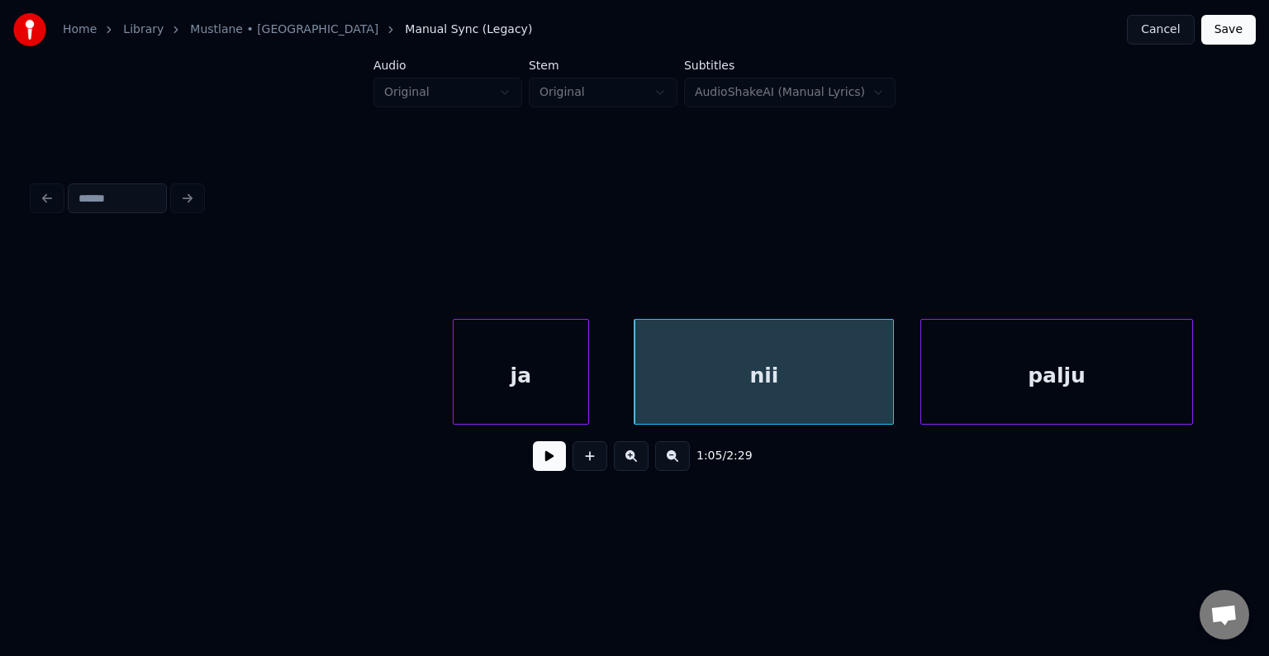
click at [1038, 363] on div "palju" at bounding box center [1056, 376] width 271 height 112
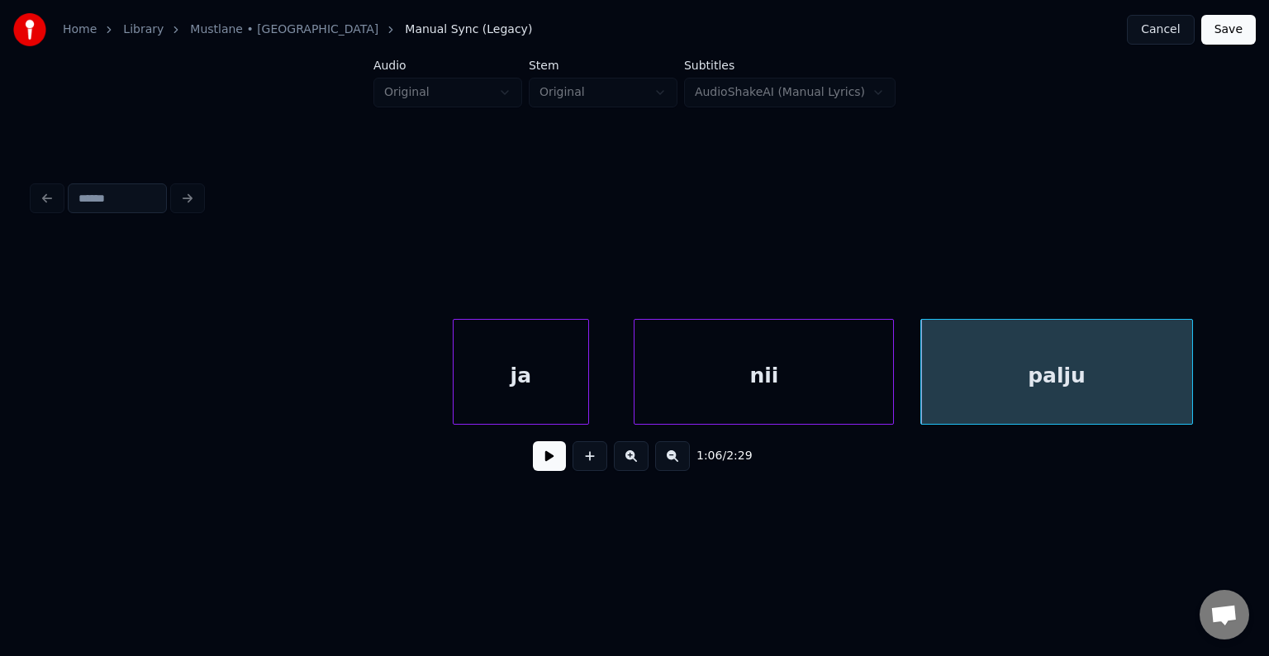
click at [677, 373] on div "nii" at bounding box center [763, 376] width 259 height 112
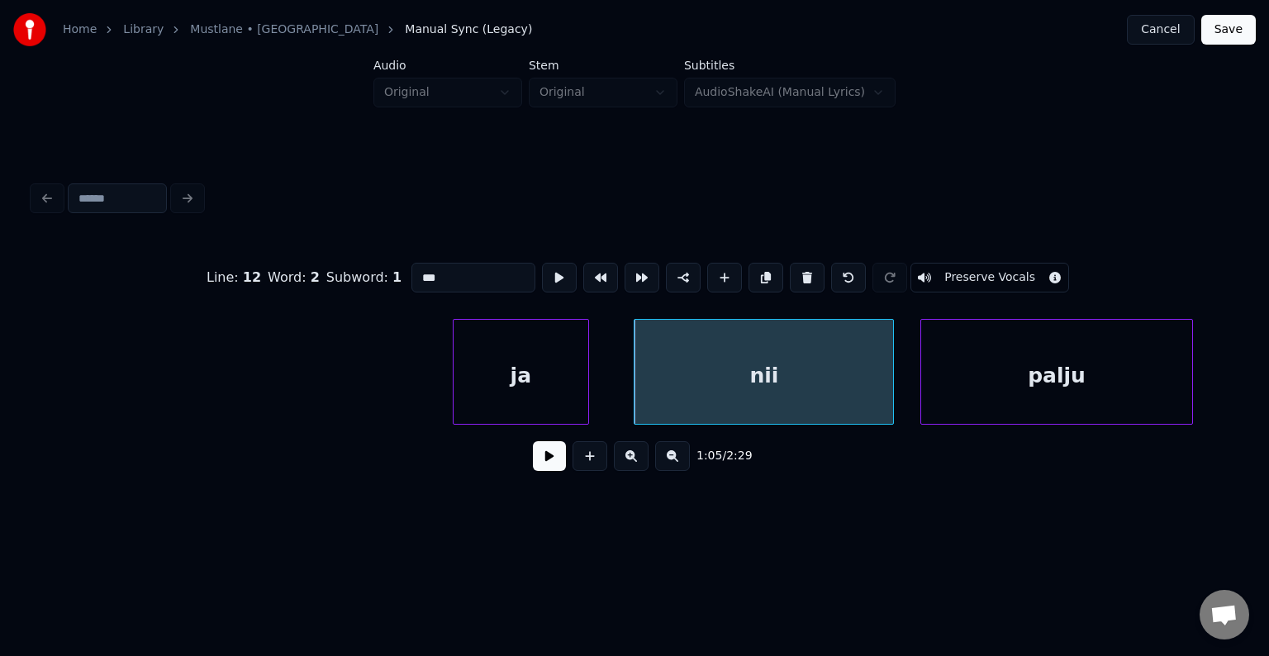
click at [533, 471] on button at bounding box center [549, 456] width 33 height 30
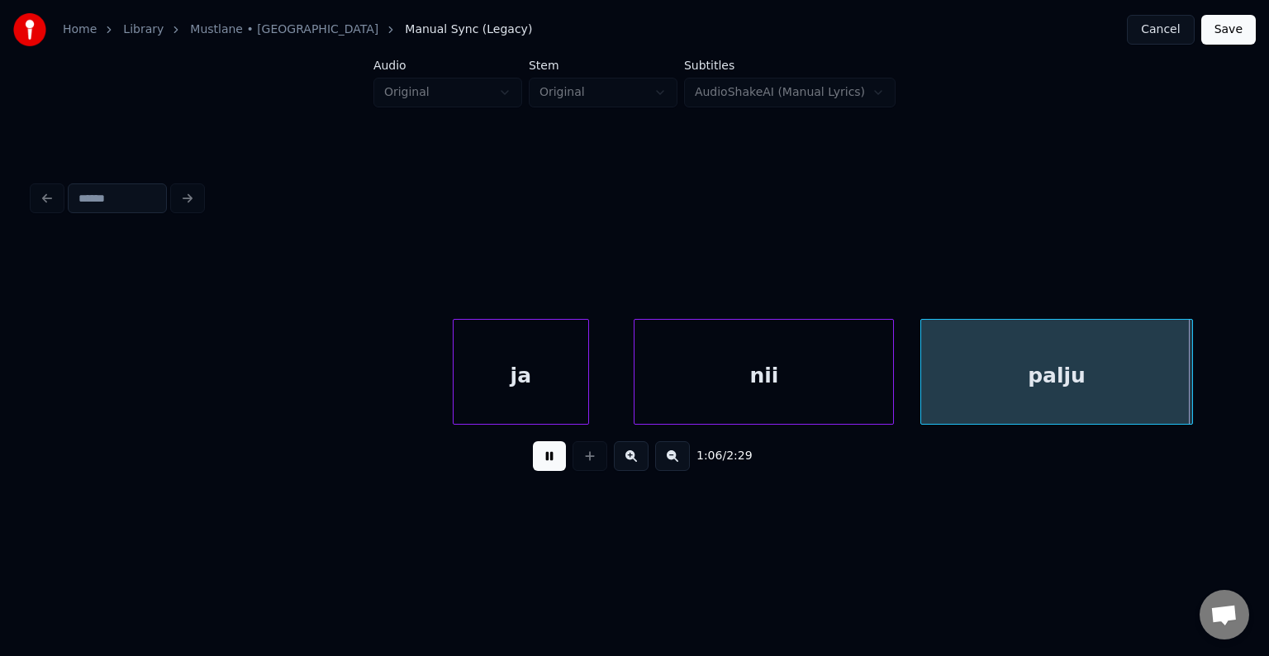
click at [533, 471] on button at bounding box center [549, 456] width 33 height 30
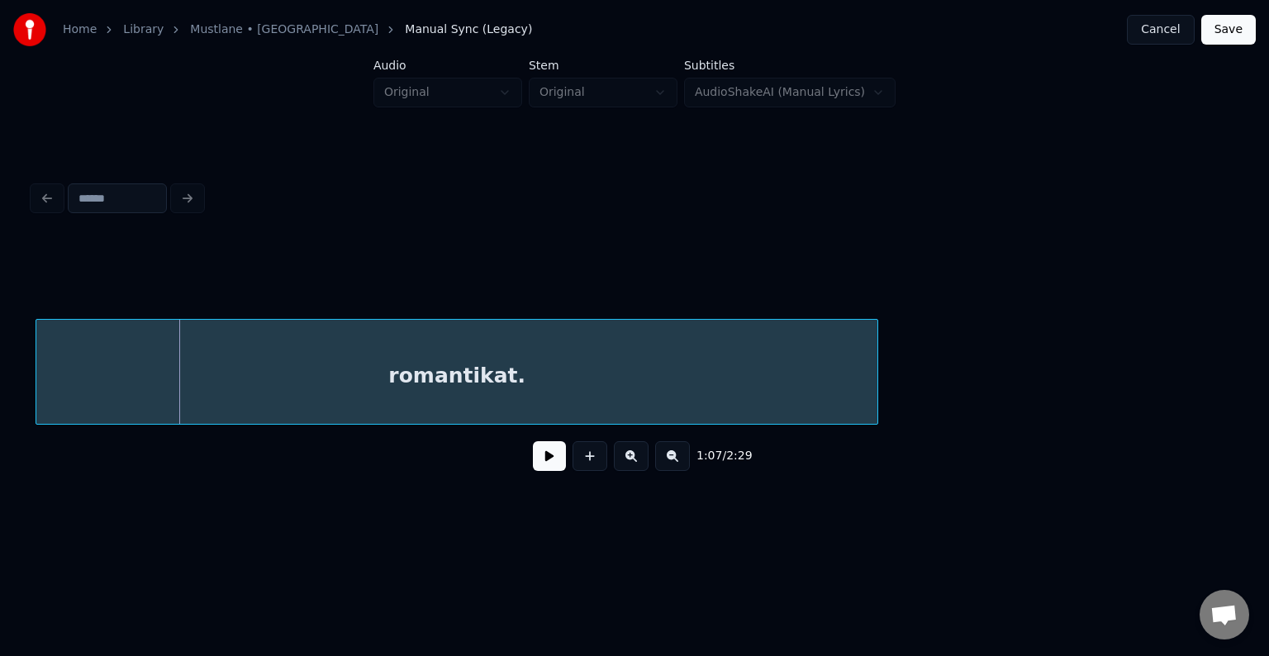
click at [402, 378] on div "romantikat." at bounding box center [456, 376] width 841 height 112
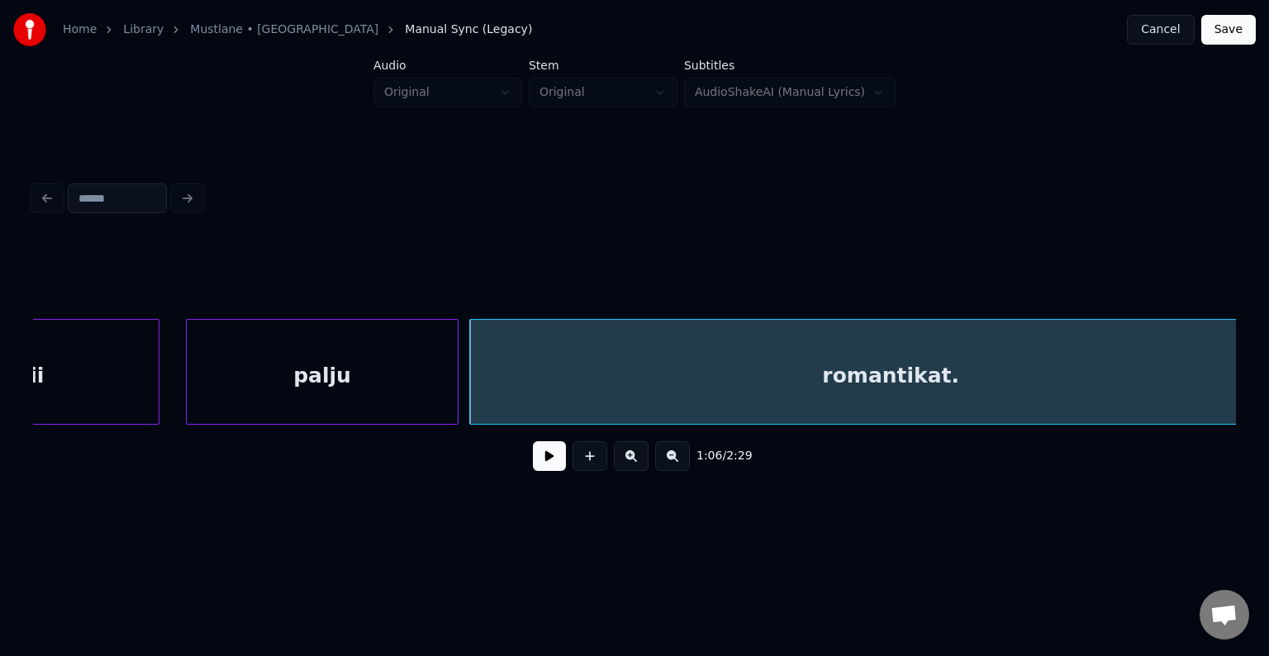
scroll to position [0, 40836]
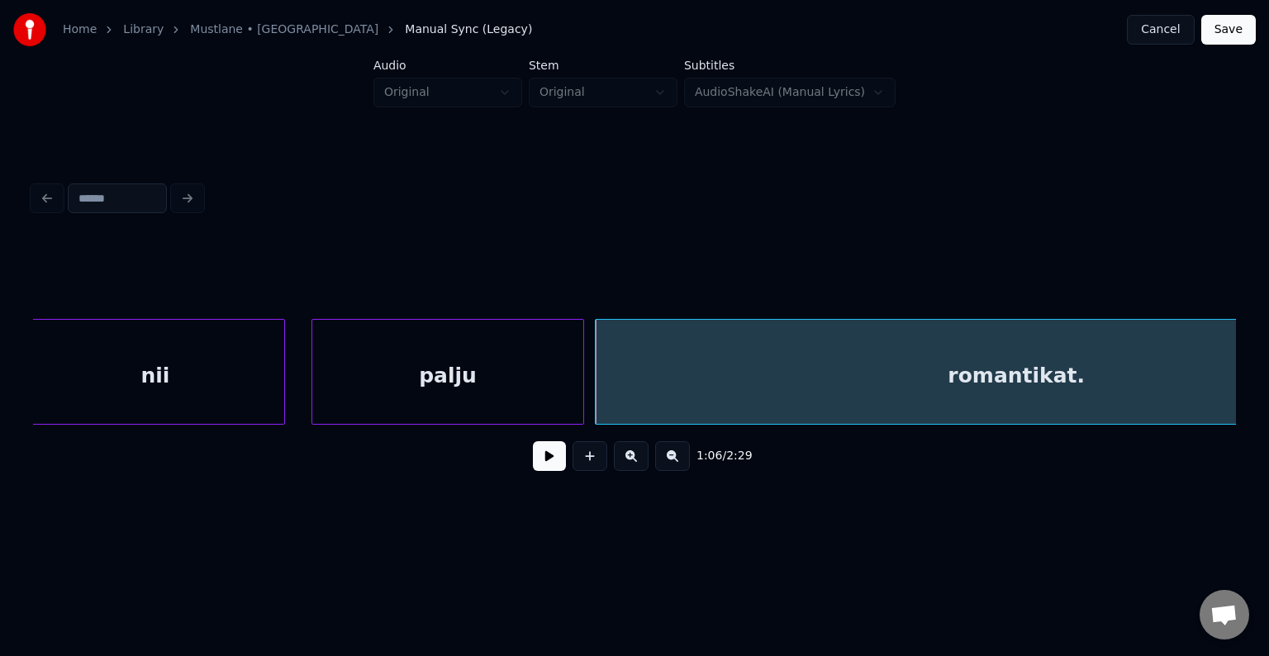
click at [430, 363] on div "palju" at bounding box center [447, 376] width 271 height 112
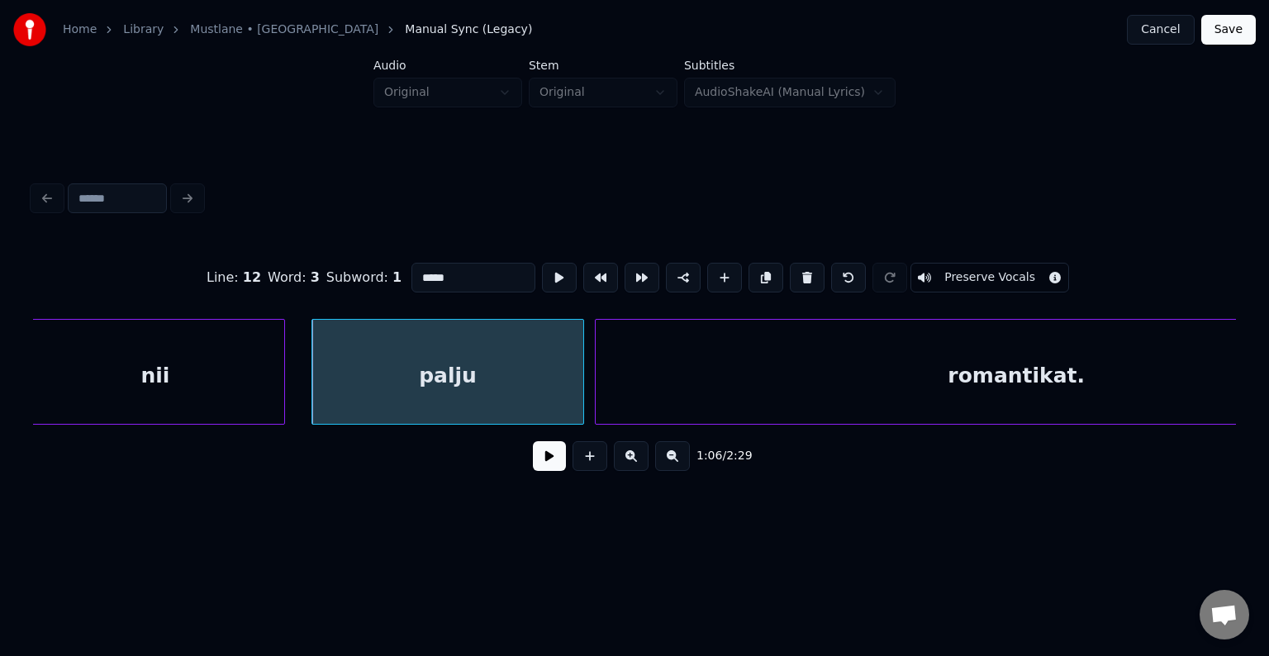
click at [540, 465] on button at bounding box center [549, 456] width 33 height 30
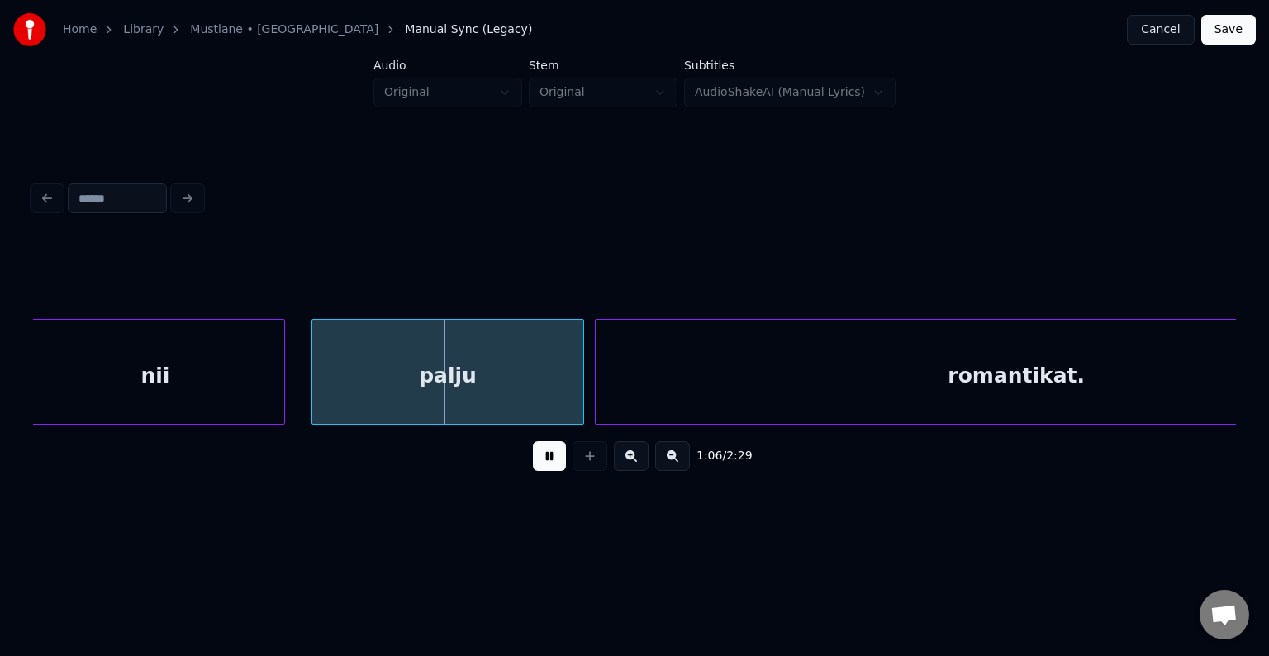
click at [539, 465] on button at bounding box center [549, 456] width 33 height 30
click at [564, 389] on div at bounding box center [565, 372] width 5 height 104
click at [552, 460] on button at bounding box center [549, 456] width 33 height 30
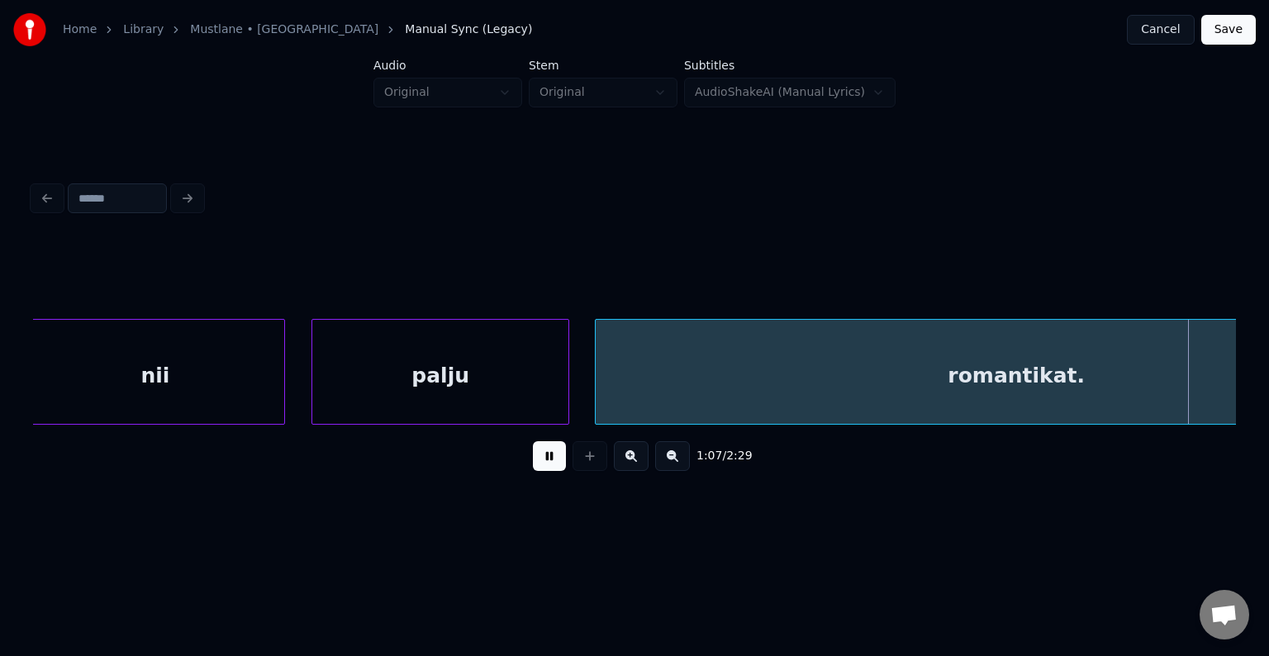
scroll to position [0, 42042]
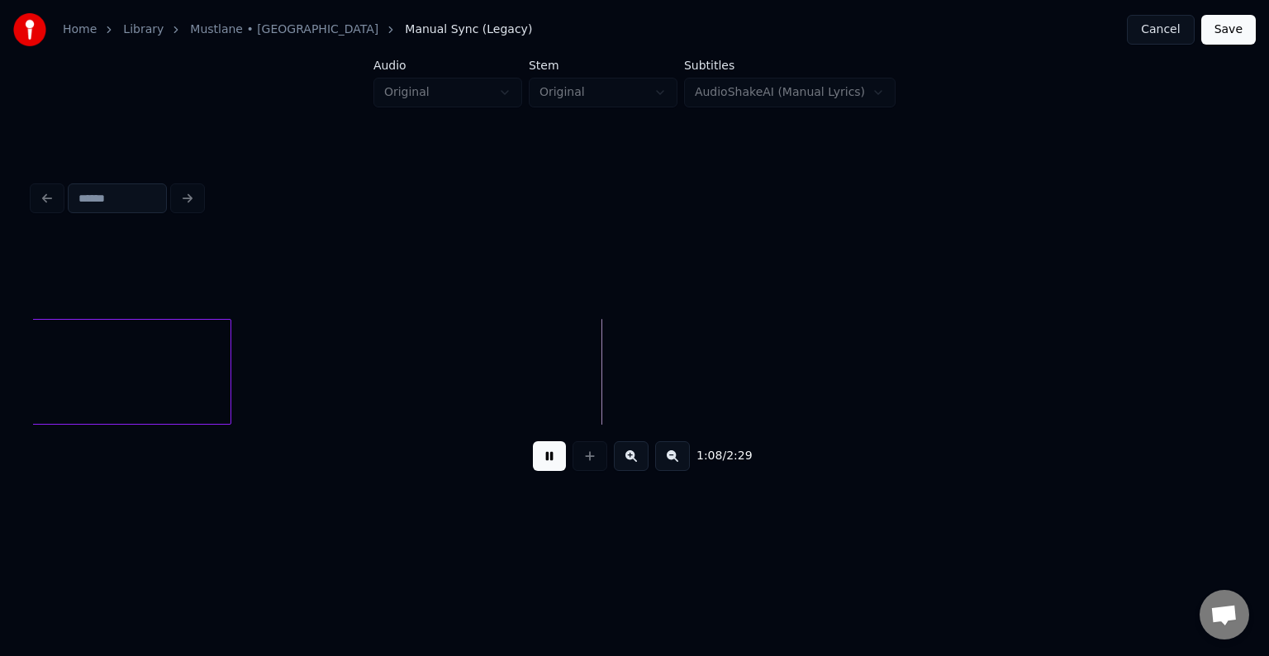
click at [552, 460] on button at bounding box center [549, 456] width 33 height 30
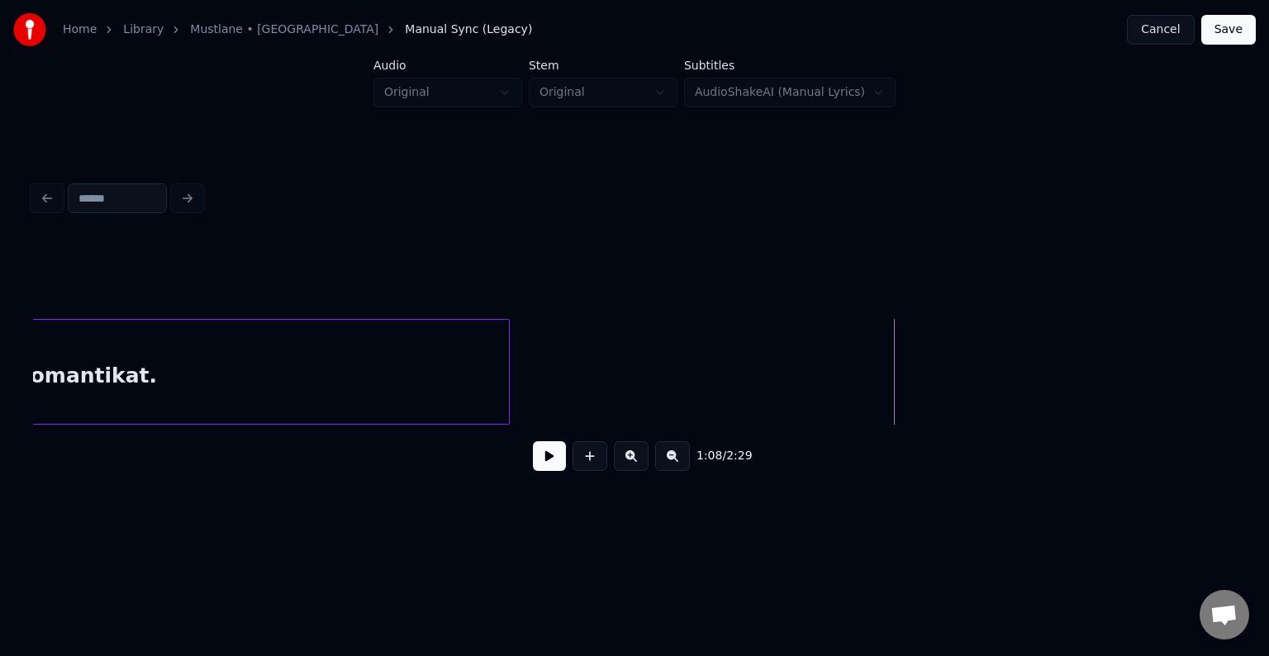
scroll to position [0, 41645]
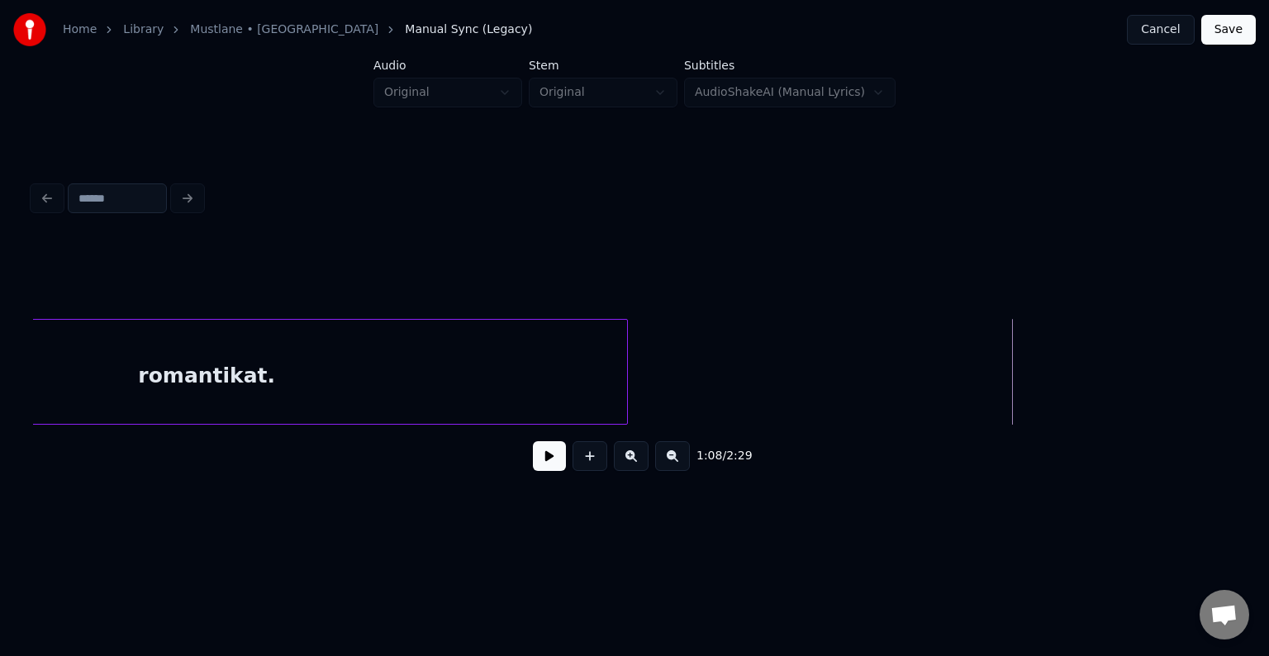
click at [251, 373] on div "romantikat." at bounding box center [206, 376] width 841 height 112
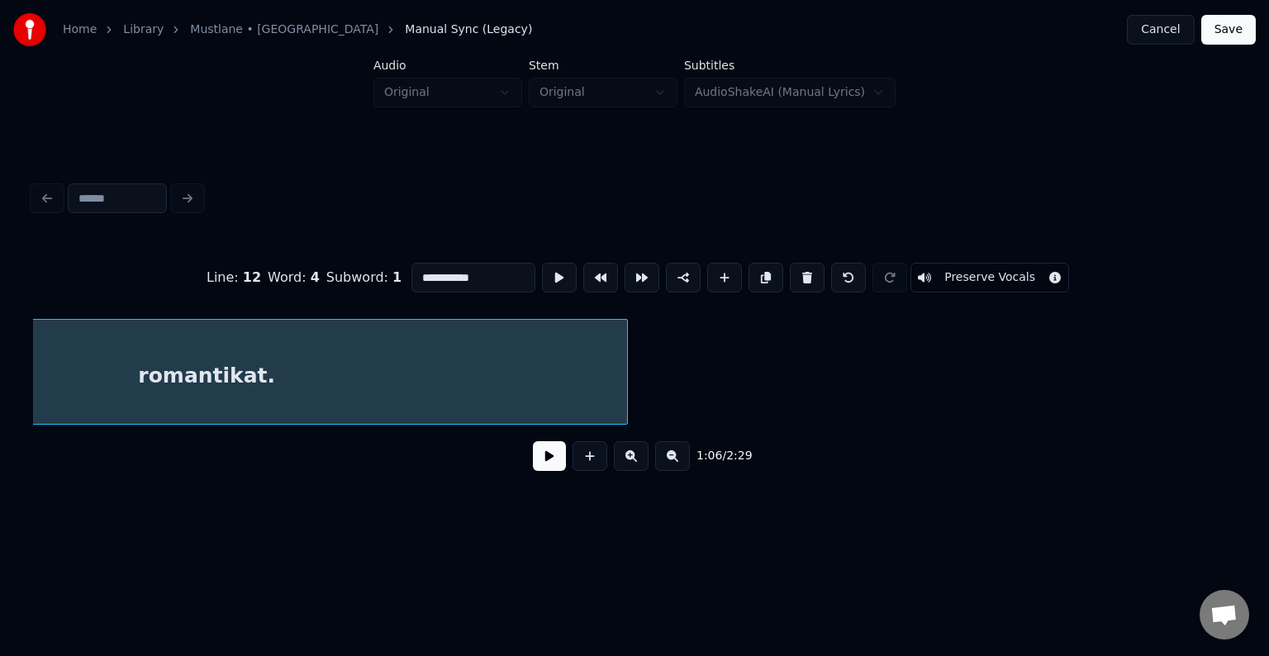
scroll to position [0, 41397]
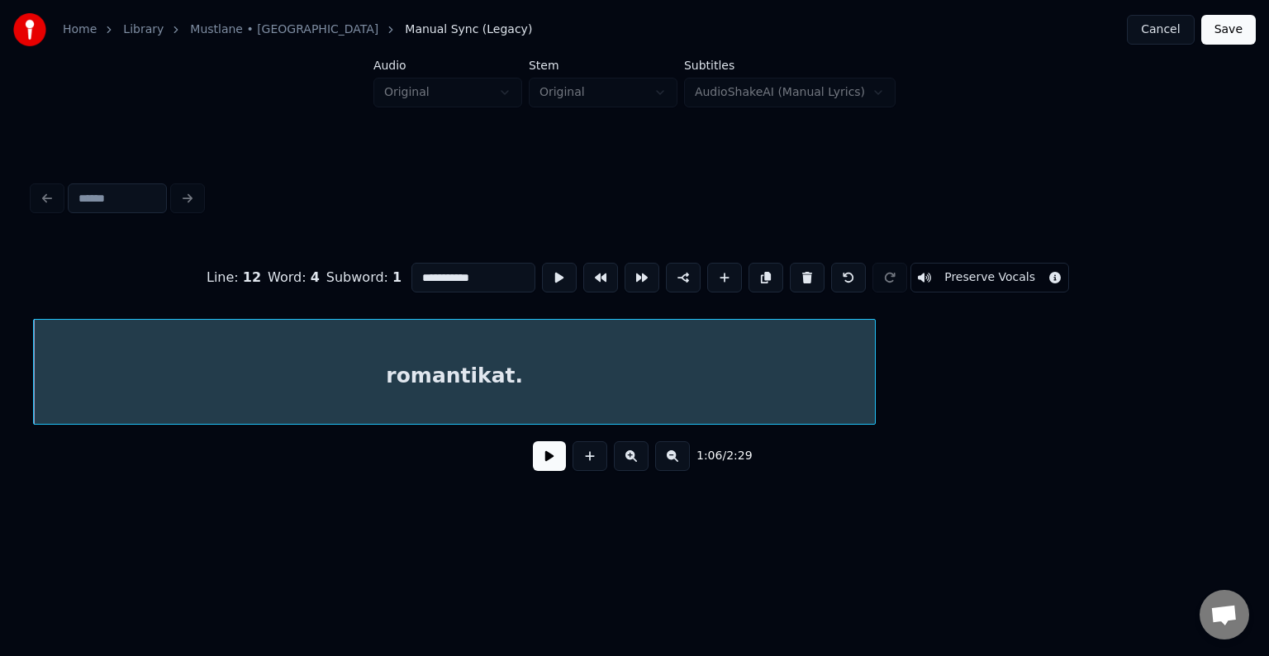
click at [436, 268] on input "**********" at bounding box center [473, 278] width 124 height 30
type input "**********"
click at [547, 469] on button at bounding box center [549, 456] width 33 height 30
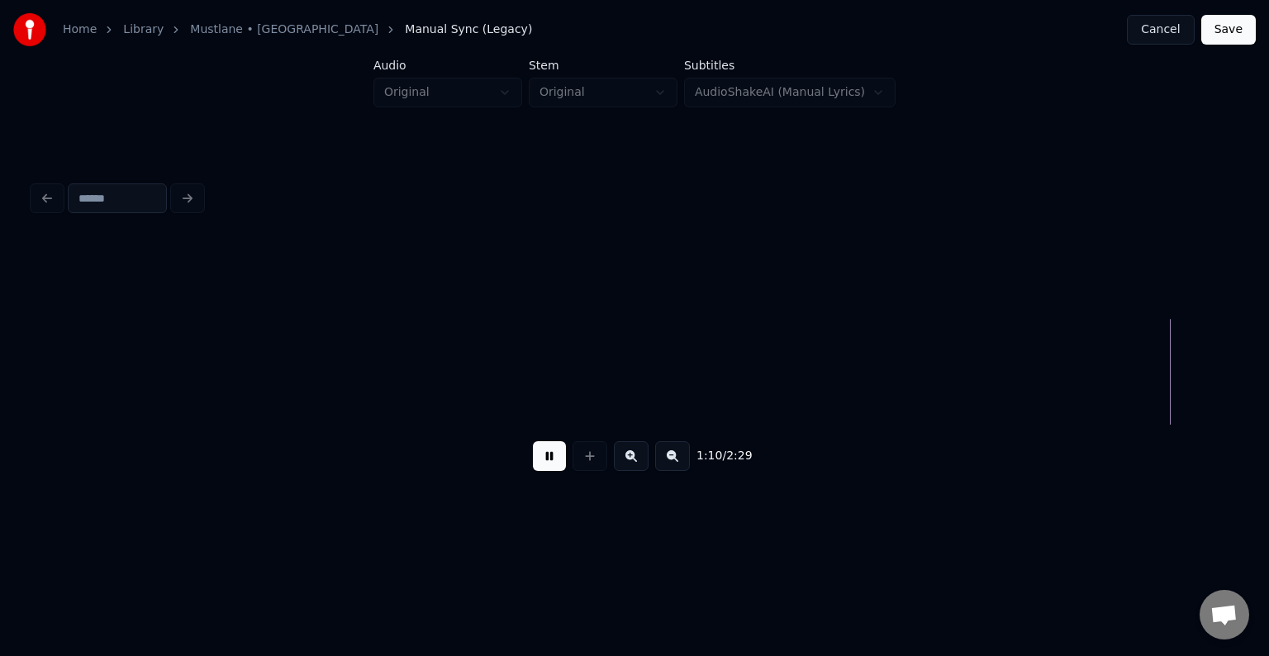
scroll to position [0, 43808]
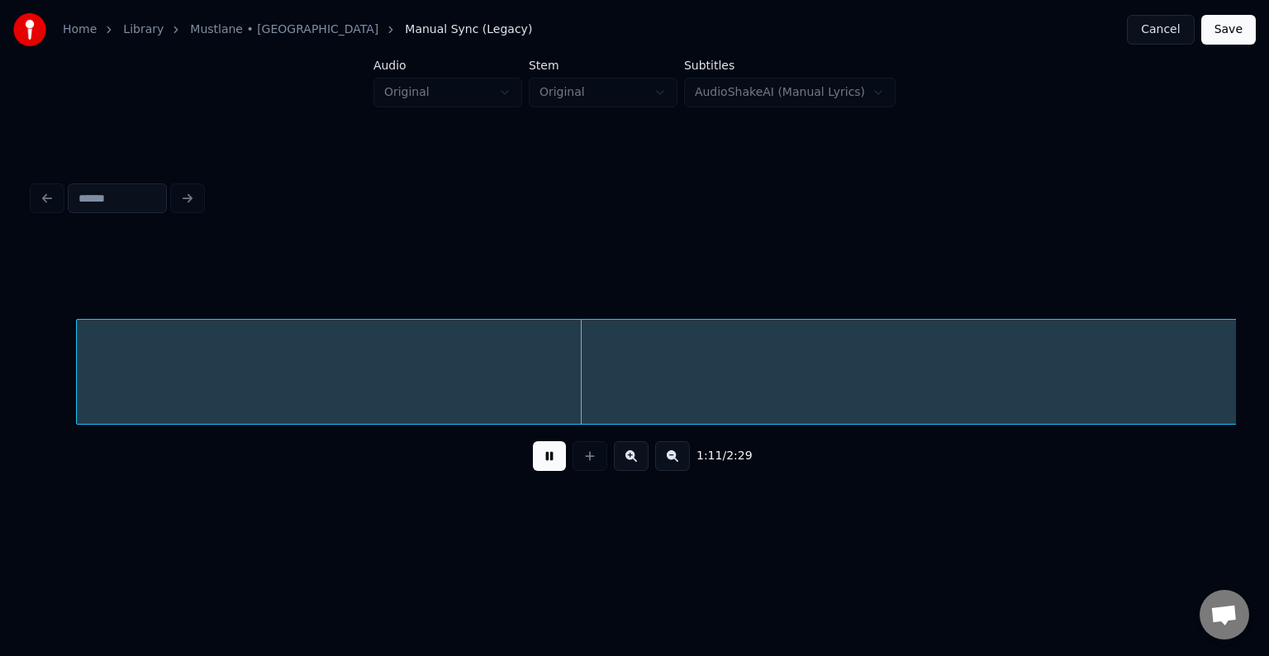
click at [547, 468] on button at bounding box center [549, 456] width 33 height 30
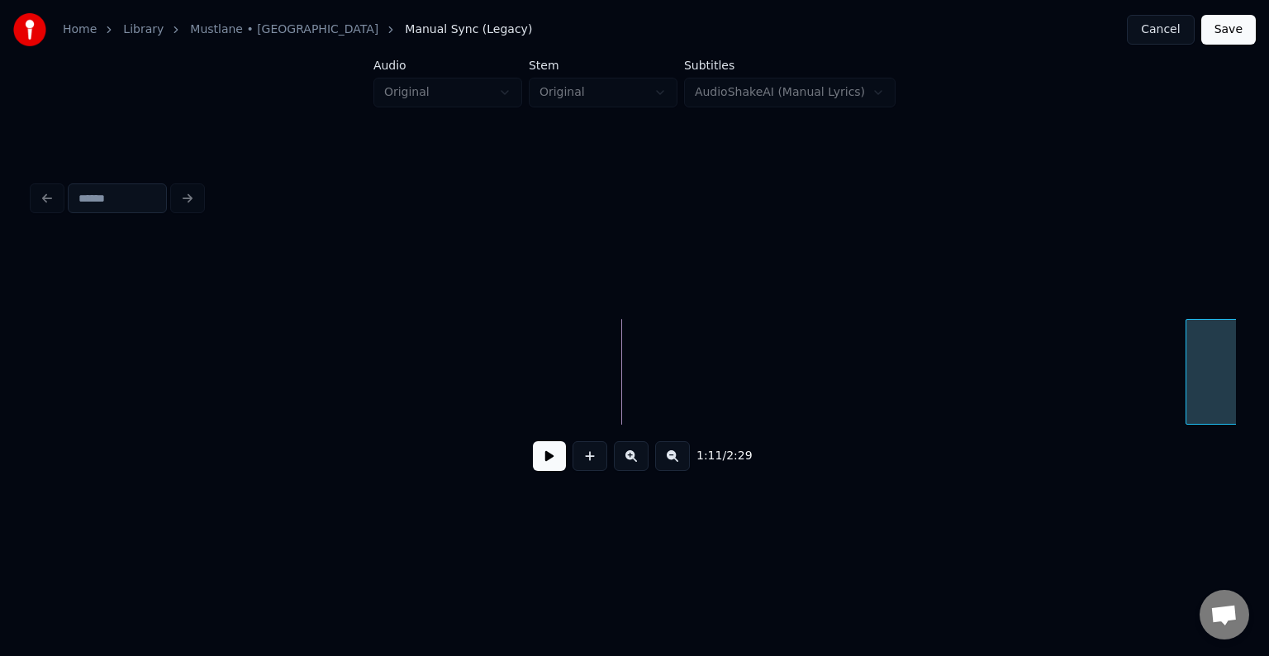
click at [1186, 378] on div at bounding box center [1188, 372] width 5 height 104
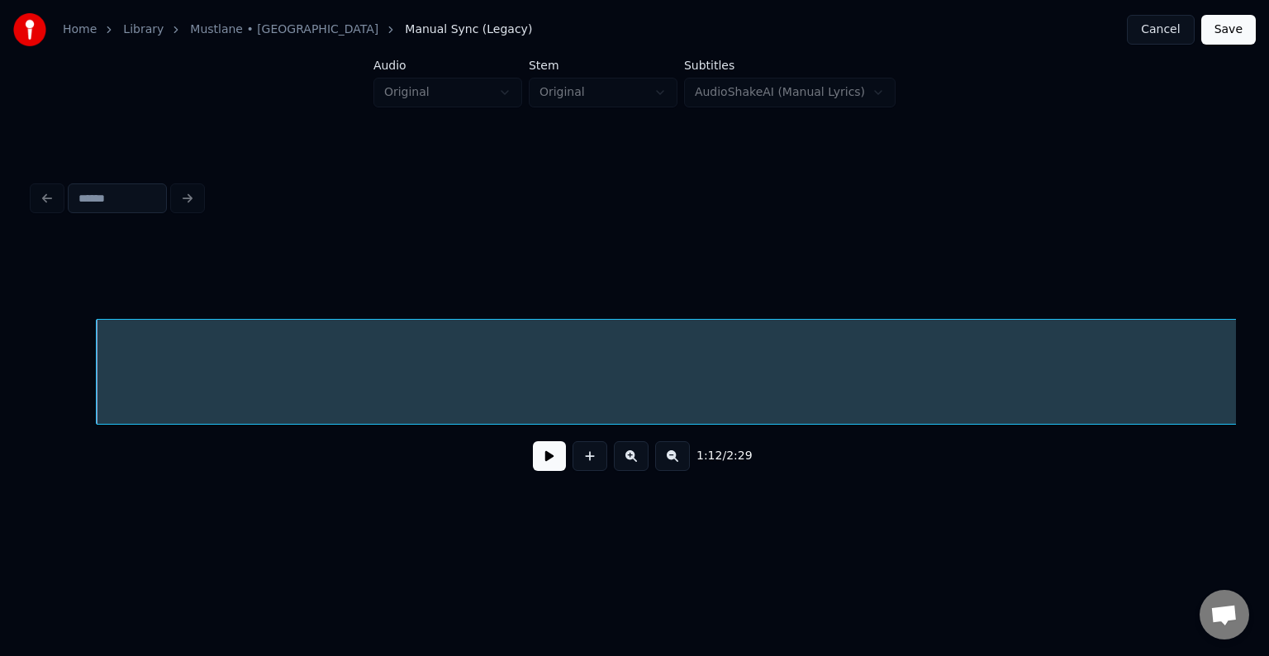
scroll to position [0, 44898]
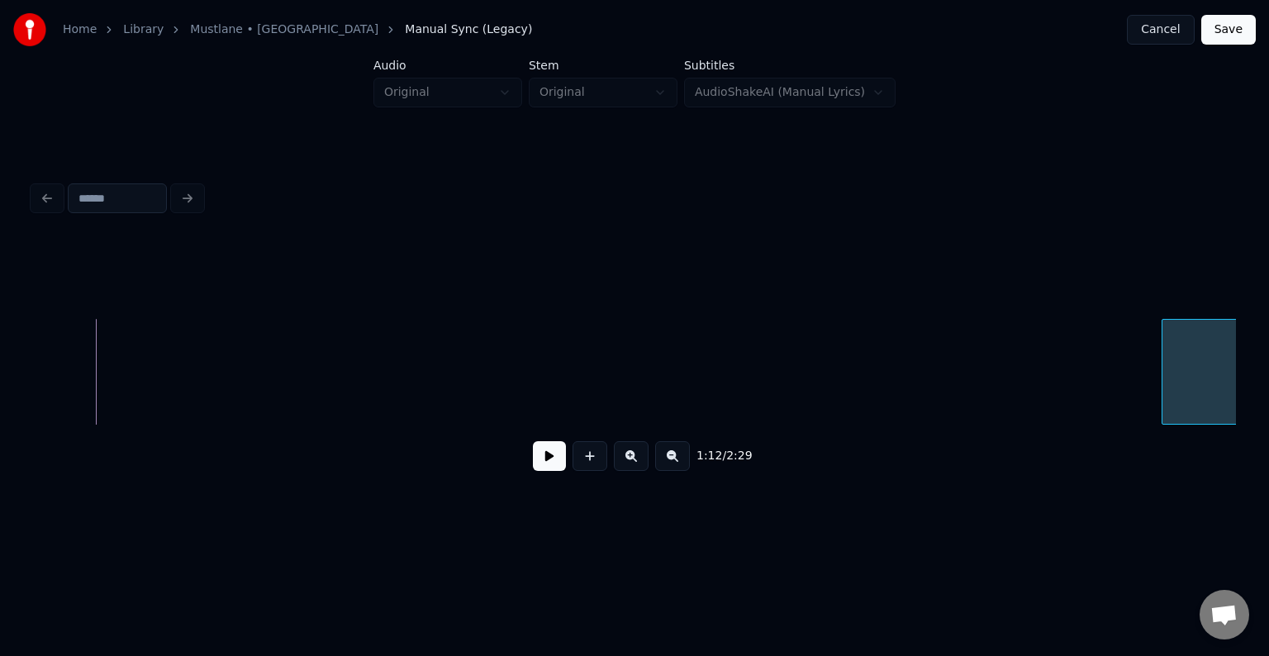
click at [1167, 382] on div at bounding box center [1164, 372] width 5 height 104
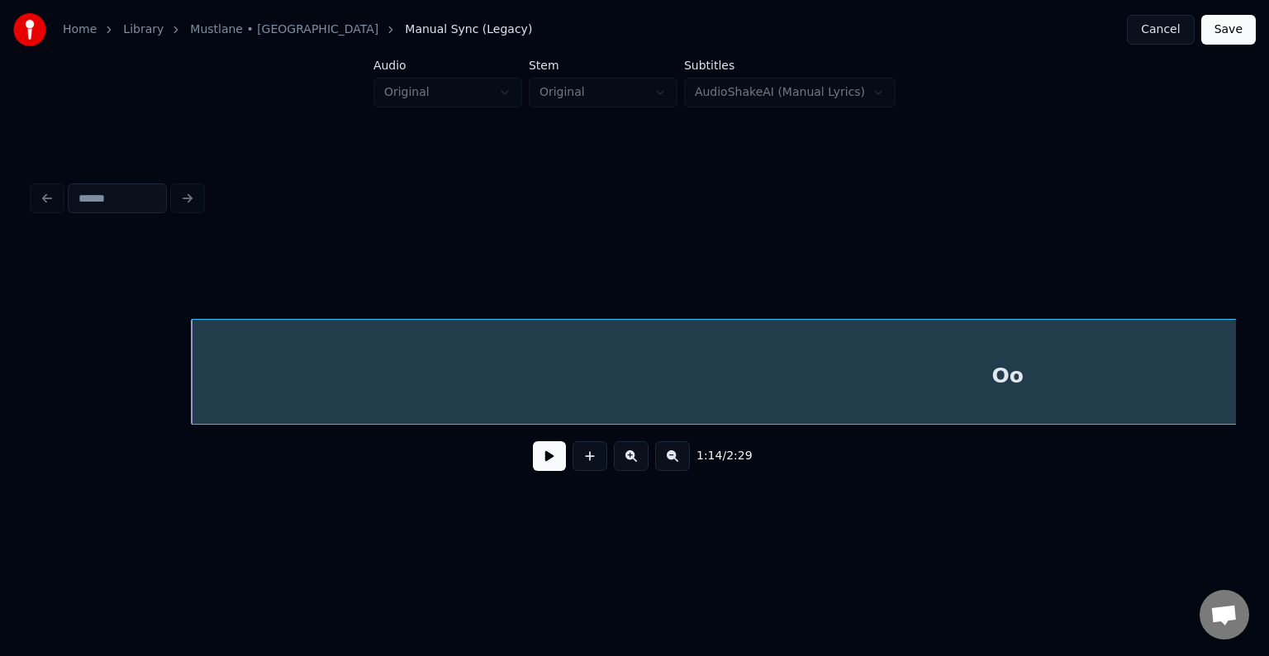
scroll to position [0, 45922]
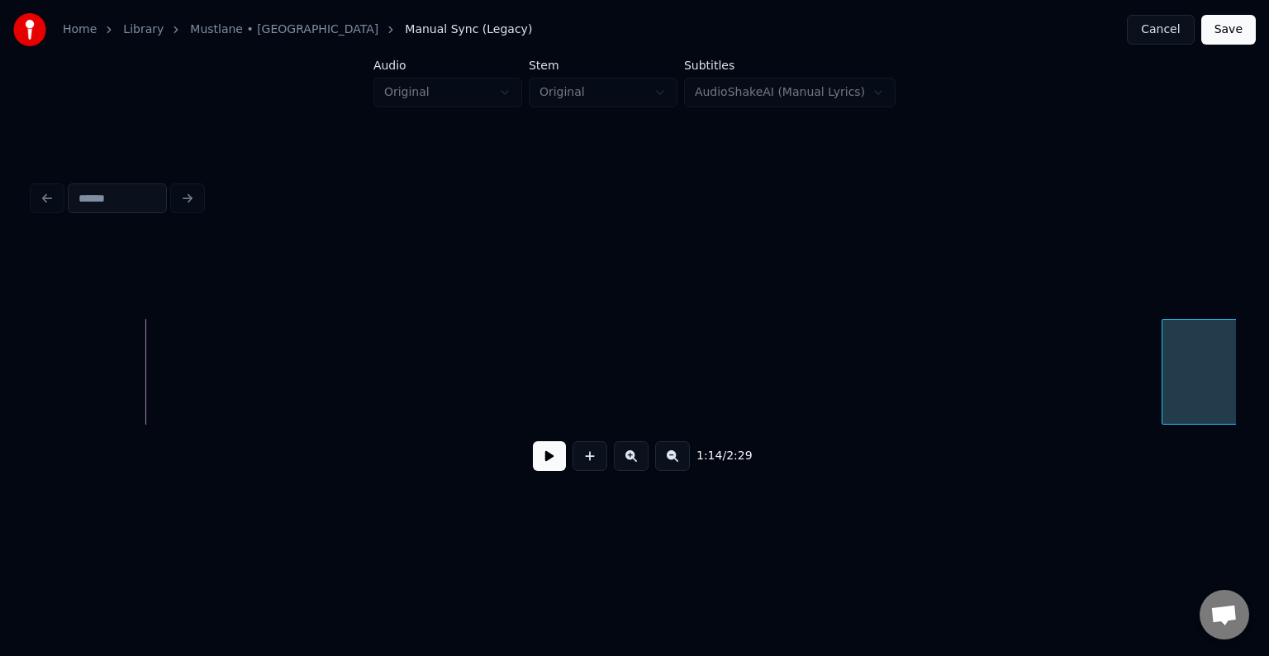
click at [1162, 374] on div at bounding box center [1164, 372] width 5 height 104
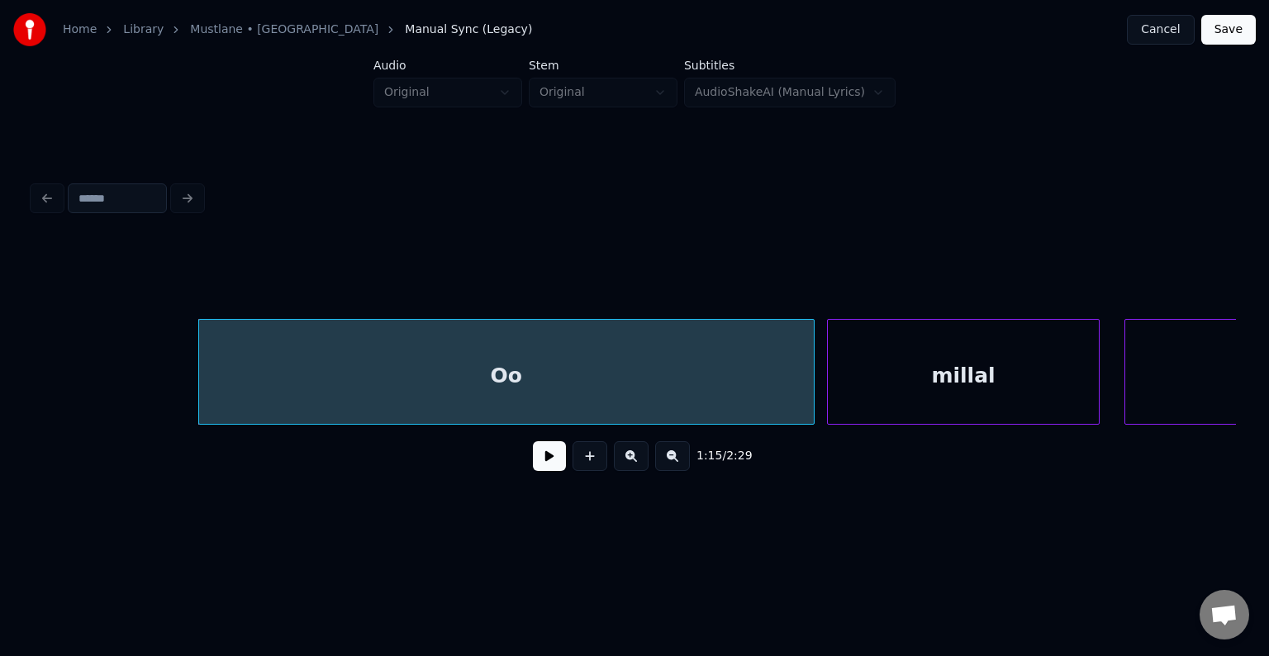
scroll to position [0, 46914]
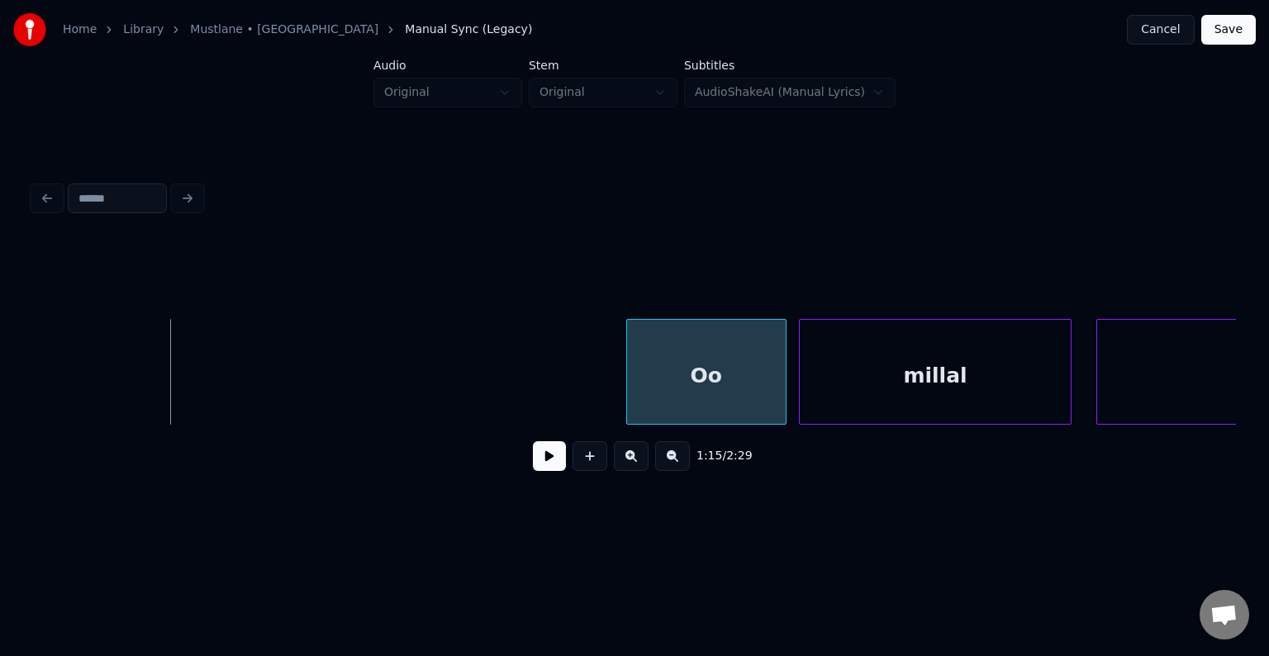
click at [627, 383] on div at bounding box center [629, 372] width 5 height 104
click at [533, 463] on button at bounding box center [549, 456] width 33 height 30
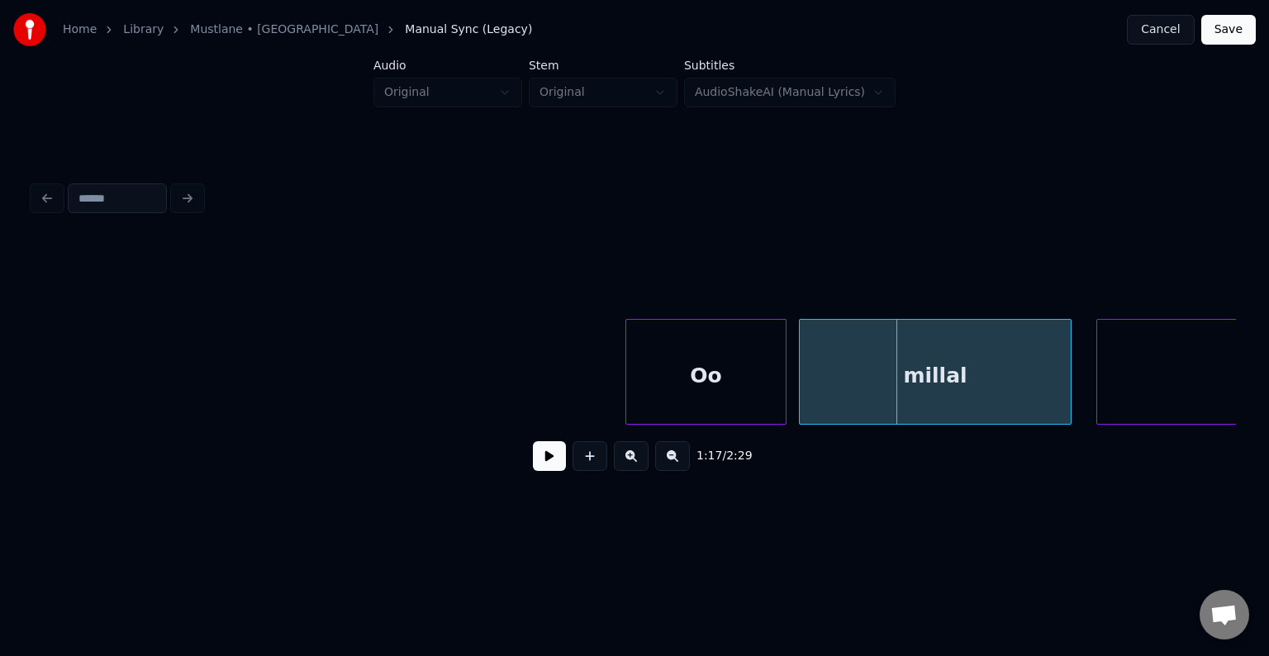
click at [908, 387] on div "millal" at bounding box center [935, 376] width 271 height 112
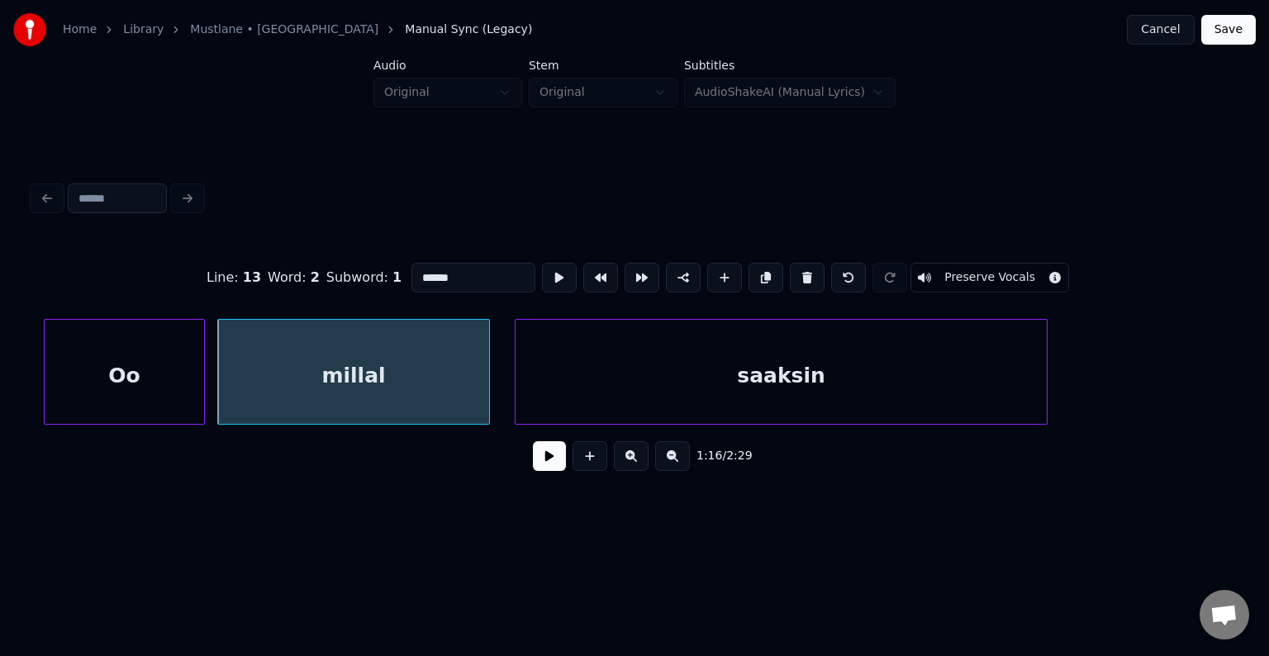
scroll to position [0, 47542]
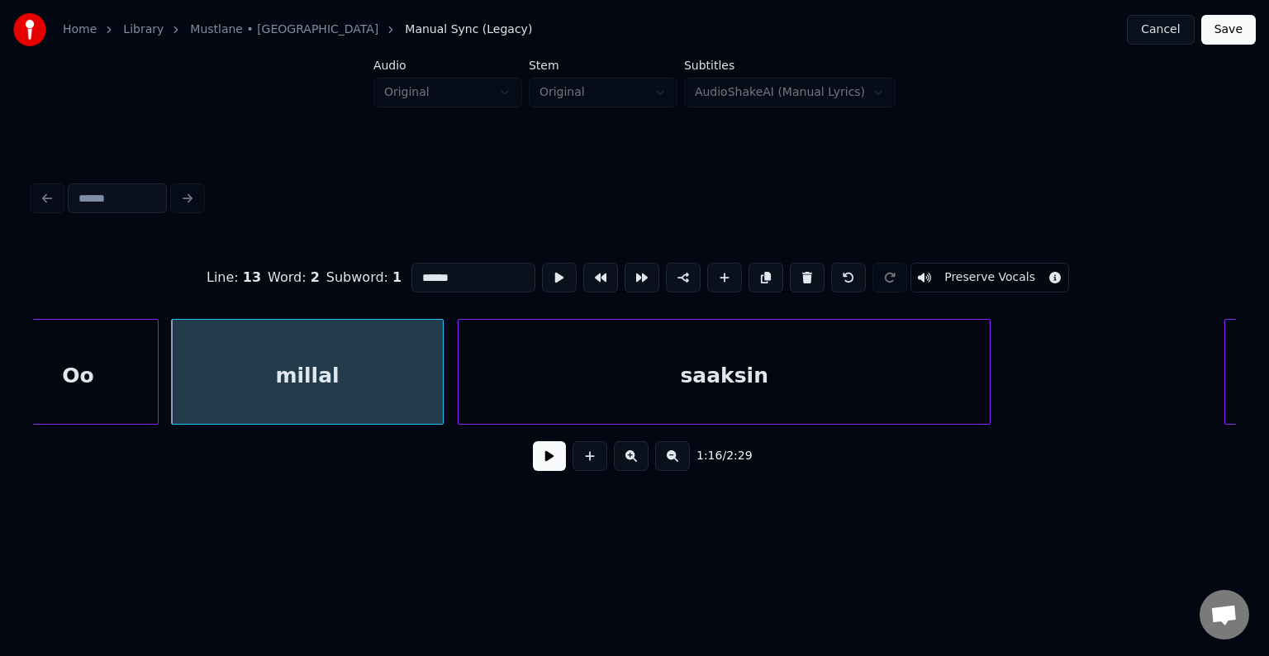
click at [839, 377] on div "saaksin" at bounding box center [723, 376] width 531 height 112
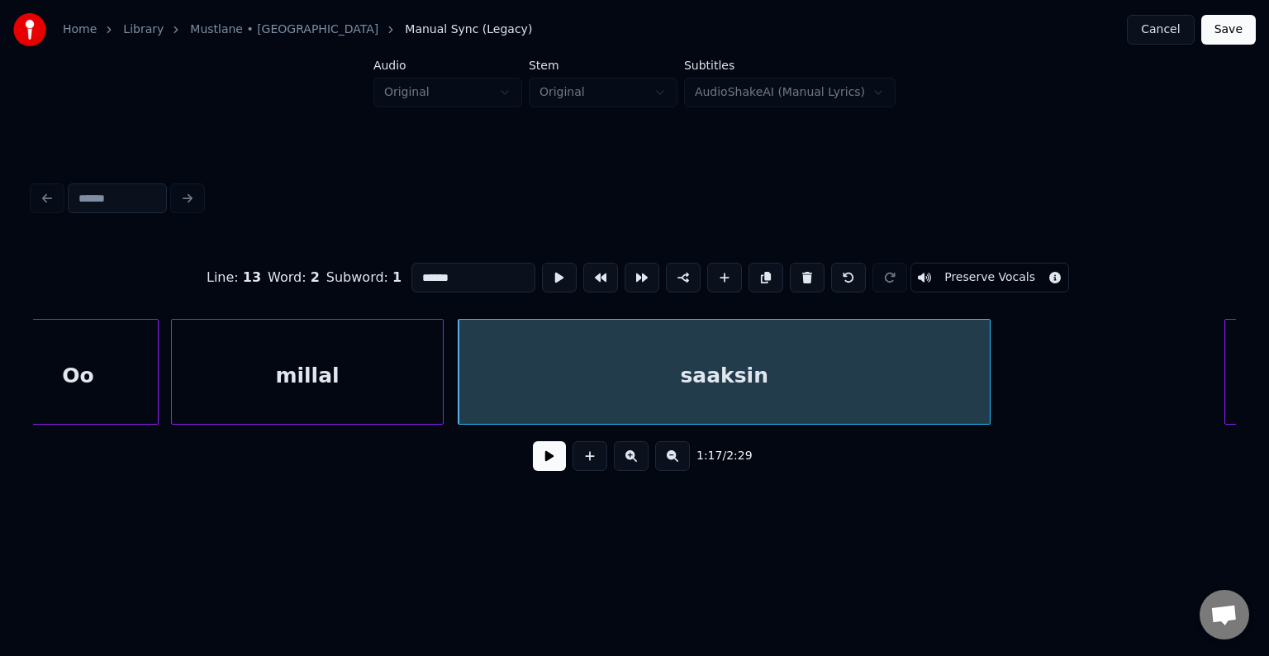
click at [544, 466] on button at bounding box center [549, 456] width 33 height 30
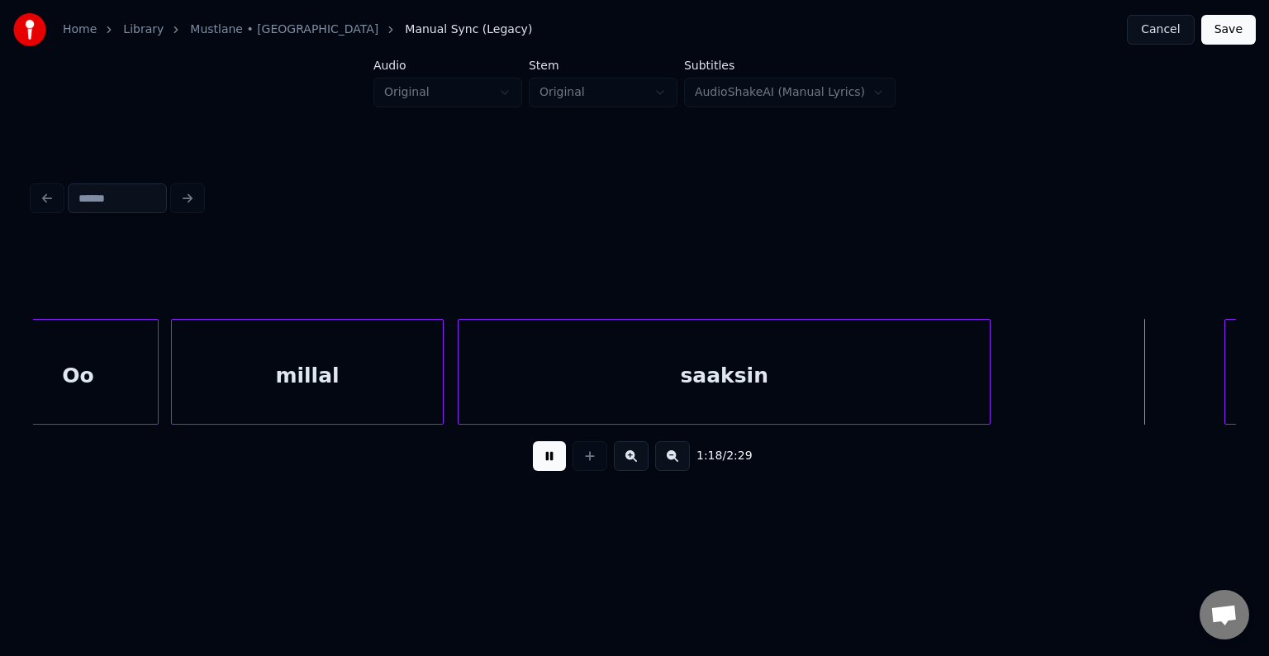
click at [544, 466] on button at bounding box center [549, 456] width 33 height 30
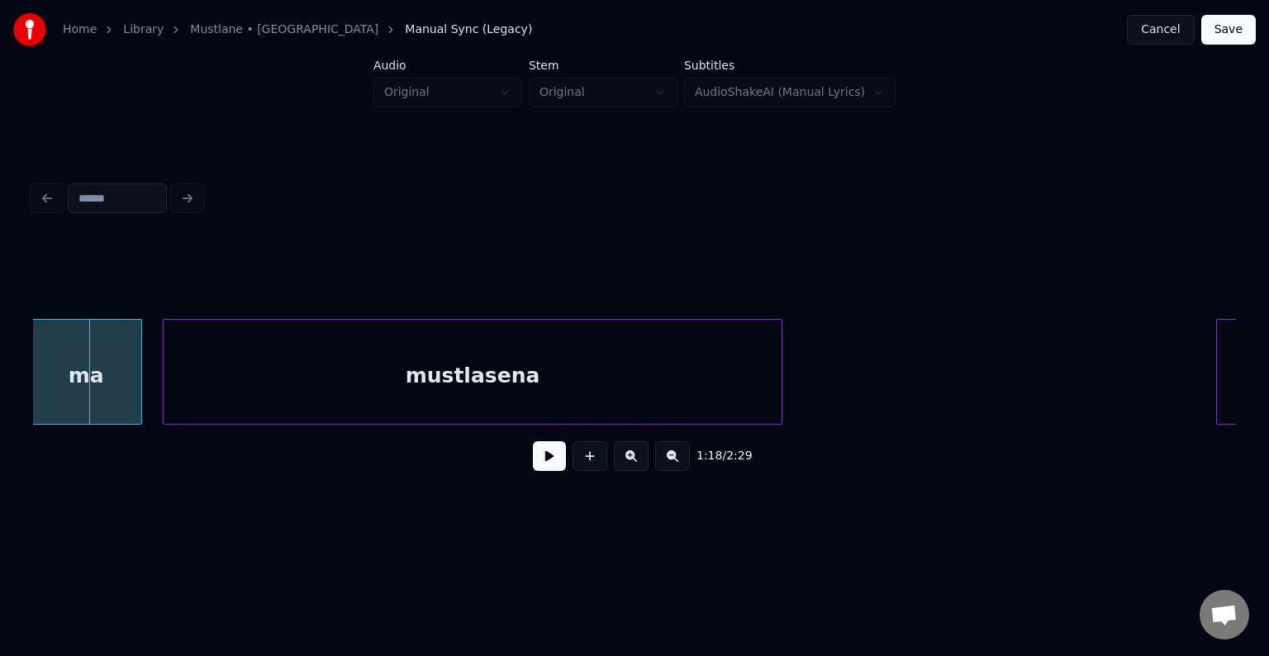
scroll to position [0, 48724]
click at [69, 367] on div "ma" at bounding box center [90, 376] width 110 height 112
click at [298, 387] on div "mustlasena" at bounding box center [466, 376] width 618 height 112
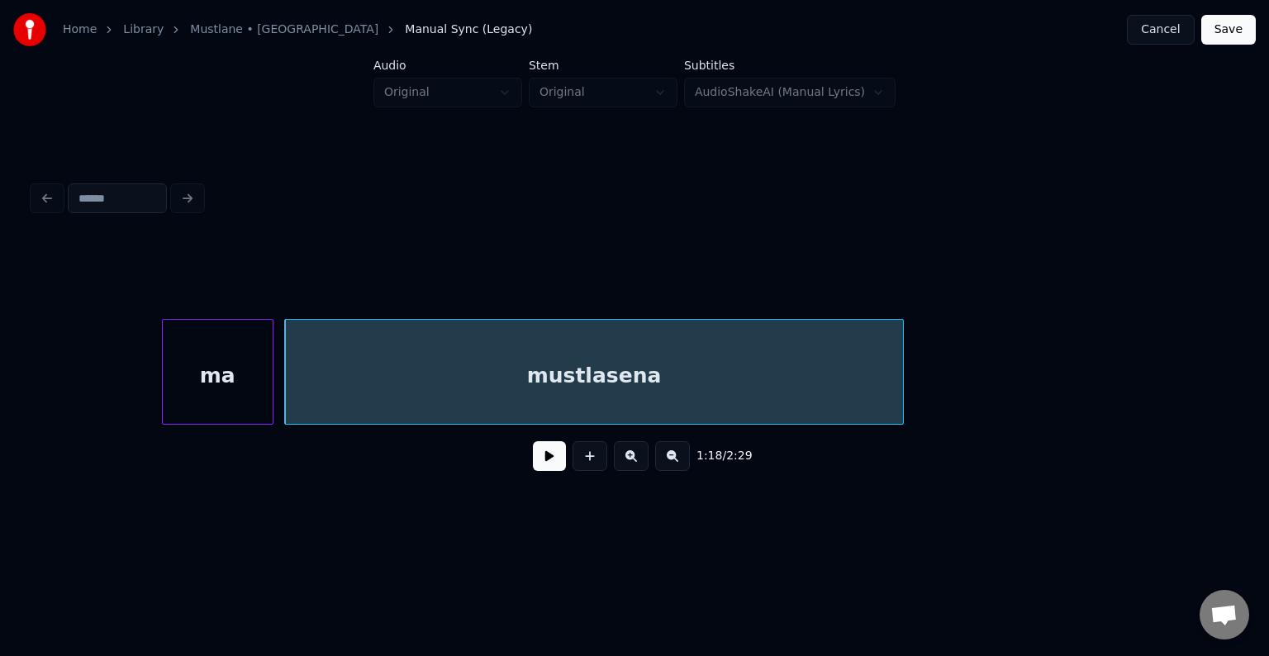
scroll to position [0, 48591]
click at [165, 383] on div "ma" at bounding box center [200, 376] width 110 height 112
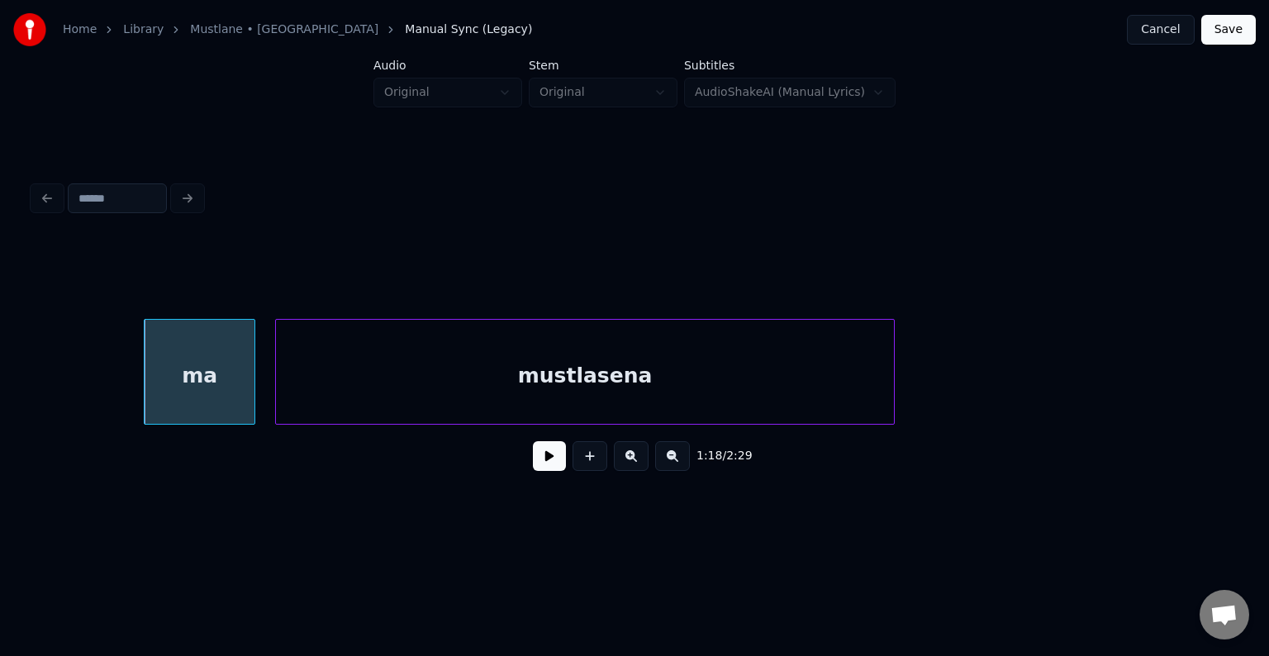
click at [325, 387] on div "mustlasena" at bounding box center [585, 376] width 618 height 112
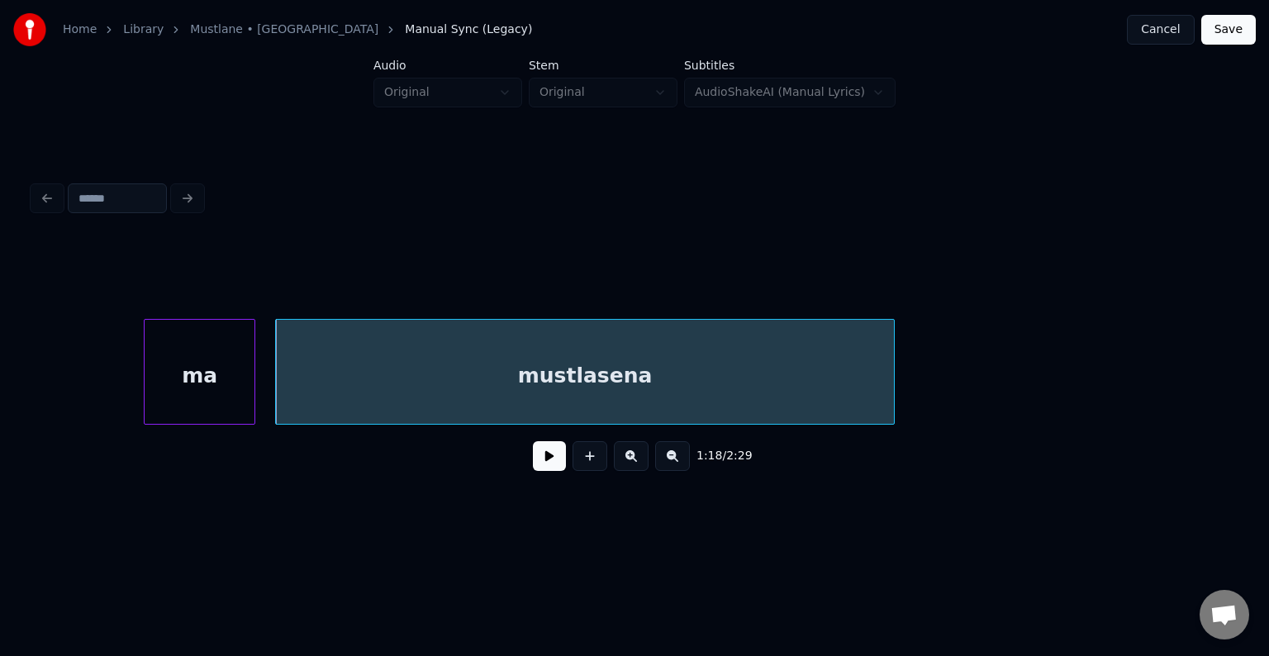
click at [223, 384] on div "ma" at bounding box center [200, 376] width 110 height 112
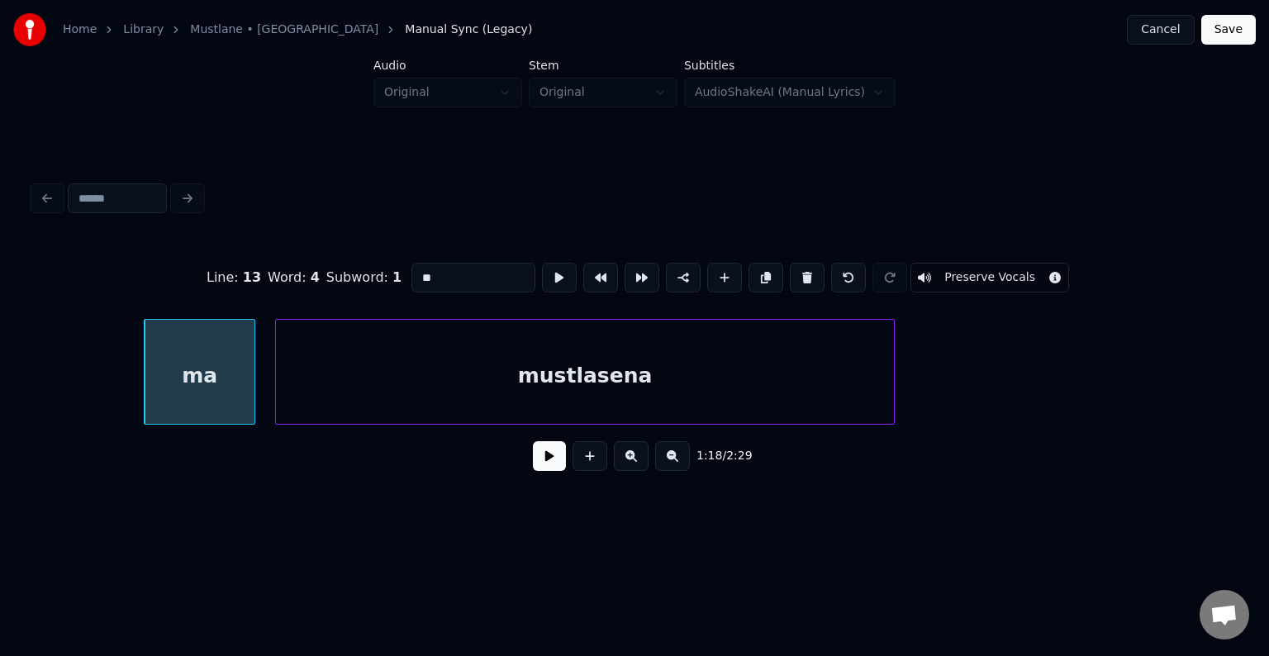
click at [534, 469] on button at bounding box center [549, 456] width 33 height 30
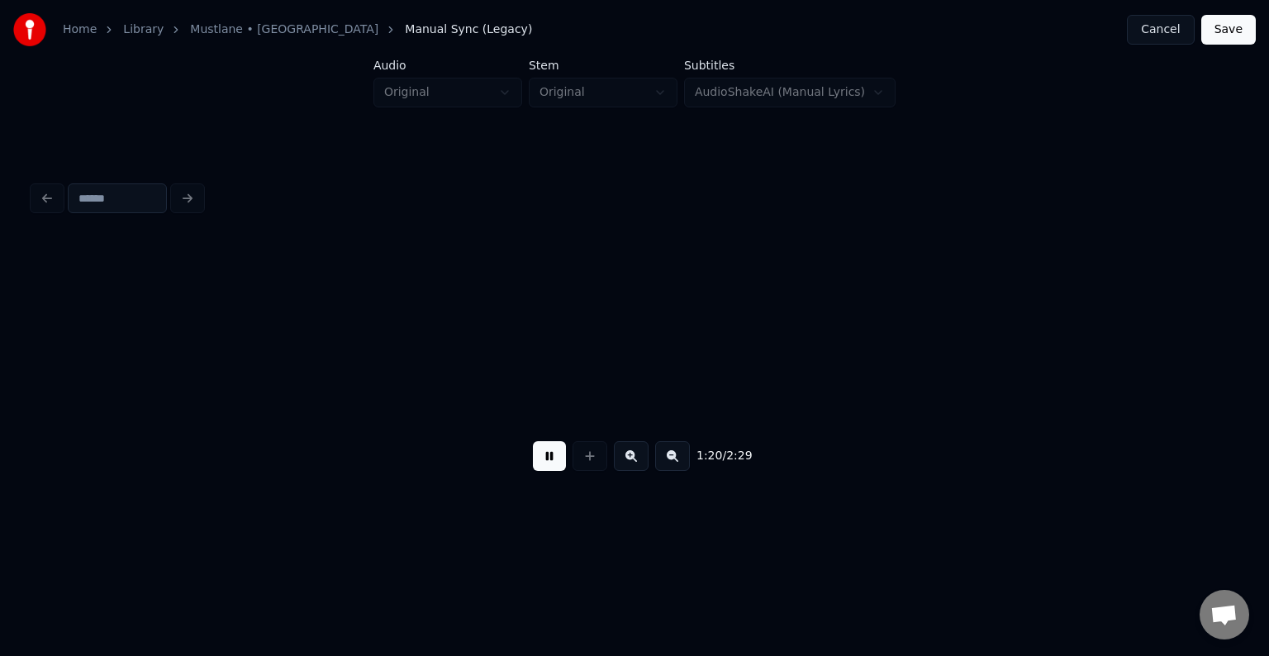
scroll to position [0, 49801]
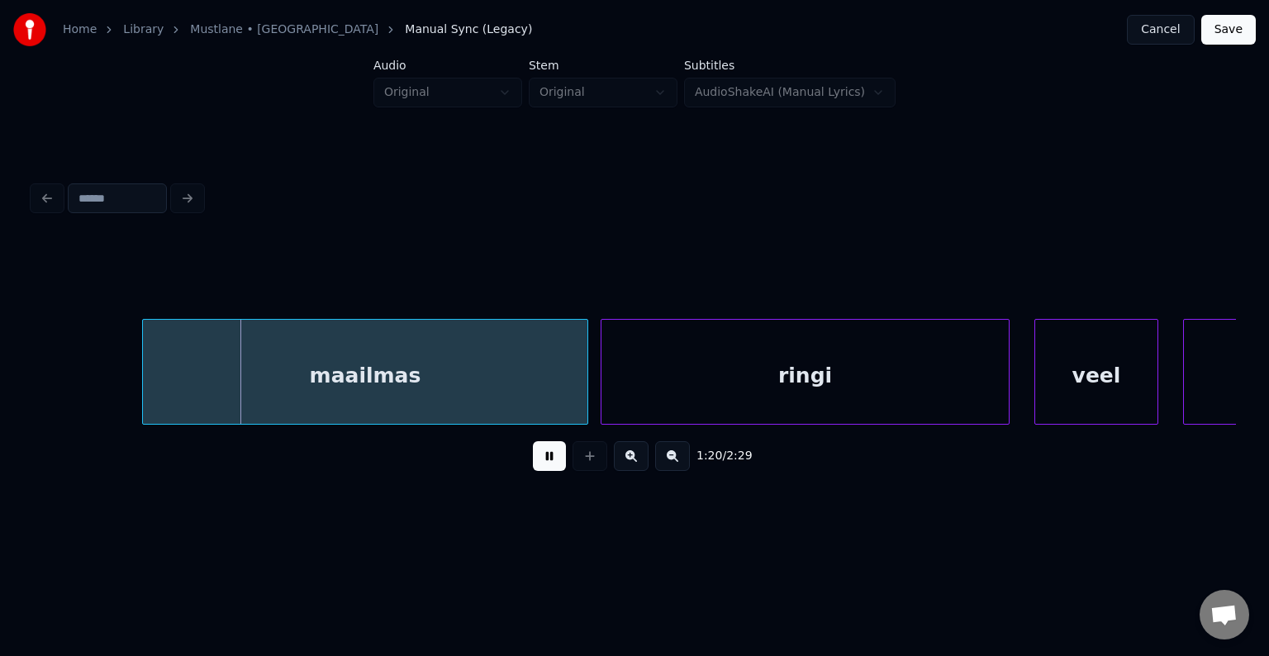
click at [534, 467] on button at bounding box center [549, 456] width 33 height 30
click at [450, 390] on div "maailmas" at bounding box center [334, 376] width 444 height 112
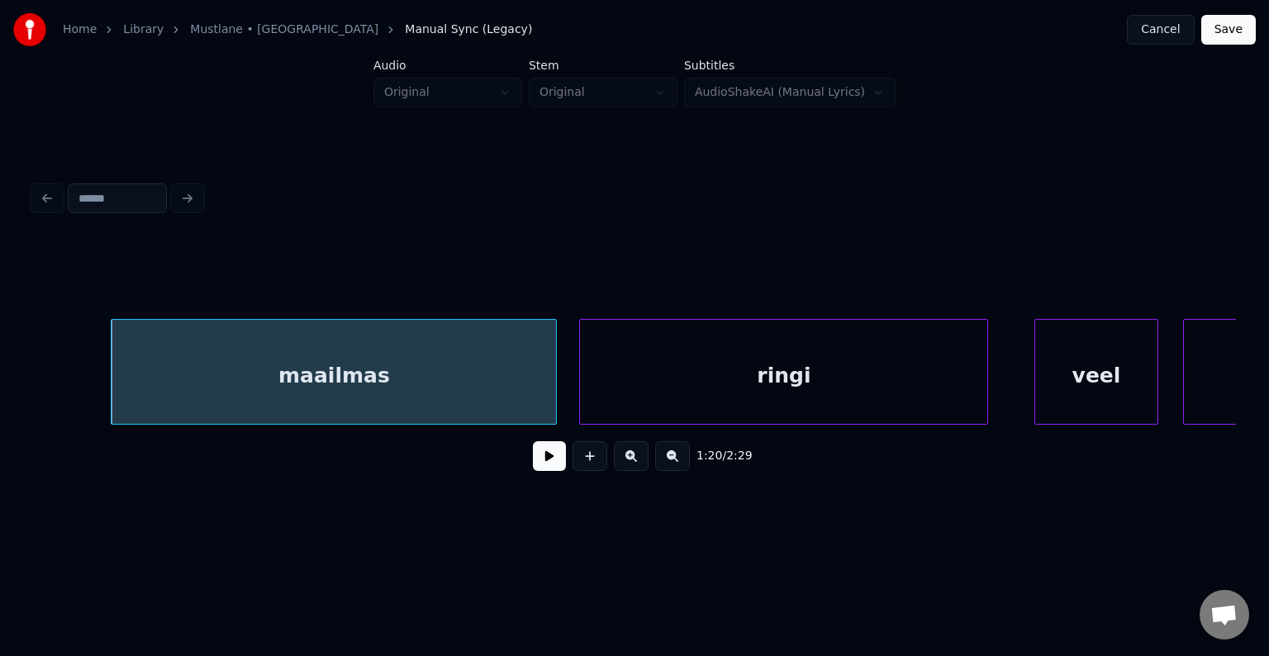
click at [731, 400] on div "ringi" at bounding box center [783, 376] width 407 height 112
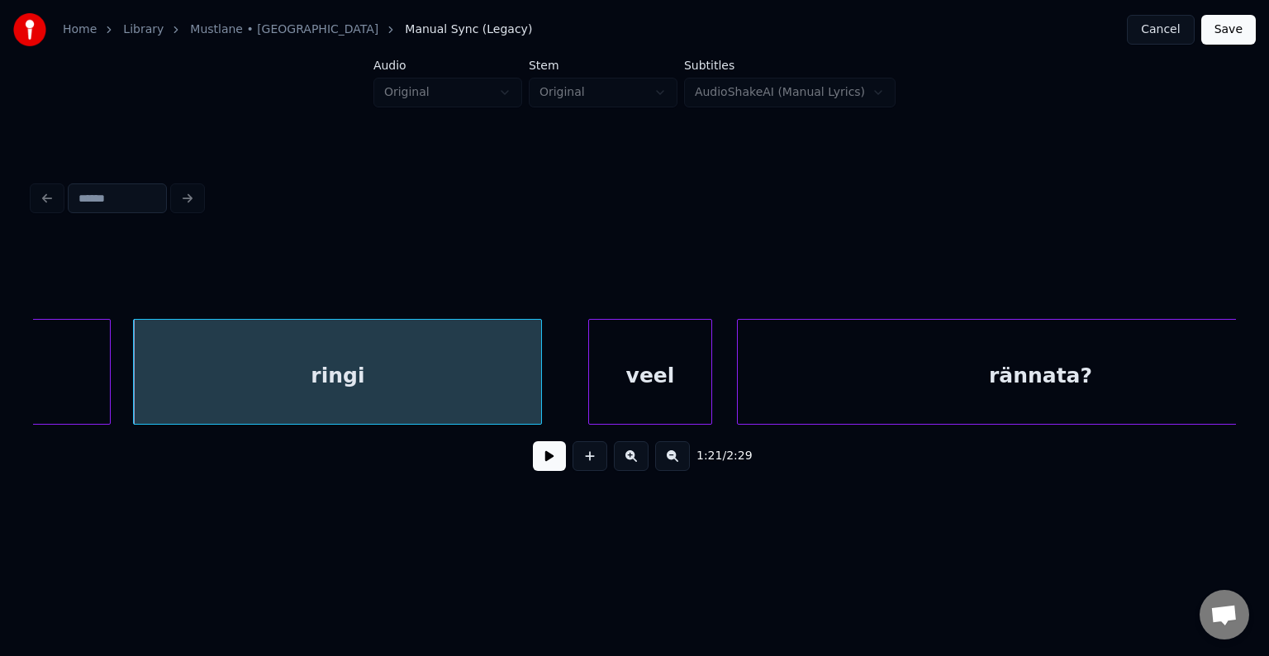
scroll to position [0, 50263]
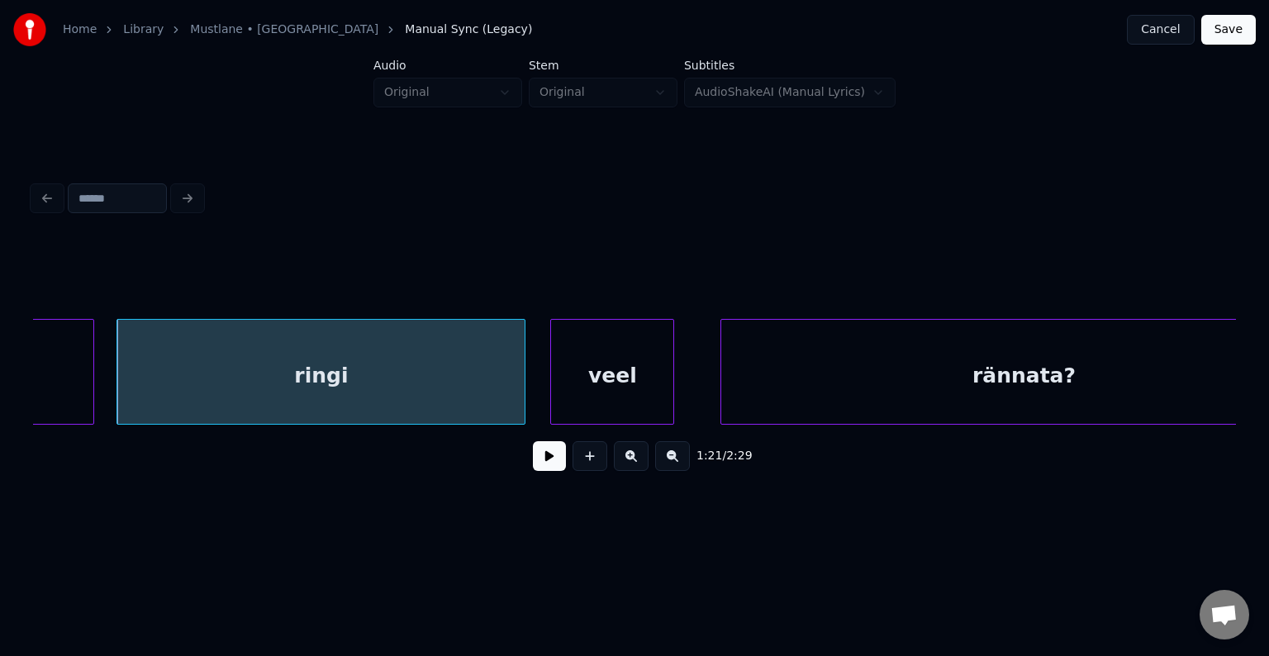
click at [618, 387] on div "veel" at bounding box center [612, 376] width 122 height 112
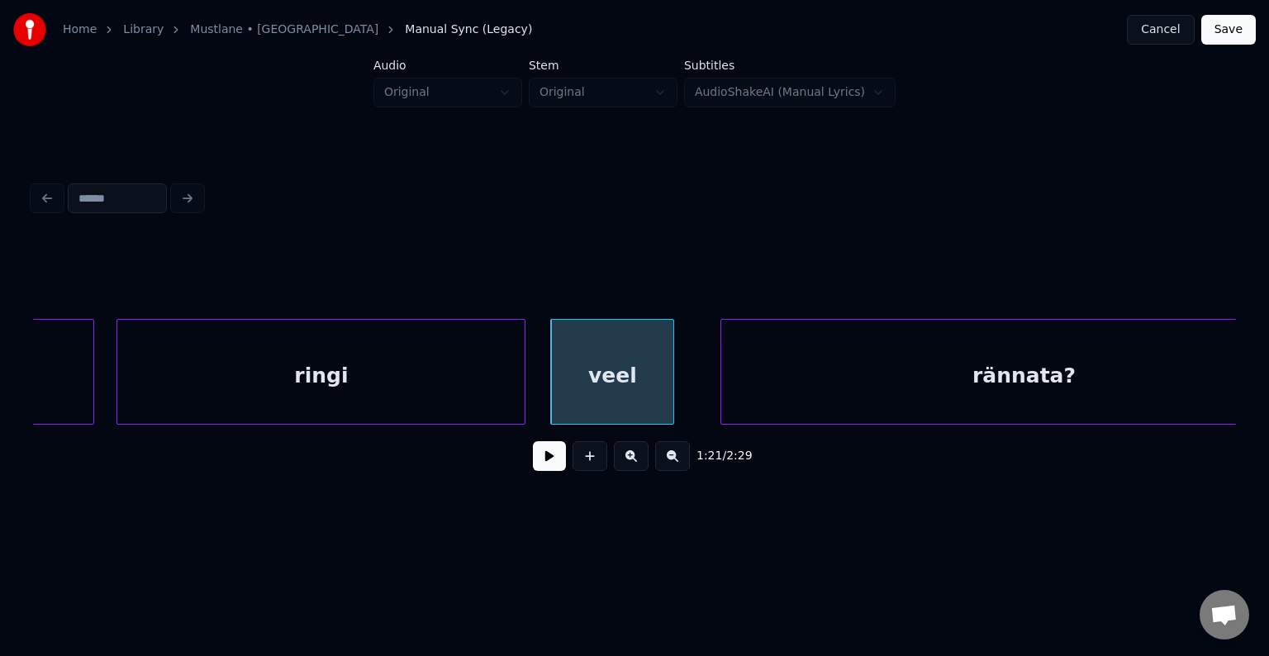
scroll to position [0, 50351]
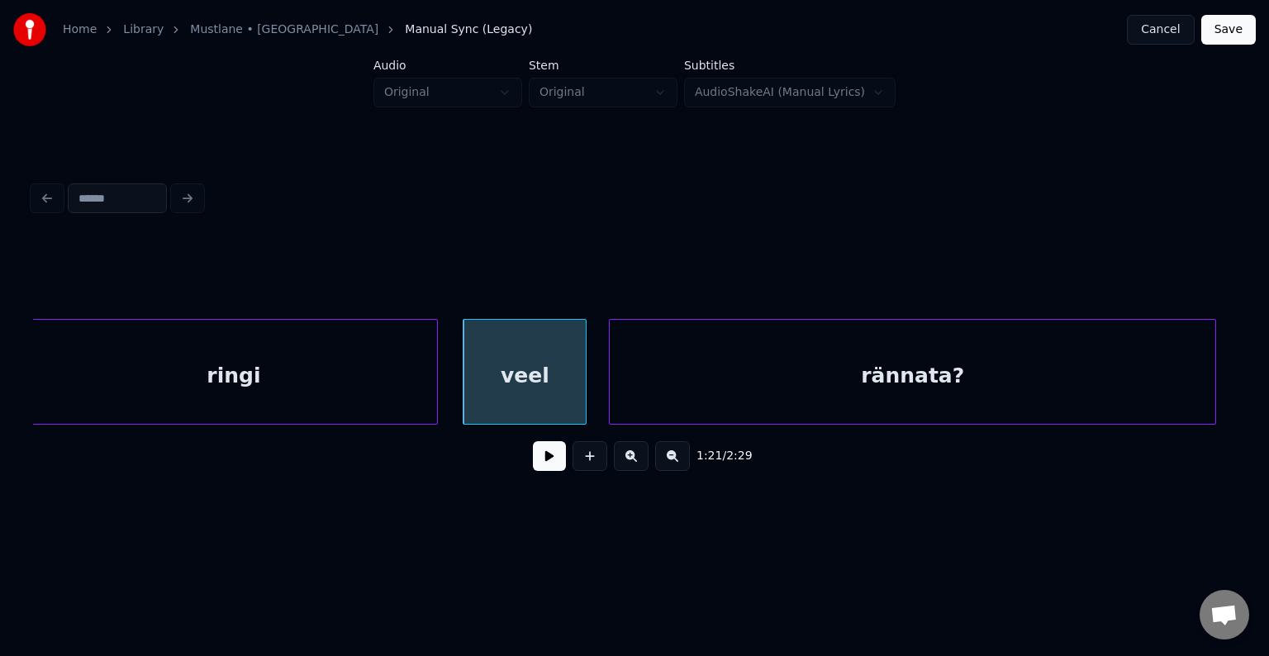
click at [845, 396] on div "rännata?" at bounding box center [912, 376] width 605 height 112
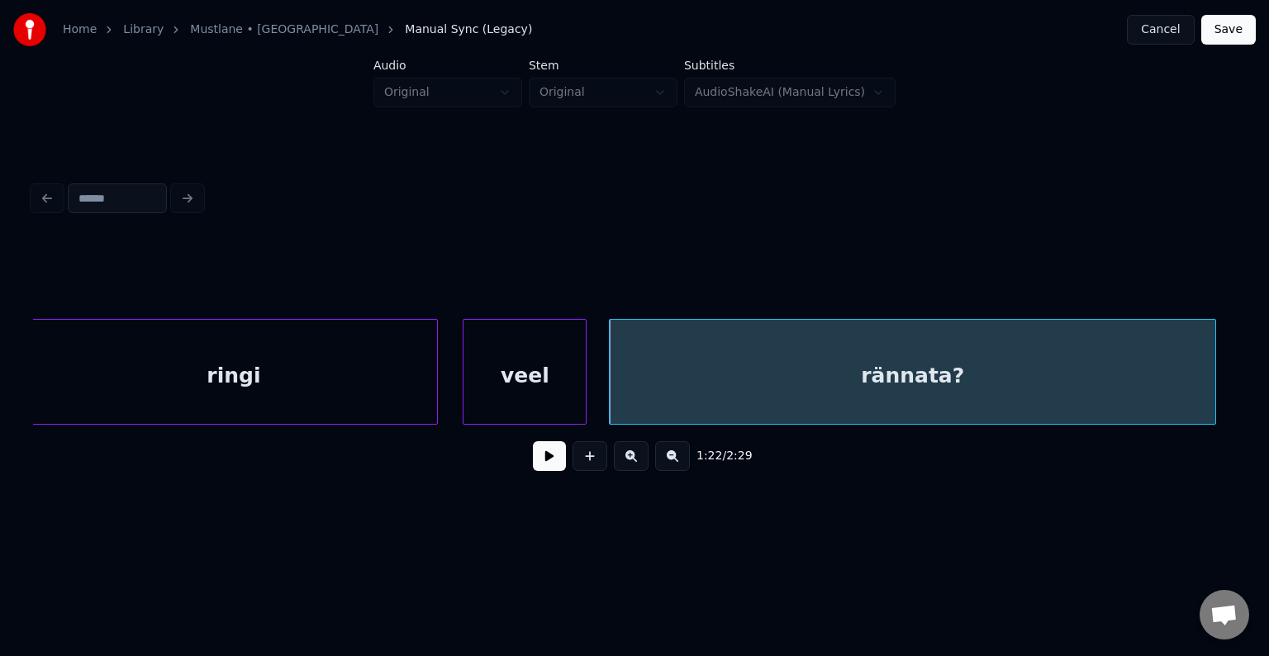
click at [522, 390] on div "veel" at bounding box center [524, 376] width 122 height 112
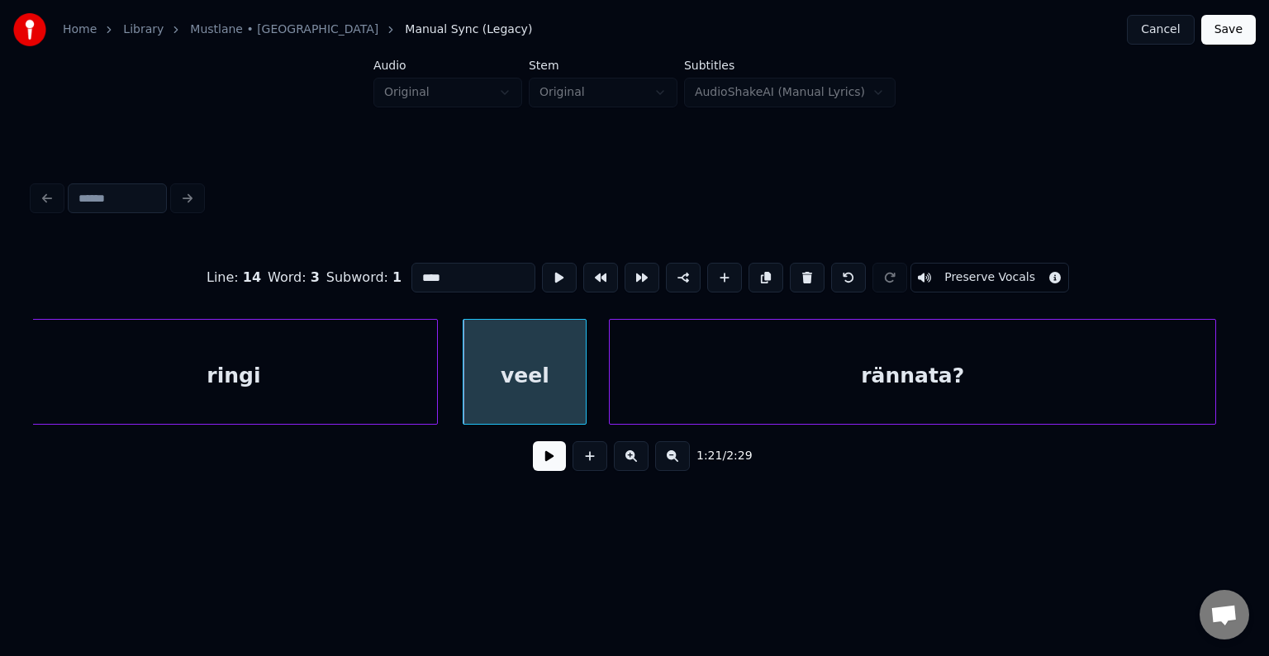
click at [547, 469] on button at bounding box center [549, 456] width 33 height 30
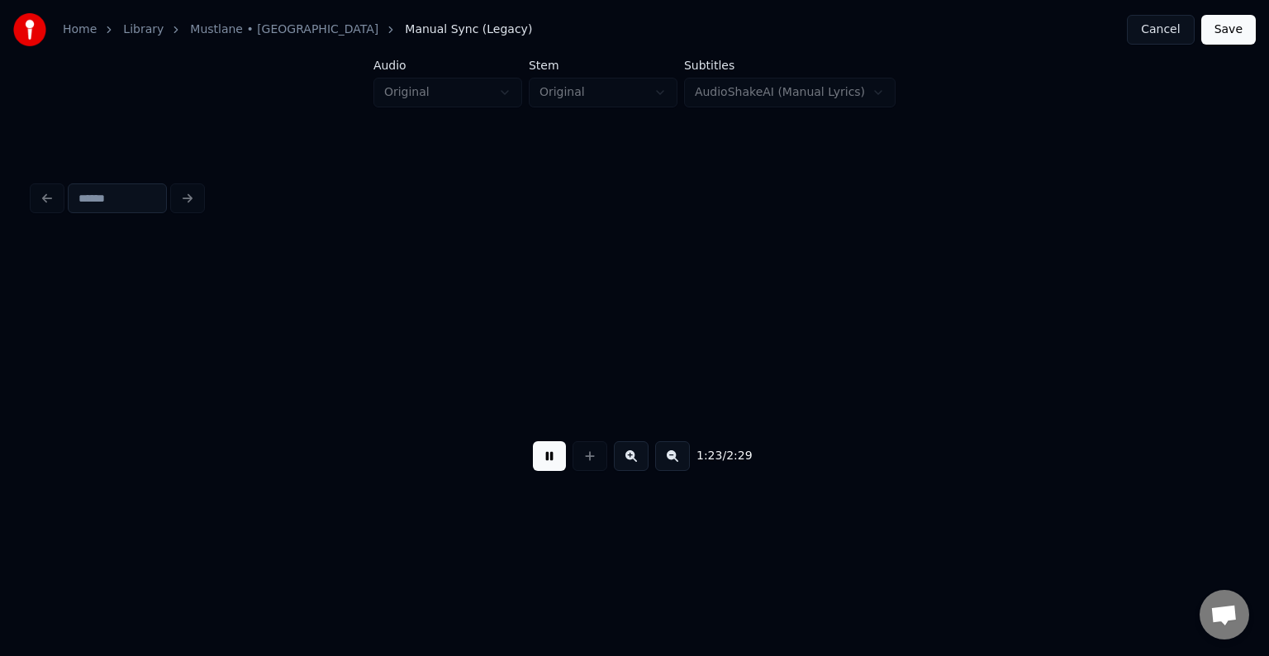
scroll to position [0, 51557]
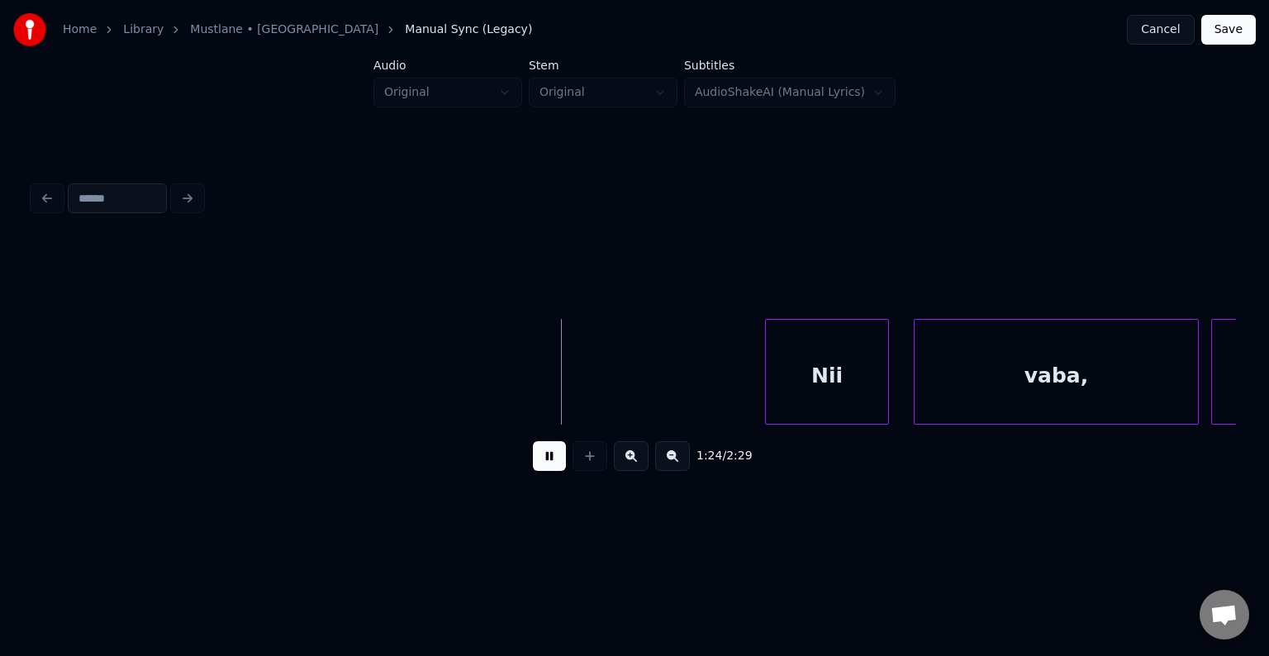
click at [545, 466] on button at bounding box center [549, 456] width 33 height 30
click at [795, 383] on div "Nii" at bounding box center [787, 376] width 122 height 112
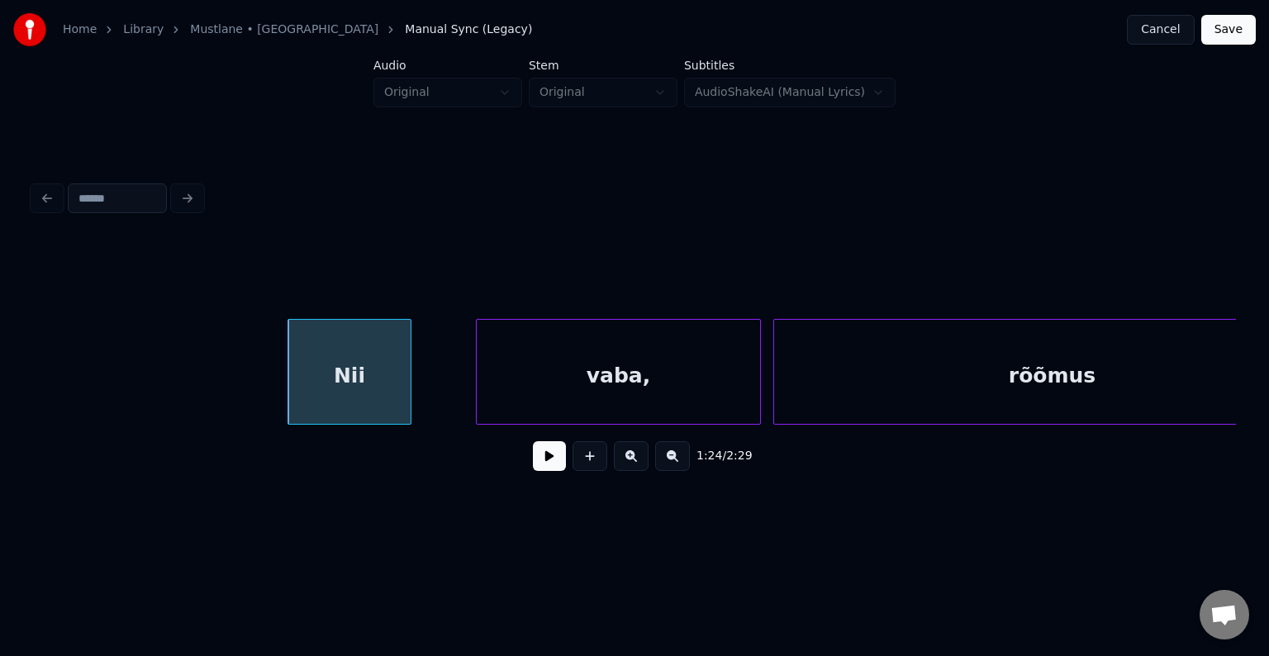
scroll to position [0, 52020]
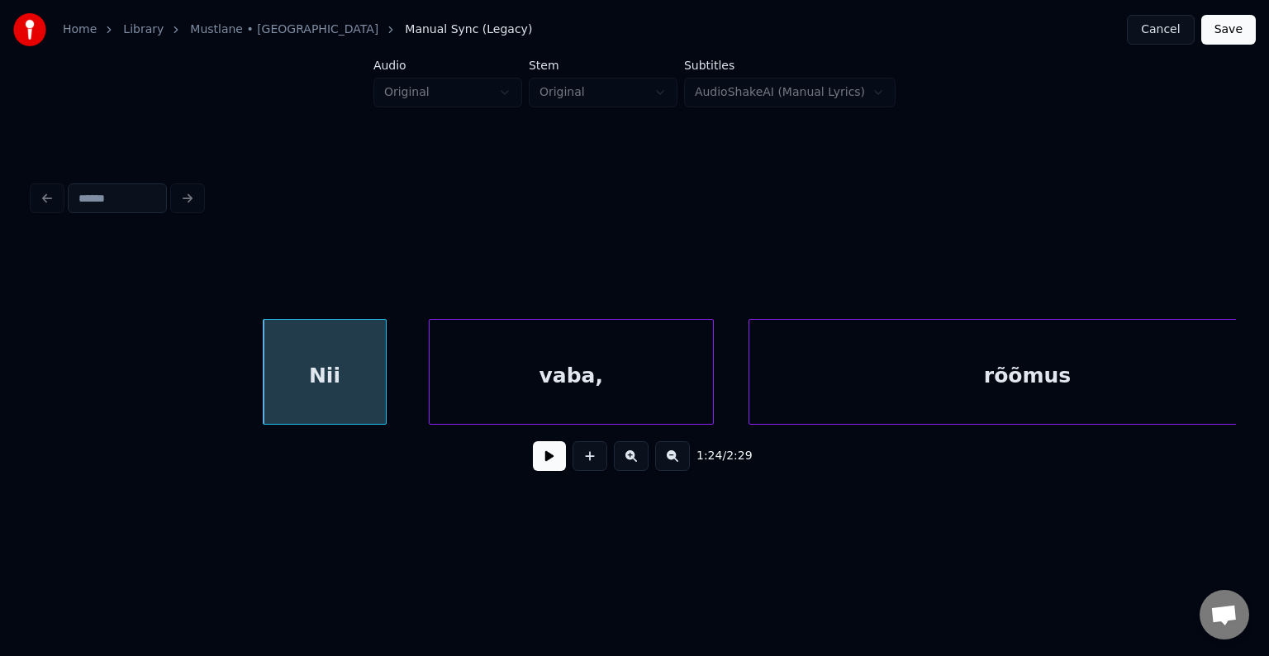
click at [588, 384] on div "vaba," at bounding box center [571, 376] width 283 height 112
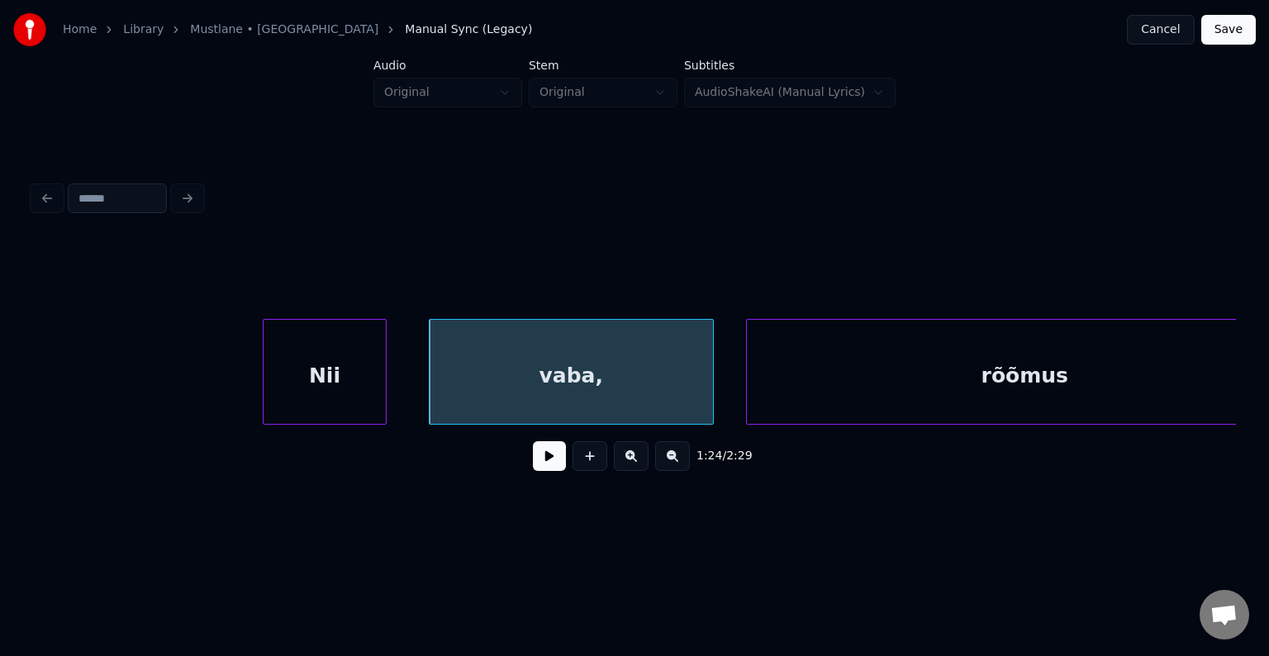
scroll to position [0, 52086]
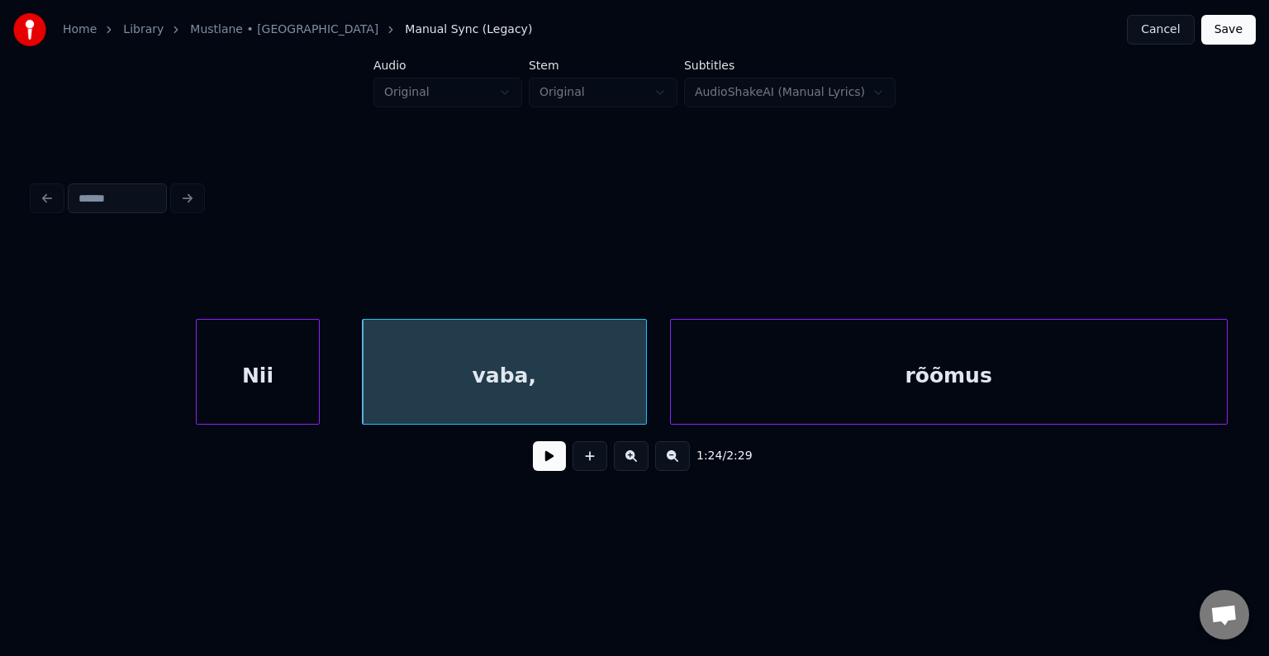
click at [810, 403] on div "rõõmus" at bounding box center [949, 376] width 556 height 112
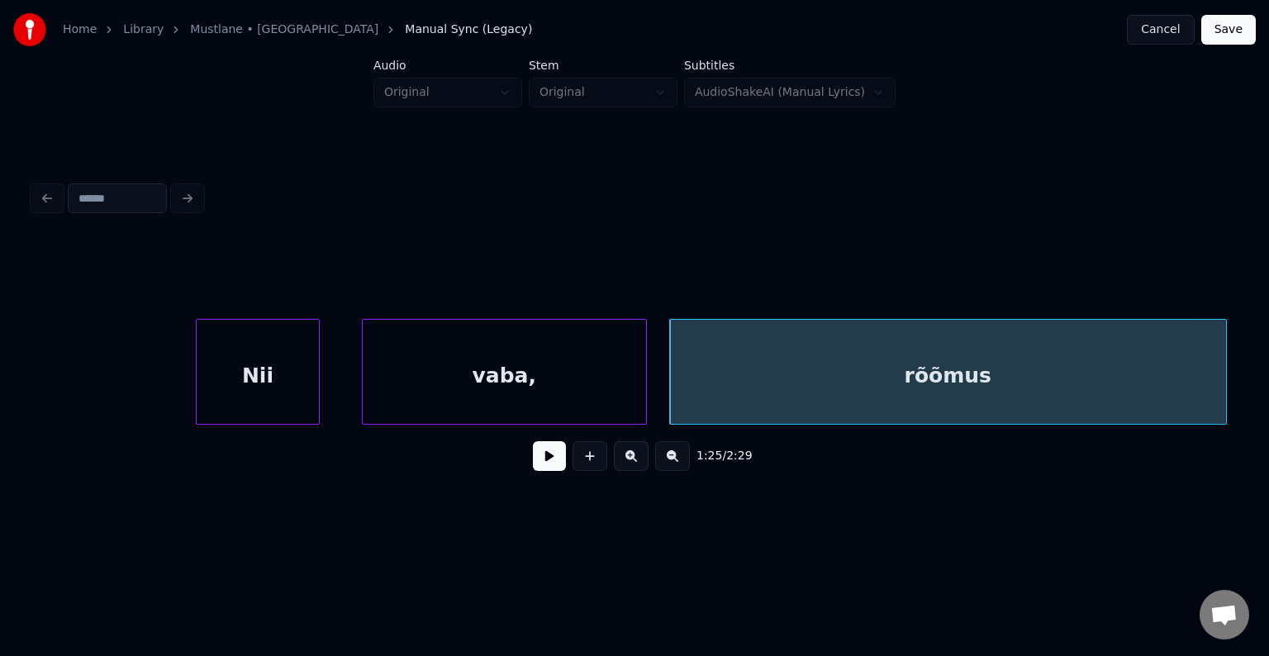
click at [572, 394] on div "vaba," at bounding box center [504, 376] width 283 height 112
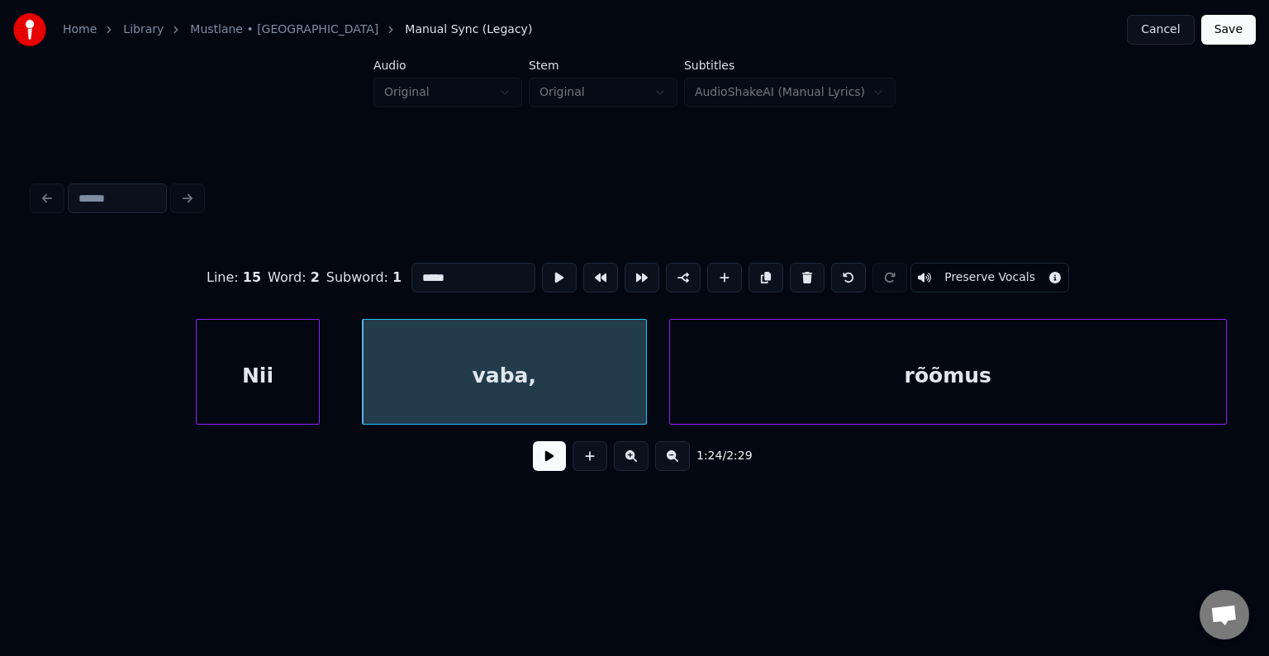
click at [542, 471] on button at bounding box center [549, 456] width 33 height 30
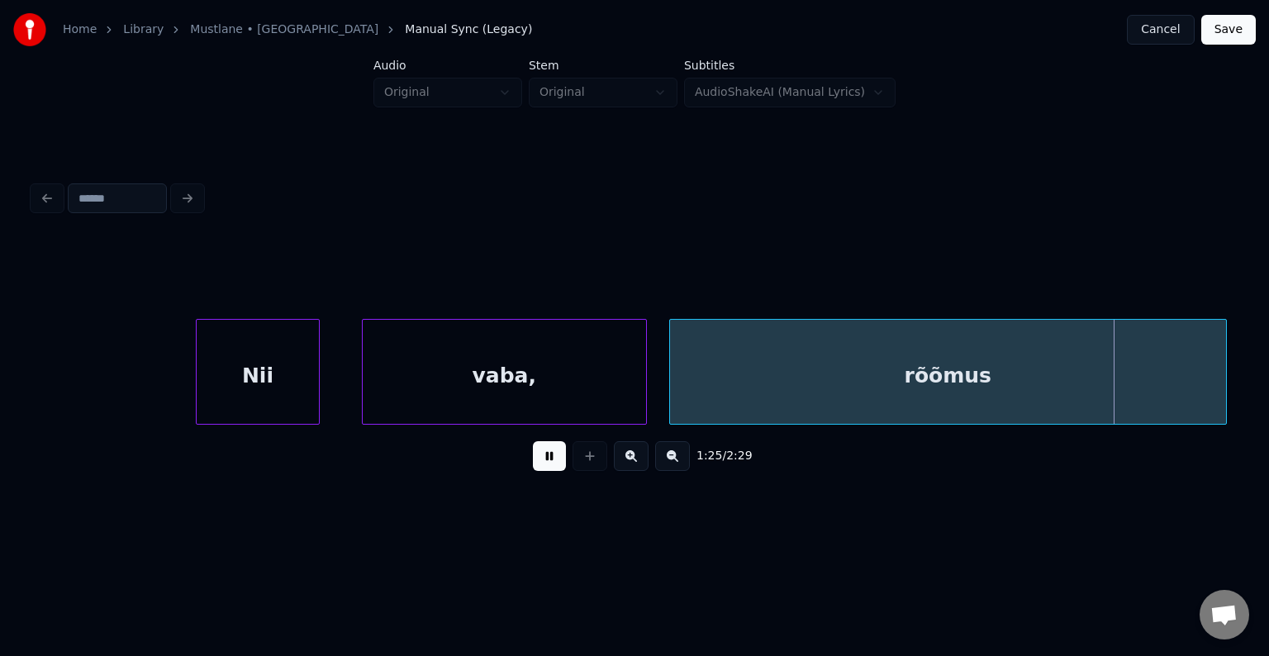
click at [550, 469] on button at bounding box center [549, 456] width 33 height 30
click at [553, 466] on button at bounding box center [549, 456] width 33 height 30
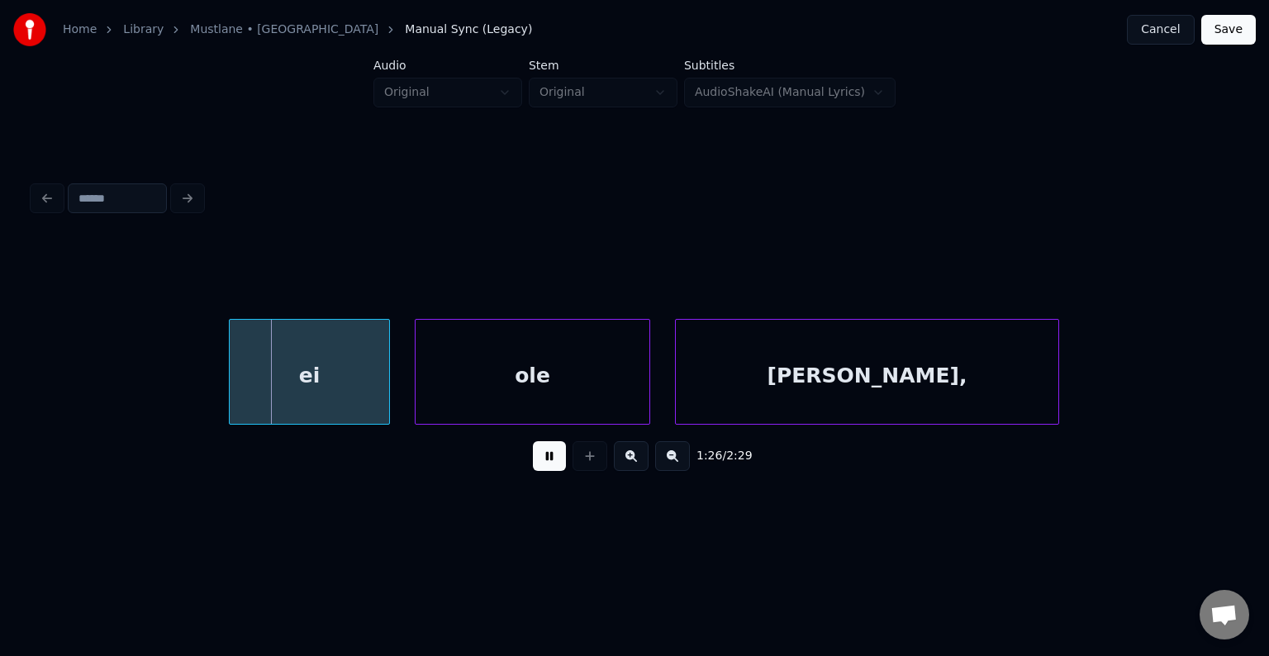
click at [553, 466] on button at bounding box center [549, 456] width 33 height 30
click at [307, 373] on div "ei" at bounding box center [280, 376] width 159 height 112
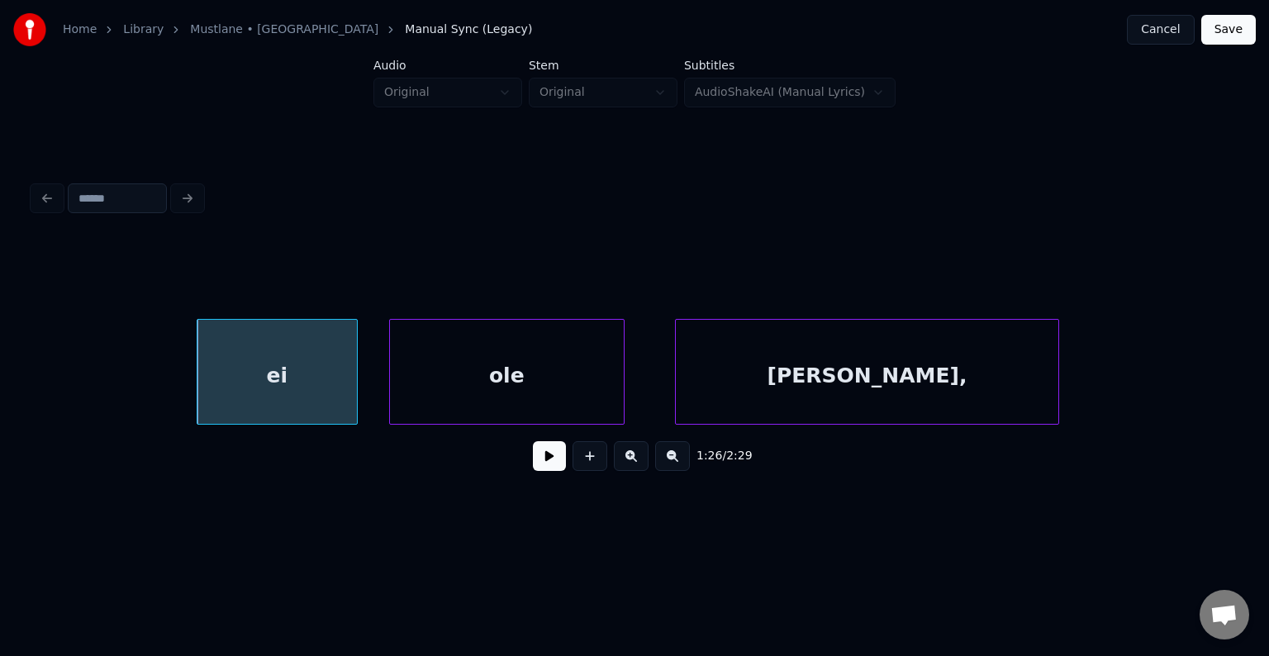
click at [471, 380] on div "ole" at bounding box center [507, 376] width 234 height 112
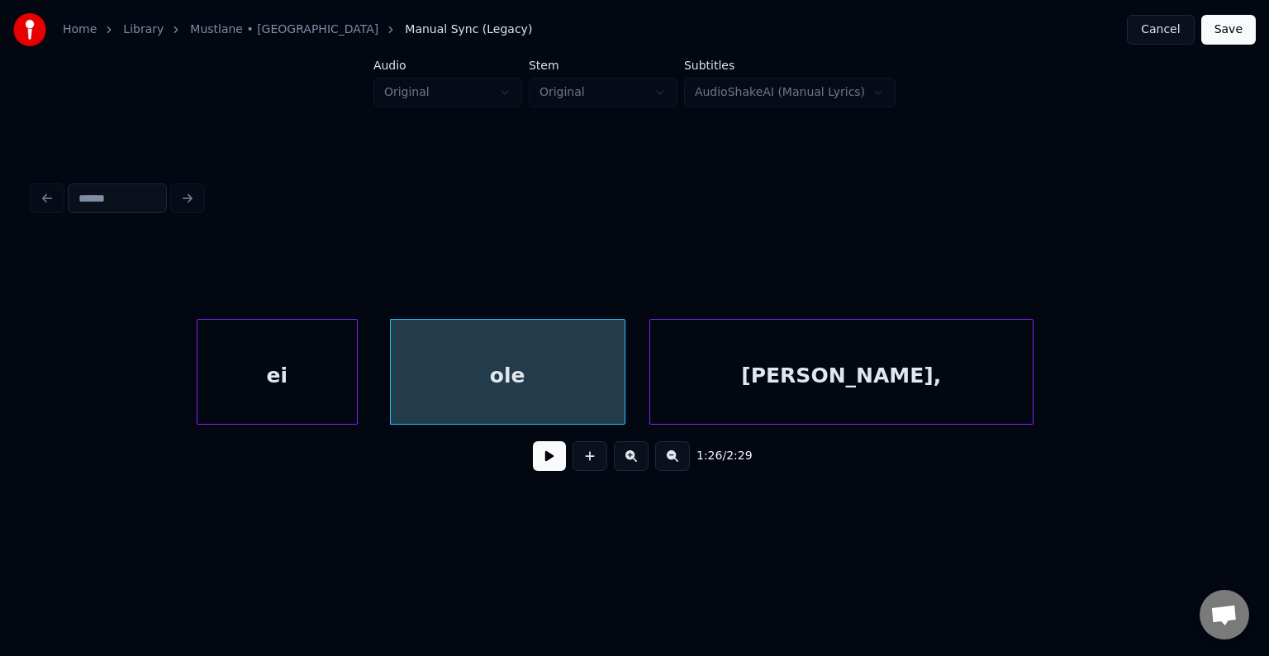
click at [780, 382] on div "[PERSON_NAME]," at bounding box center [841, 376] width 382 height 112
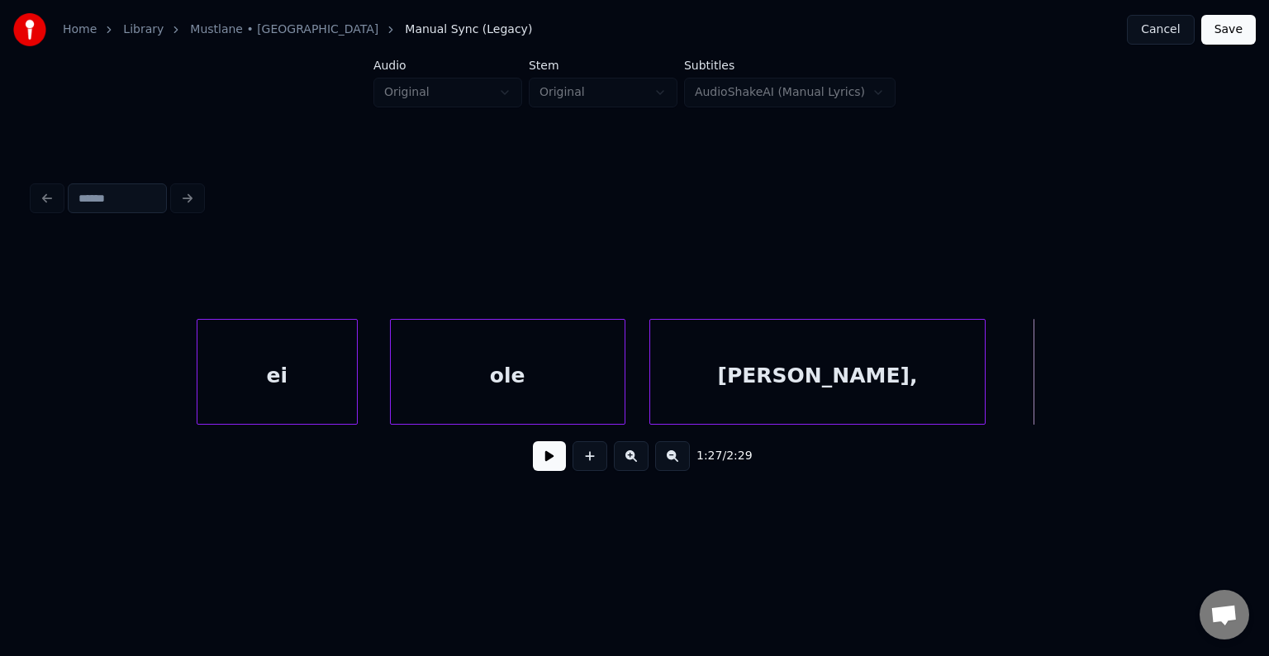
click at [980, 380] on div at bounding box center [982, 372] width 5 height 104
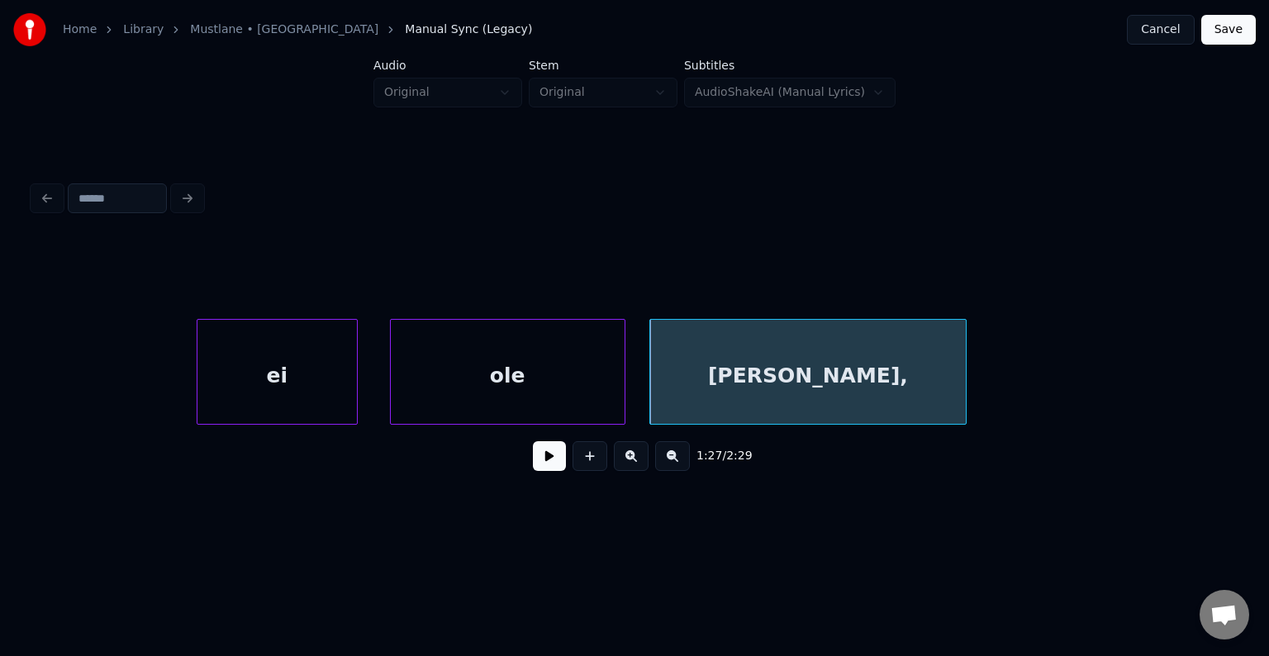
click at [761, 390] on div "[PERSON_NAME]," at bounding box center [808, 376] width 316 height 112
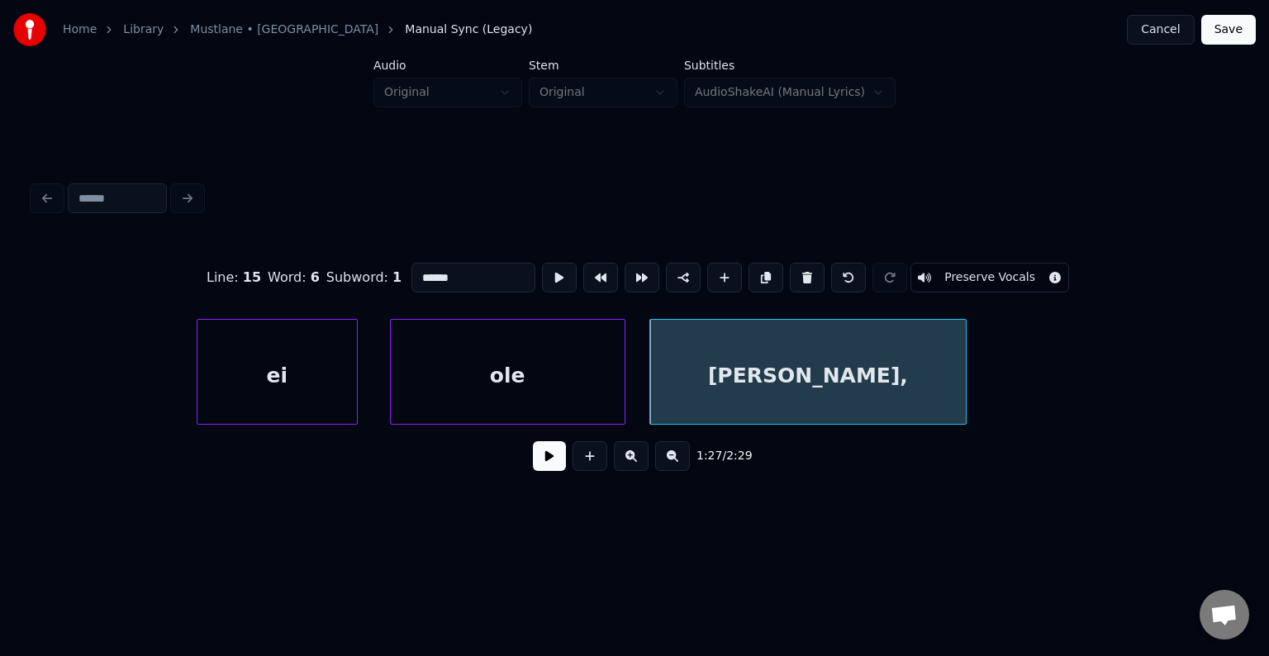
click at [535, 466] on button at bounding box center [549, 456] width 33 height 30
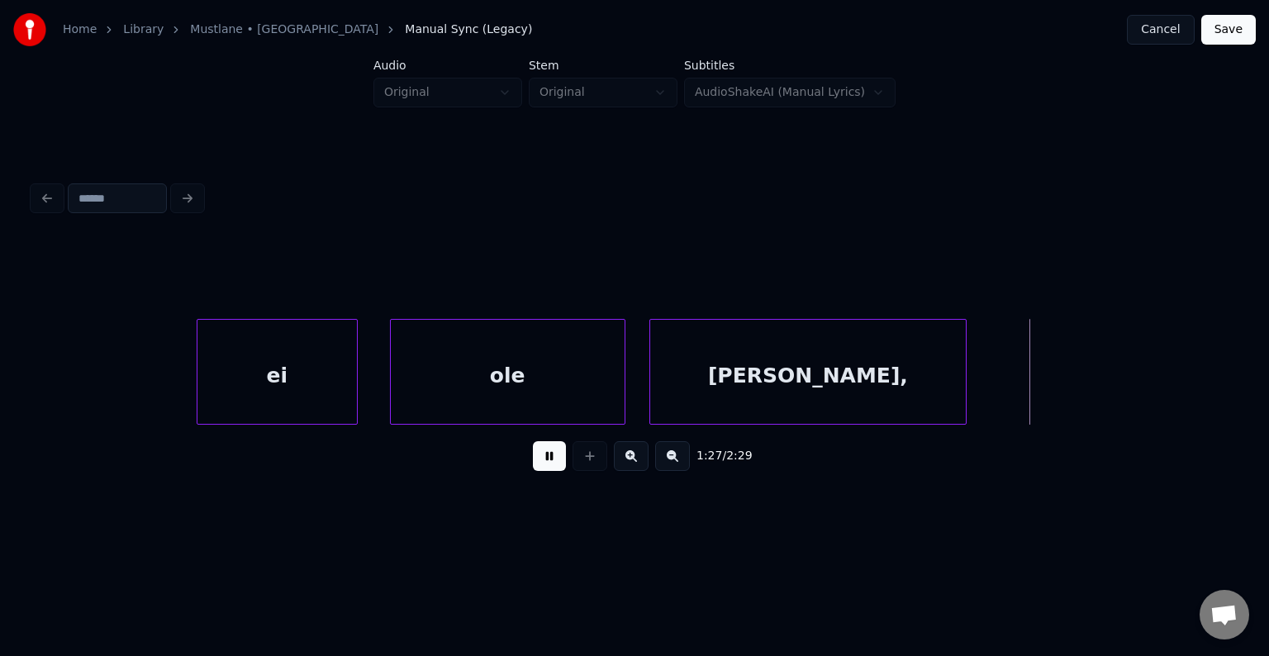
click at [542, 462] on button at bounding box center [549, 456] width 33 height 30
click at [551, 463] on button at bounding box center [549, 456] width 33 height 30
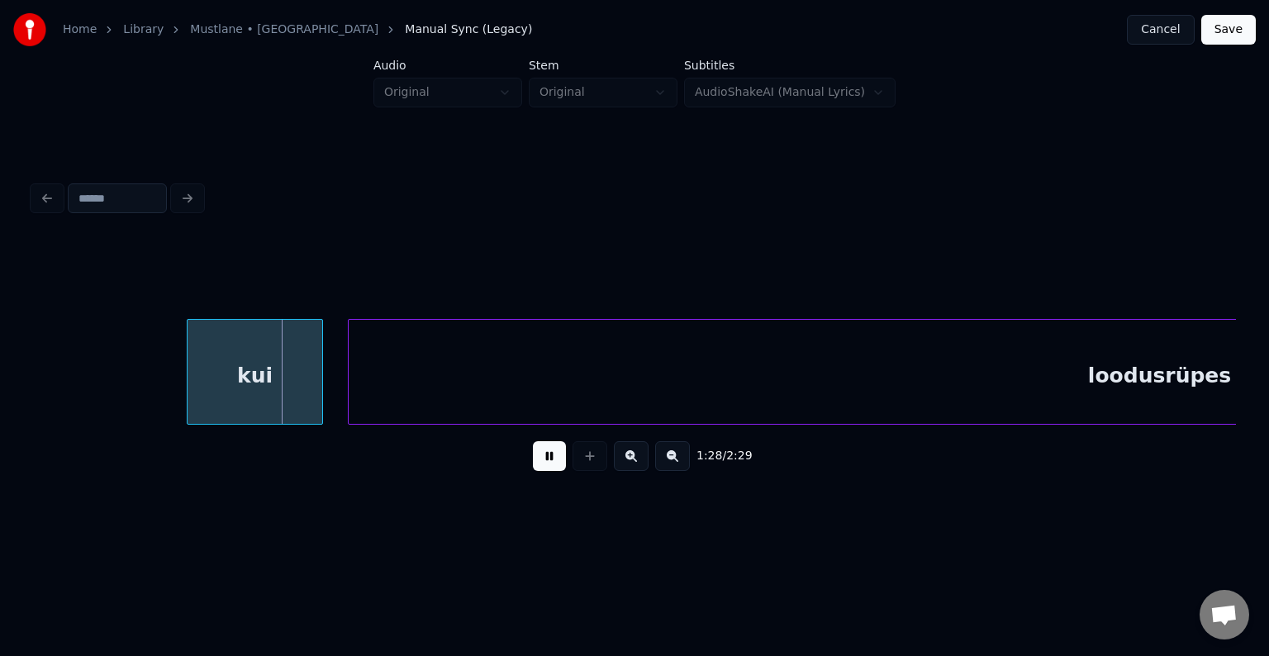
click at [551, 463] on button at bounding box center [549, 456] width 33 height 30
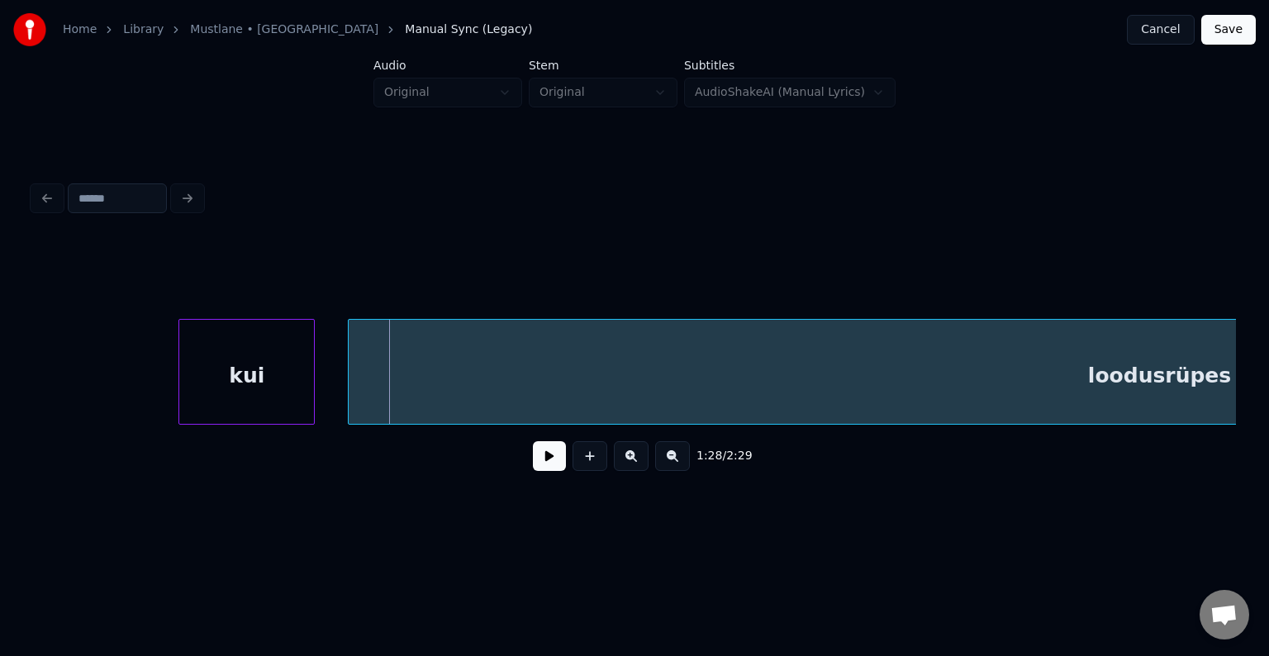
click at [256, 383] on div "kui" at bounding box center [246, 376] width 135 height 112
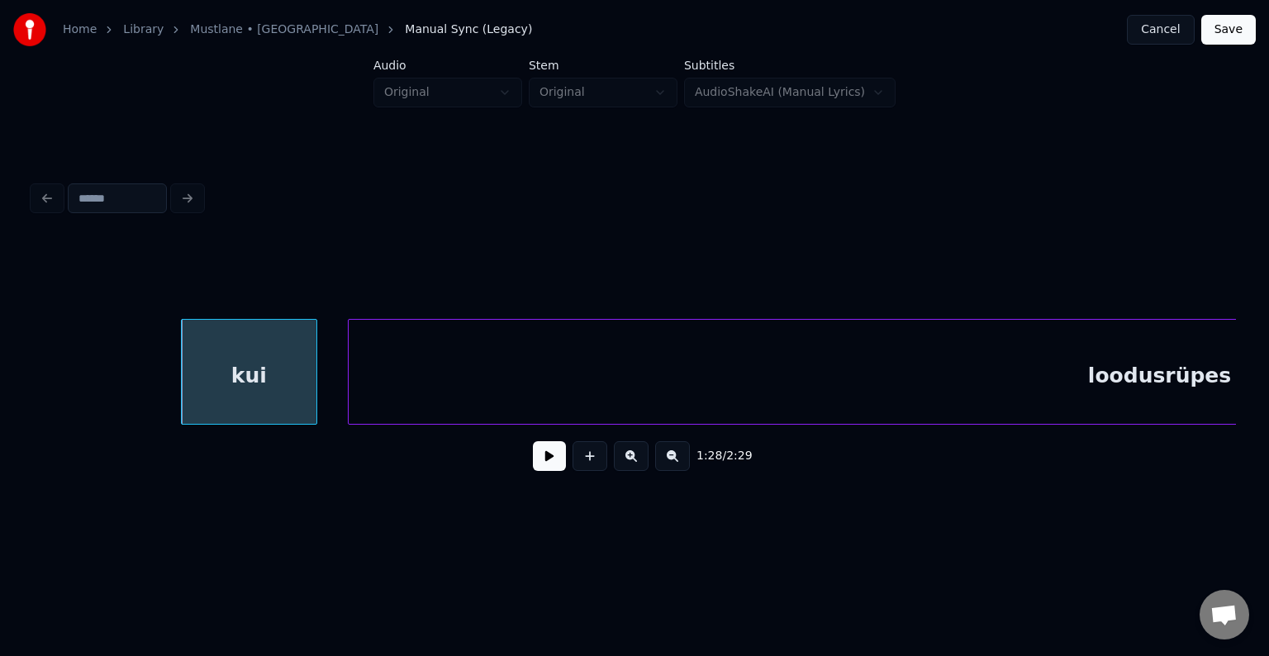
click at [535, 464] on button at bounding box center [549, 456] width 33 height 30
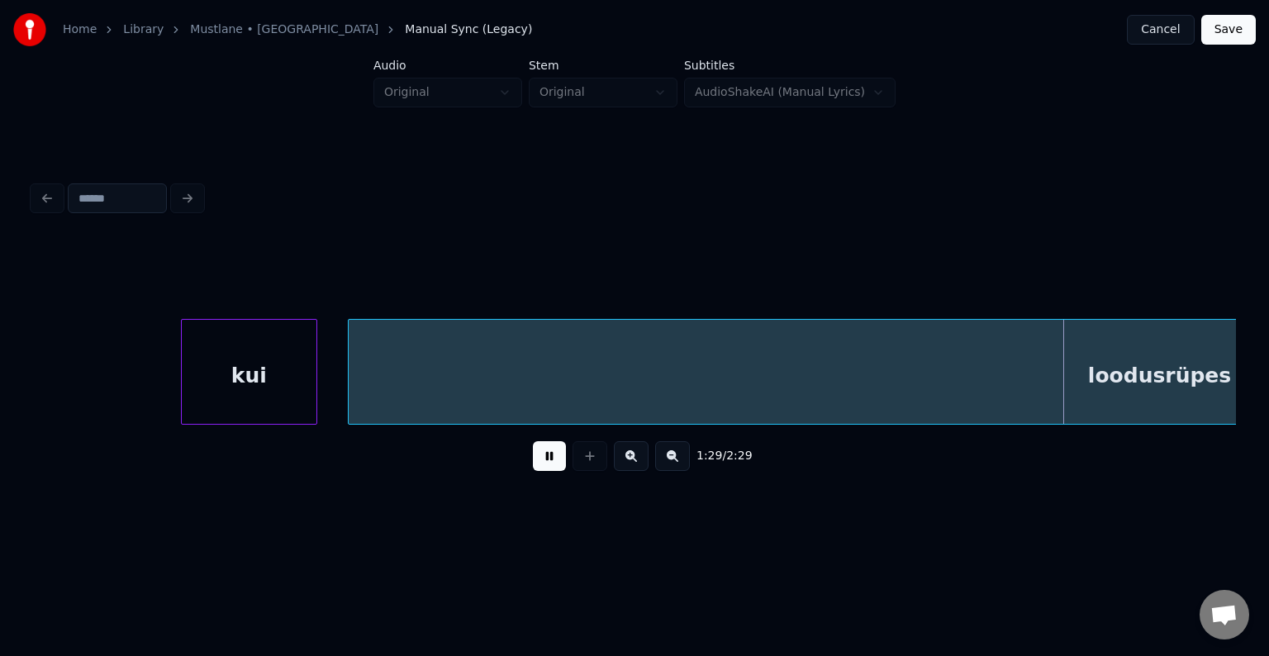
click at [538, 458] on button at bounding box center [549, 456] width 33 height 30
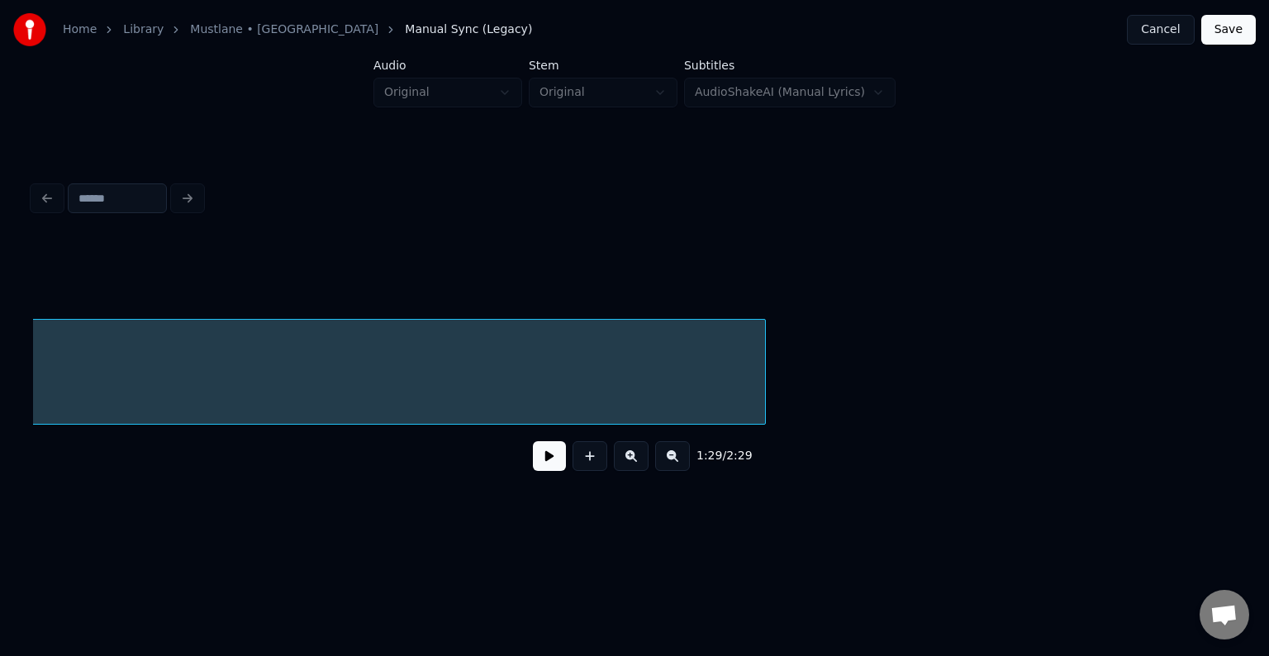
scroll to position [0, 55724]
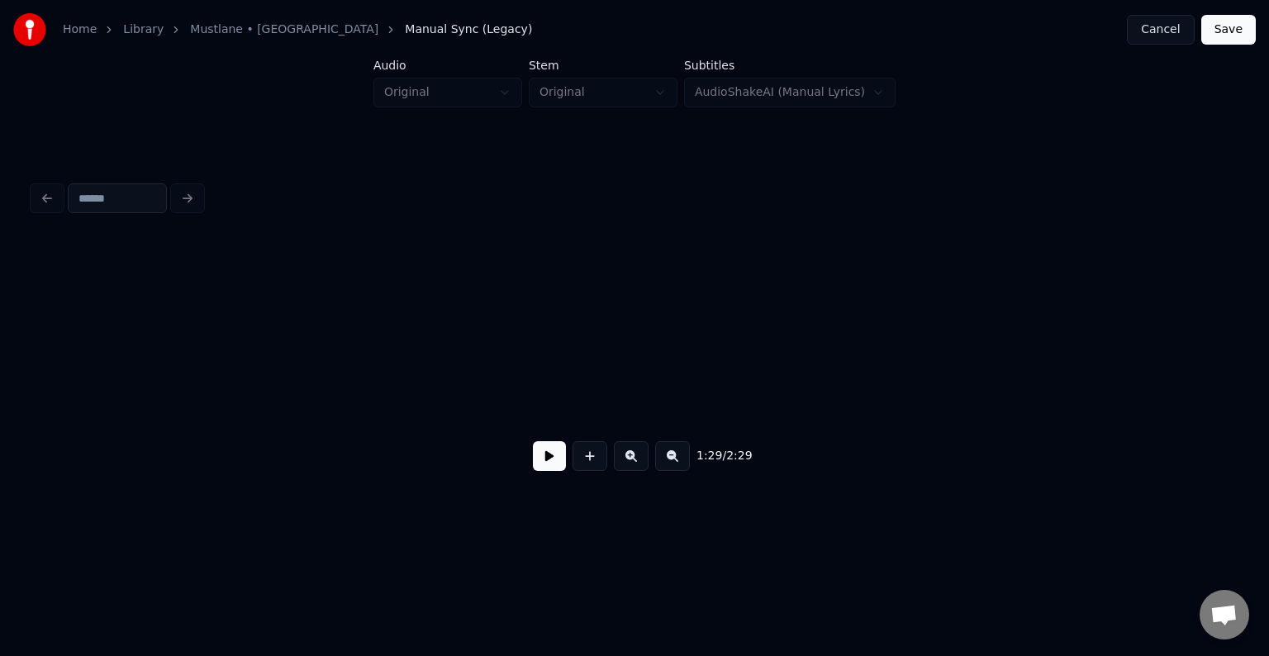
click at [0, 375] on div "Home Library Mustlane • AnsVabadus Manual Sync (Legacy) Cancel Save Audio Origi…" at bounding box center [634, 263] width 1269 height 527
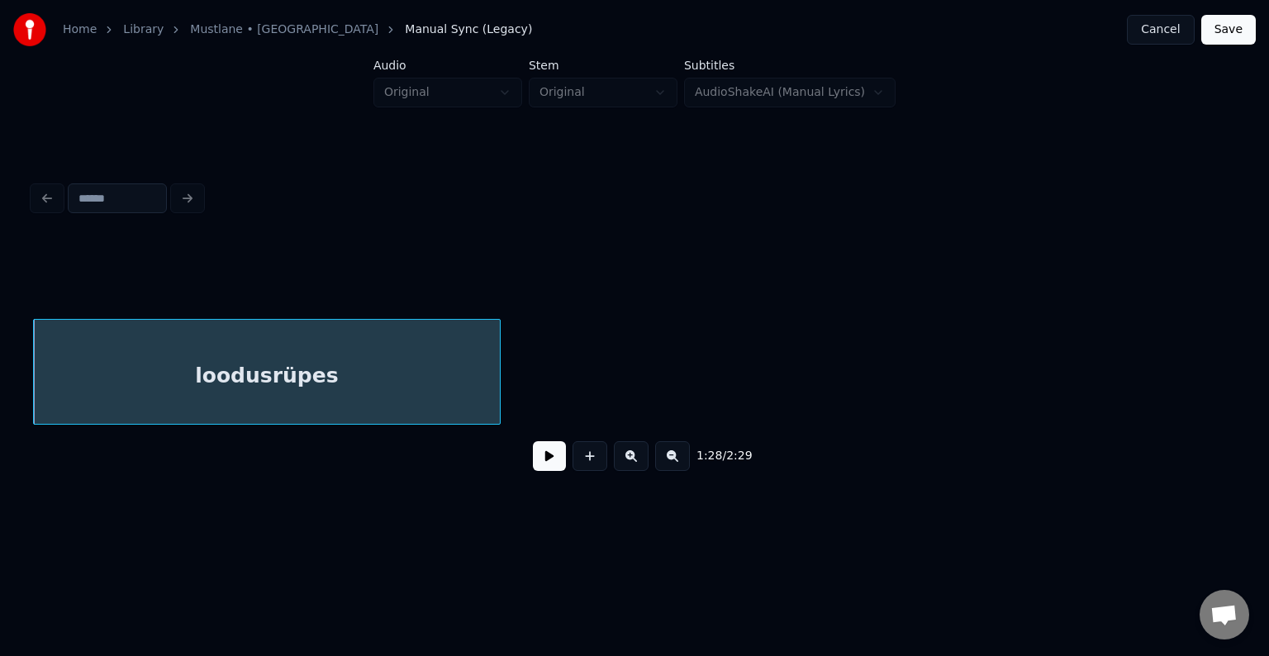
click at [496, 386] on div at bounding box center [497, 372] width 5 height 104
click at [539, 467] on button at bounding box center [549, 456] width 33 height 30
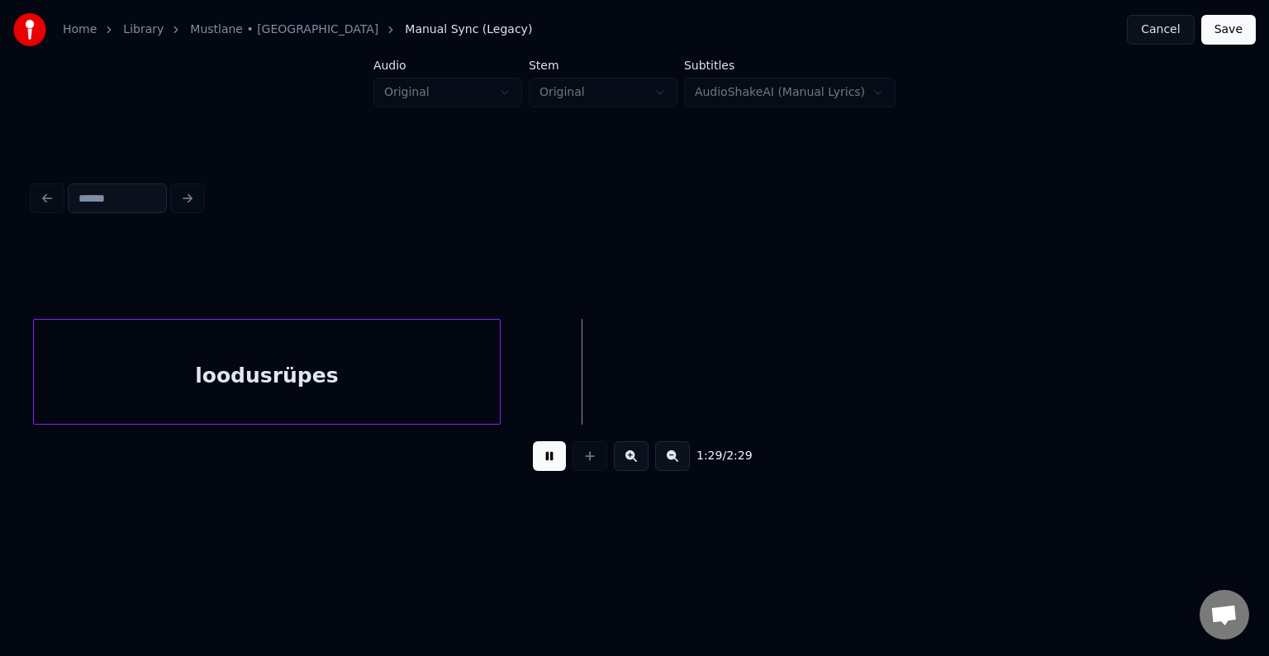
click at [539, 466] on button at bounding box center [549, 456] width 33 height 30
click at [533, 460] on button at bounding box center [549, 456] width 33 height 30
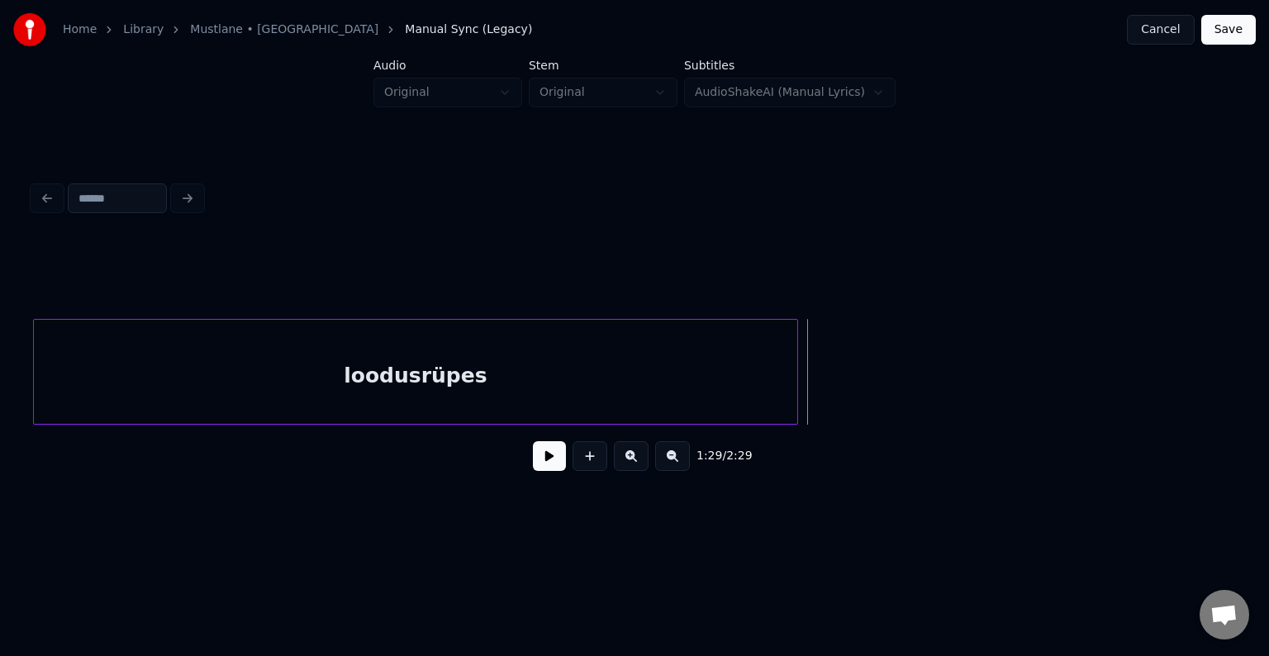
click at [794, 383] on div at bounding box center [794, 372] width 5 height 104
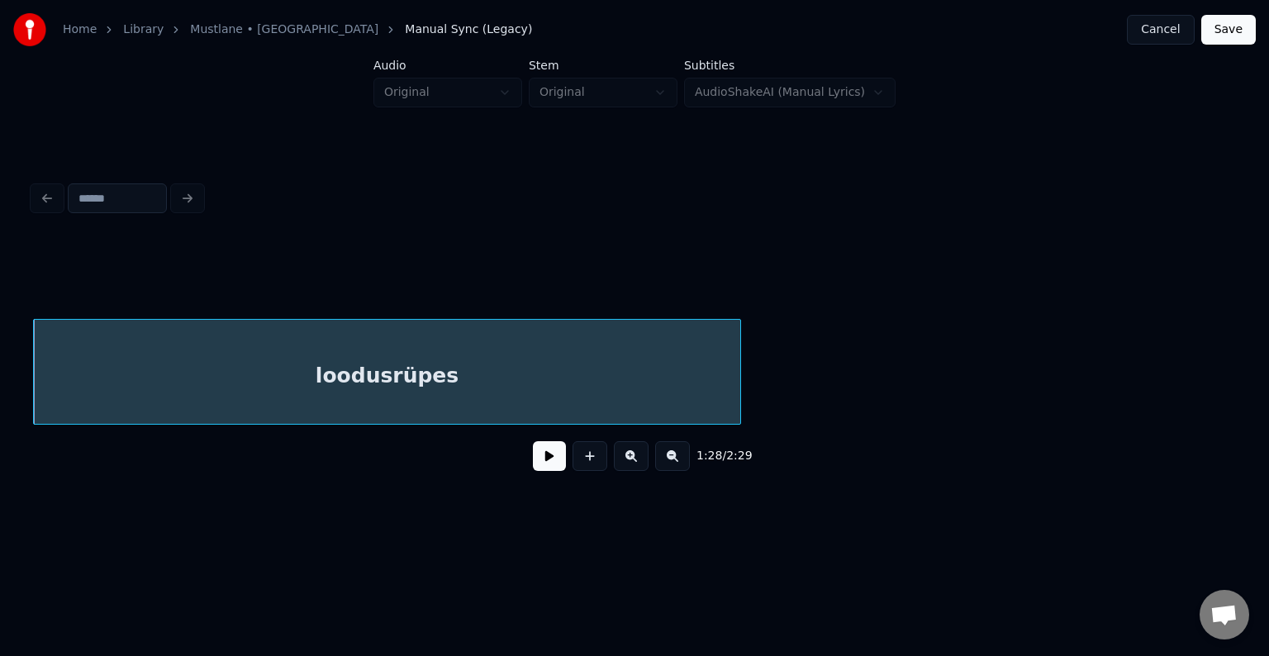
click at [737, 379] on div at bounding box center [737, 372] width 5 height 104
click at [734, 379] on div "loodusrüpes" at bounding box center [387, 376] width 706 height 112
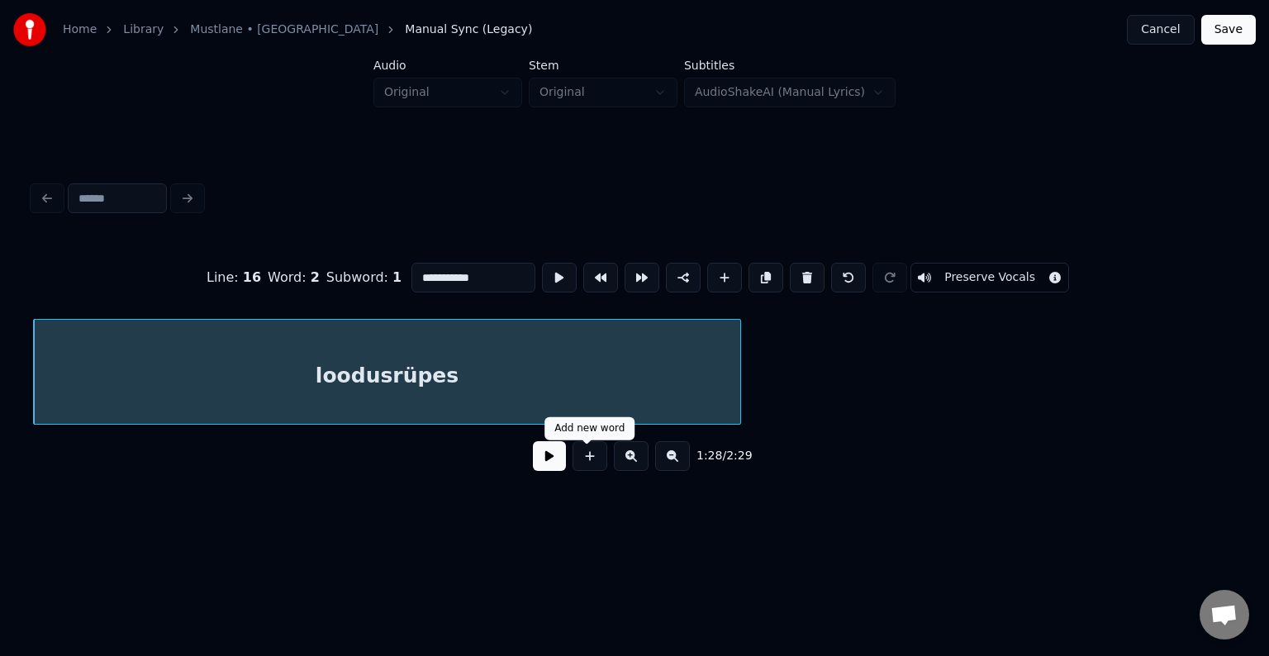
click at [582, 468] on button at bounding box center [589, 456] width 35 height 30
type input "**"
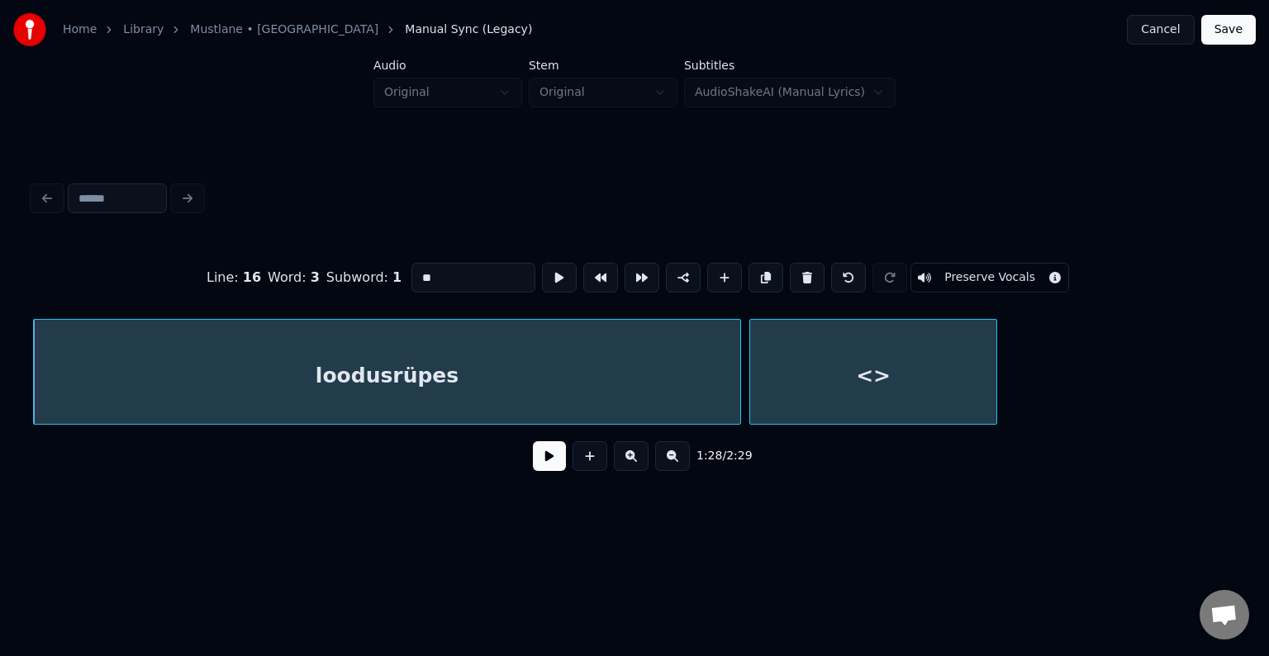
click at [910, 396] on div "<>" at bounding box center [873, 376] width 246 height 112
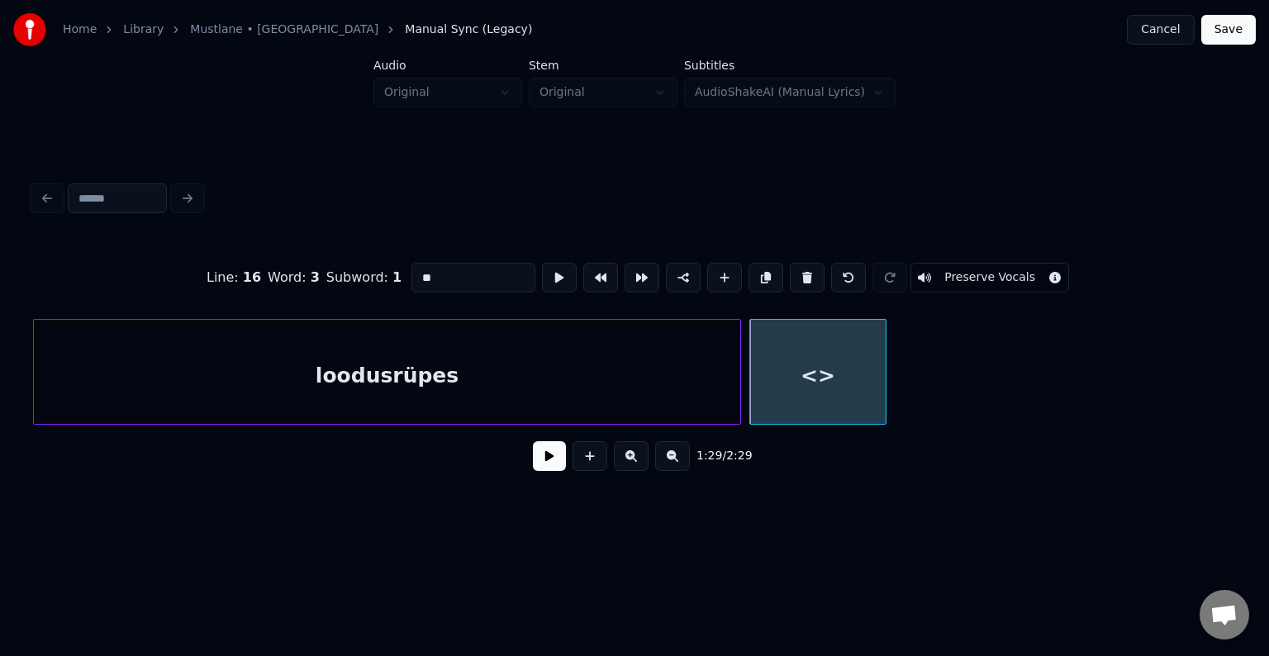
click at [885, 383] on div at bounding box center [883, 372] width 5 height 104
click at [792, 380] on div "<>" at bounding box center [817, 376] width 135 height 112
drag, startPoint x: 415, startPoint y: 272, endPoint x: 367, endPoint y: 271, distance: 47.9
click at [367, 271] on div "Line : 16 Word : 3 Subword : 1 ** Preserve Vocals" at bounding box center [634, 277] width 1203 height 83
click at [382, 386] on div "loodusrüpes" at bounding box center [387, 376] width 706 height 112
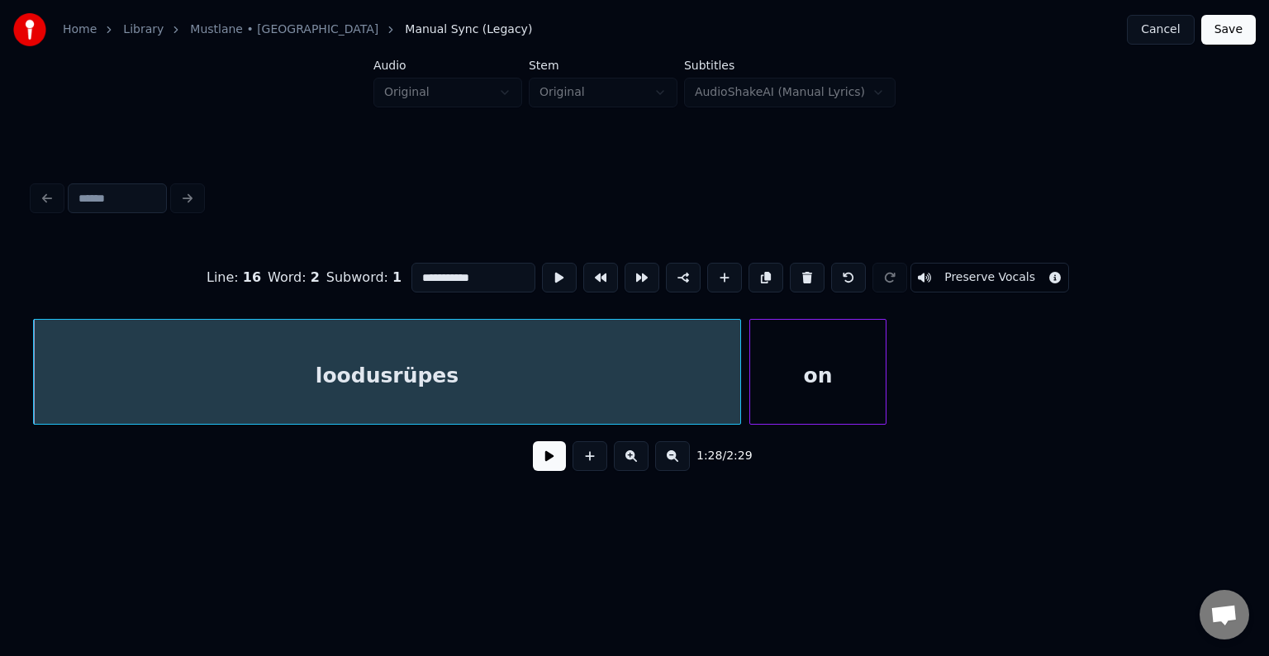
type input "**********"
click at [533, 468] on button at bounding box center [549, 456] width 33 height 30
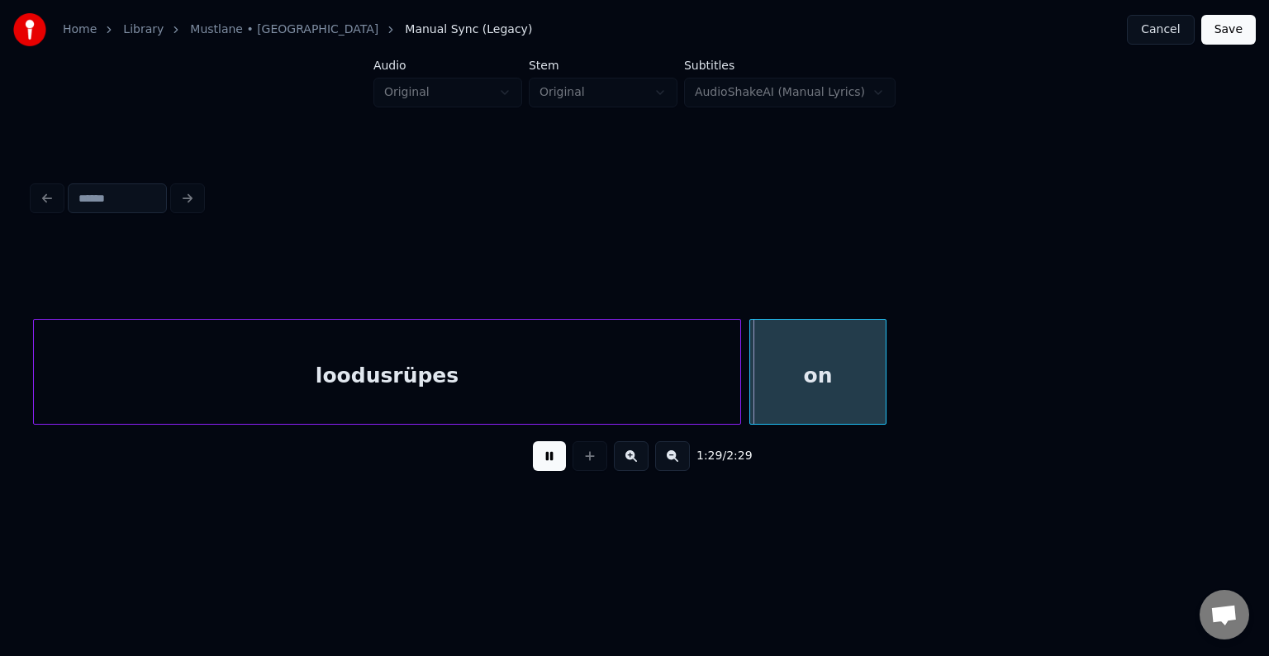
click at [533, 467] on button at bounding box center [549, 456] width 33 height 30
click at [786, 375] on div "on" at bounding box center [826, 376] width 135 height 112
click at [893, 387] on div "on" at bounding box center [826, 372] width 137 height 106
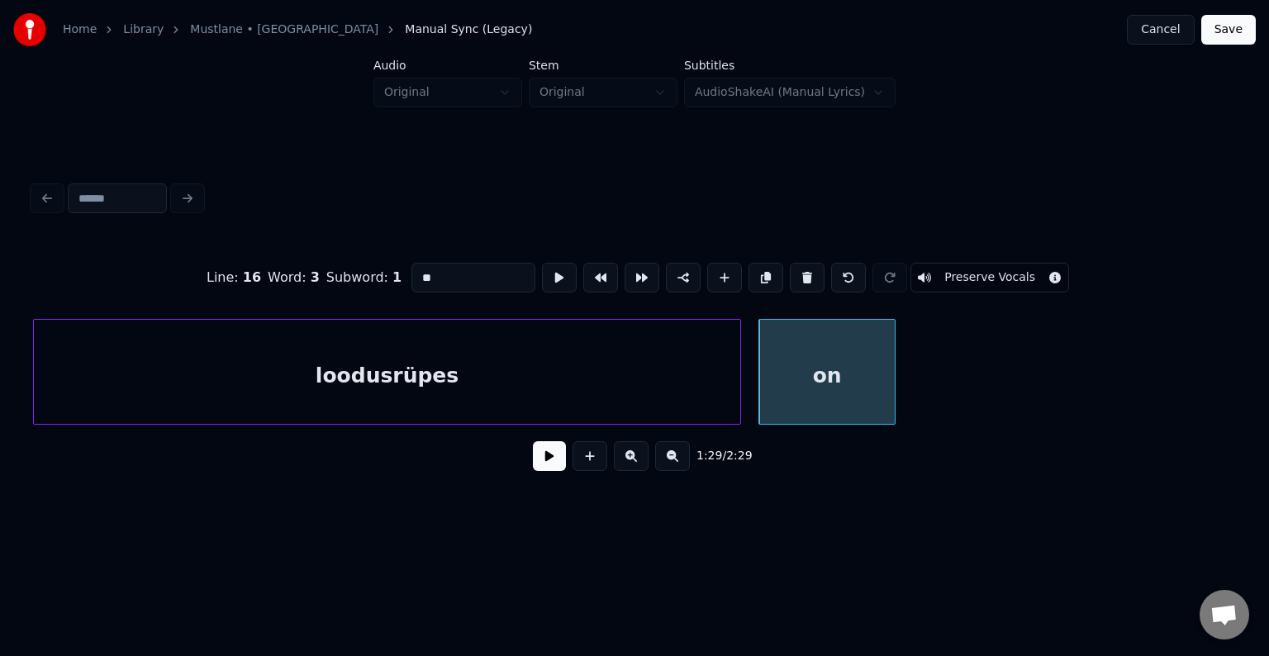
click at [893, 387] on div at bounding box center [892, 372] width 5 height 104
click at [878, 384] on div at bounding box center [879, 372] width 5 height 104
click at [586, 463] on button at bounding box center [589, 456] width 35 height 30
type input "**"
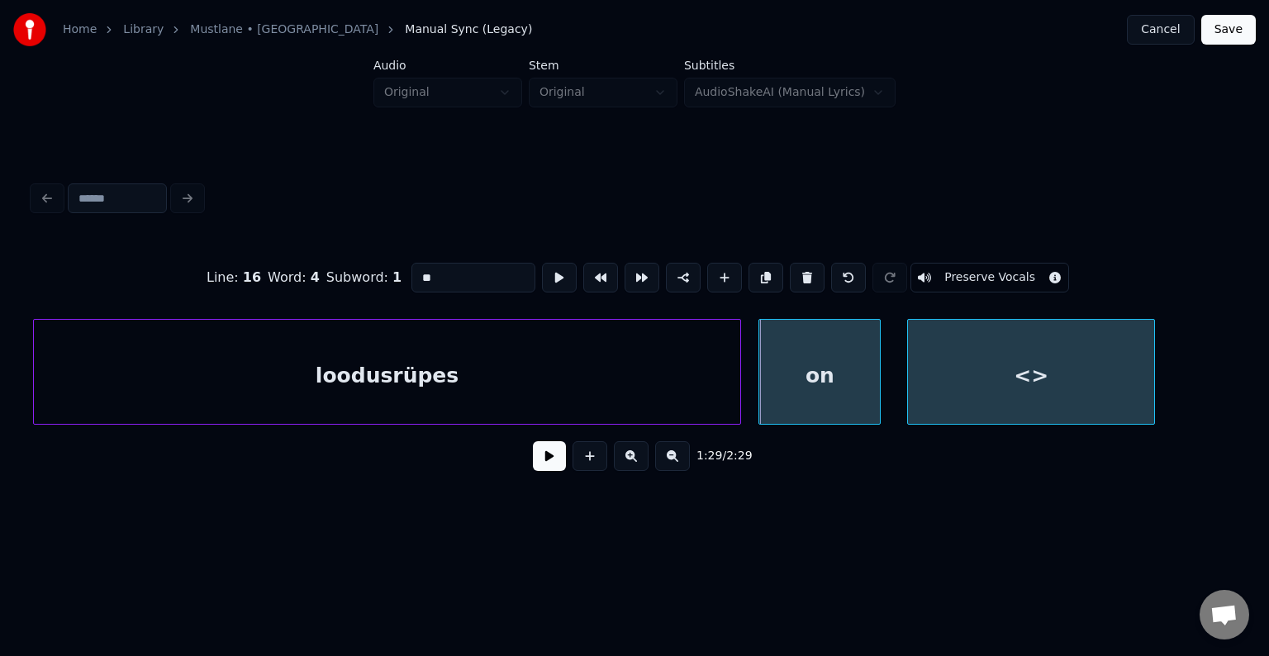
click at [1093, 363] on div "<>" at bounding box center [1031, 376] width 246 height 112
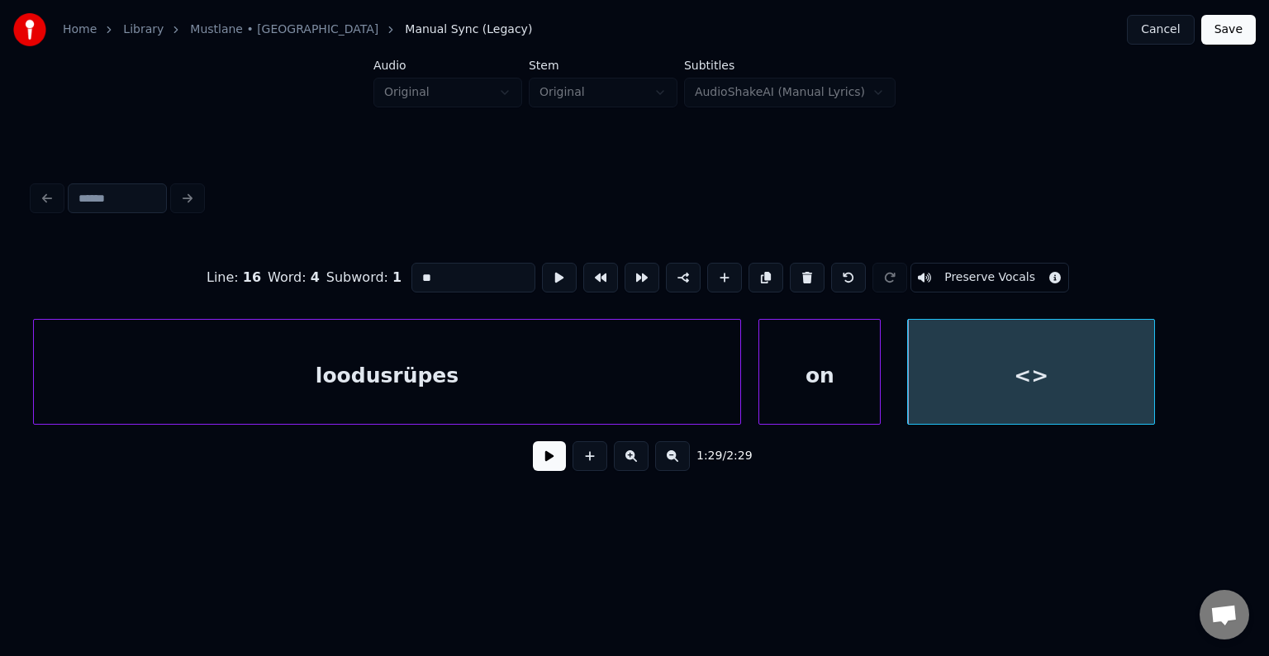
click at [542, 470] on button at bounding box center [549, 456] width 33 height 30
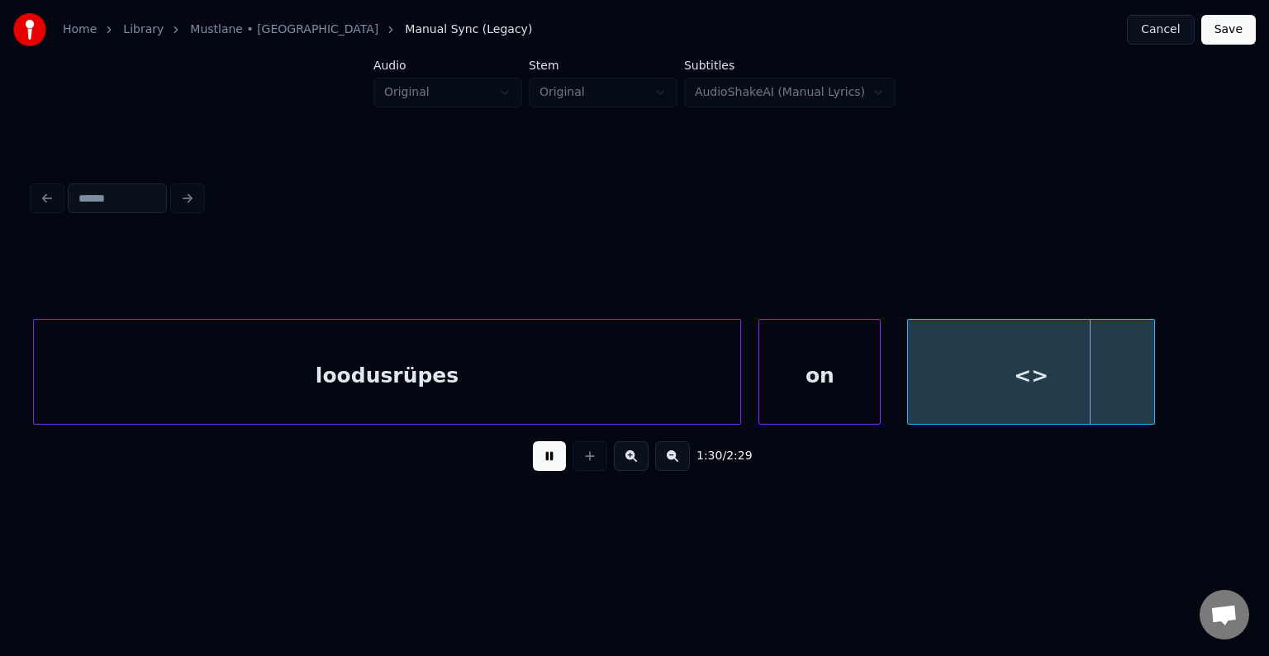
click at [545, 466] on button at bounding box center [549, 456] width 33 height 30
click at [1004, 367] on div "<>" at bounding box center [1031, 376] width 246 height 112
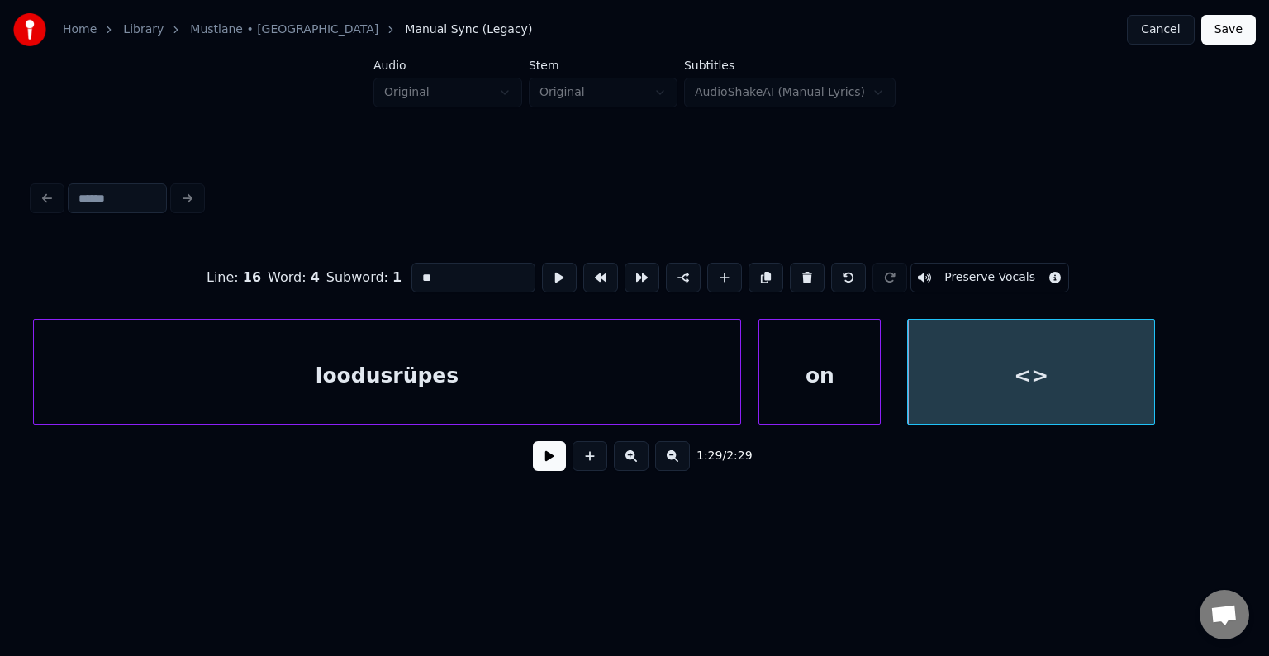
drag, startPoint x: 374, startPoint y: 270, endPoint x: 252, endPoint y: 273, distance: 122.3
click at [307, 263] on div "Line : 16 Word : 4 Subword : 1 ** Preserve Vocals" at bounding box center [634, 277] width 1203 height 83
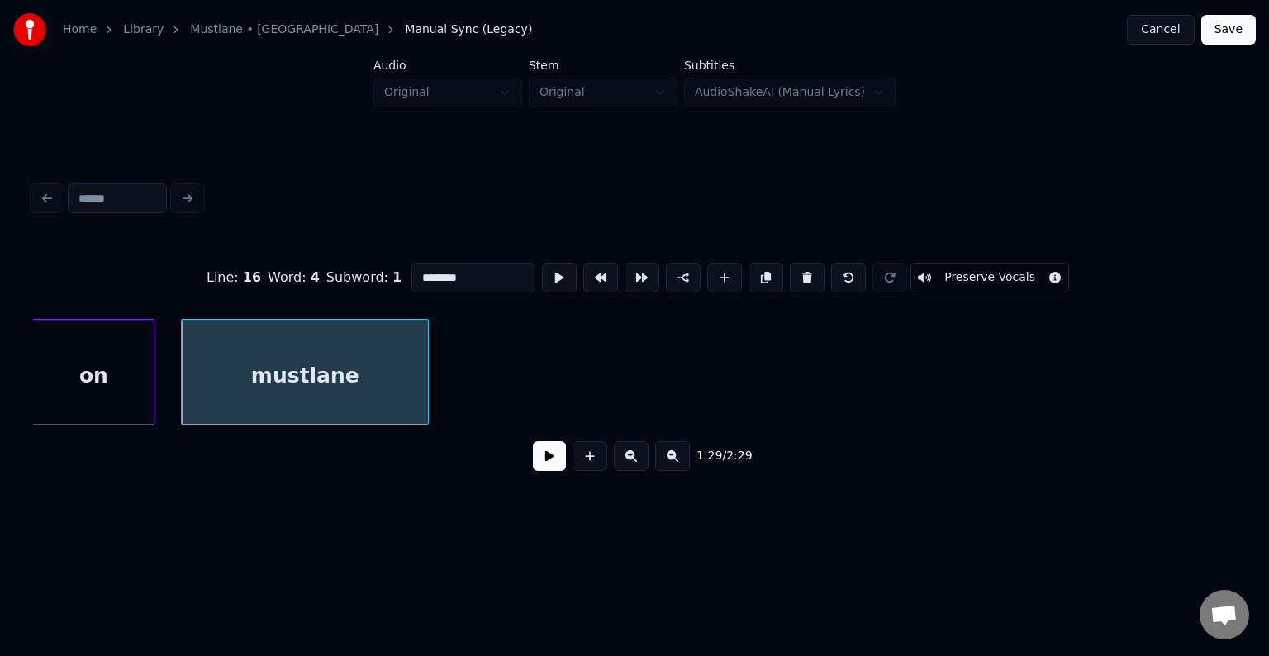
scroll to position [0, 55543]
type input "********"
click at [533, 471] on button at bounding box center [549, 456] width 33 height 30
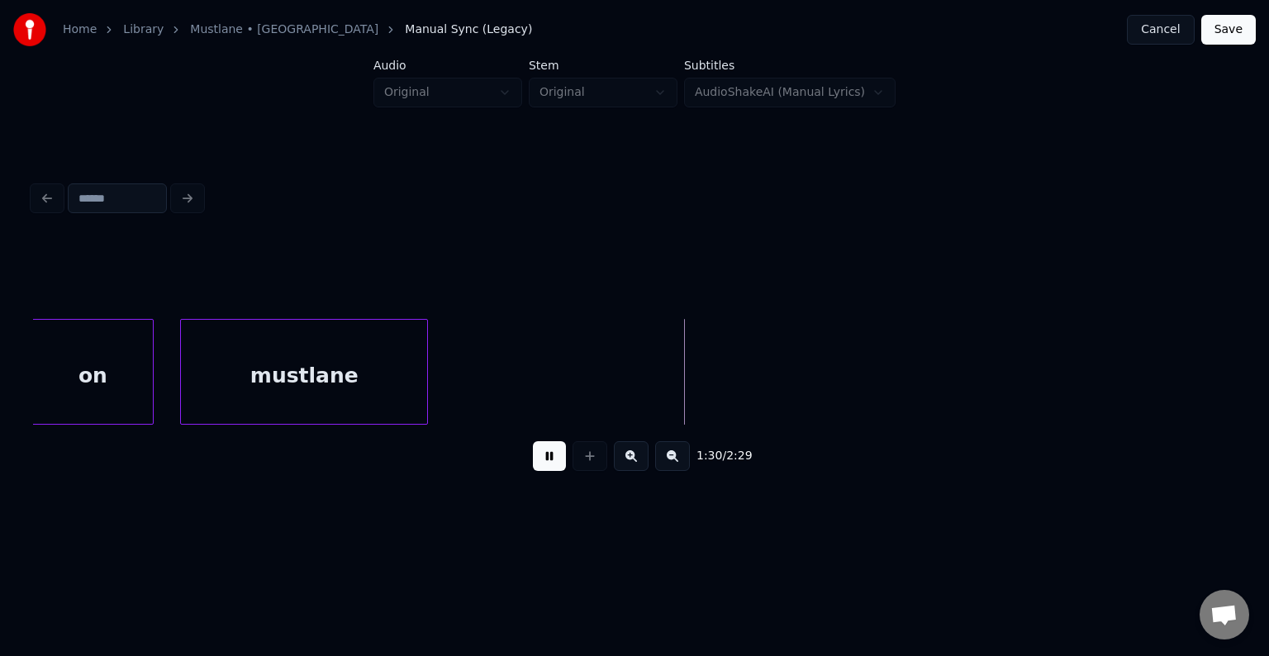
click at [533, 469] on button at bounding box center [549, 456] width 33 height 30
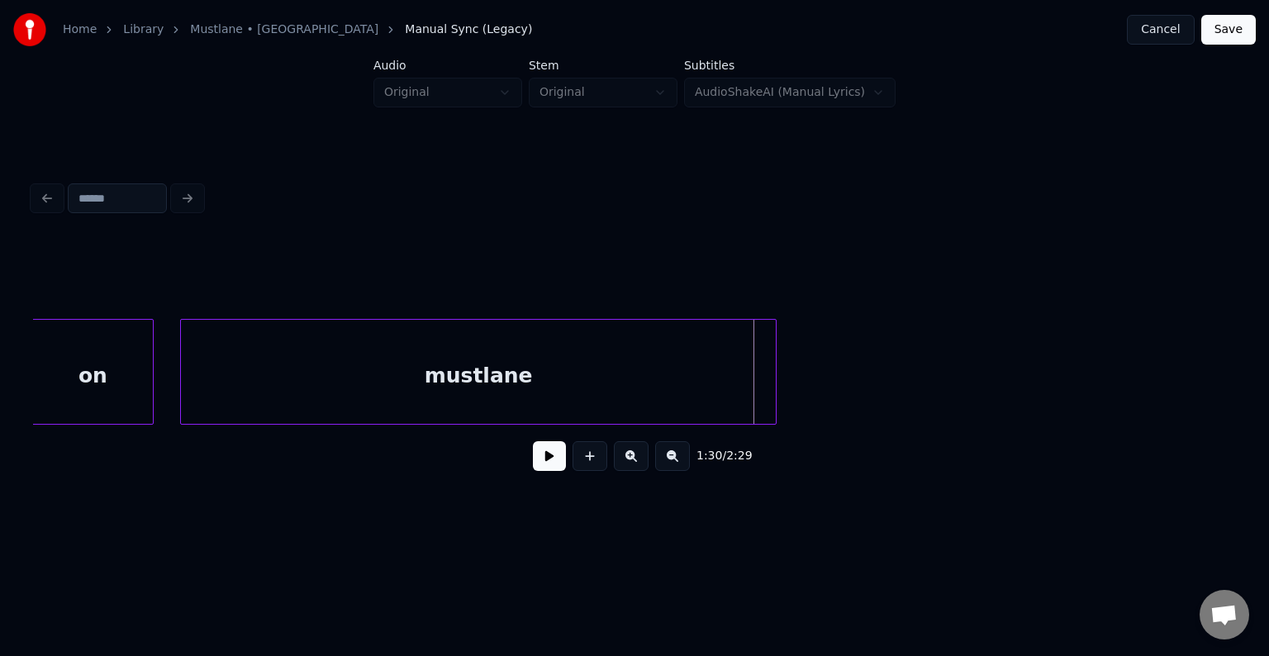
click at [773, 377] on div at bounding box center [773, 372] width 5 height 104
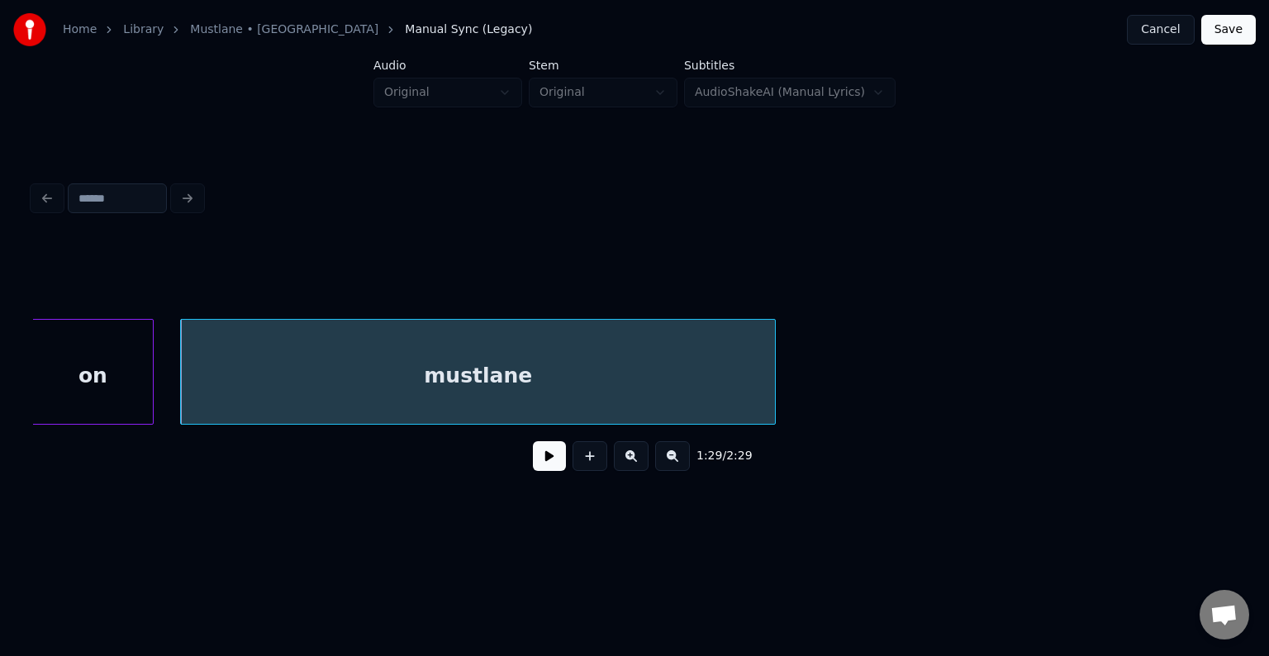
click at [533, 471] on button at bounding box center [549, 456] width 33 height 30
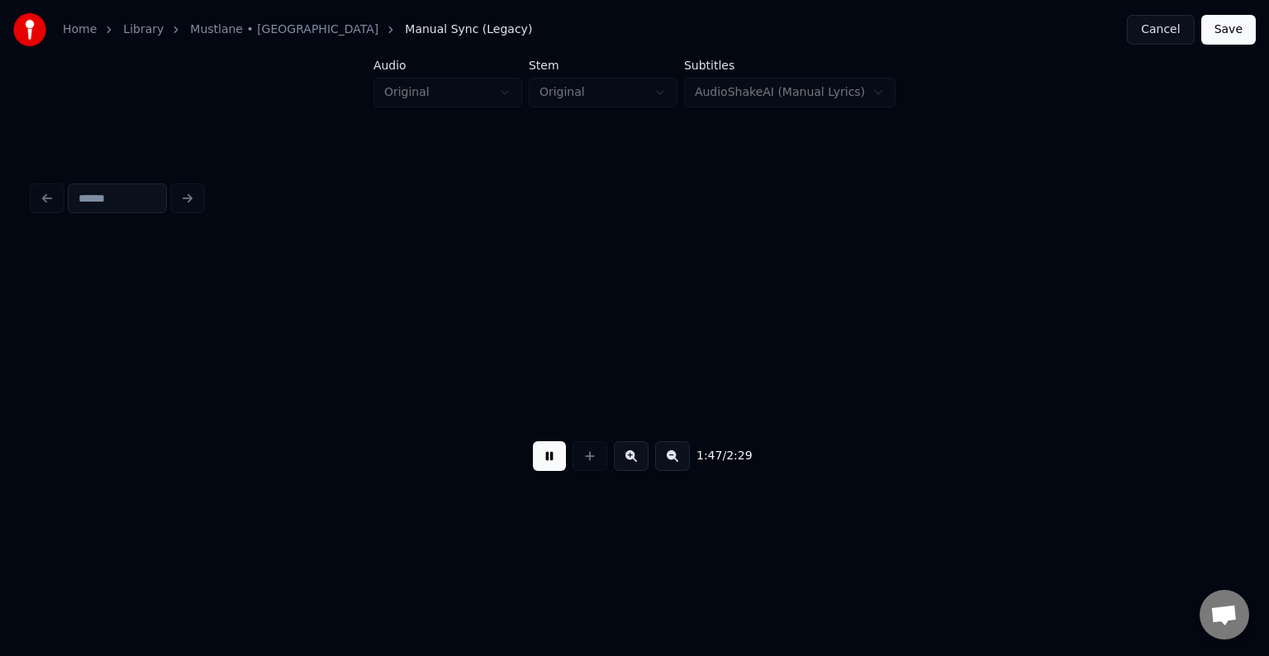
scroll to position [0, 66405]
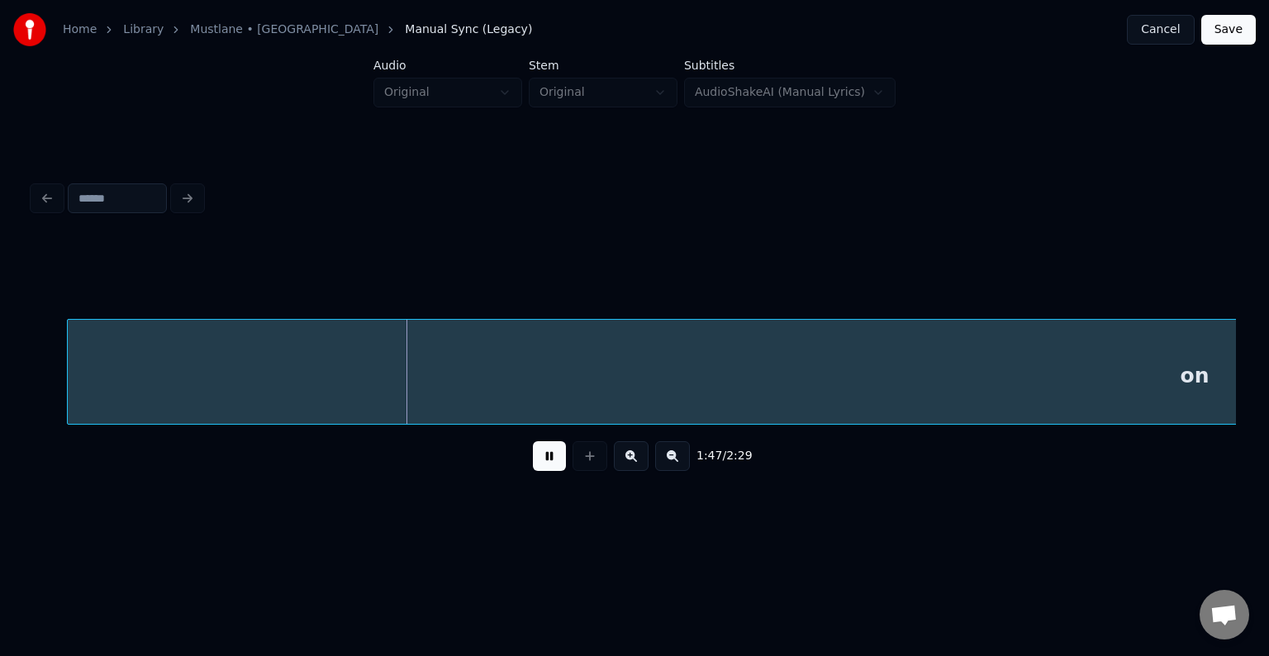
click at [552, 468] on button at bounding box center [549, 456] width 33 height 30
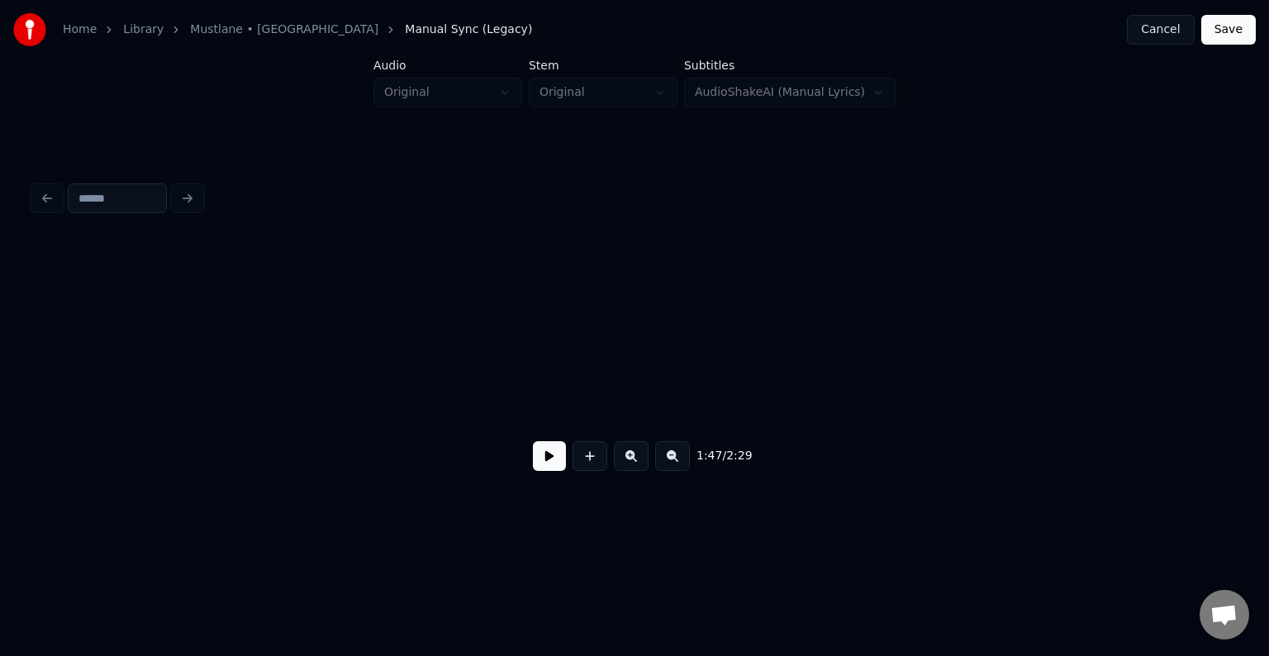
scroll to position [0, 91579]
click at [1174, 26] on button "Cancel" at bounding box center [1160, 30] width 67 height 30
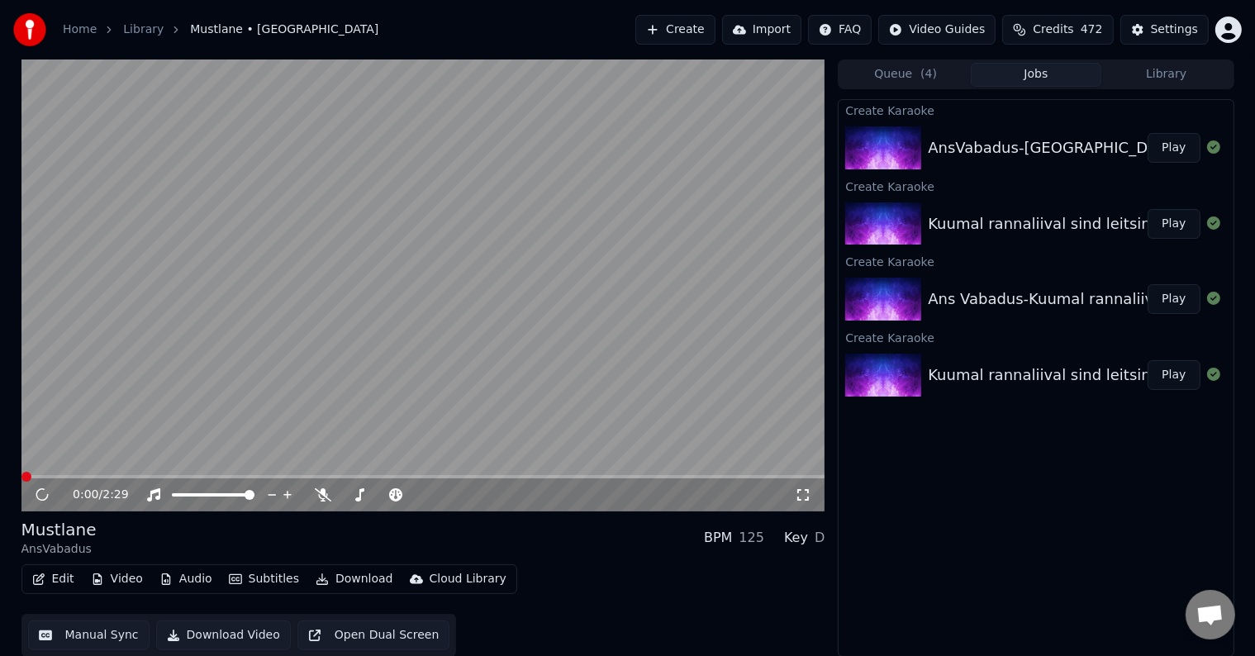
click at [70, 586] on button "Edit" at bounding box center [53, 578] width 55 height 23
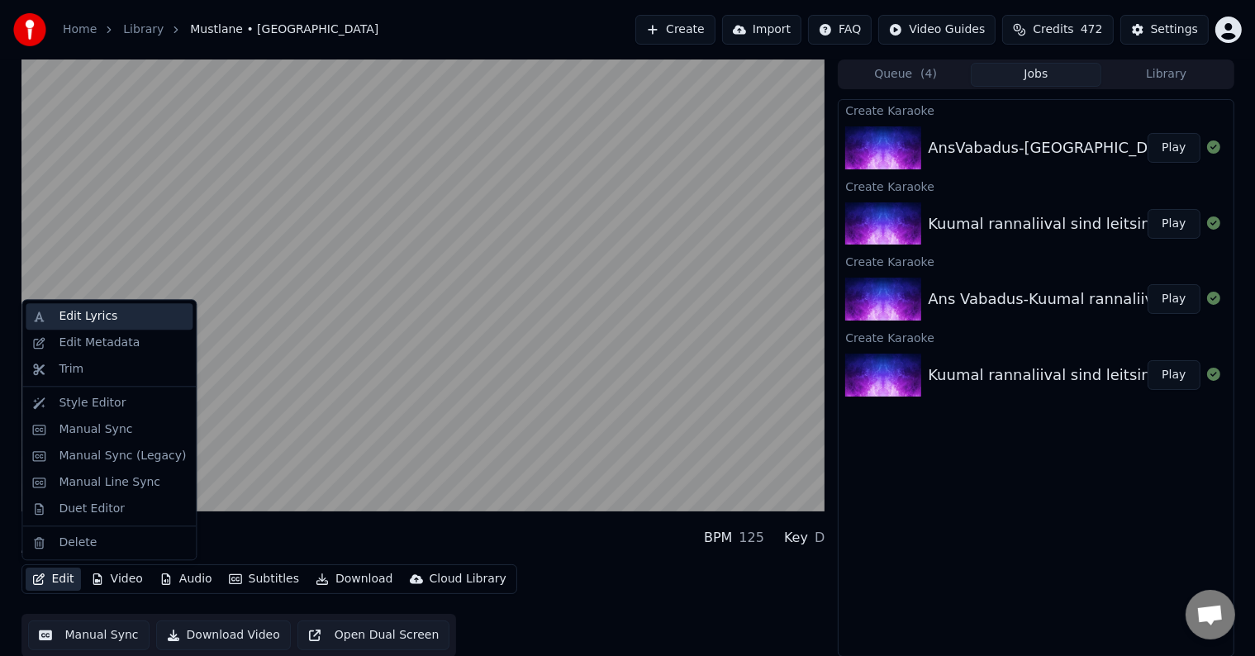
click at [121, 318] on div "Edit Lyrics" at bounding box center [122, 316] width 127 height 17
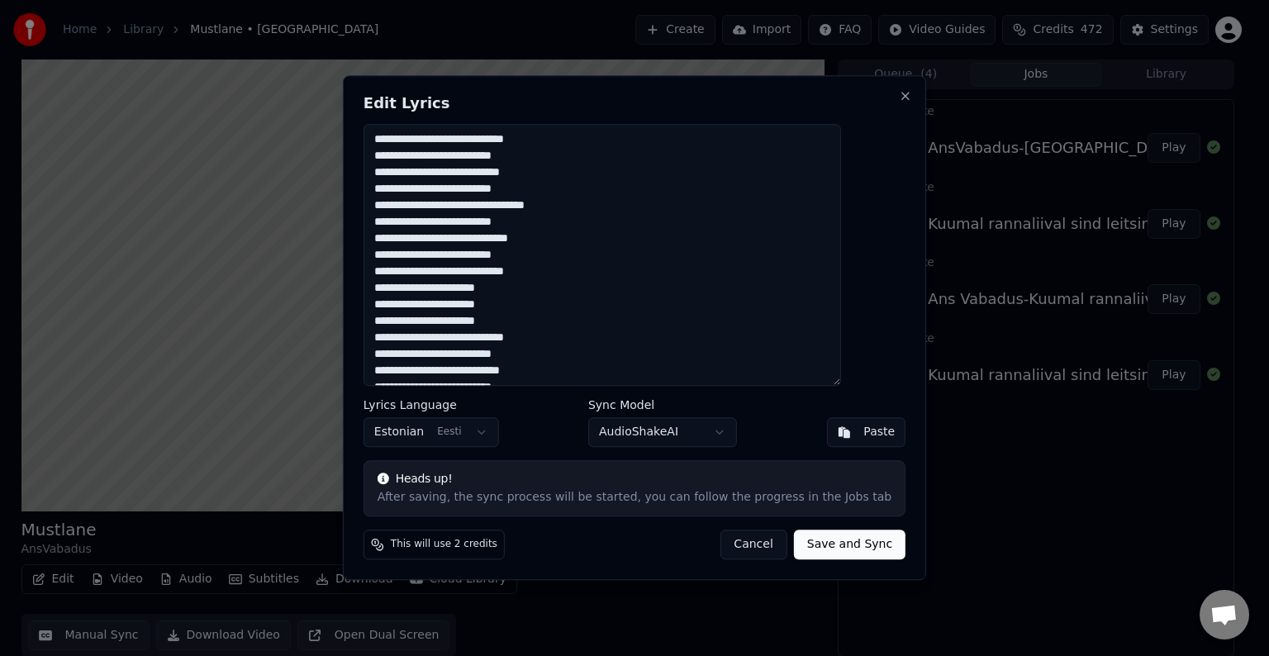
scroll to position [17, 0]
drag, startPoint x: 406, startPoint y: 134, endPoint x: 562, endPoint y: 397, distance: 305.2
click at [561, 397] on div "**********" at bounding box center [634, 327] width 583 height 505
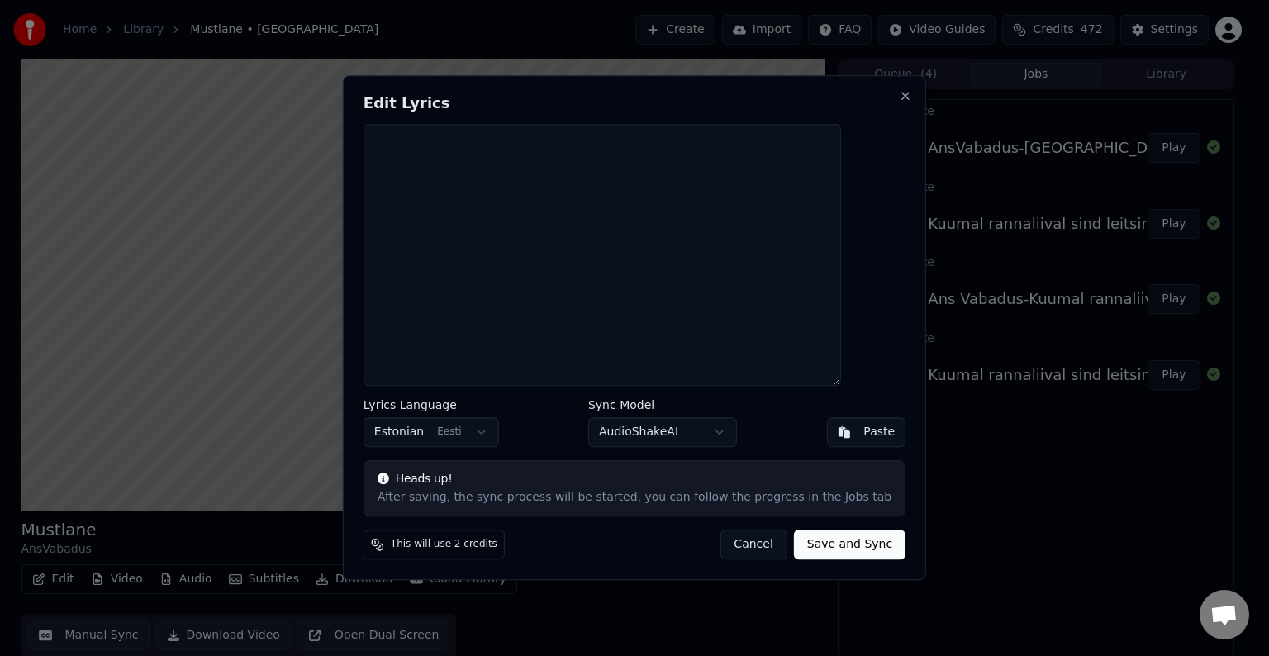
scroll to position [0, 0]
click at [826, 440] on button "Paste" at bounding box center [865, 433] width 79 height 30
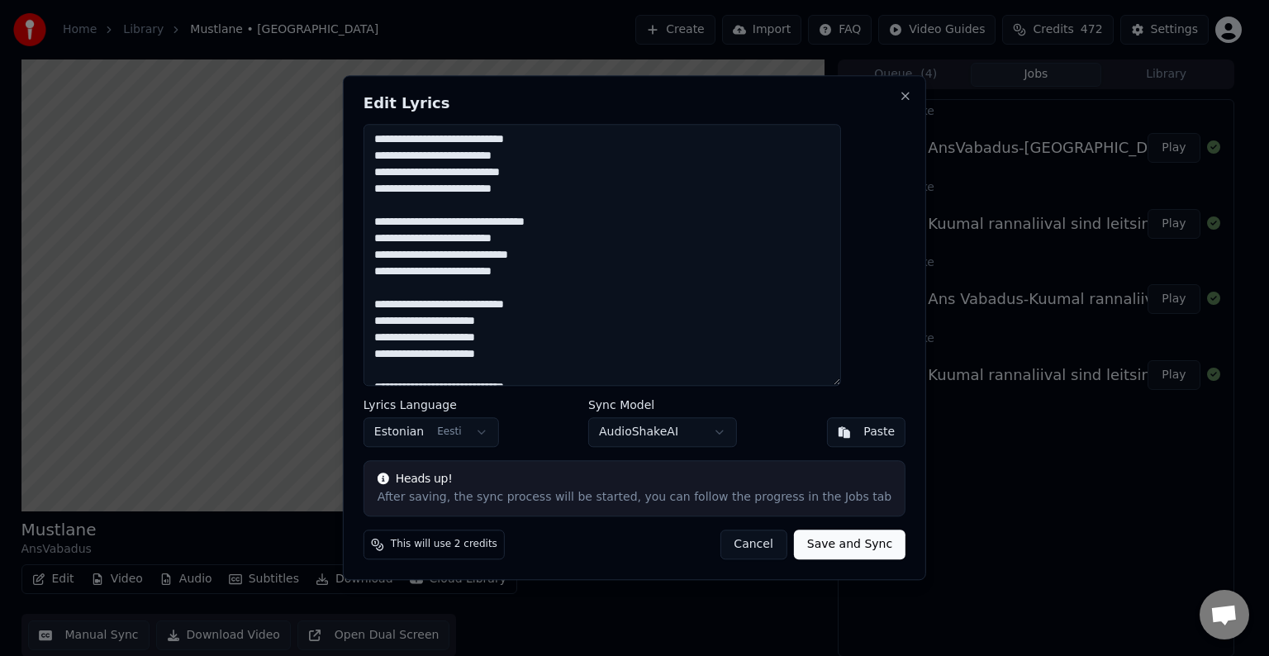
scroll to position [116, 0]
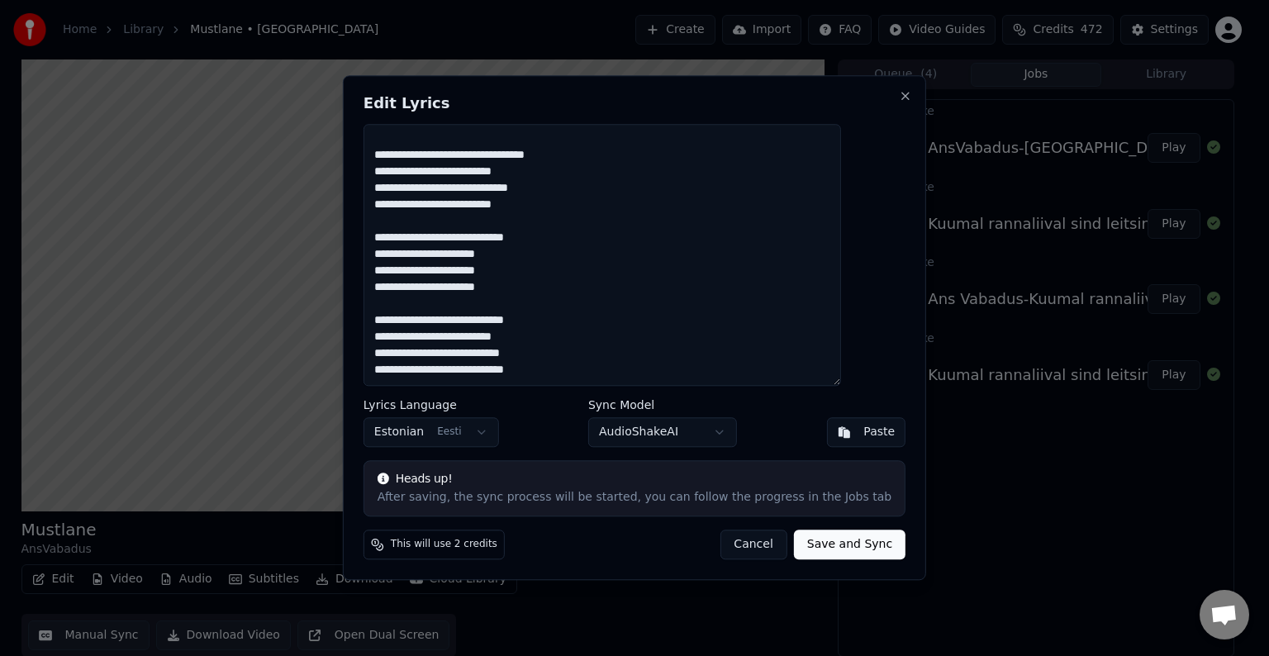
click at [821, 549] on button "Save and Sync" at bounding box center [850, 545] width 112 height 30
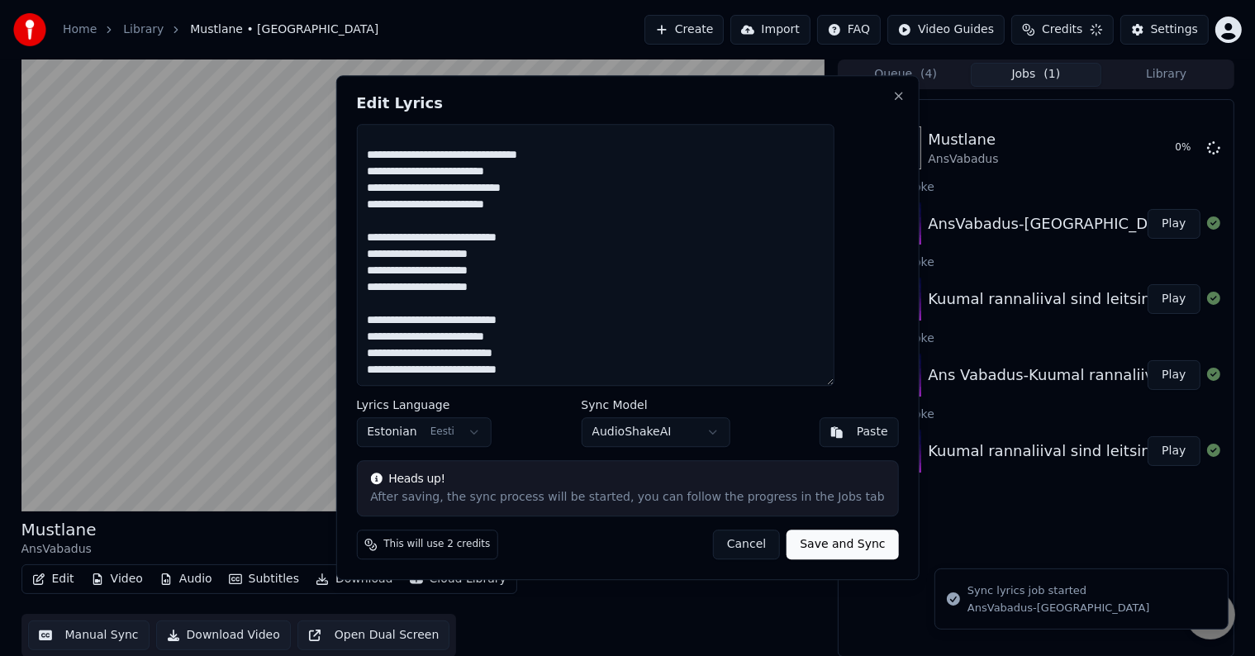
type textarea "**********"
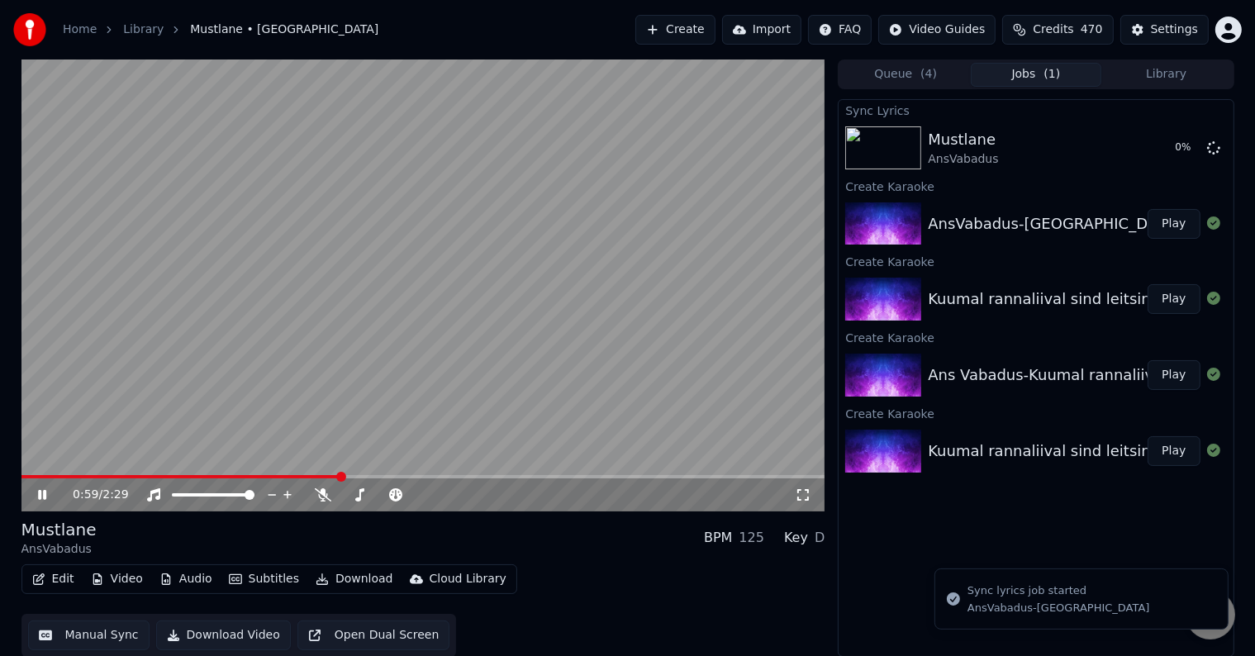
click at [39, 495] on icon at bounding box center [42, 495] width 8 height 10
click at [1180, 146] on button "Play" at bounding box center [1173, 148] width 52 height 30
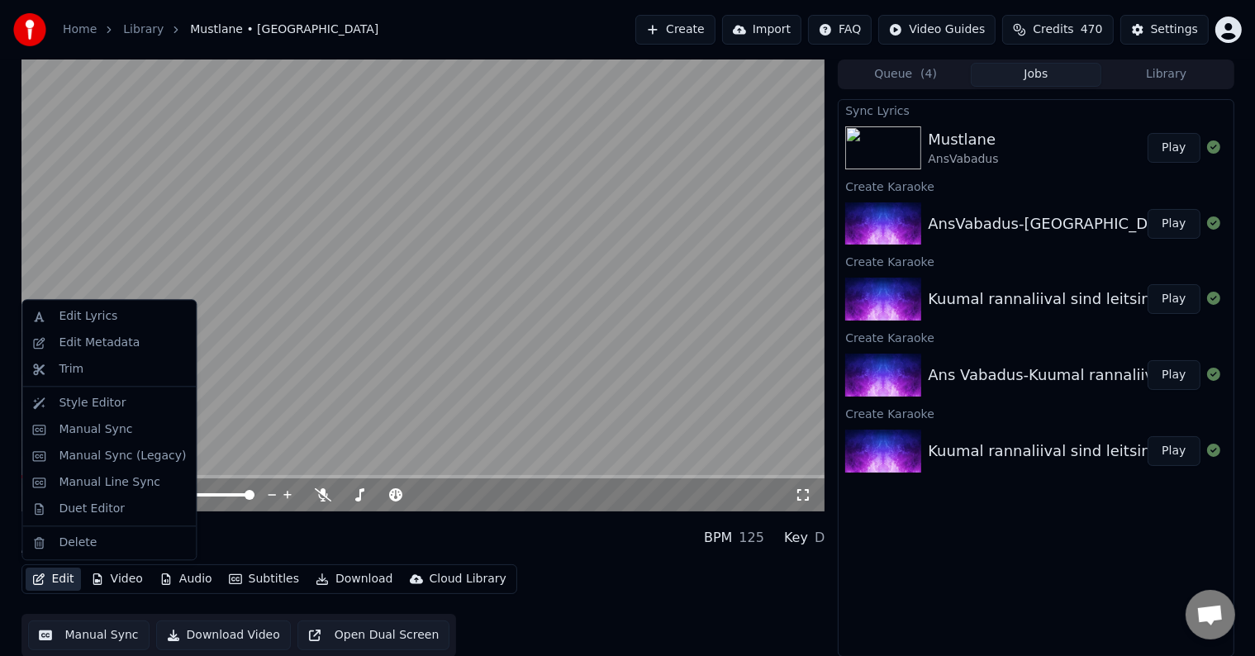
click at [59, 578] on button "Edit" at bounding box center [53, 578] width 55 height 23
click at [109, 462] on div "Manual Sync (Legacy)" at bounding box center [122, 456] width 127 height 17
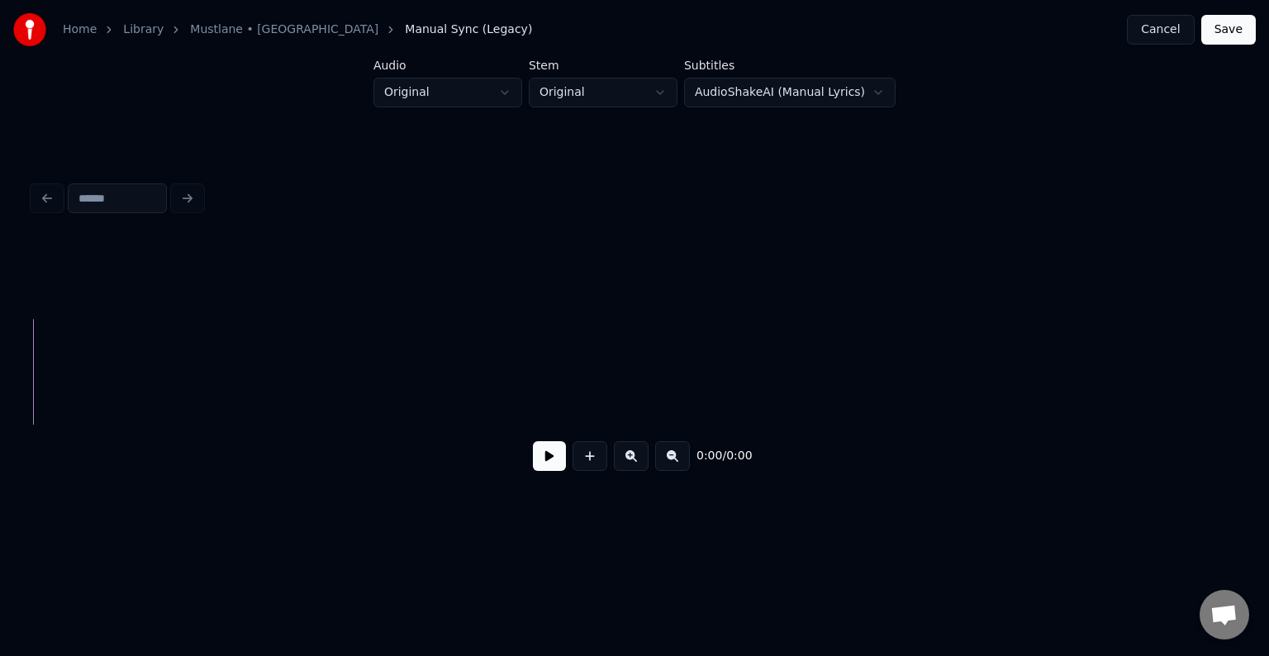
scroll to position [0, 9478]
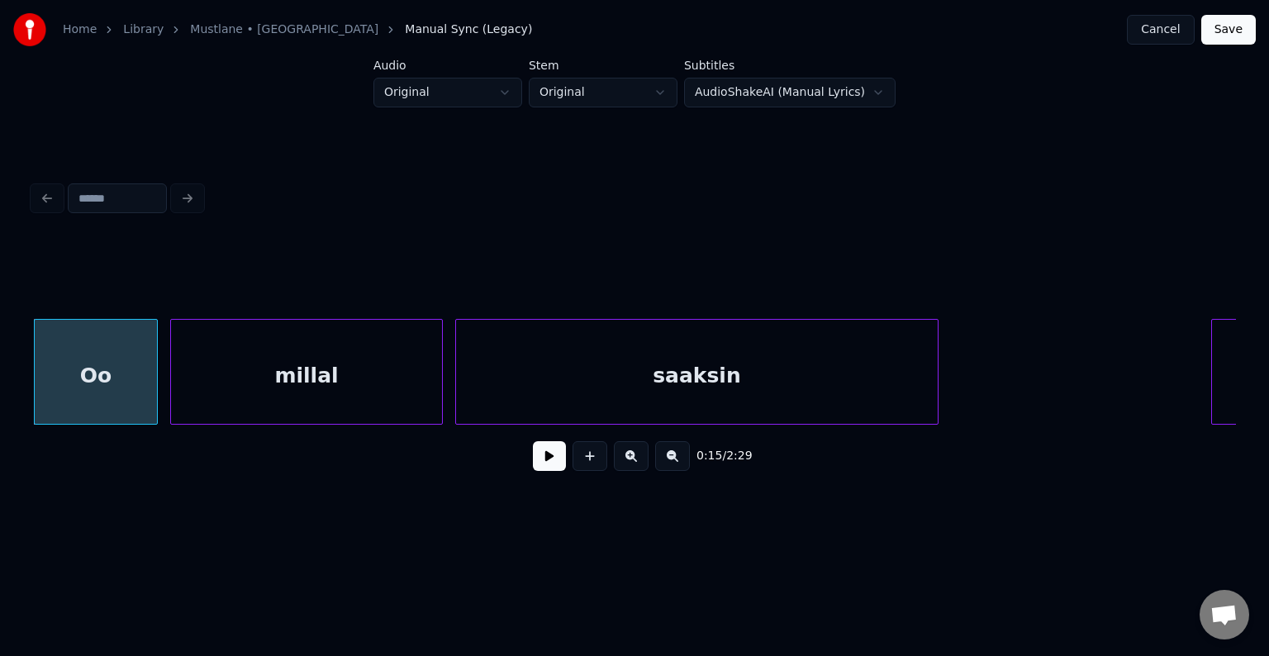
click at [538, 462] on button at bounding box center [549, 456] width 33 height 30
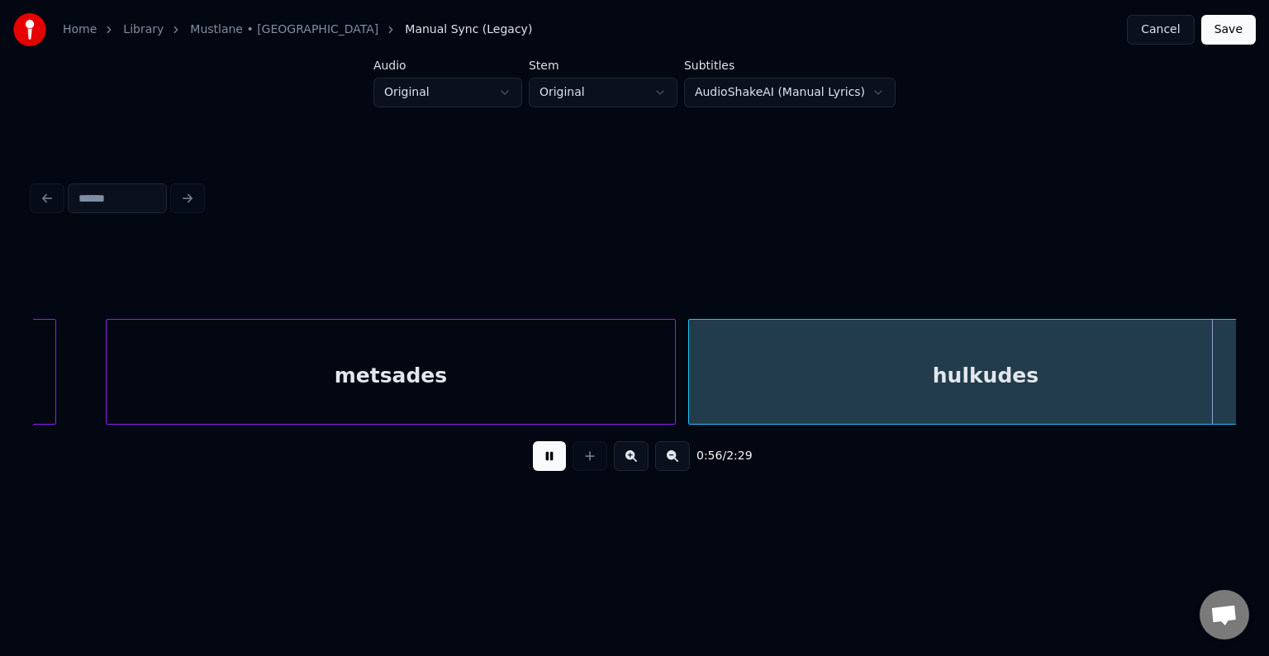
scroll to position [0, 34861]
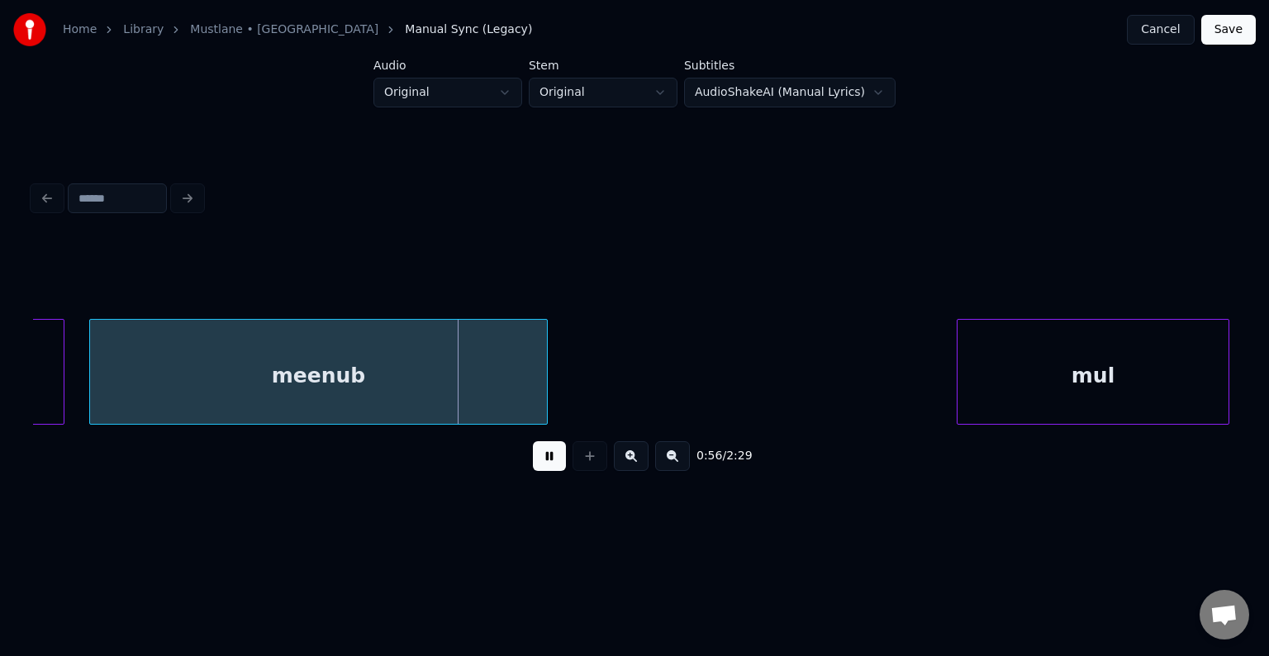
click at [539, 471] on button at bounding box center [549, 456] width 33 height 30
click at [416, 387] on div "meenub" at bounding box center [318, 376] width 457 height 112
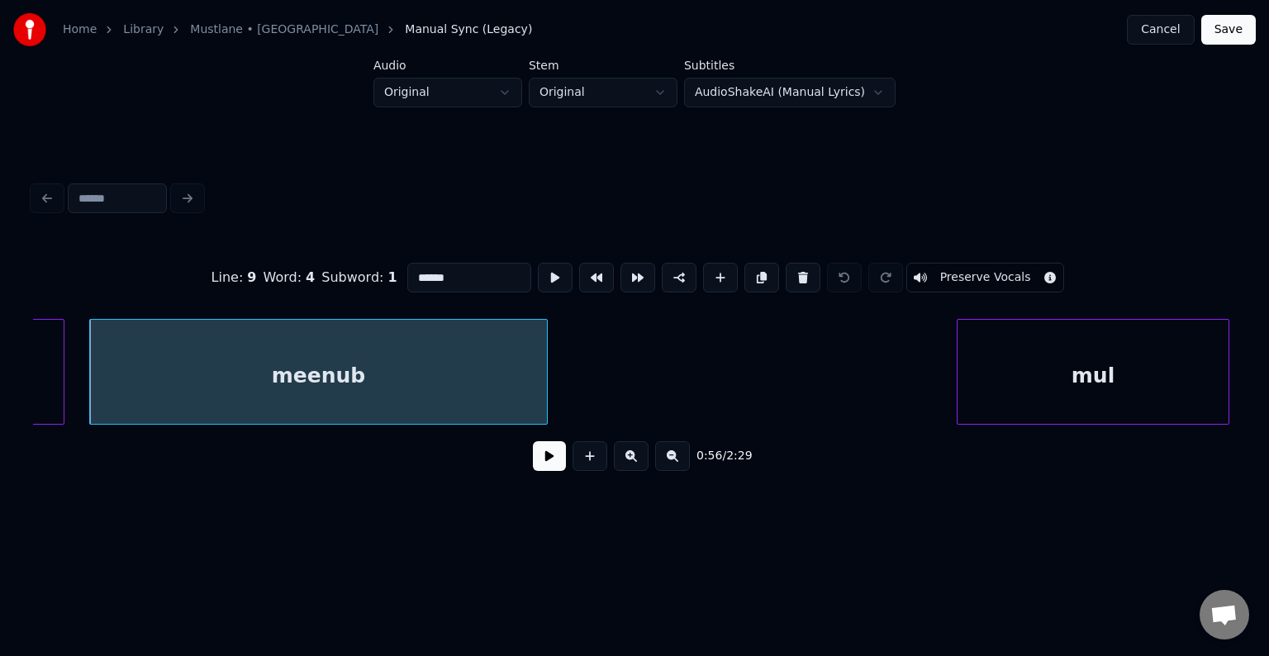
click at [411, 268] on input "******" at bounding box center [469, 278] width 124 height 30
click at [407, 268] on input "******" at bounding box center [469, 278] width 124 height 30
type input "********"
click at [533, 466] on button at bounding box center [549, 456] width 33 height 30
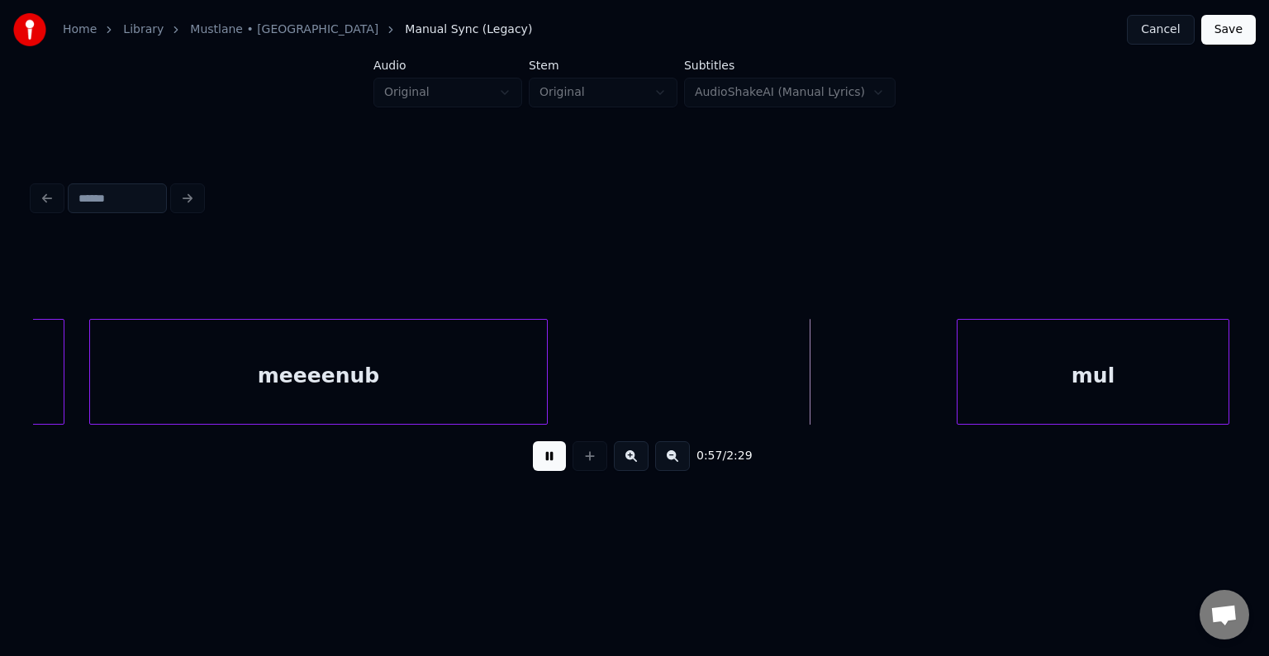
click at [533, 465] on button at bounding box center [549, 456] width 33 height 30
click at [1033, 357] on div "mul" at bounding box center [1052, 376] width 271 height 112
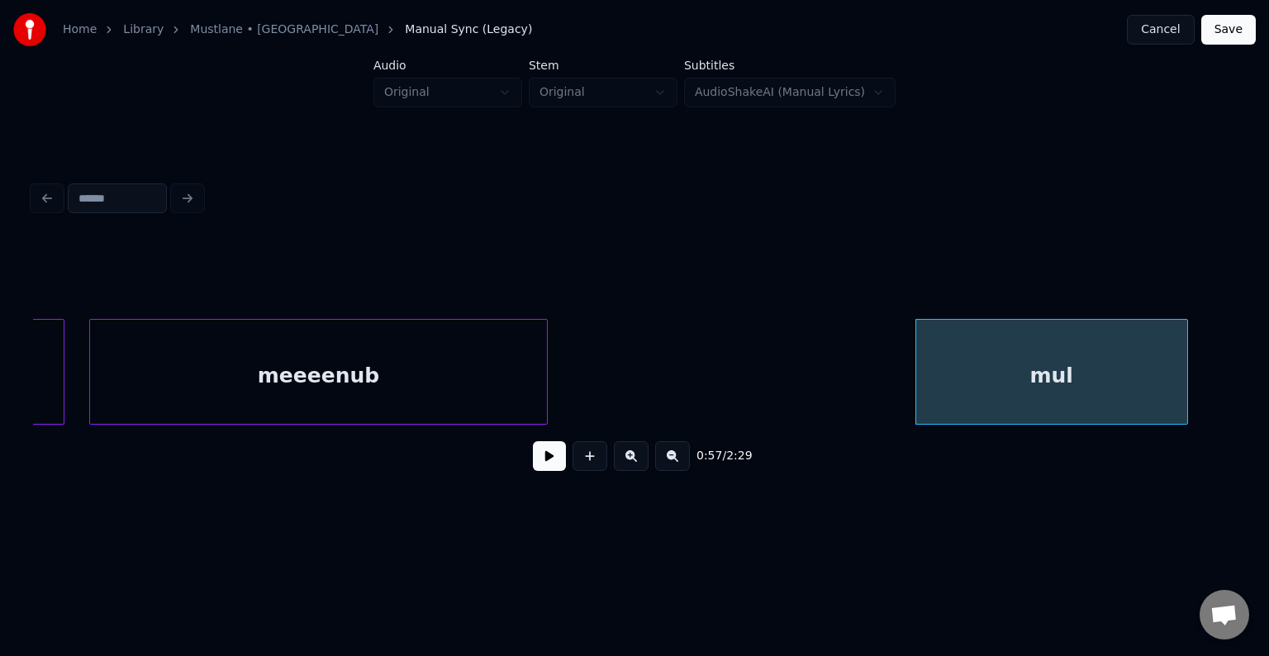
click at [551, 470] on button at bounding box center [549, 456] width 33 height 30
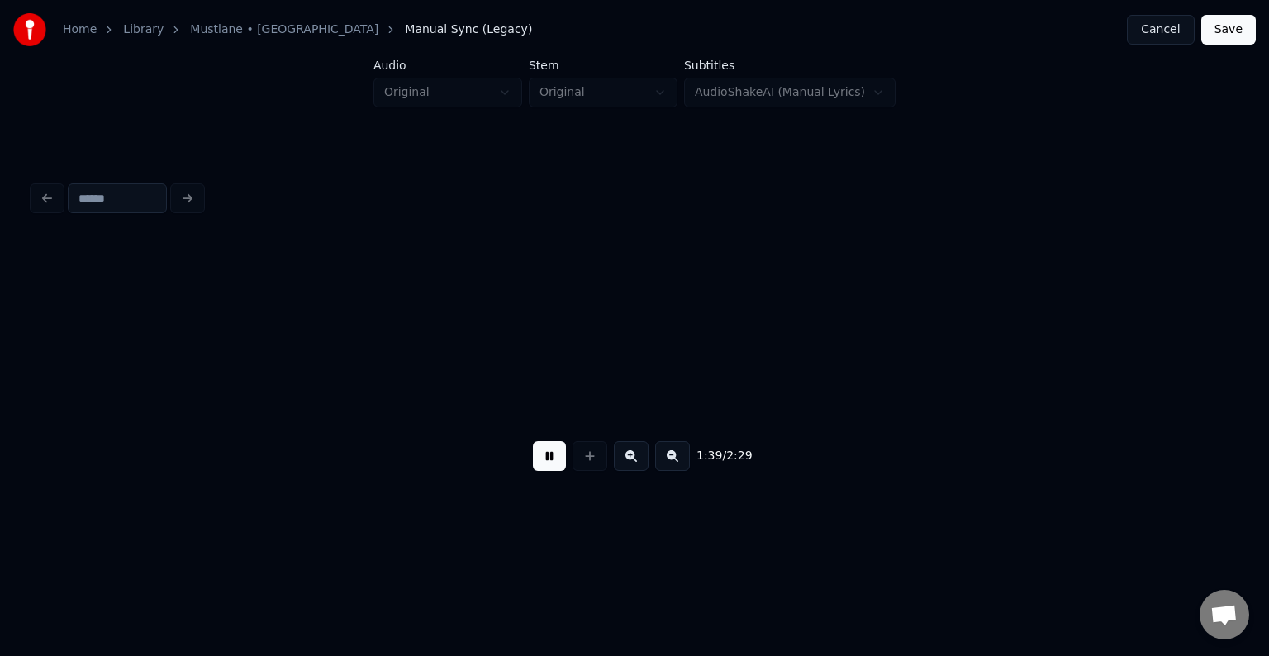
scroll to position [0, 61441]
click at [539, 468] on button at bounding box center [549, 456] width 33 height 30
